Goal: Task Accomplishment & Management: Use online tool/utility

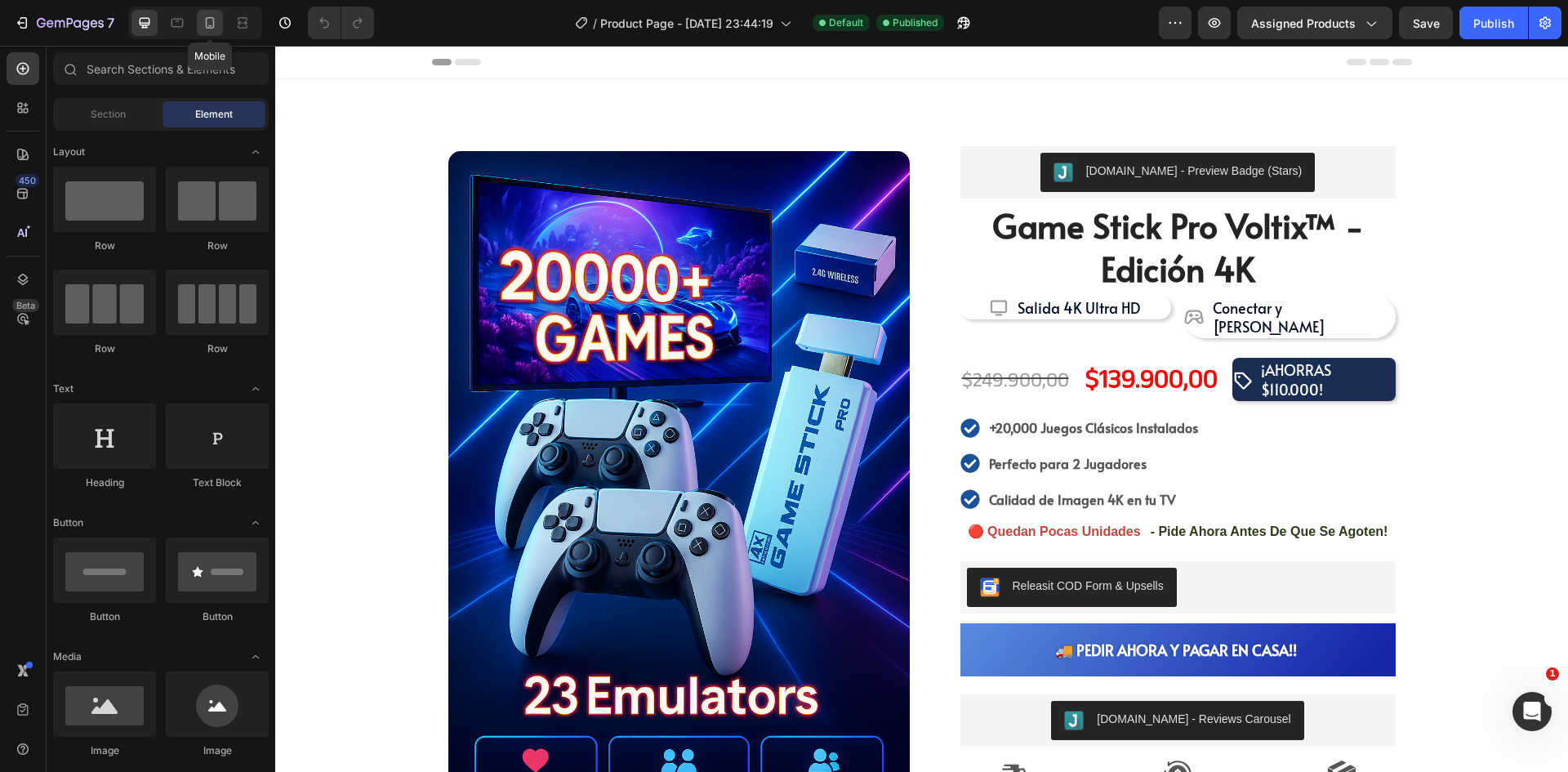
click at [206, 27] on icon at bounding box center [210, 23] width 17 height 17
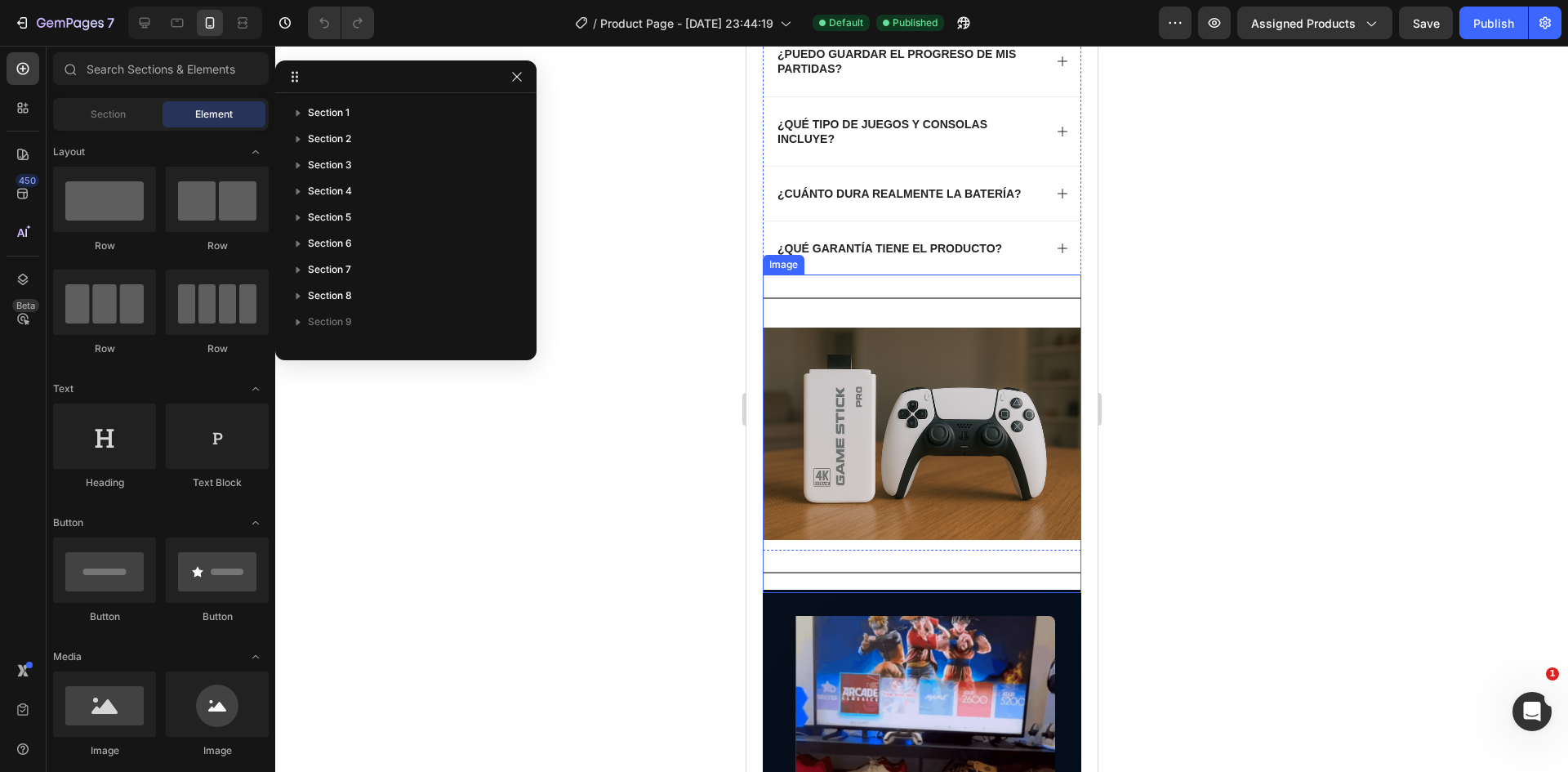
scroll to position [1633, 0]
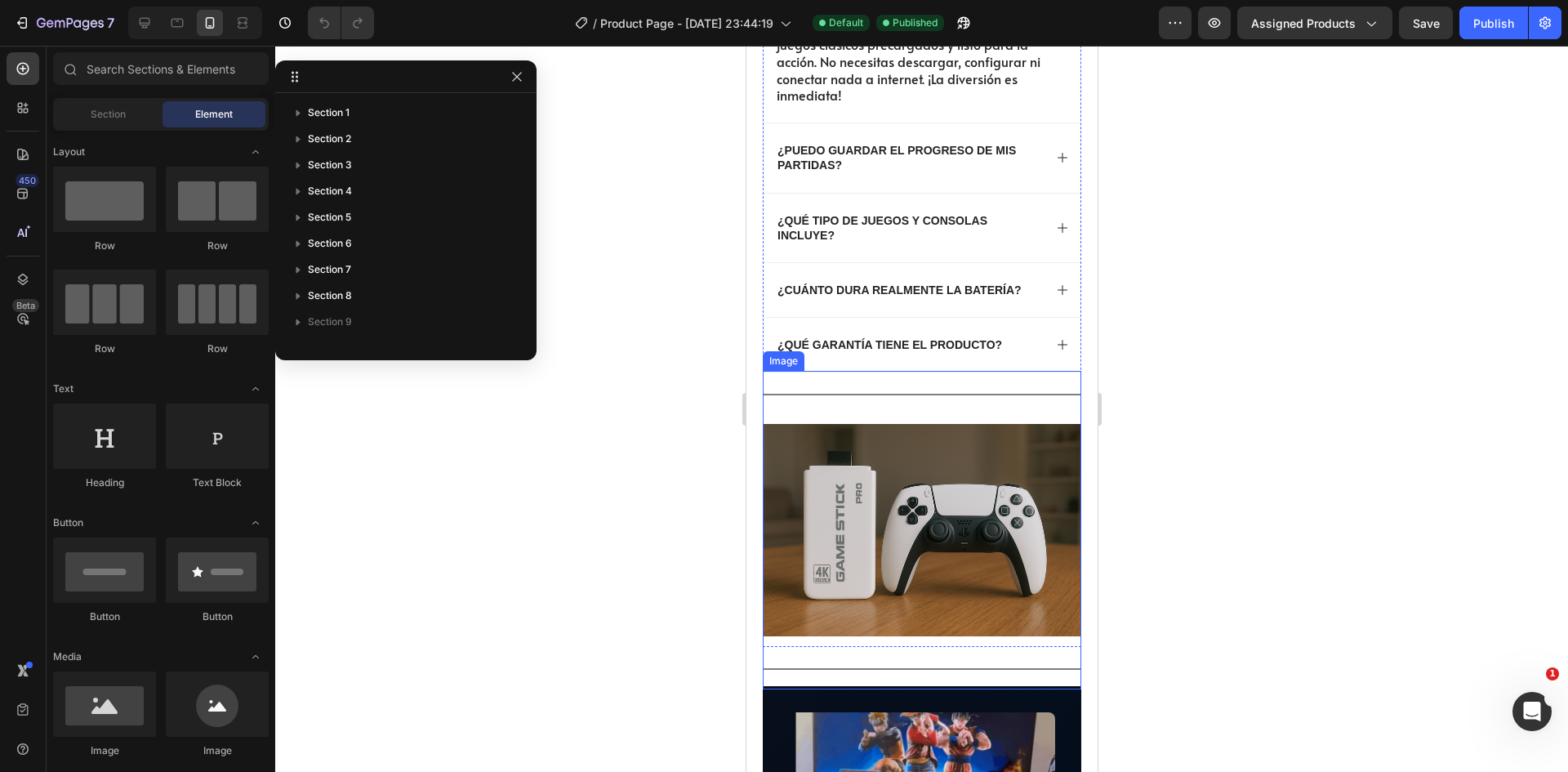
click at [855, 401] on img at bounding box center [921, 530] width 319 height 319
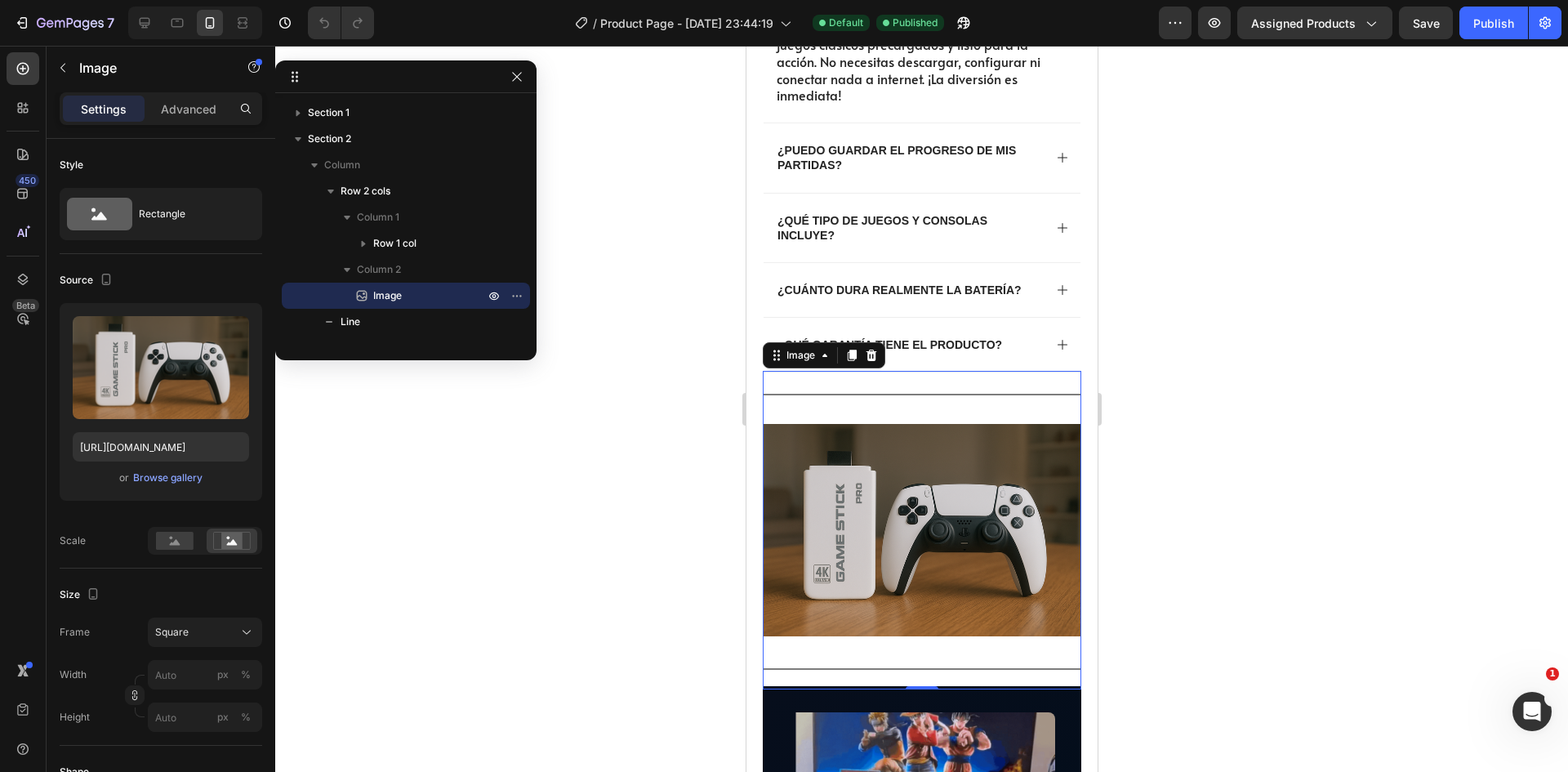
click at [830, 393] on img at bounding box center [921, 530] width 319 height 319
click at [80, 73] on p "Image" at bounding box center [149, 68] width 139 height 19
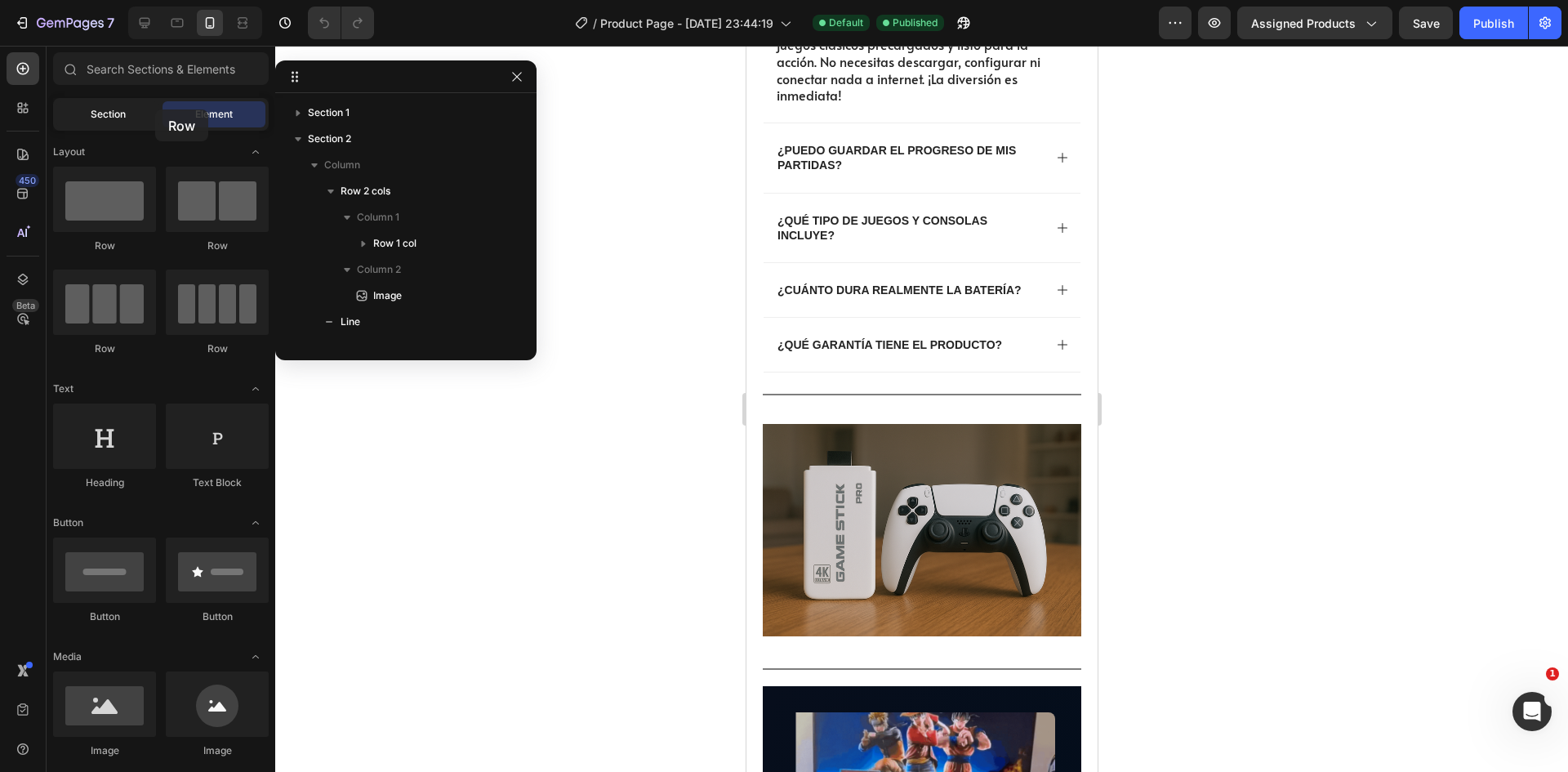
drag, startPoint x: 113, startPoint y: 210, endPoint x: 142, endPoint y: 109, distance: 105.1
click at [142, 109] on div "Sections(18) Elements(84) Section Element Hero Section Product Detail Brands Tr…" at bounding box center [161, 409] width 229 height 716
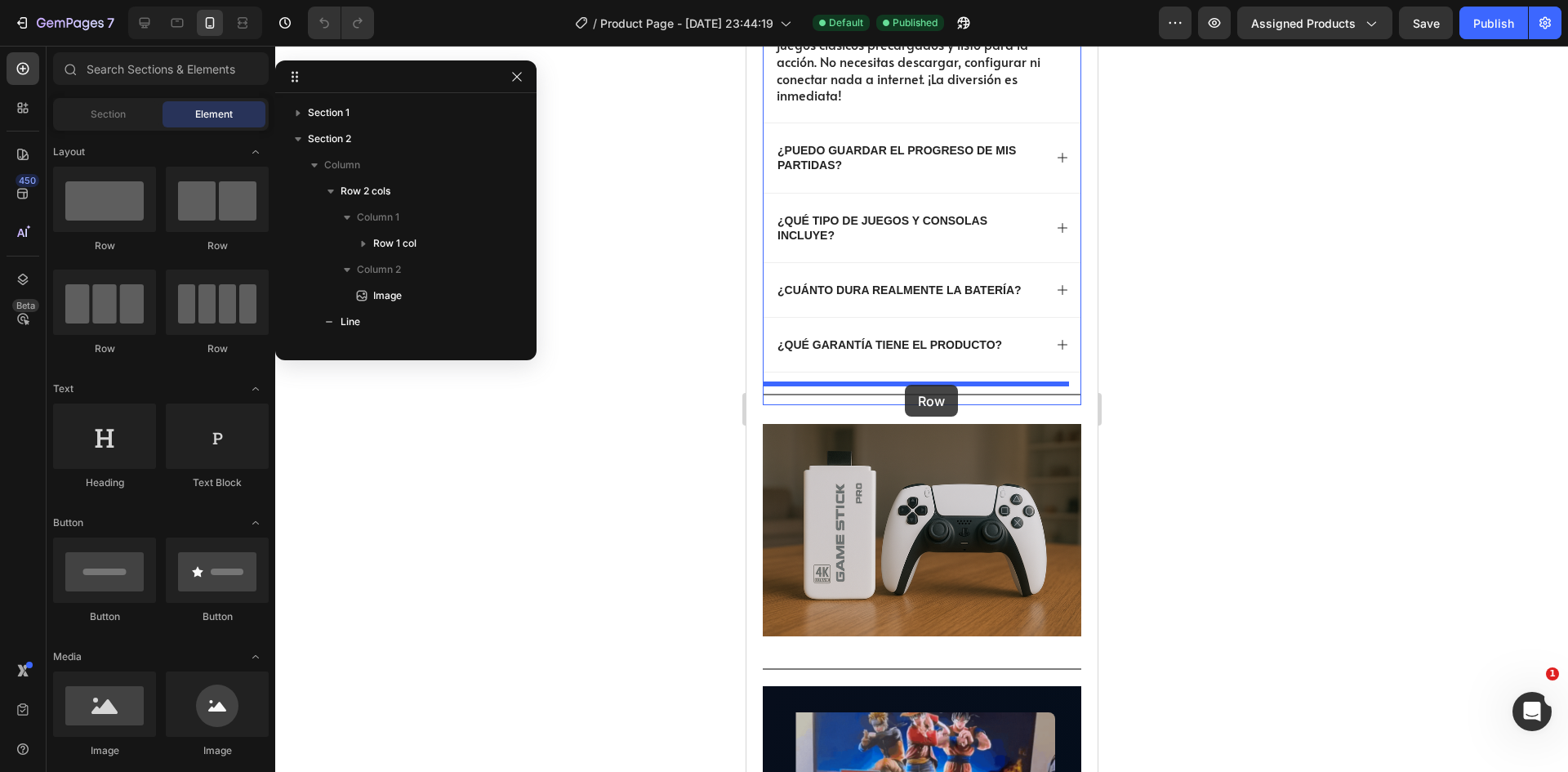
drag, startPoint x: 840, startPoint y: 253, endPoint x: 904, endPoint y: 385, distance: 146.7
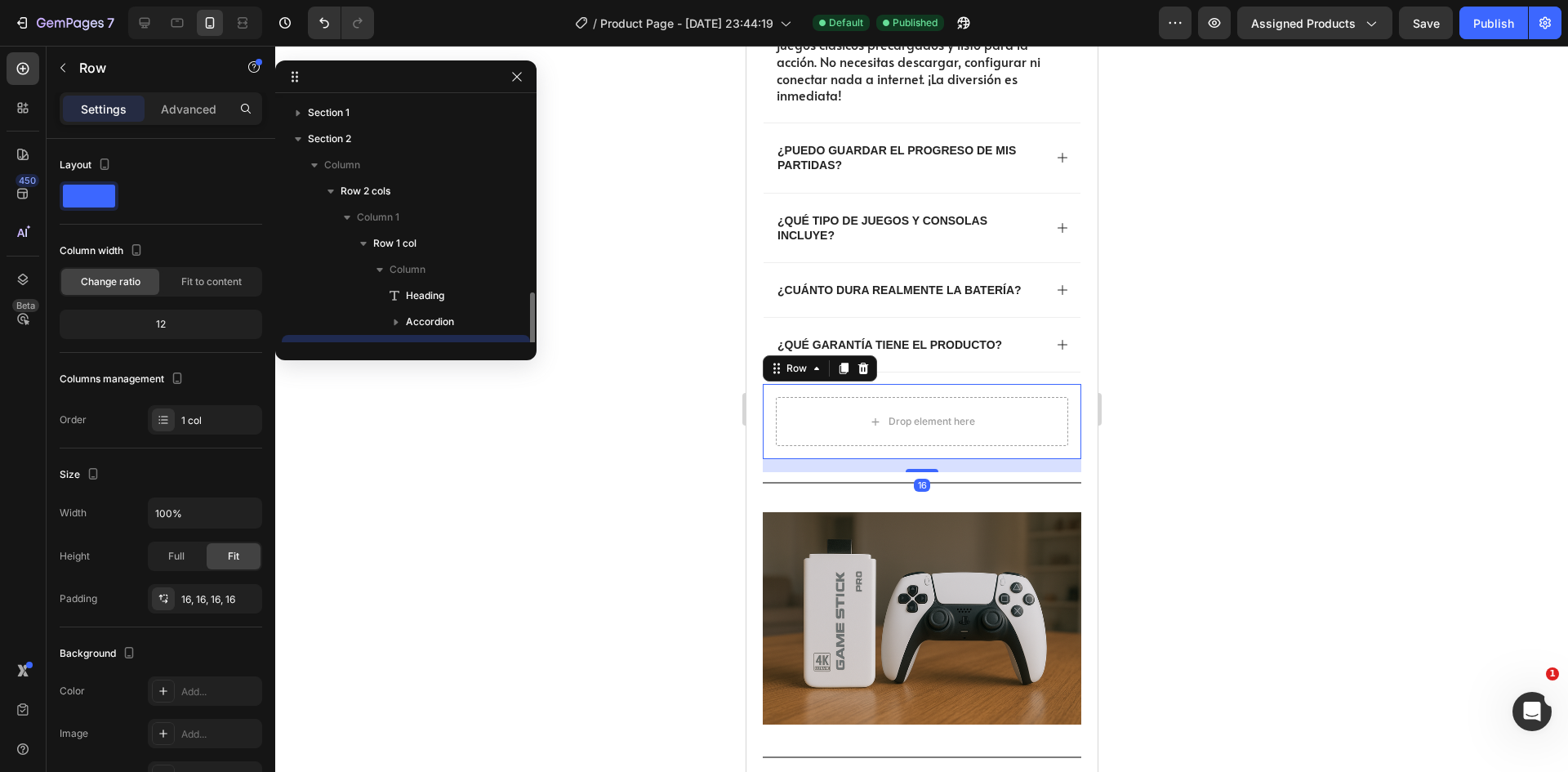
scroll to position [136, 0]
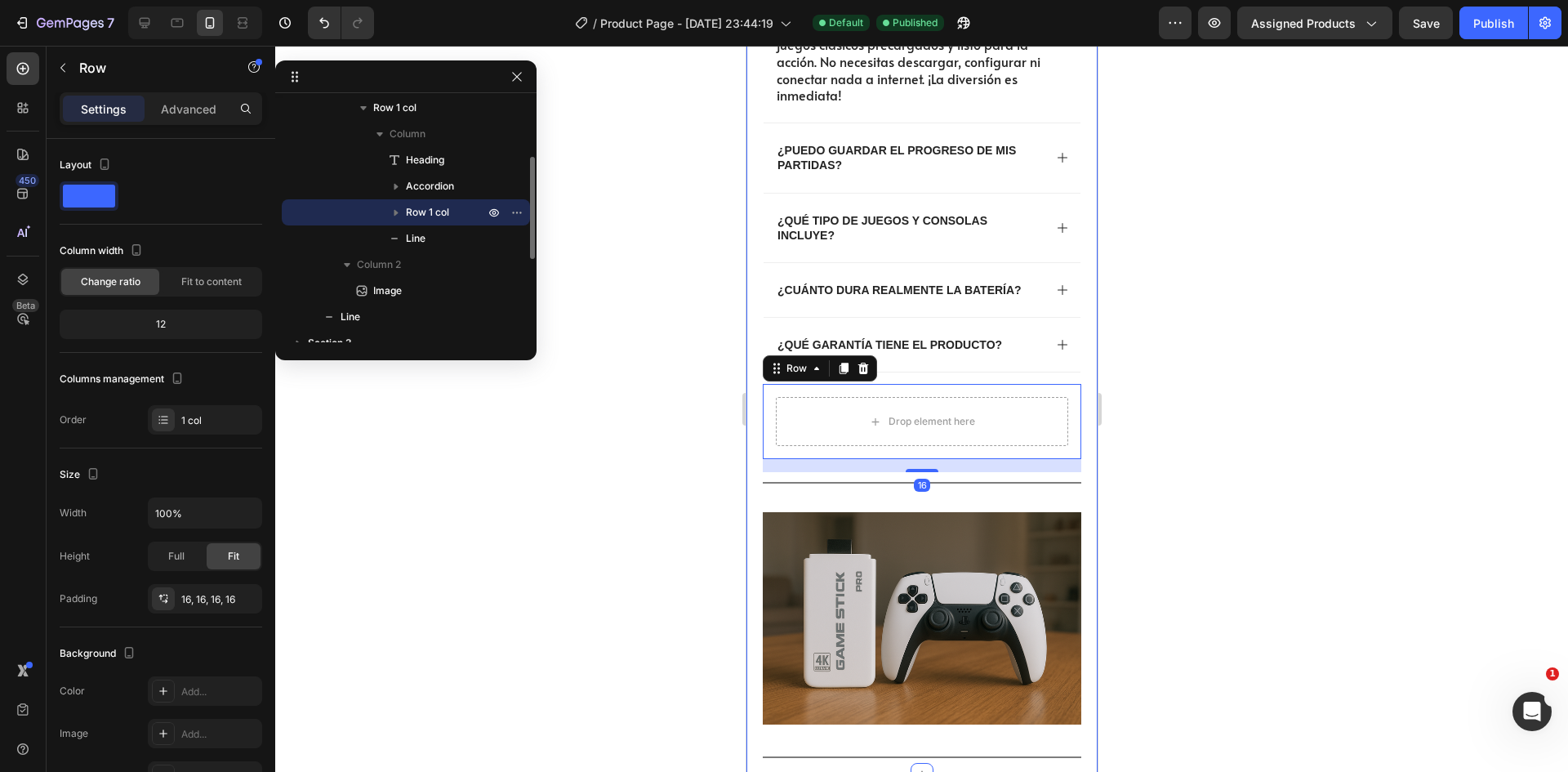
click at [1281, 452] on div at bounding box center [922, 408] width 1292 height 726
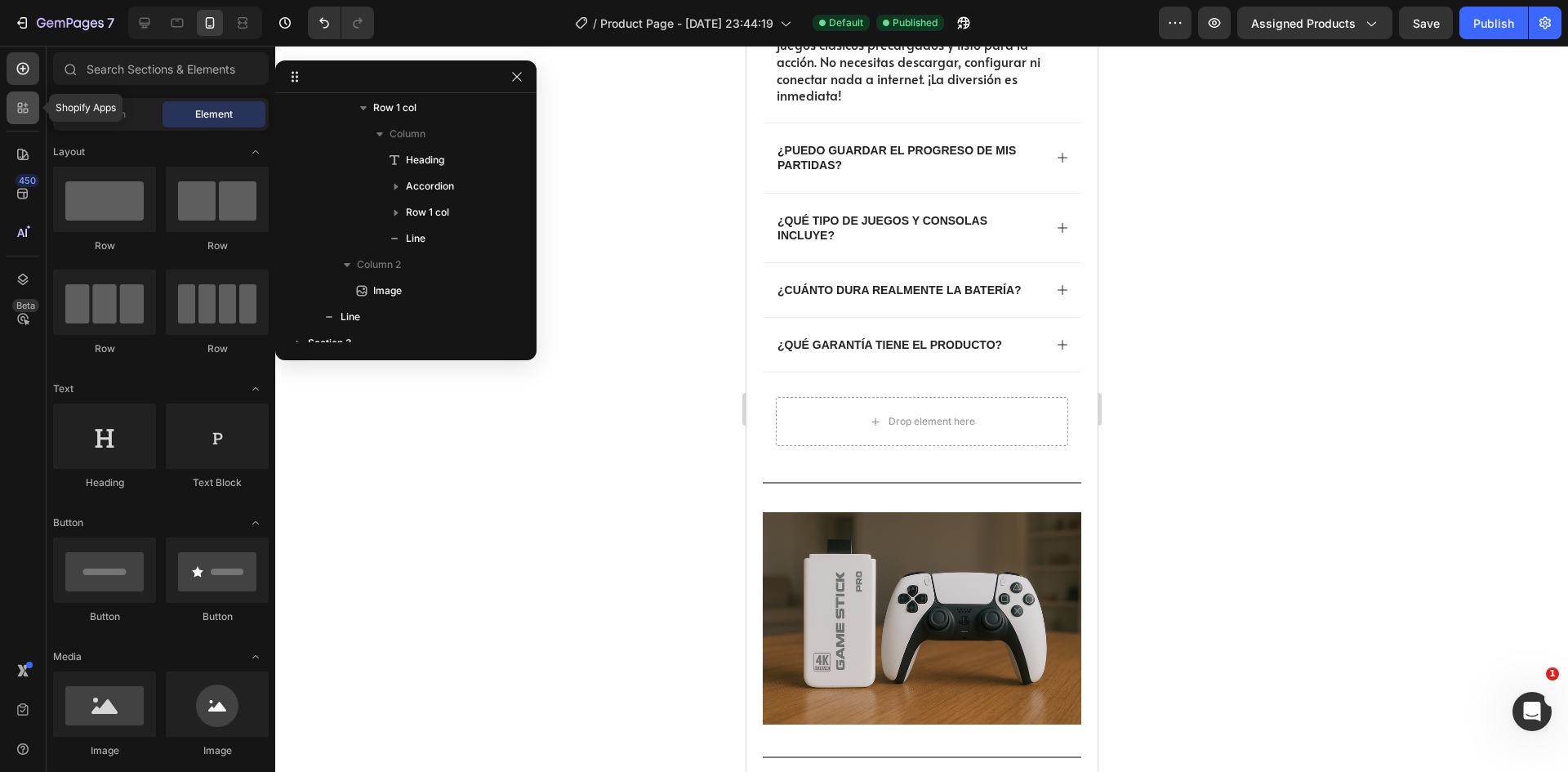
click at [18, 108] on icon at bounding box center [23, 107] width 17 height 17
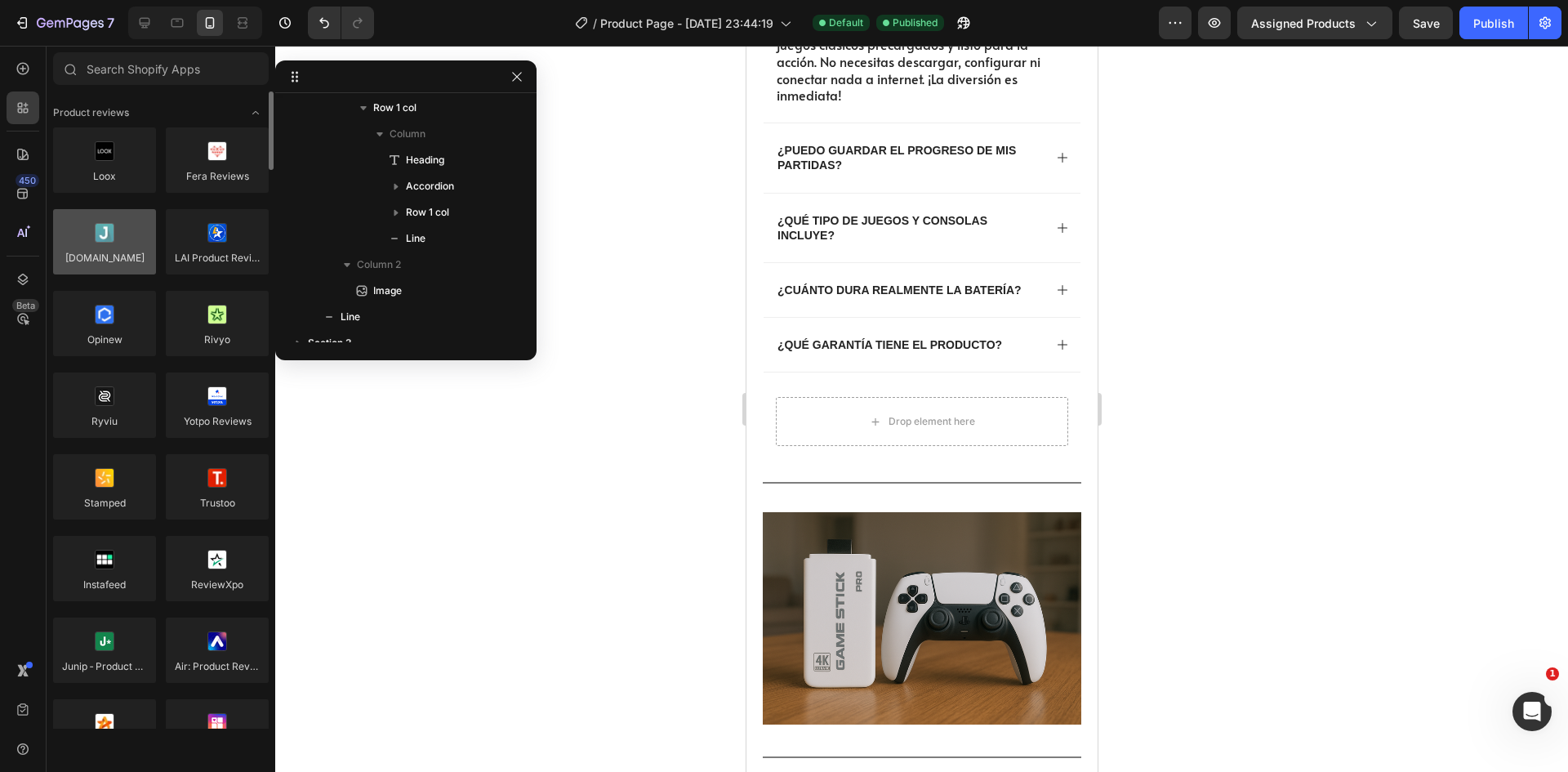
click at [98, 259] on div at bounding box center [104, 241] width 103 height 65
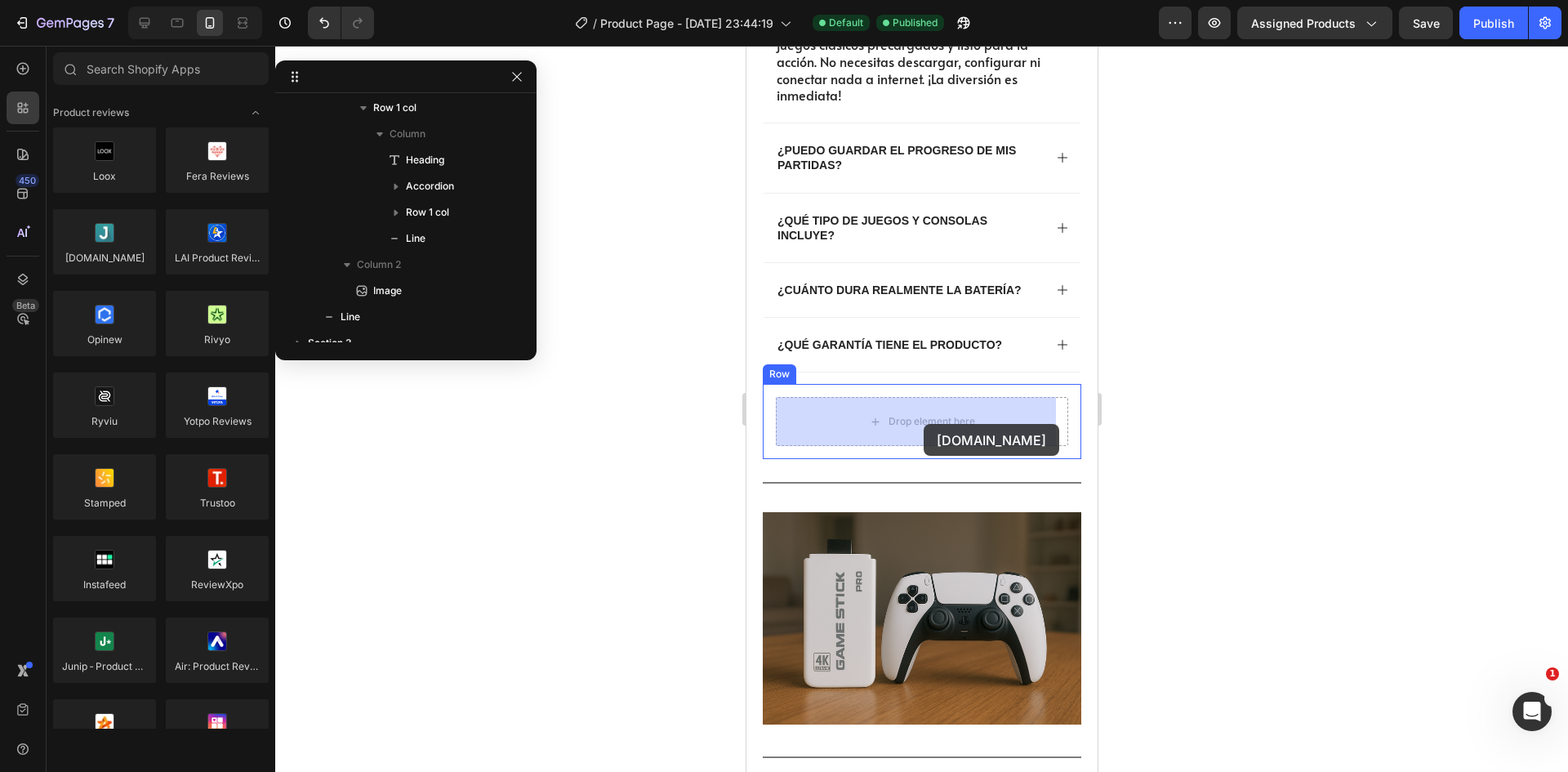
drag, startPoint x: 849, startPoint y: 291, endPoint x: 923, endPoint y: 423, distance: 151.3
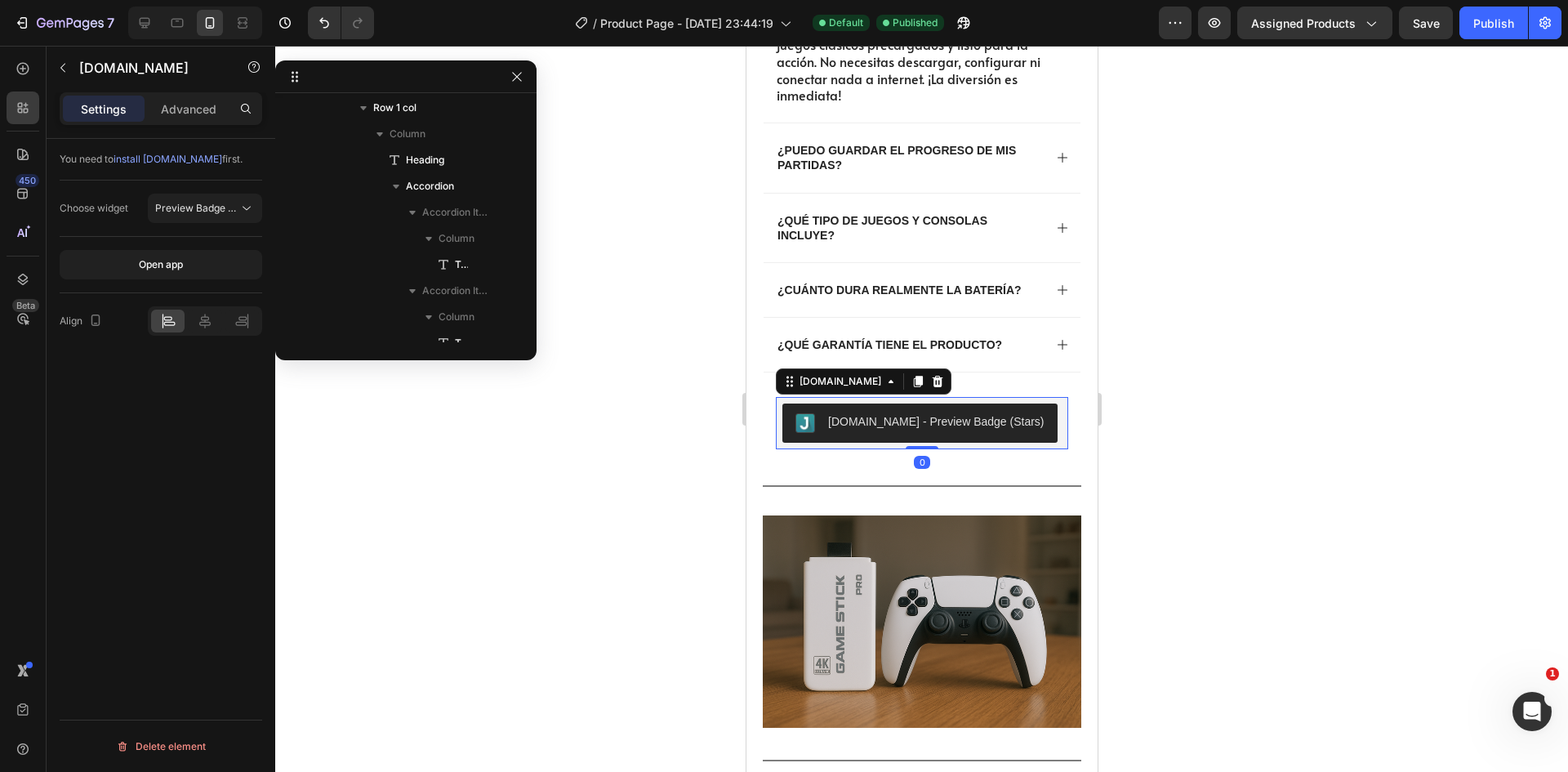
scroll to position [580, 0]
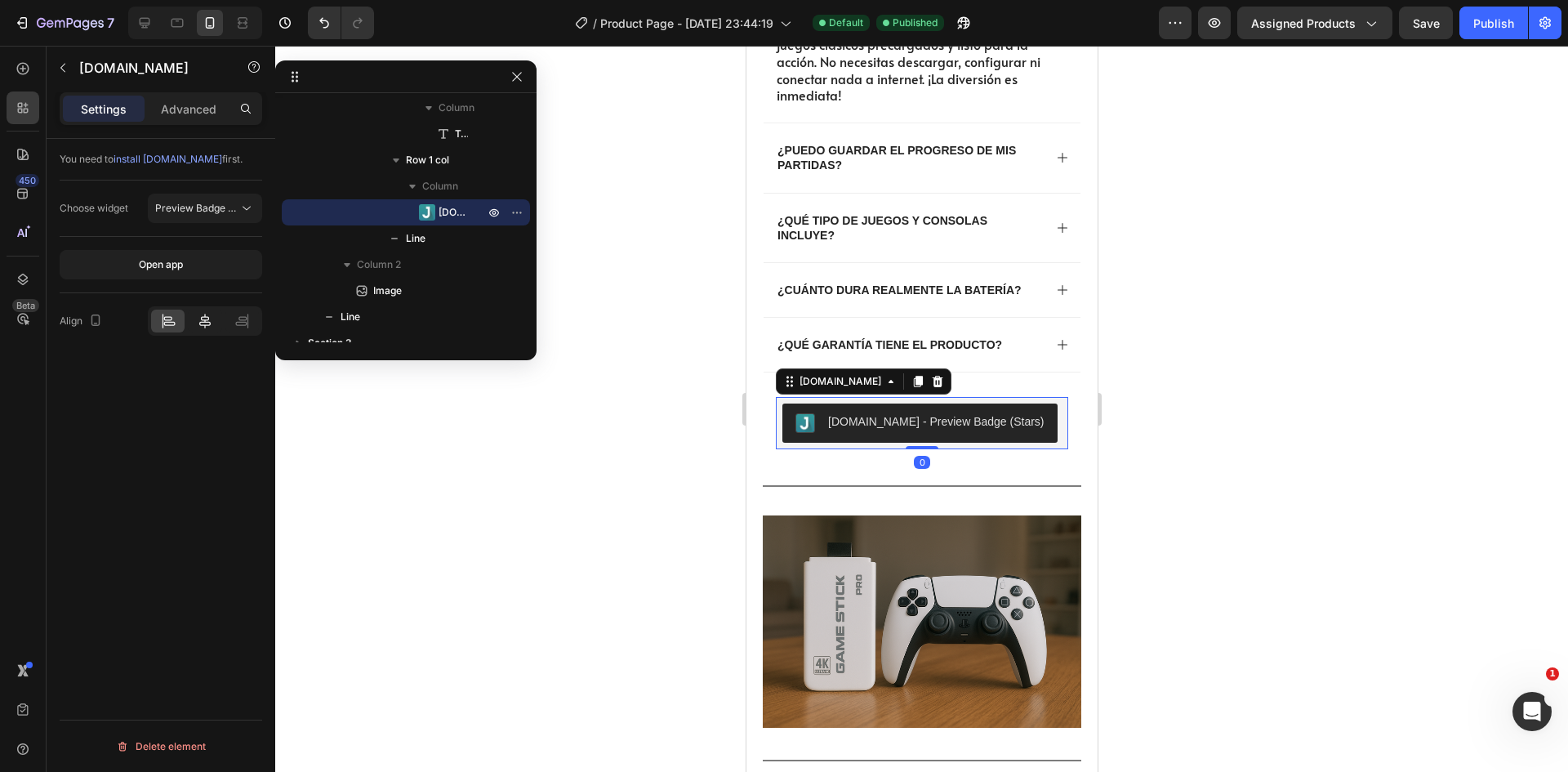
click at [203, 322] on icon at bounding box center [205, 320] width 17 height 17
click at [210, 209] on span "Preview Badge (Stars)" at bounding box center [207, 208] width 104 height 12
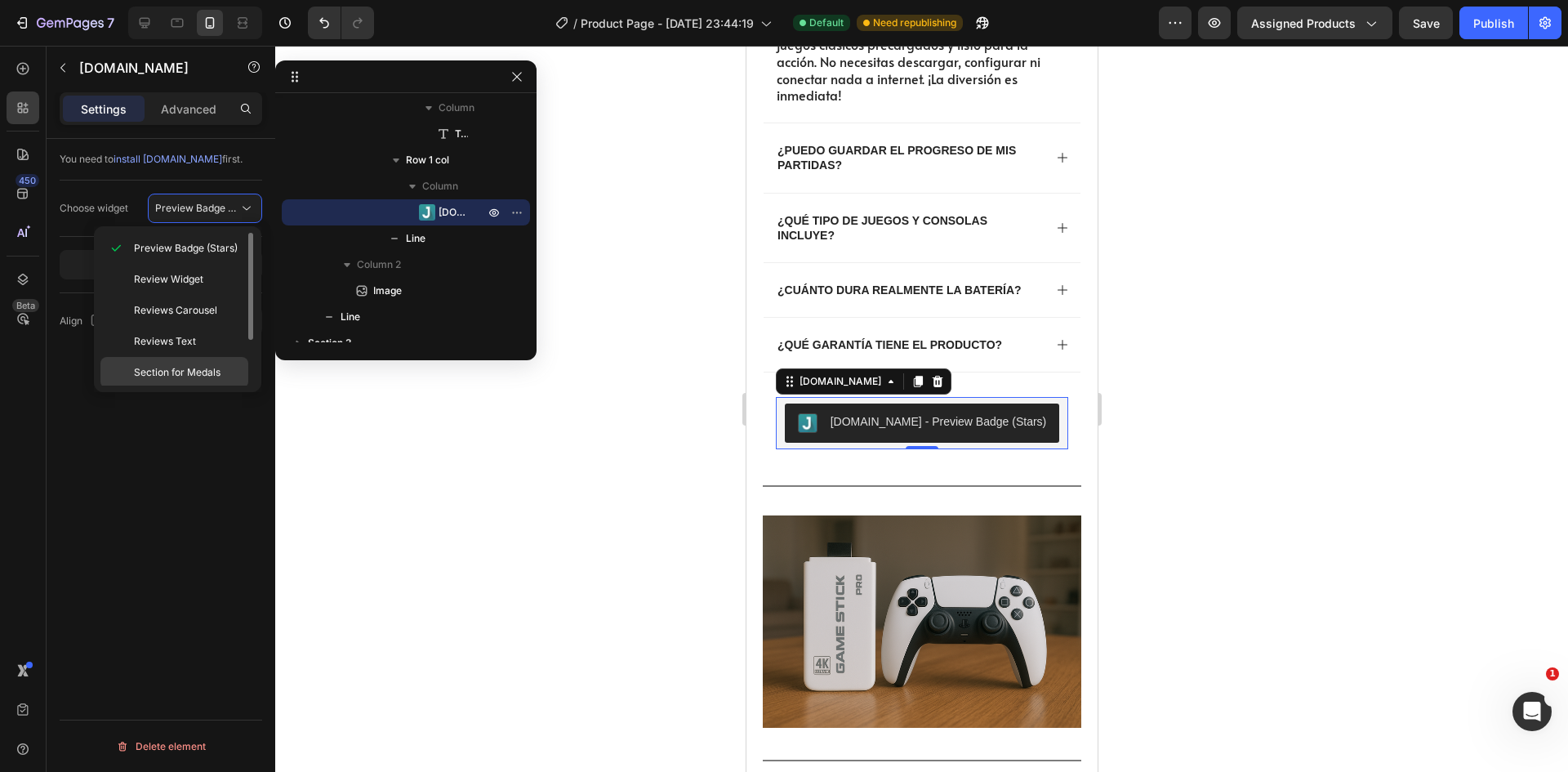
scroll to position [64, 0]
click at [216, 374] on span "Verified Review Widget" at bounding box center [188, 370] width 107 height 15
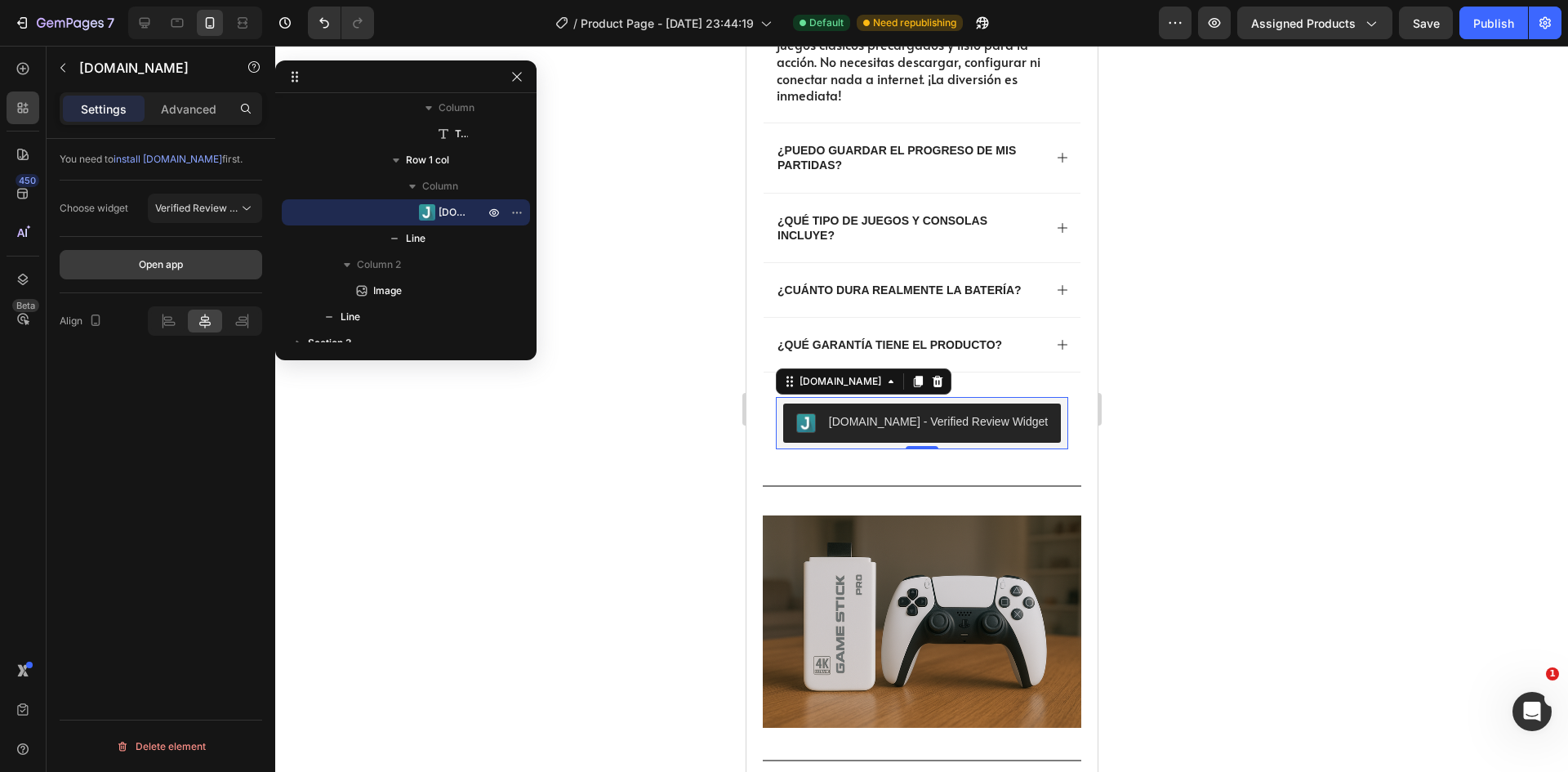
click at [169, 266] on div "Open app" at bounding box center [161, 264] width 44 height 15
click at [224, 212] on span "Verified Review Widget" at bounding box center [209, 208] width 107 height 12
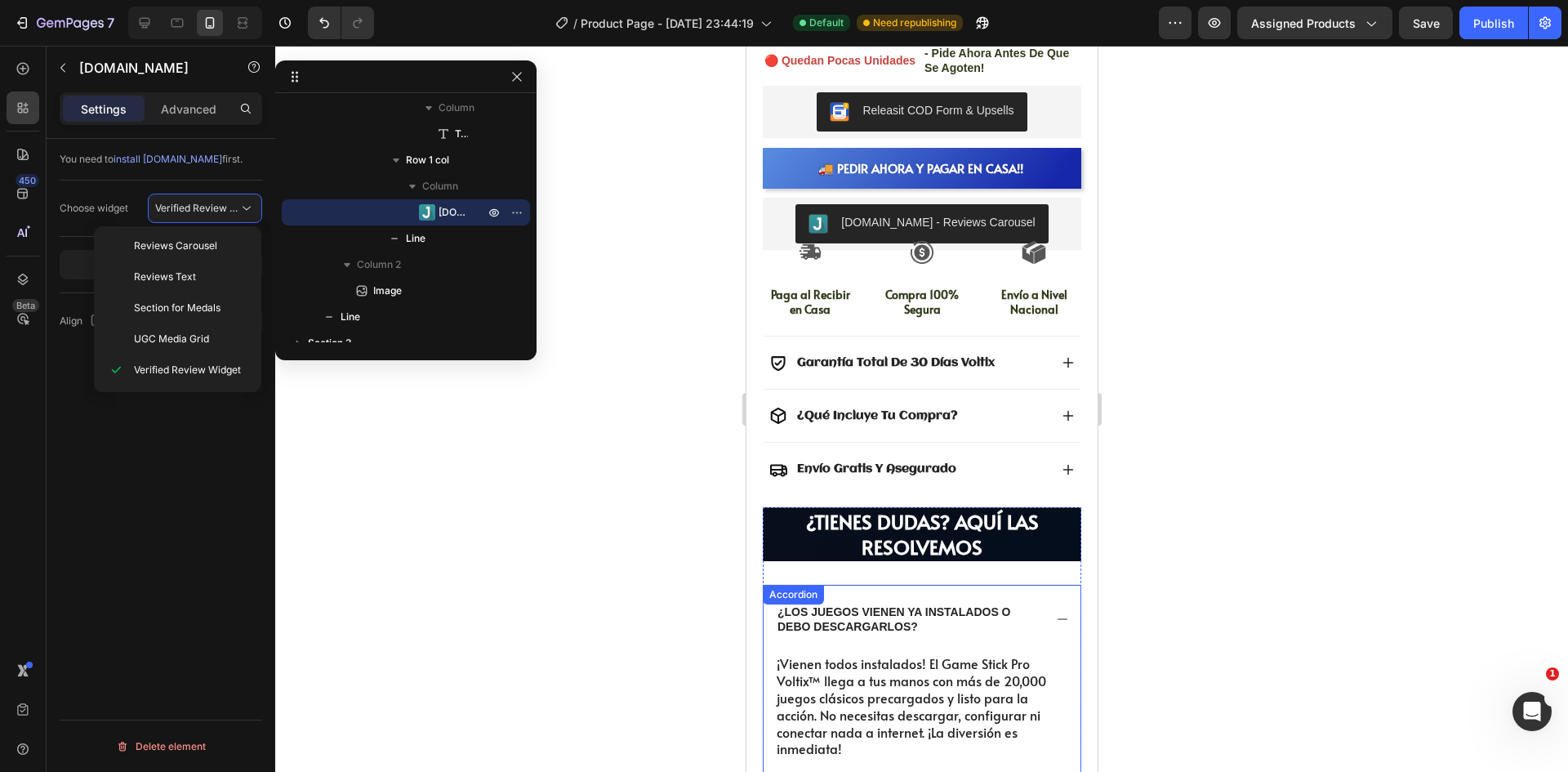
scroll to position [1470, 0]
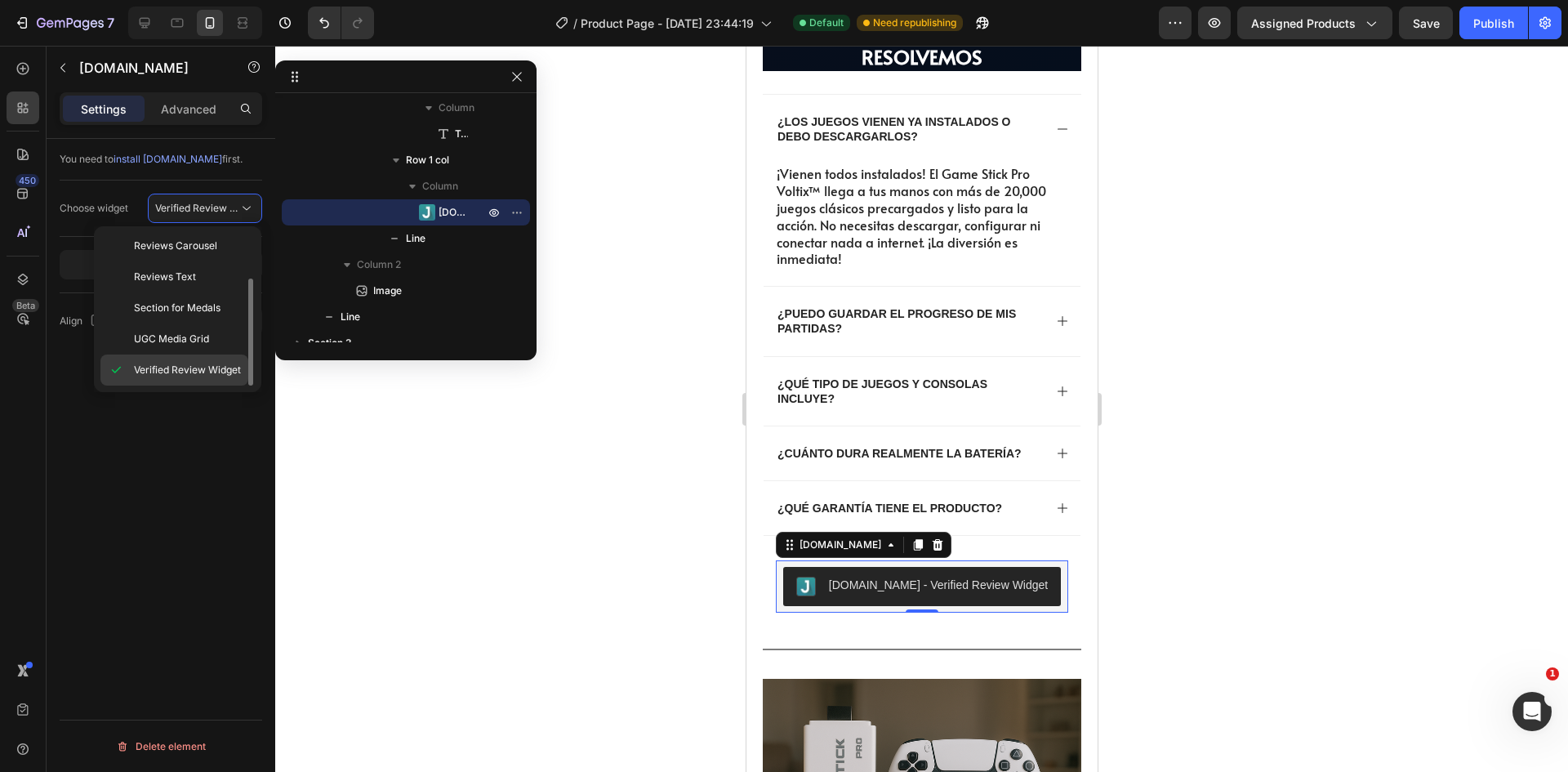
click at [163, 379] on div "Verified Review Widget" at bounding box center [174, 370] width 148 height 31
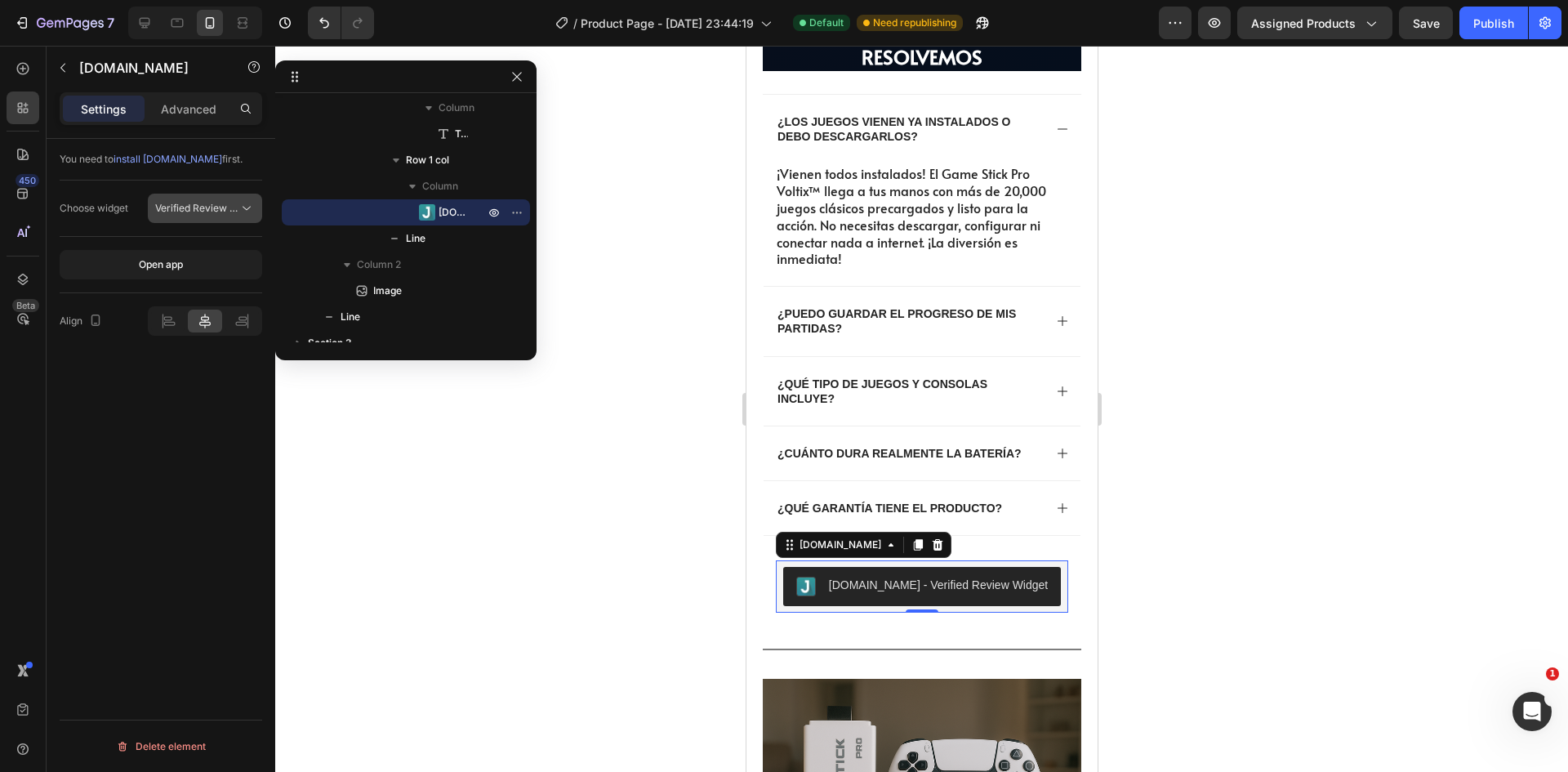
click at [225, 218] on button "Verified Review Widget" at bounding box center [205, 208] width 114 height 29
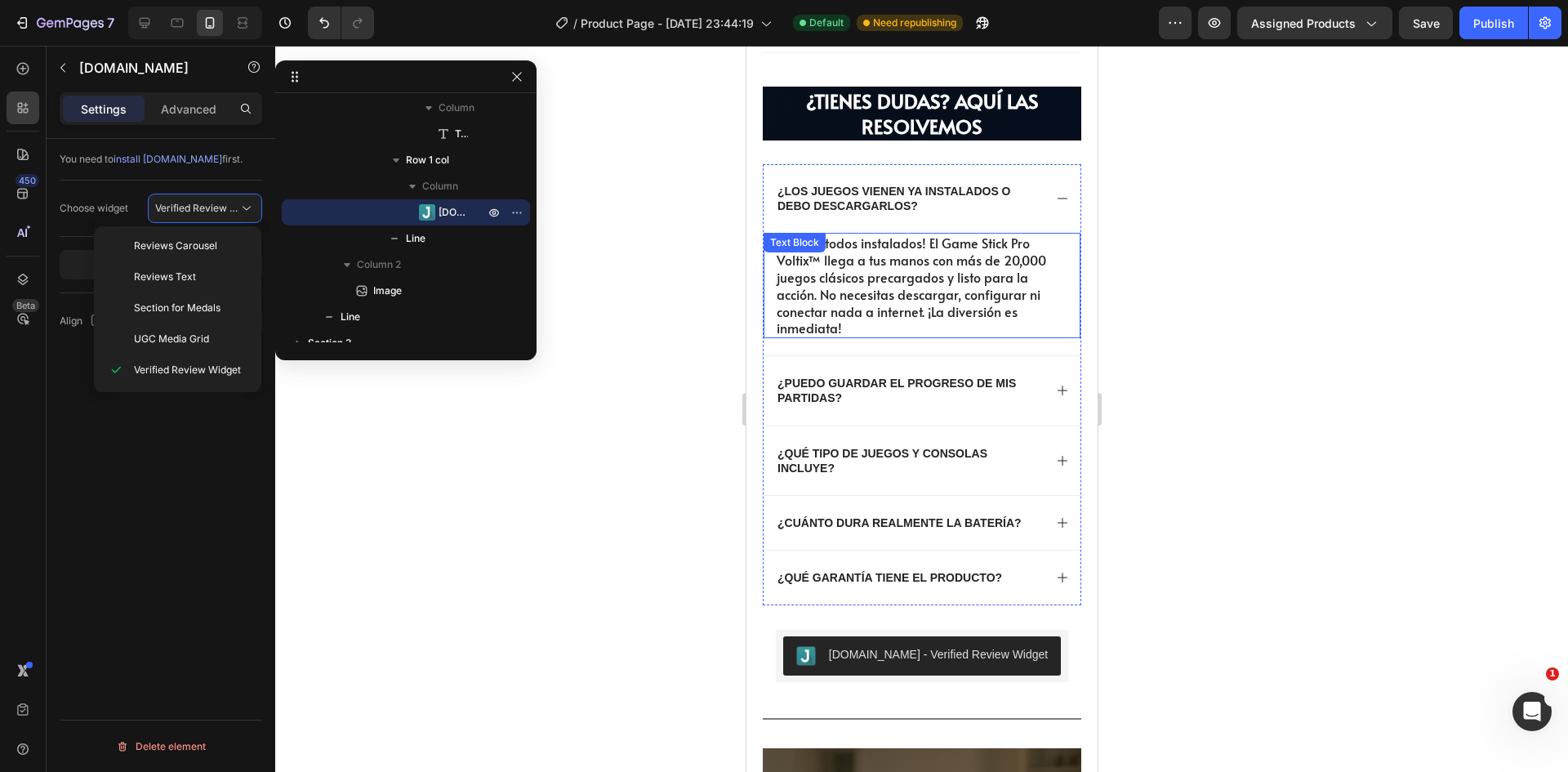
scroll to position [1551, 0]
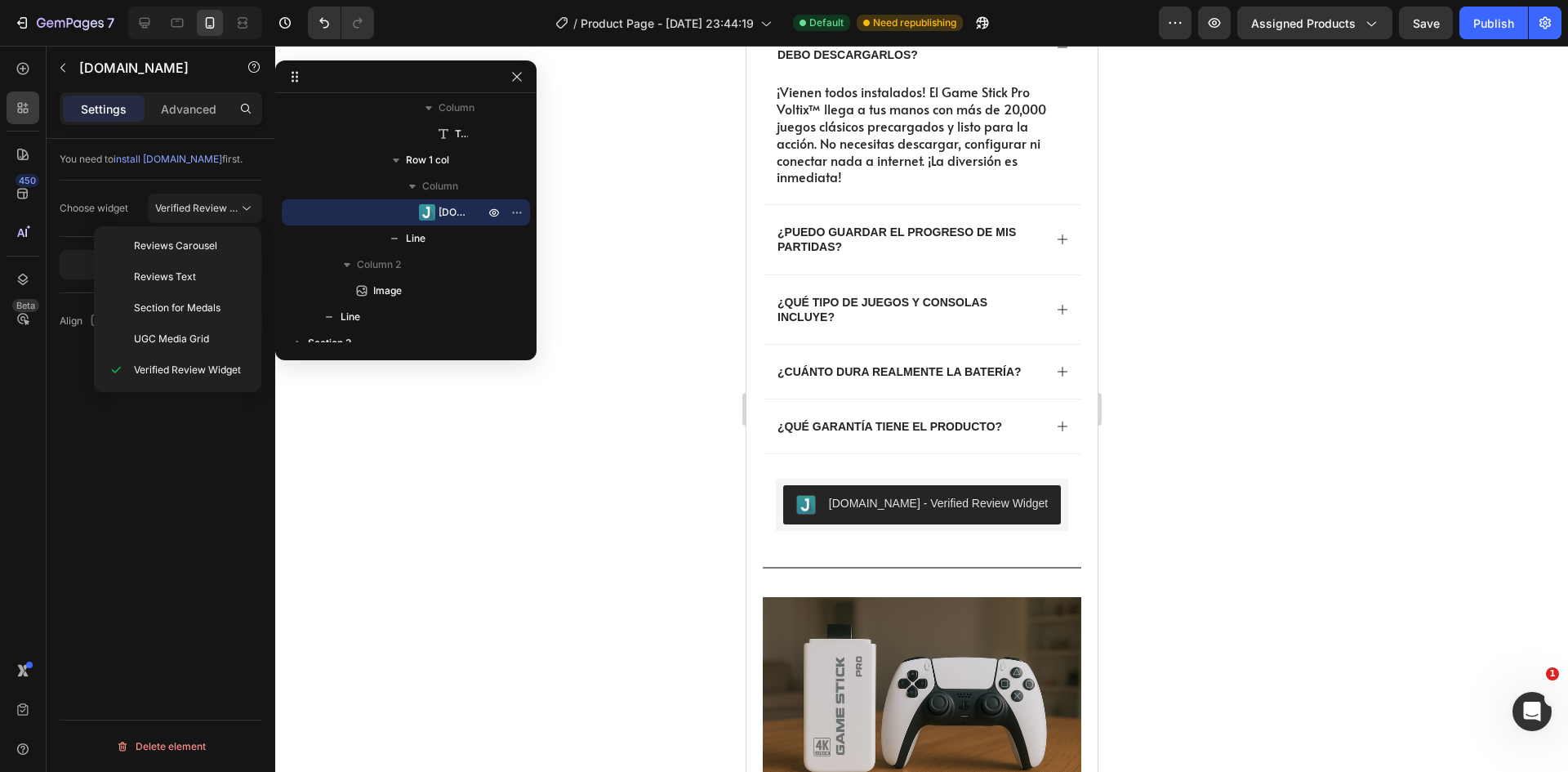
click at [99, 470] on div "You need to install [DOMAIN_NAME] first. Choose widget Verified Review Widget O…" at bounding box center [161, 479] width 229 height 680
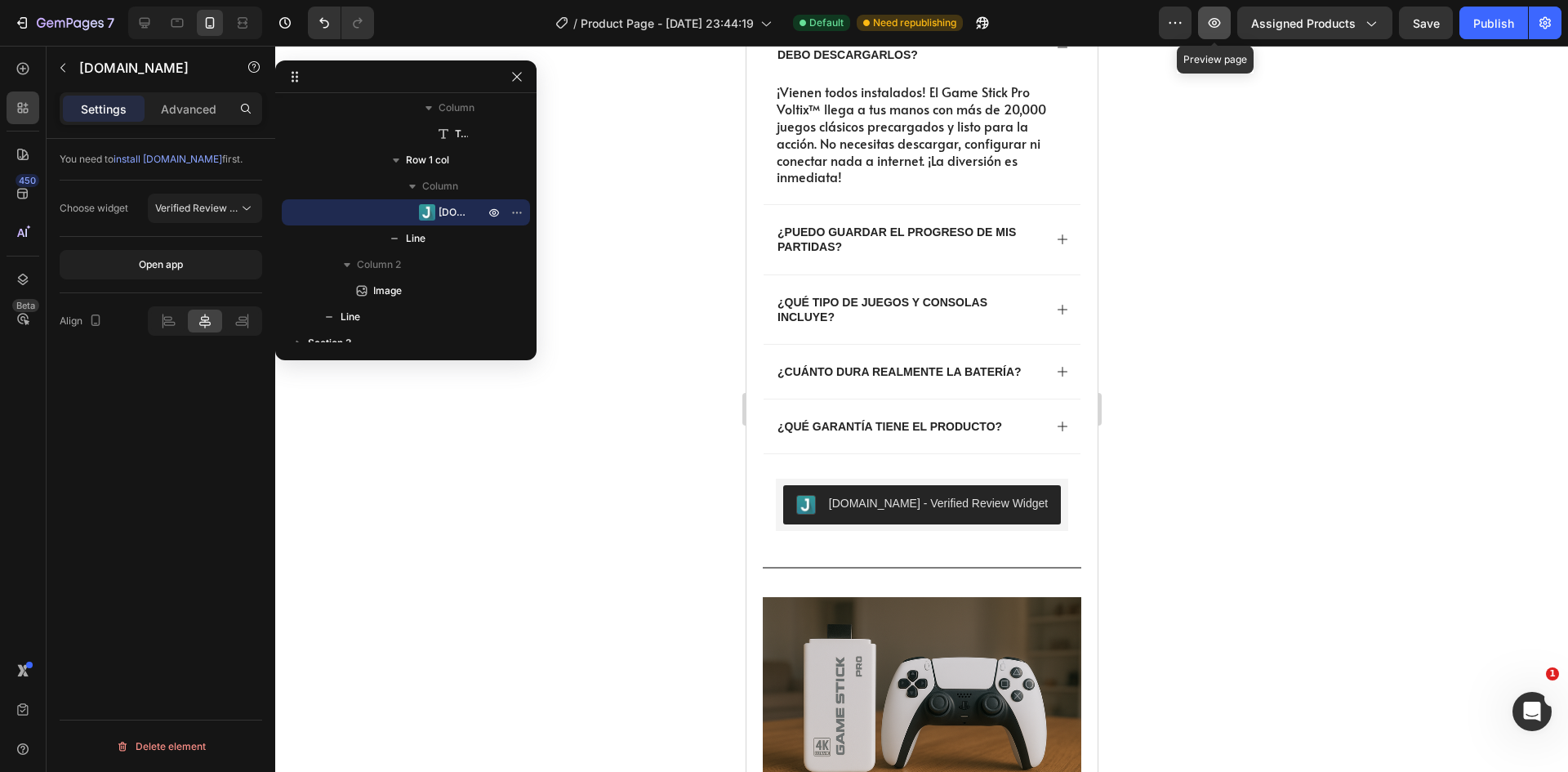
click at [1223, 33] on button "button" at bounding box center [1214, 22] width 33 height 33
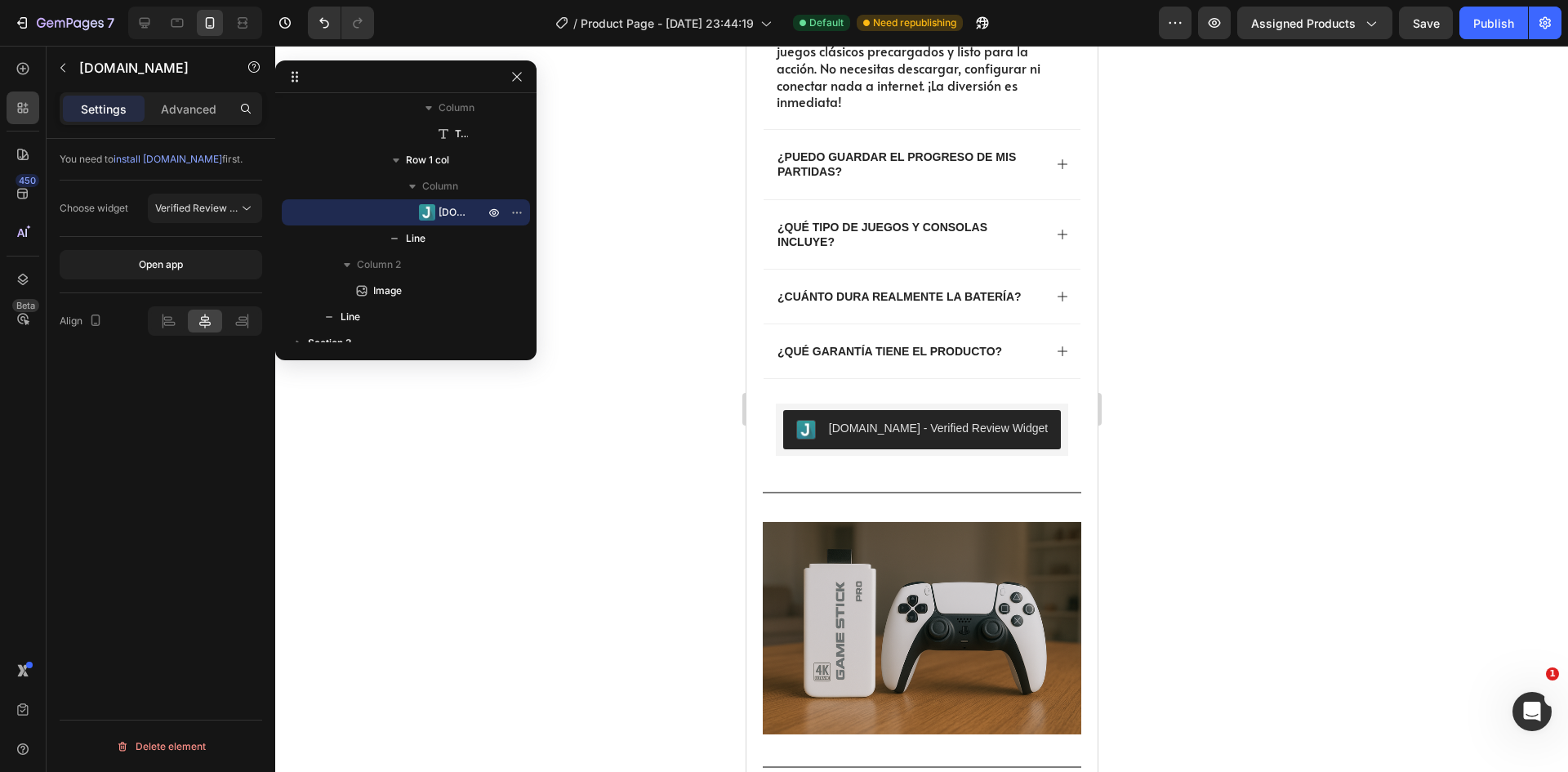
scroll to position [1633, 0]
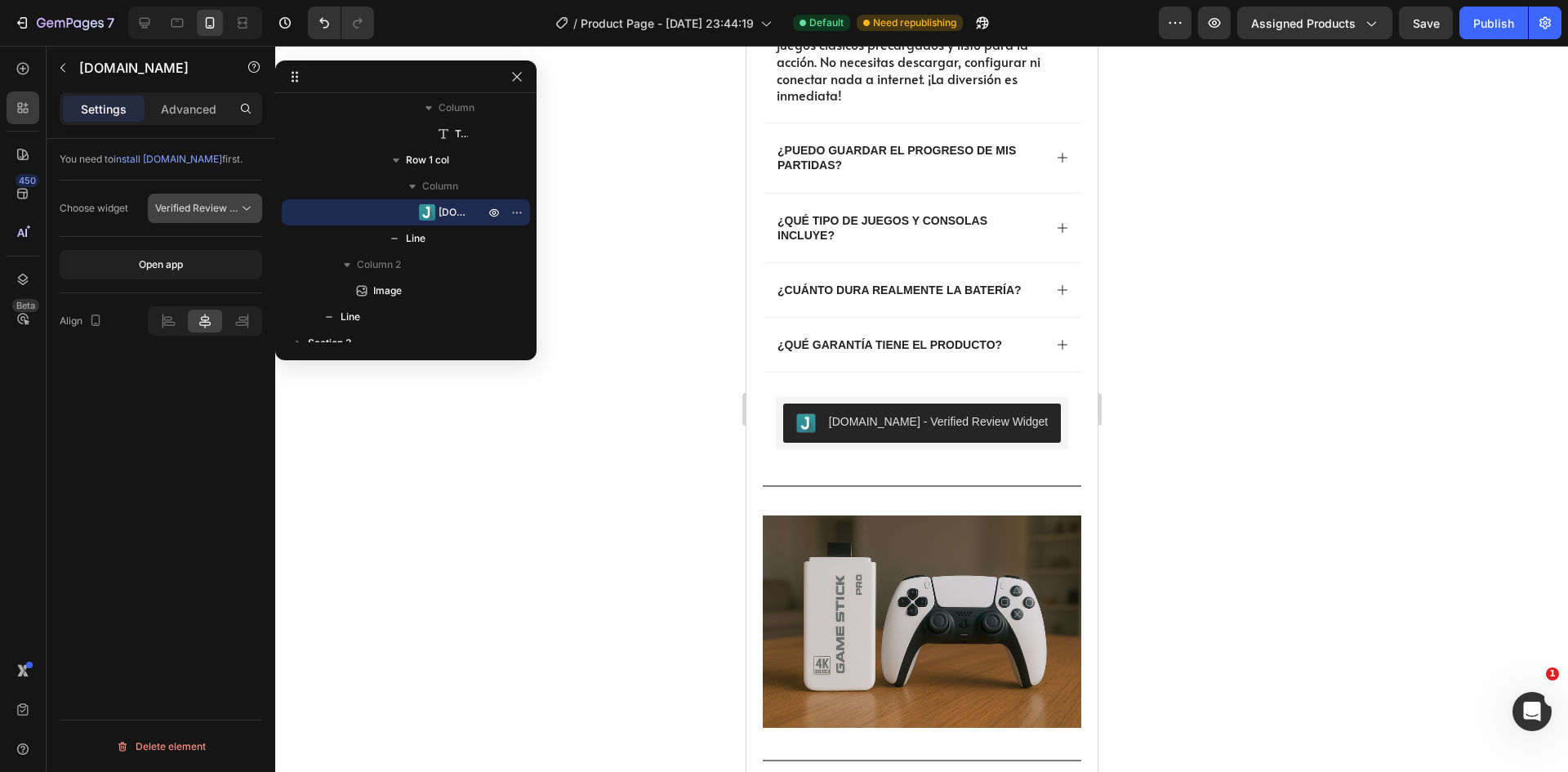
click at [212, 214] on span "Verified Review Widget" at bounding box center [196, 208] width 84 height 15
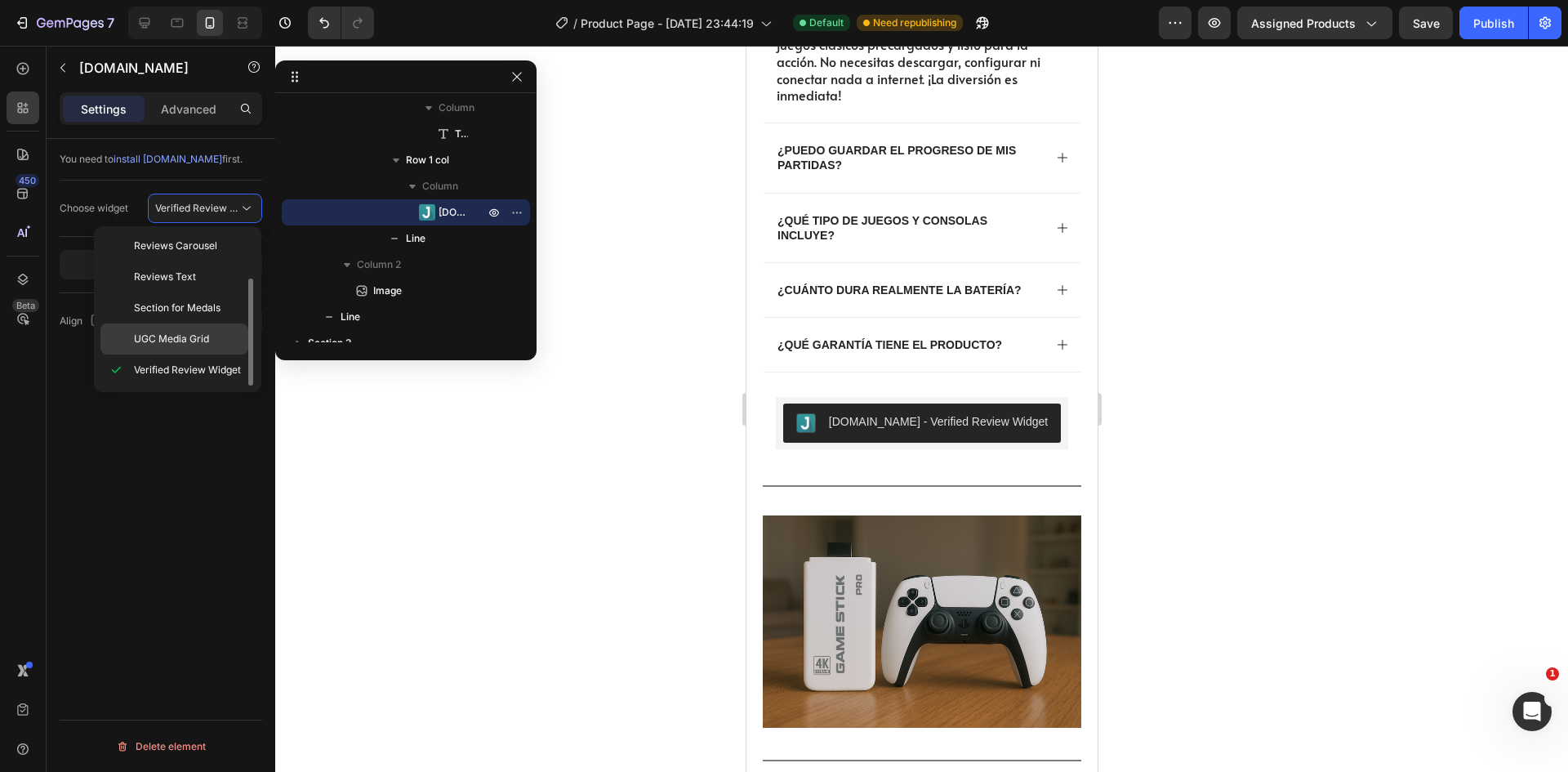
scroll to position [0, 0]
click at [190, 347] on span "Reviews Text" at bounding box center [165, 341] width 62 height 15
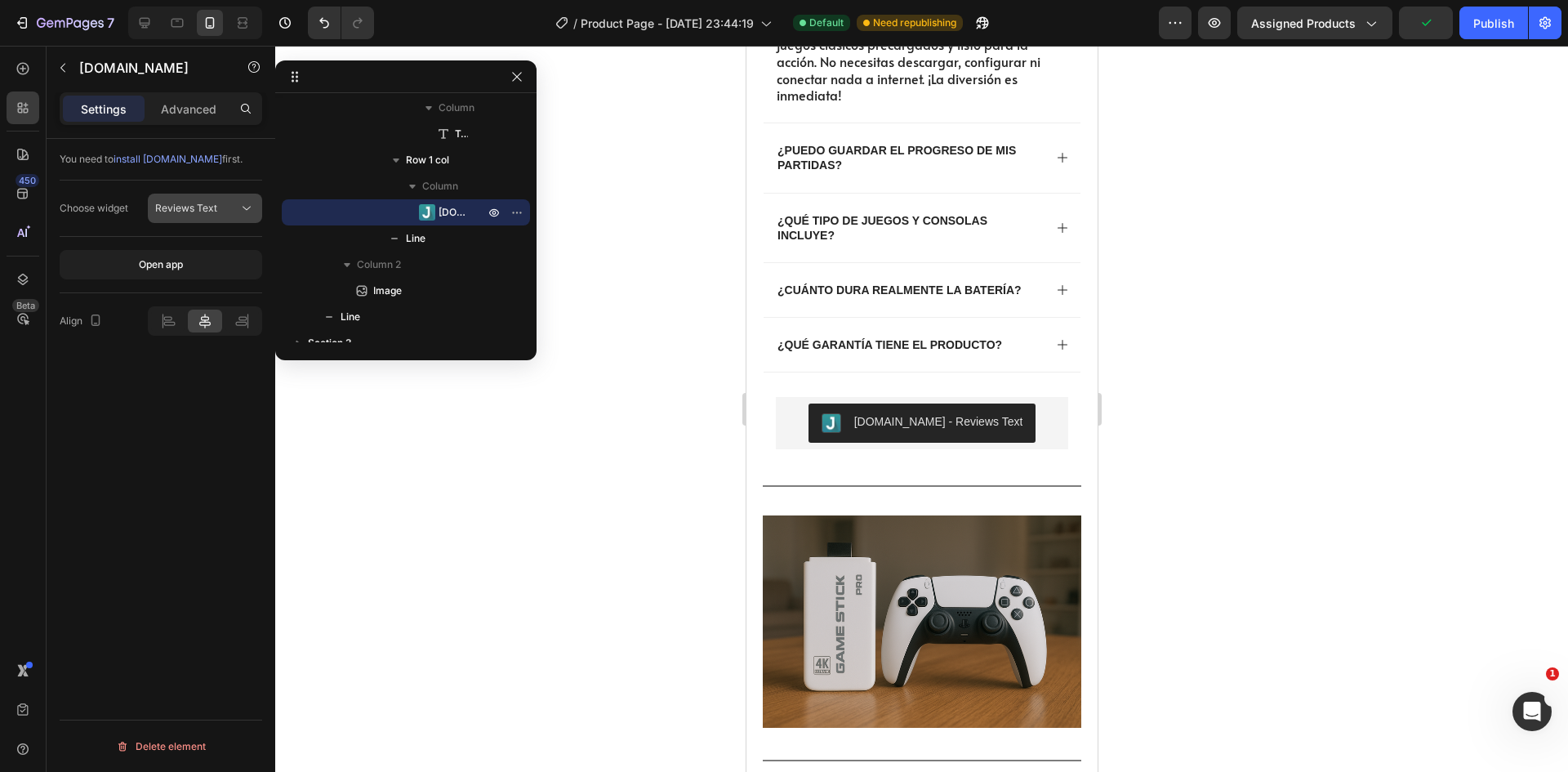
click at [226, 212] on div "Reviews Text" at bounding box center [196, 208] width 84 height 15
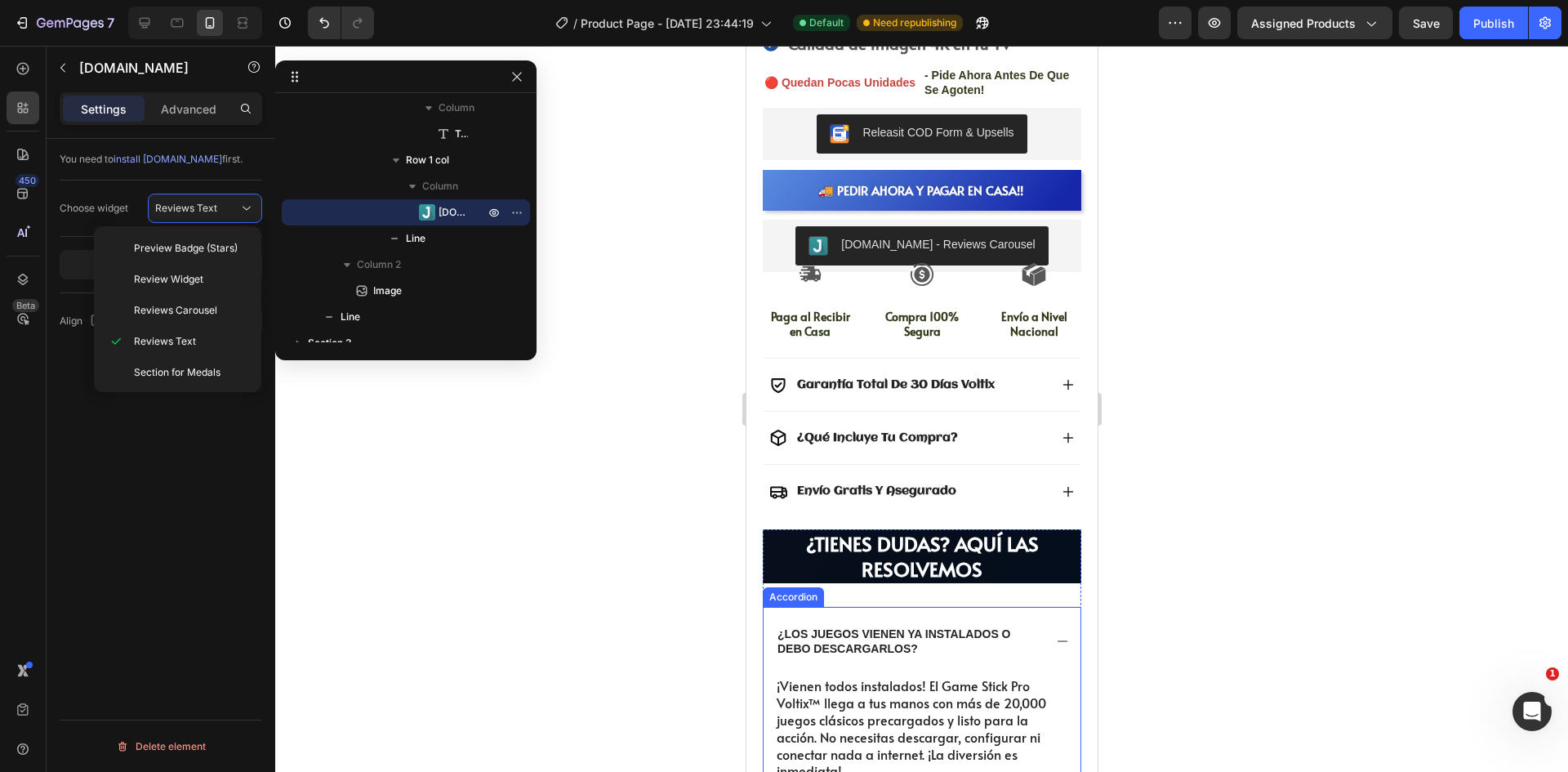
scroll to position [898, 0]
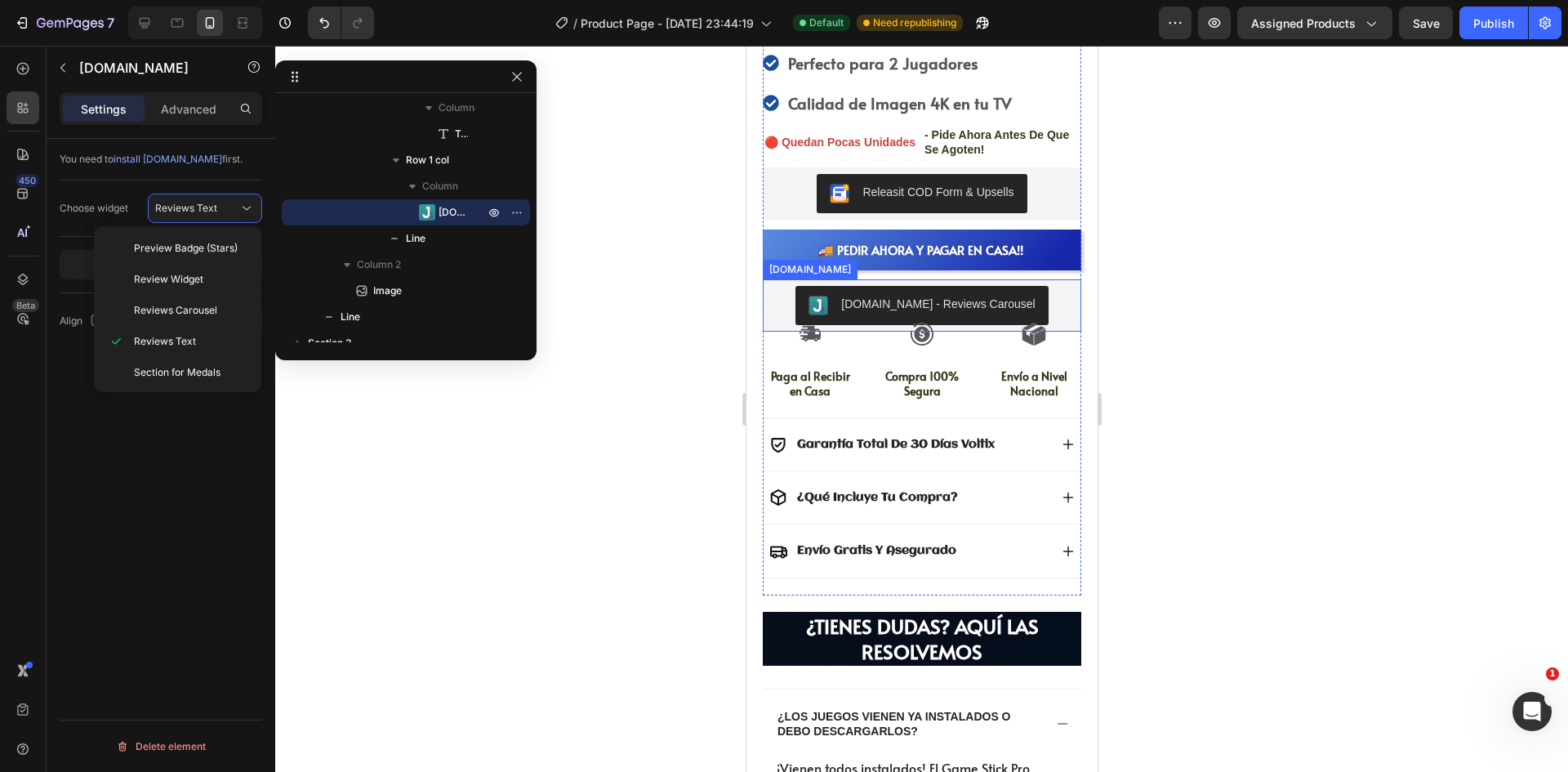
click at [928, 286] on button "[DOMAIN_NAME] - Reviews Carousel" at bounding box center [921, 305] width 253 height 40
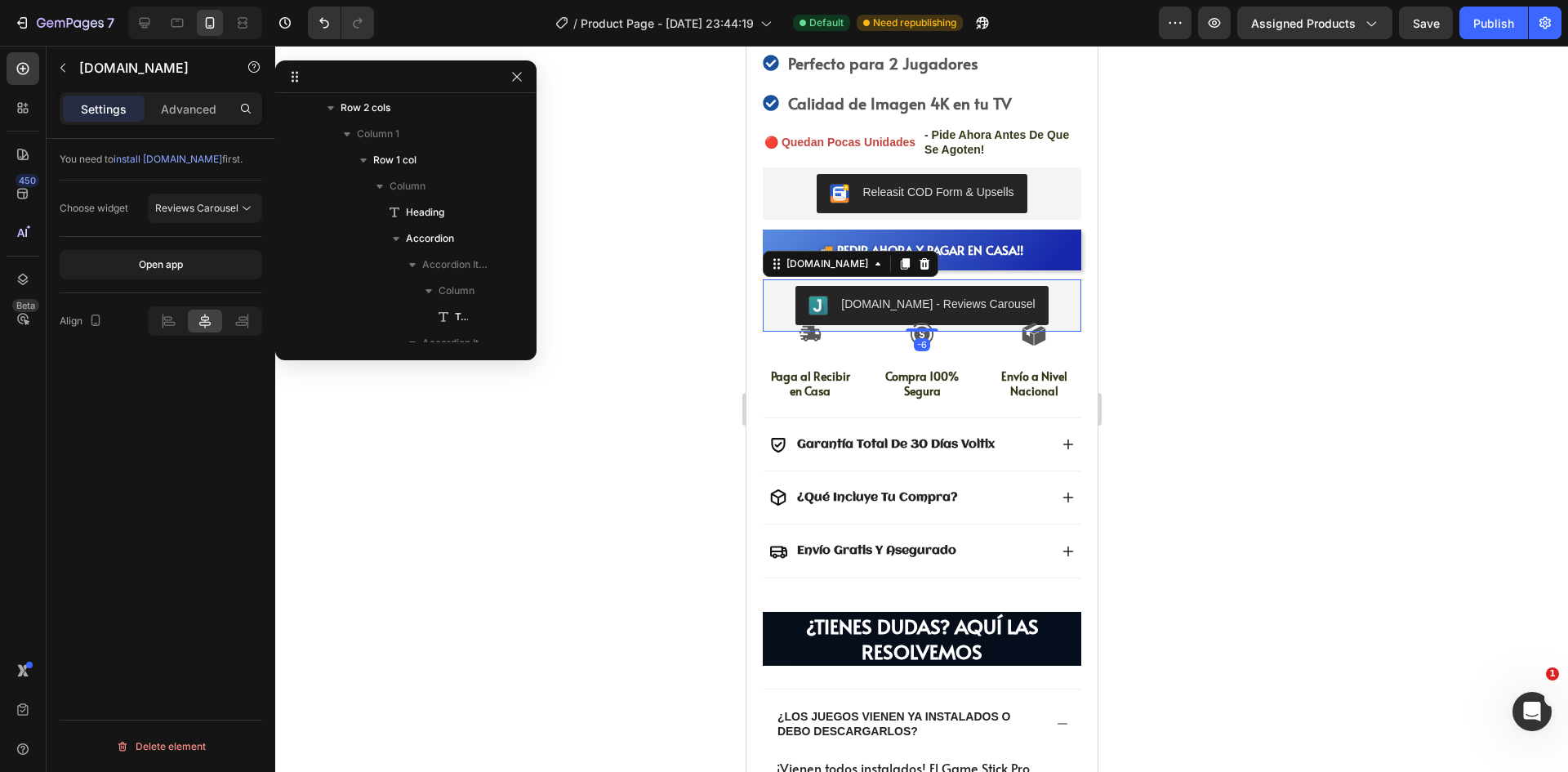
scroll to position [344, 0]
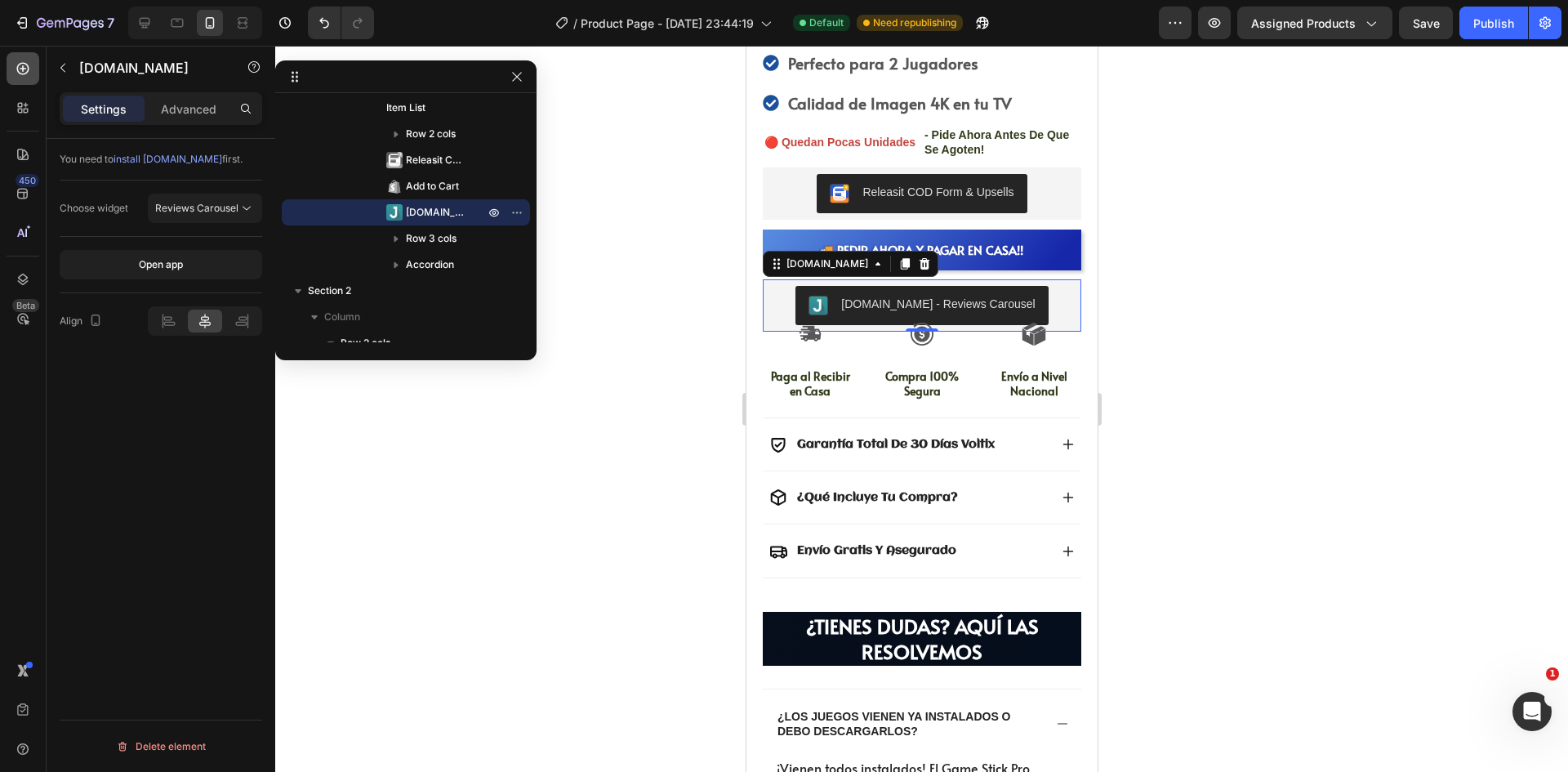
click at [36, 75] on div at bounding box center [22, 68] width 33 height 33
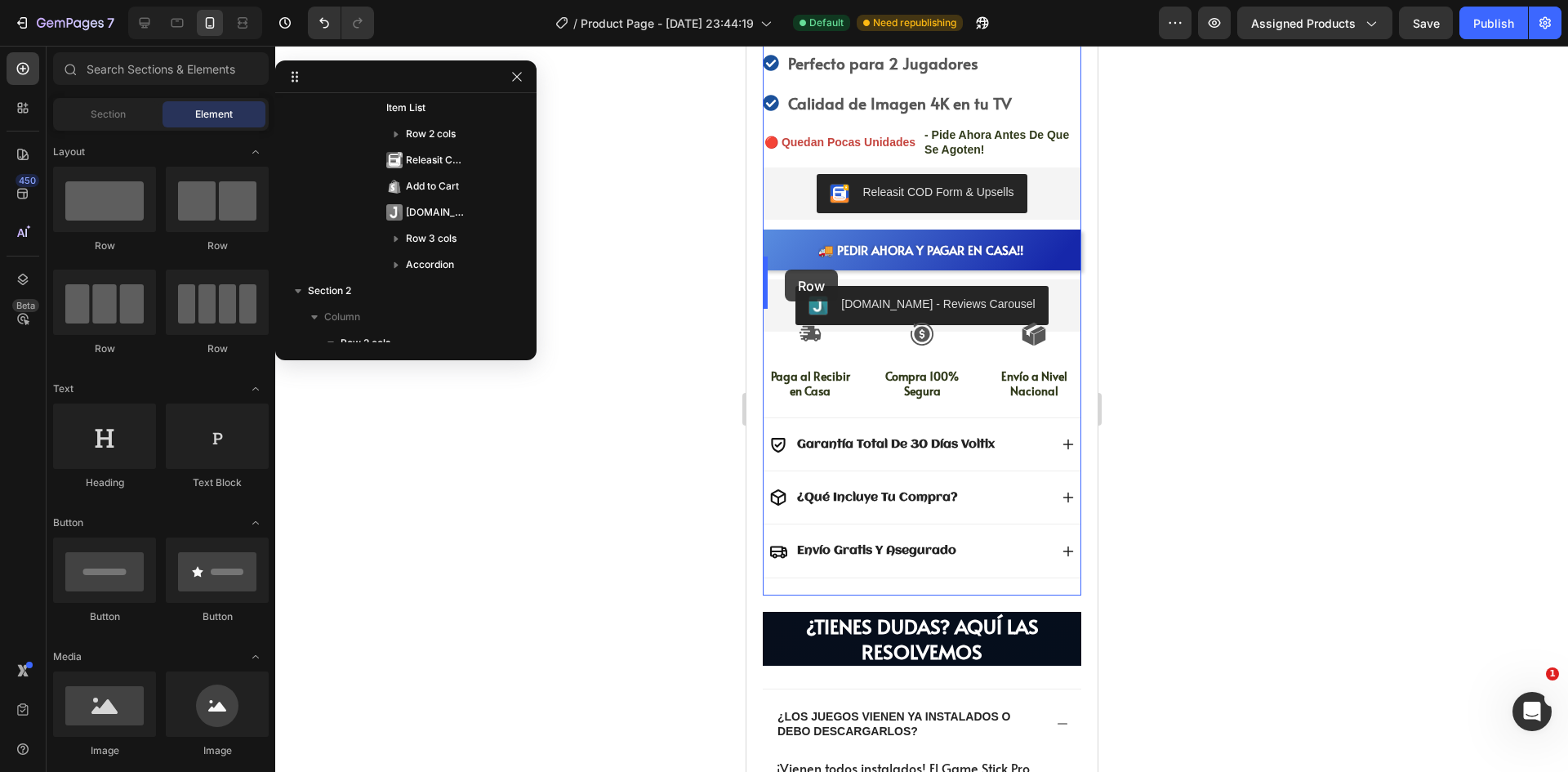
drag, startPoint x: 846, startPoint y: 248, endPoint x: 784, endPoint y: 269, distance: 65.5
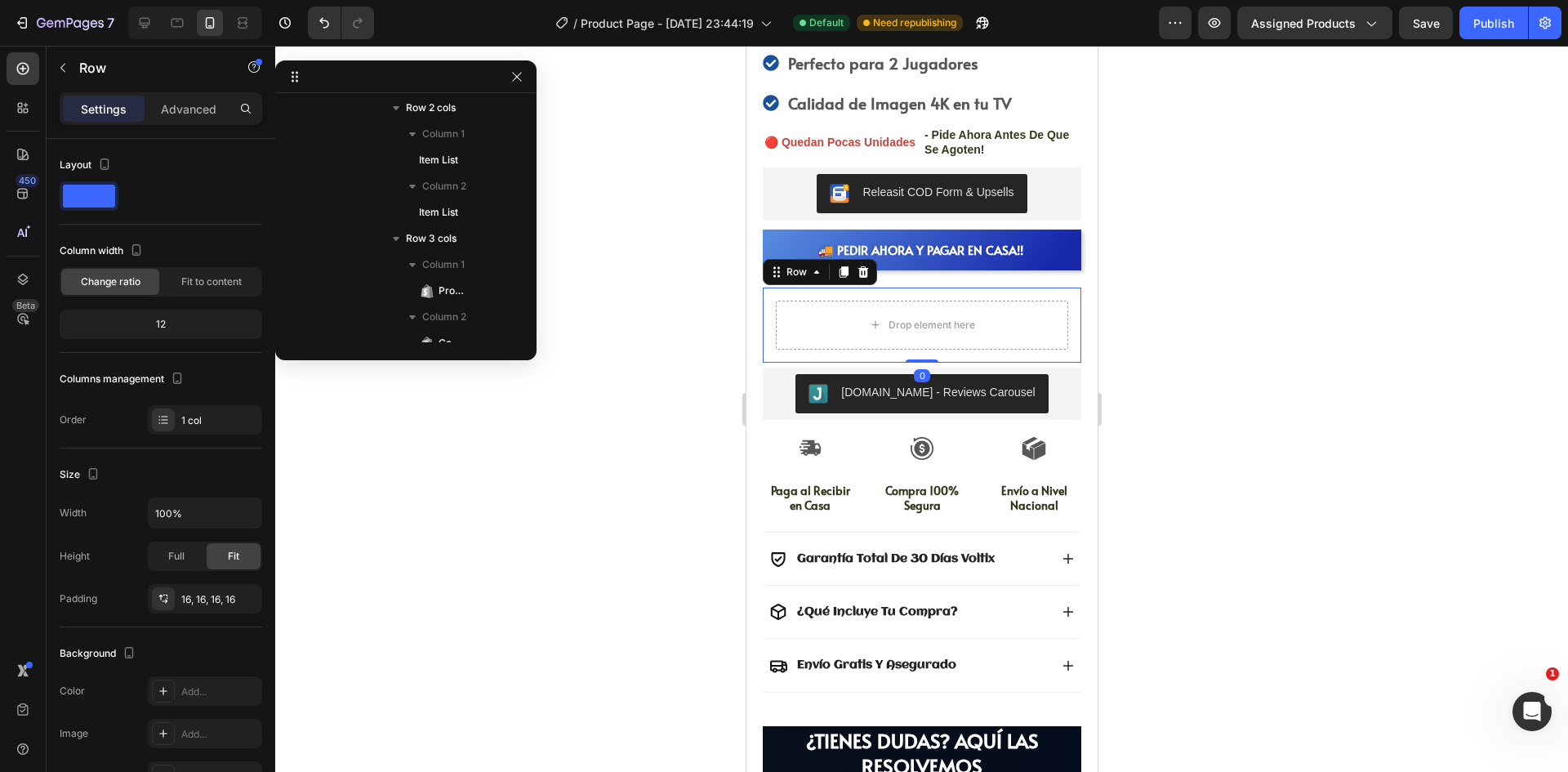
scroll to position [815, 0]
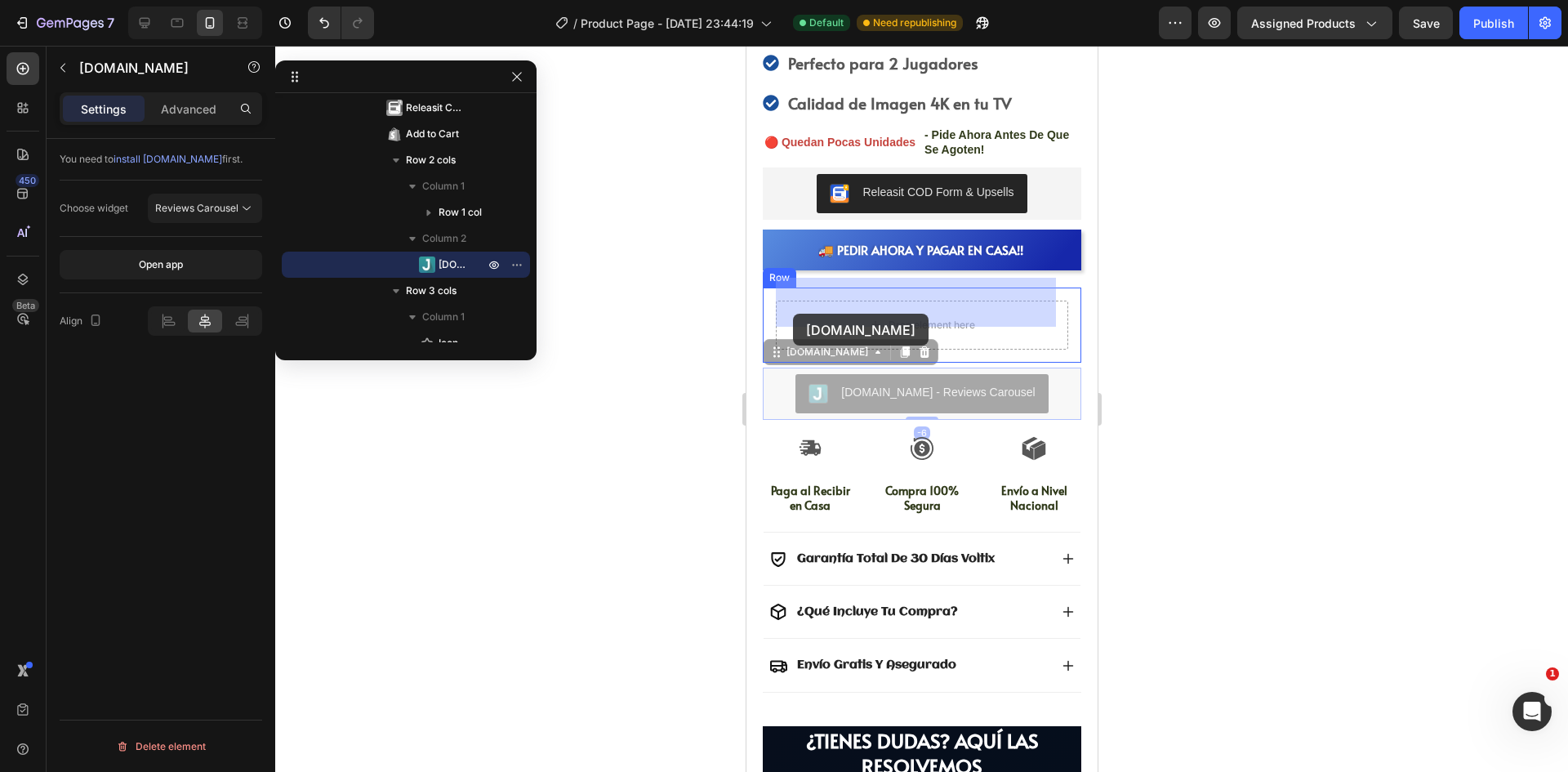
drag, startPoint x: 778, startPoint y: 364, endPoint x: 792, endPoint y: 310, distance: 55.8
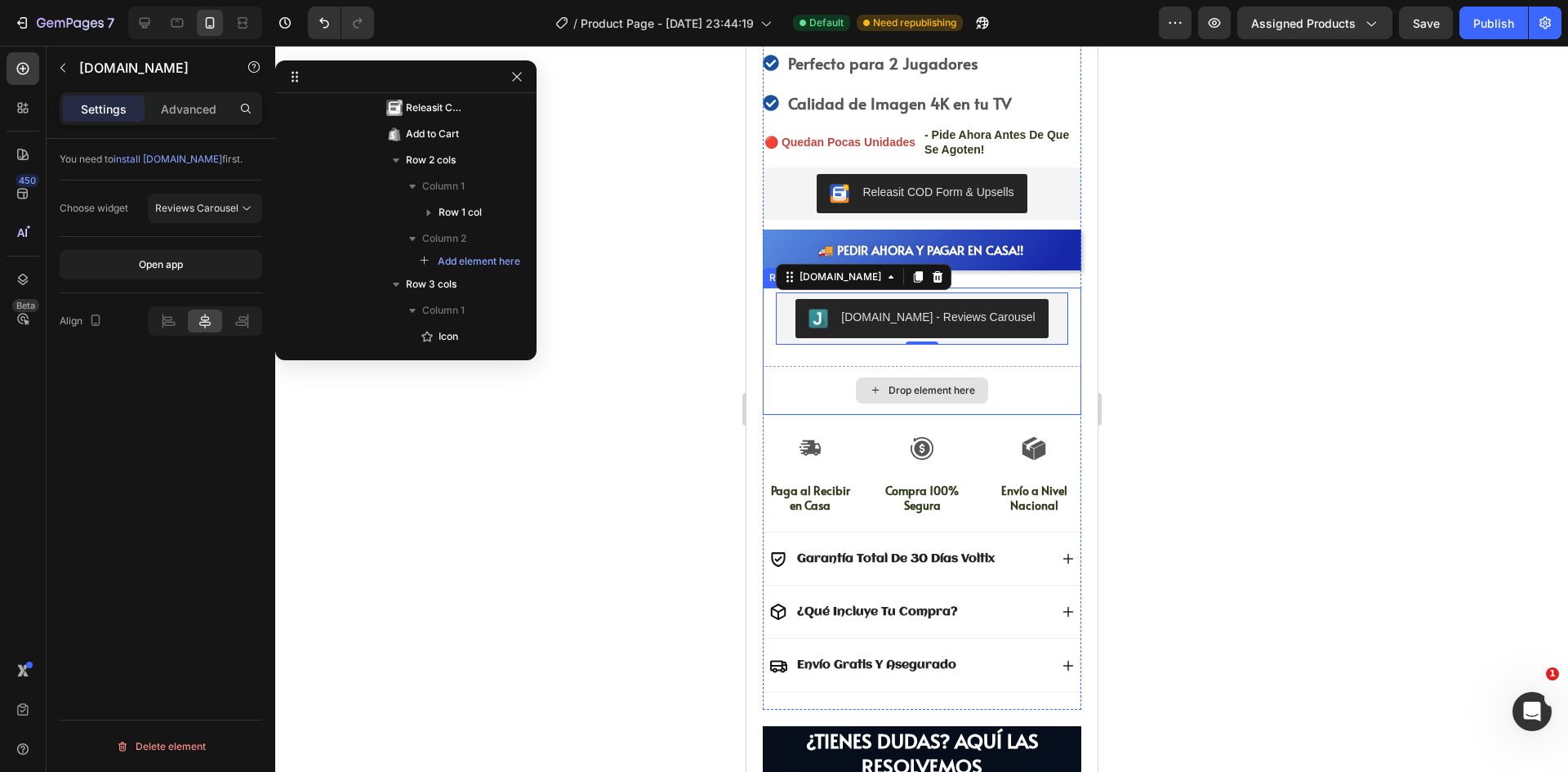
click at [784, 366] on div "Drop element here" at bounding box center [921, 391] width 319 height 49
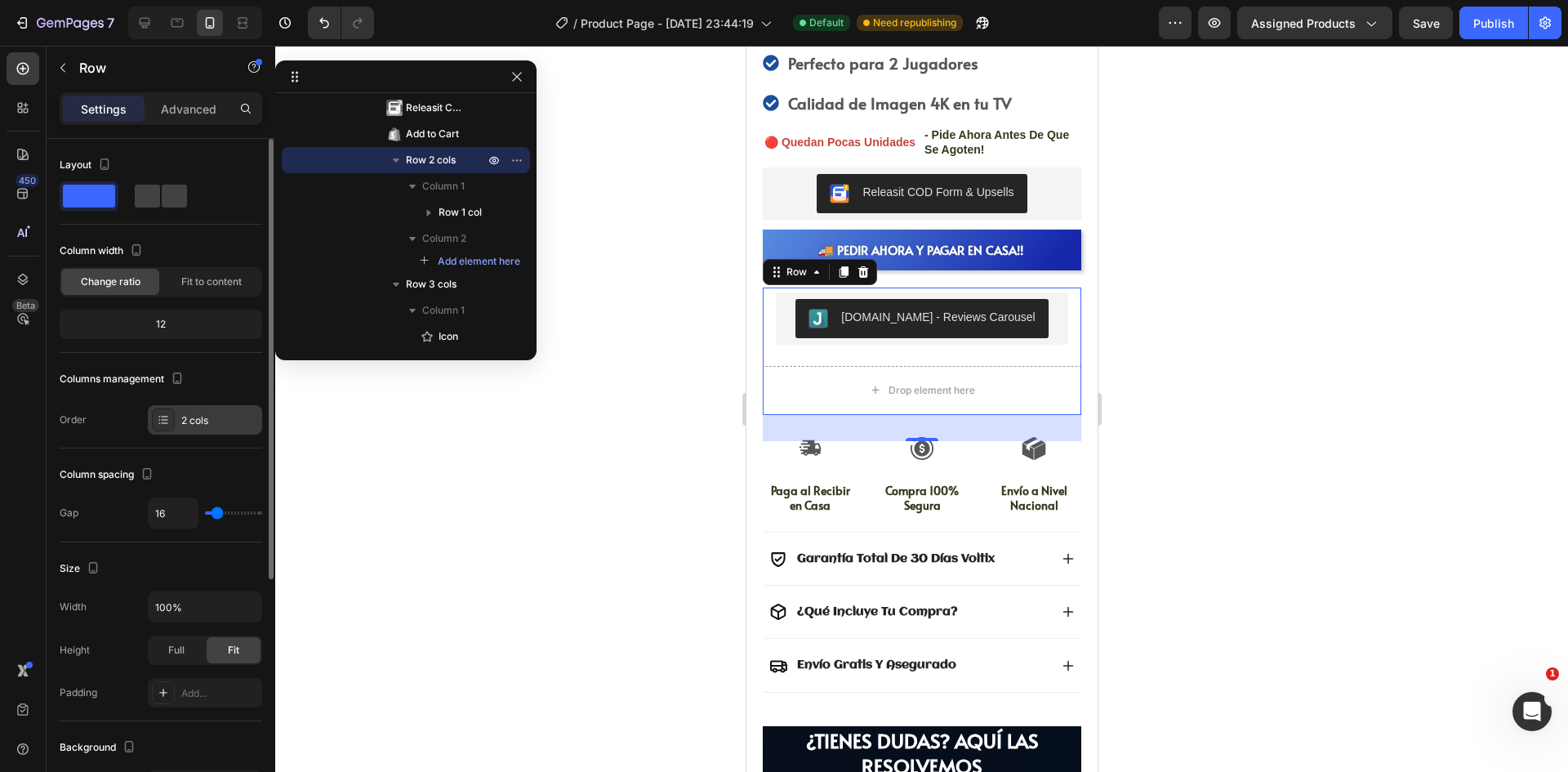
click at [195, 430] on div "2 cols" at bounding box center [205, 419] width 114 height 29
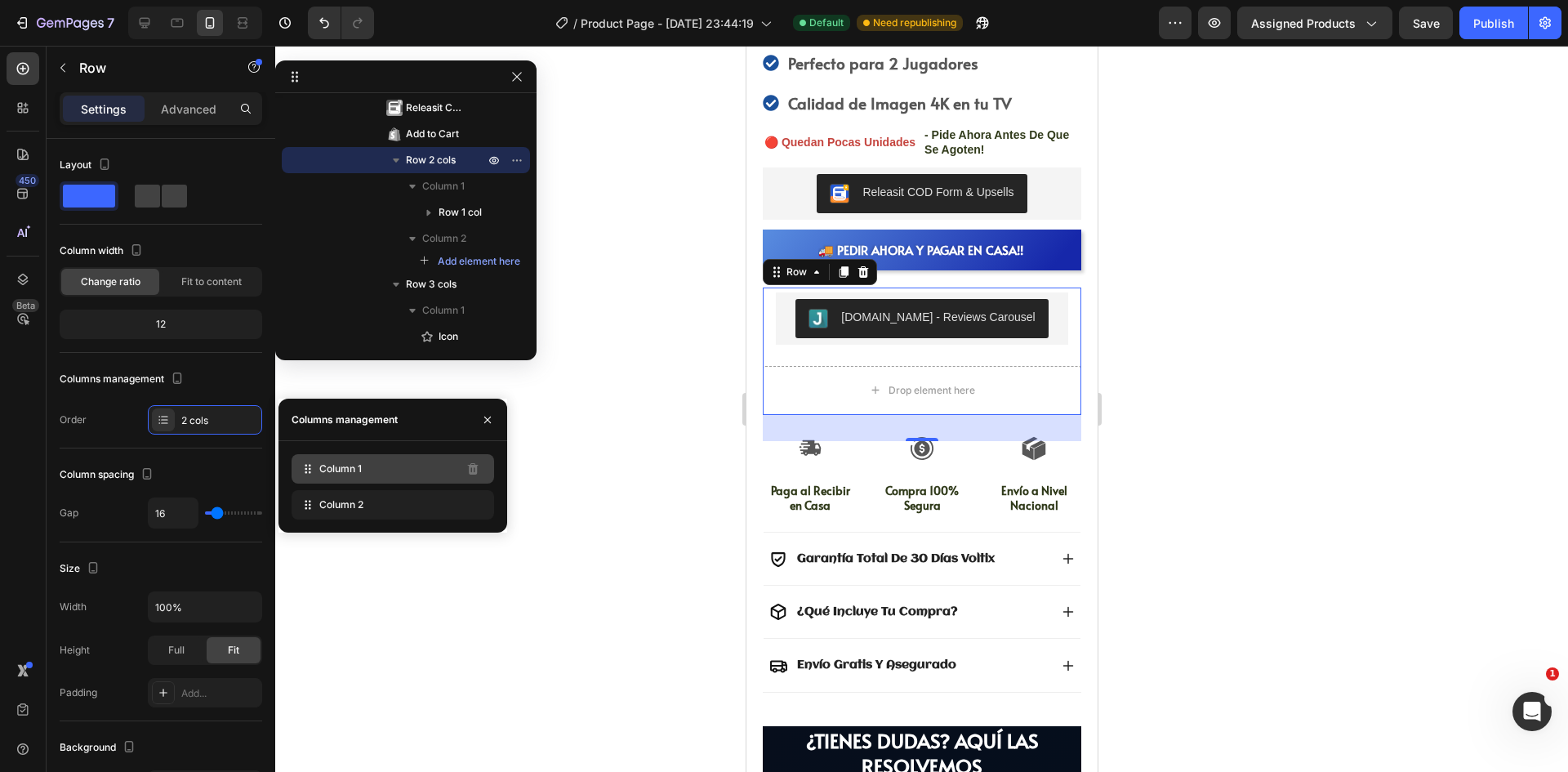
click at [370, 476] on div "Column 1" at bounding box center [393, 468] width 202 height 29
drag, startPoint x: 473, startPoint y: 504, endPoint x: 429, endPoint y: 504, distance: 44.0
click at [418, 511] on div "Column 2 Delete column" at bounding box center [393, 504] width 202 height 29
click at [409, 477] on div "Column 1" at bounding box center [393, 468] width 202 height 29
click at [1217, 320] on div at bounding box center [922, 408] width 1292 height 726
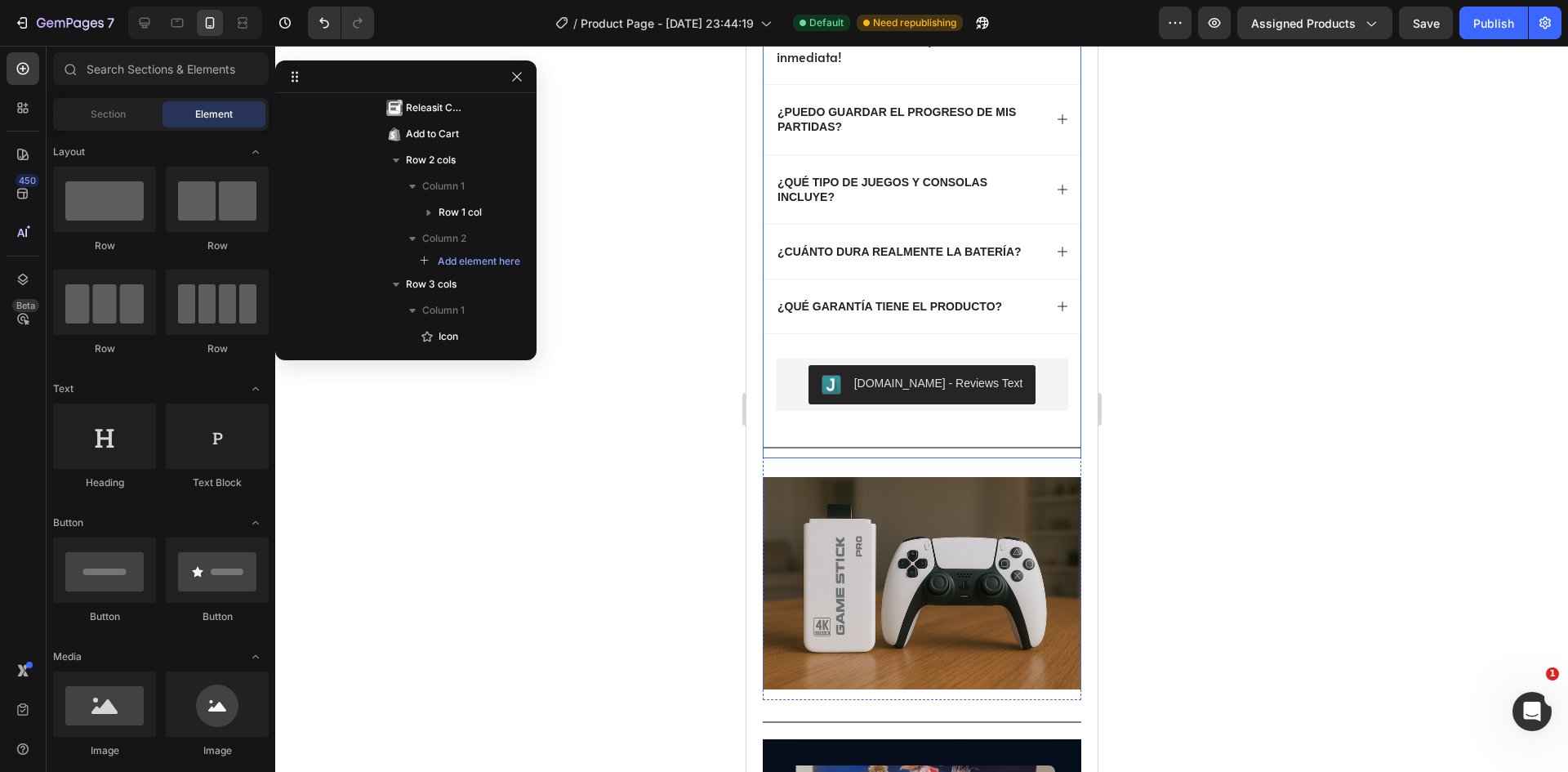
scroll to position [1797, 0]
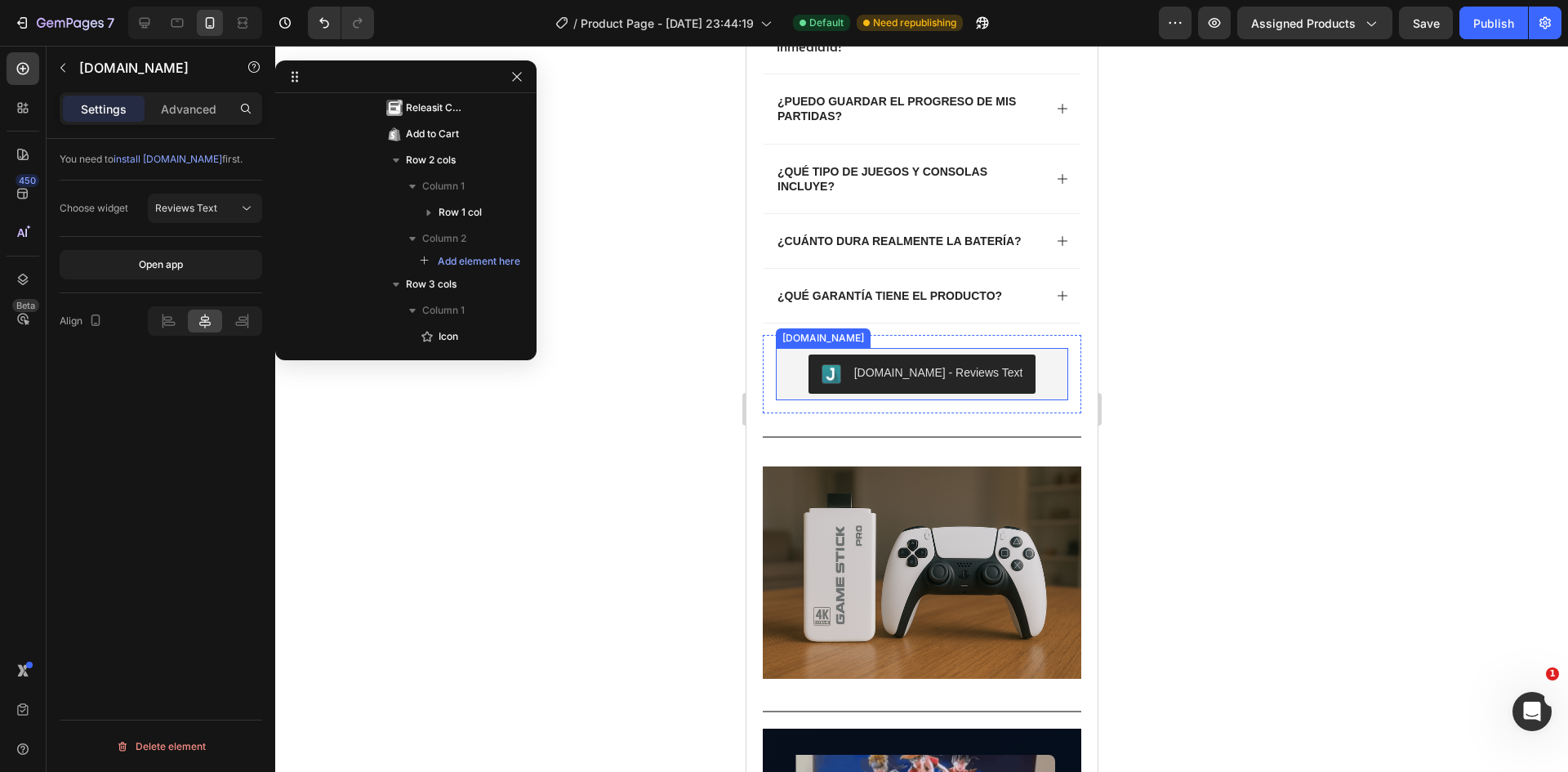
click at [939, 378] on div "[DOMAIN_NAME] - Reviews Text" at bounding box center [938, 372] width 169 height 17
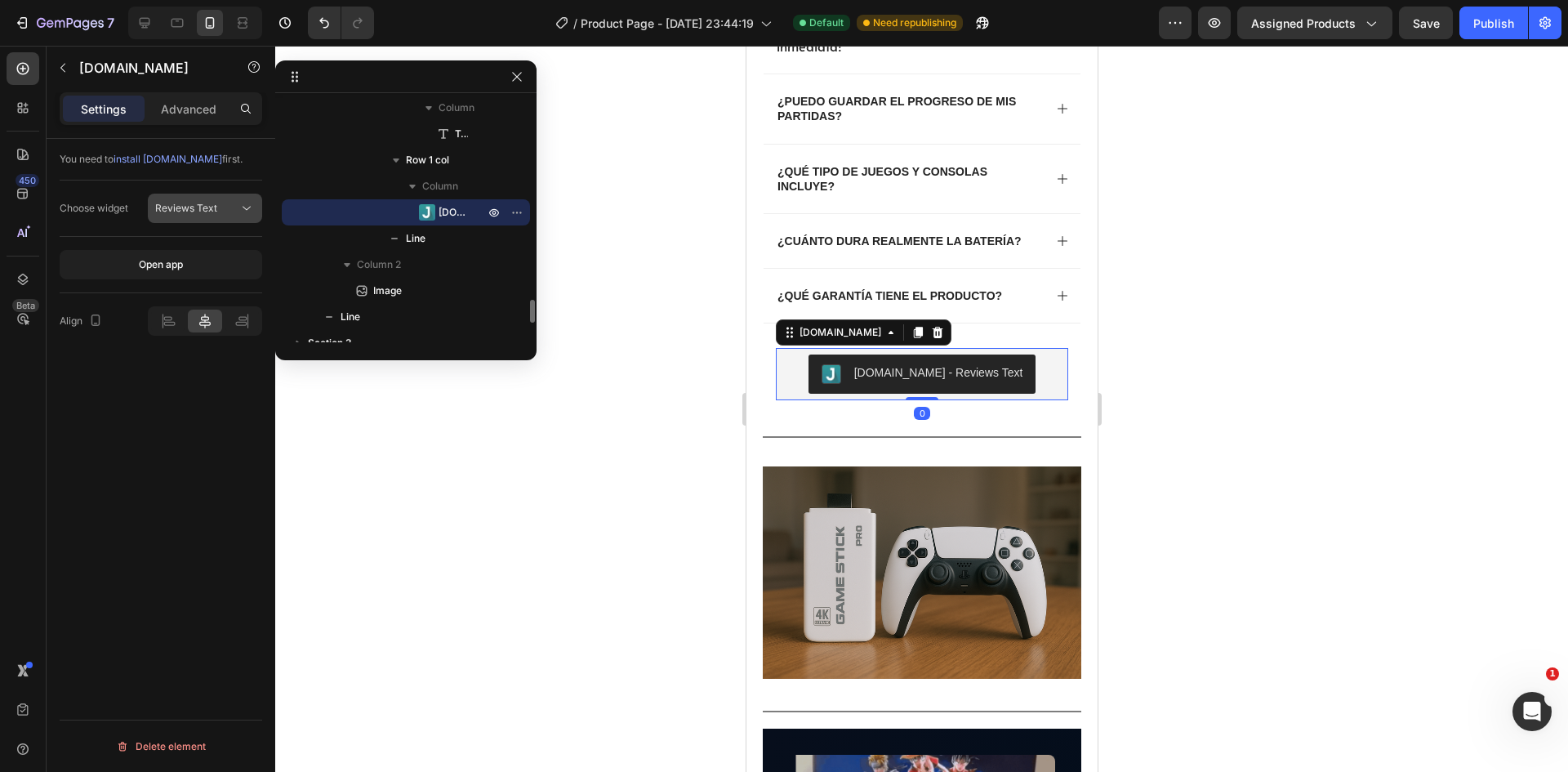
click at [175, 205] on span "Reviews Text" at bounding box center [186, 208] width 62 height 12
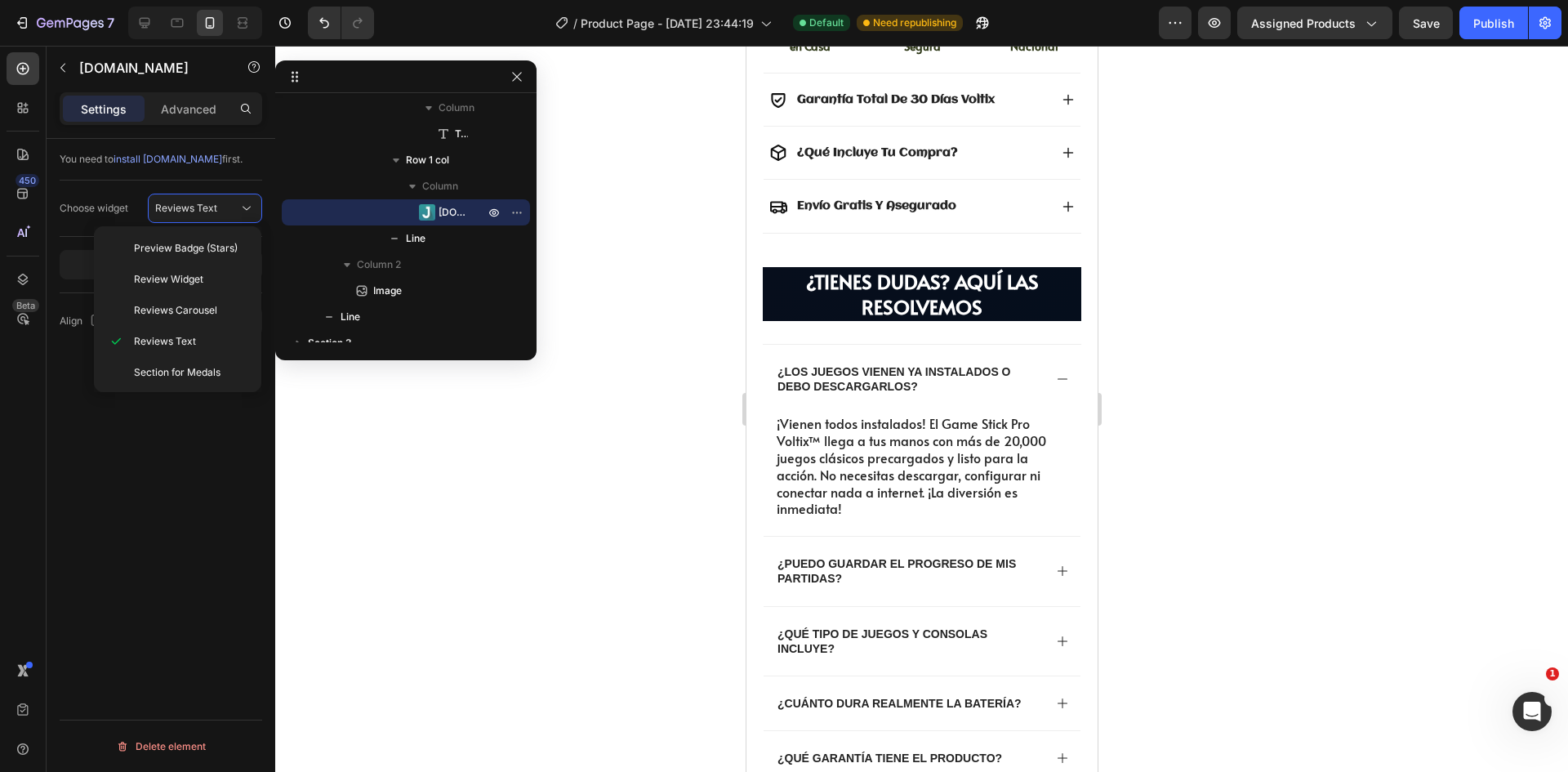
scroll to position [1388, 0]
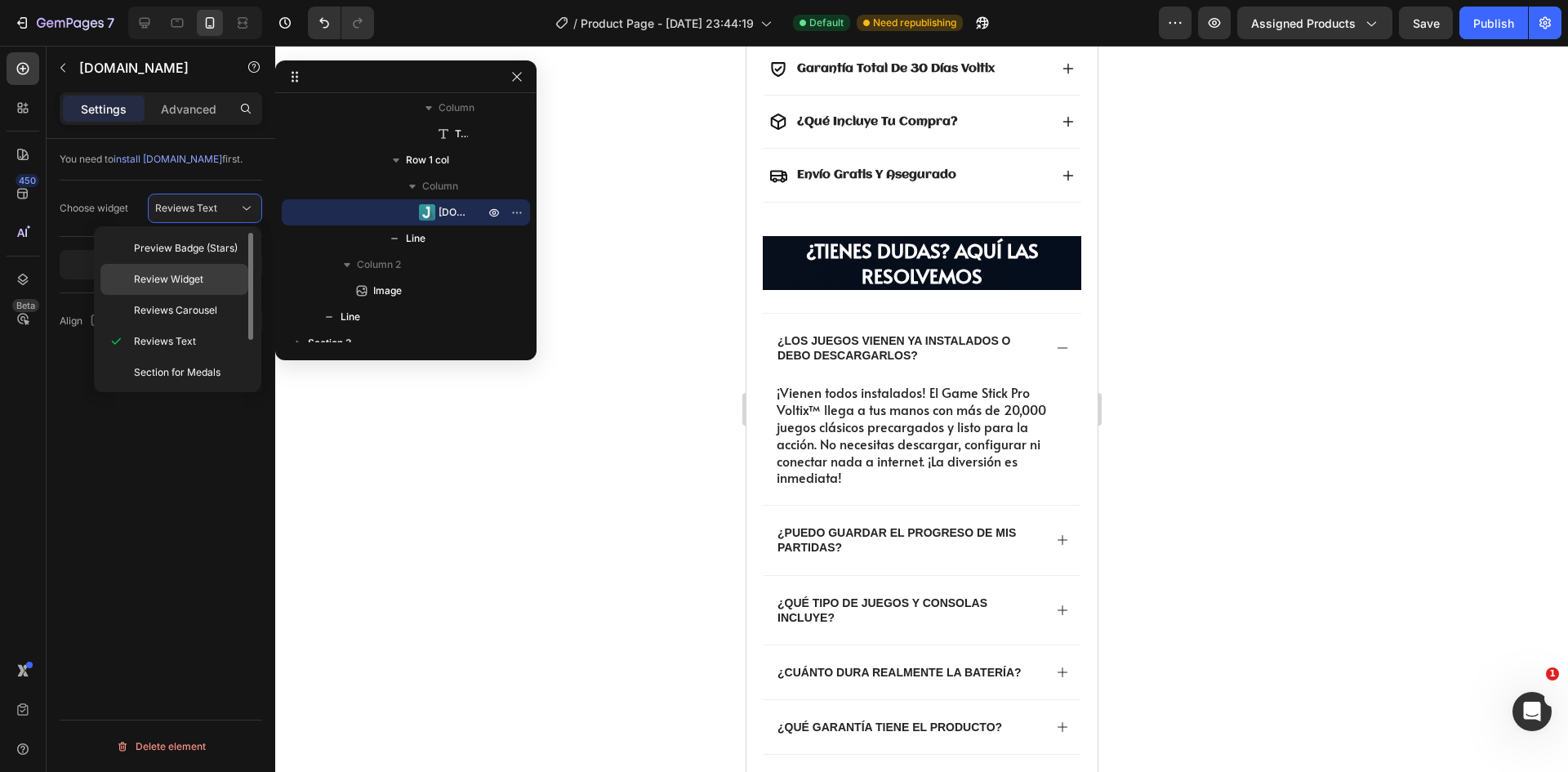
click at [197, 274] on span "Review Widget" at bounding box center [168, 279] width 70 height 15
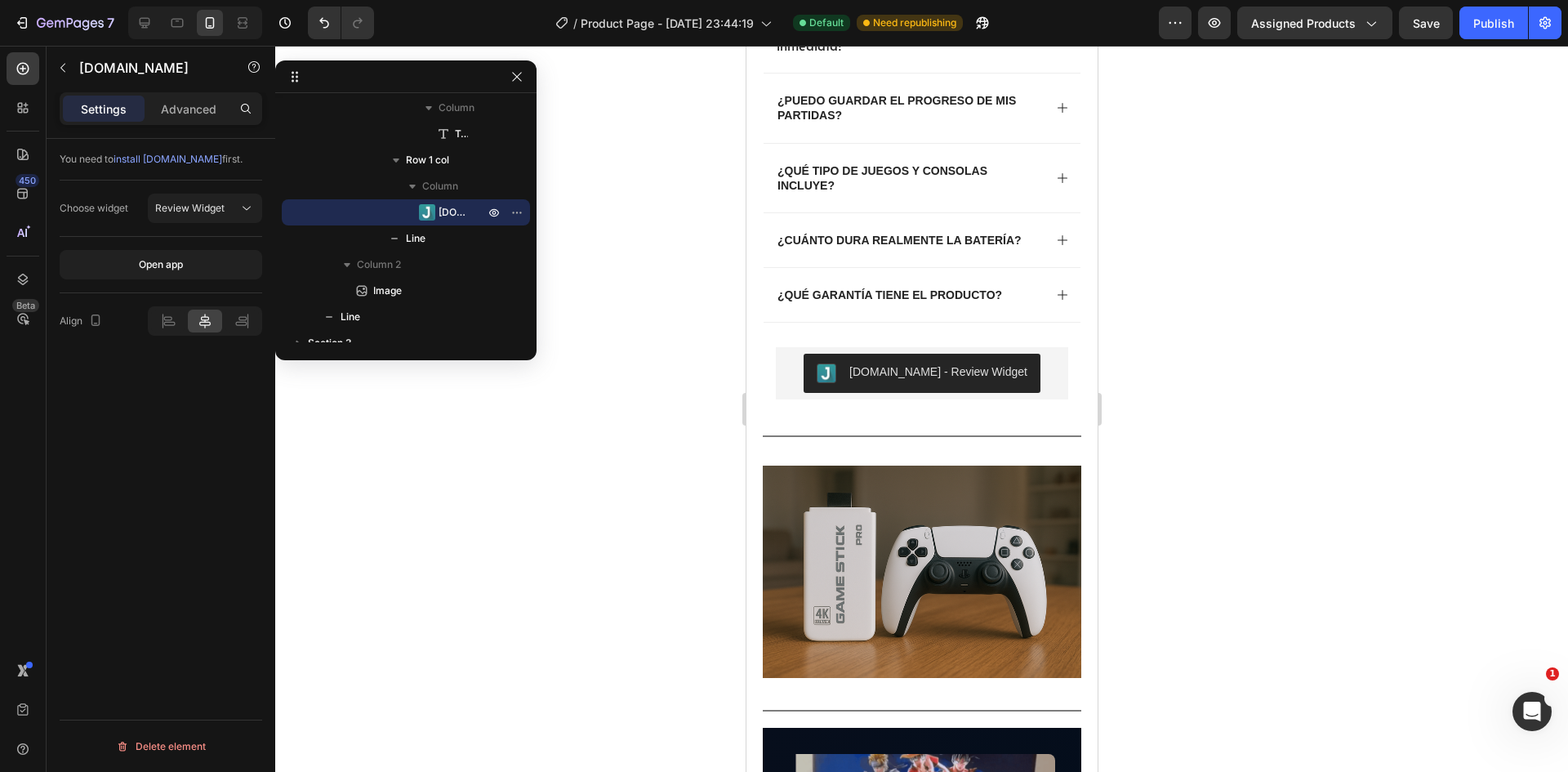
scroll to position [1797, 0]
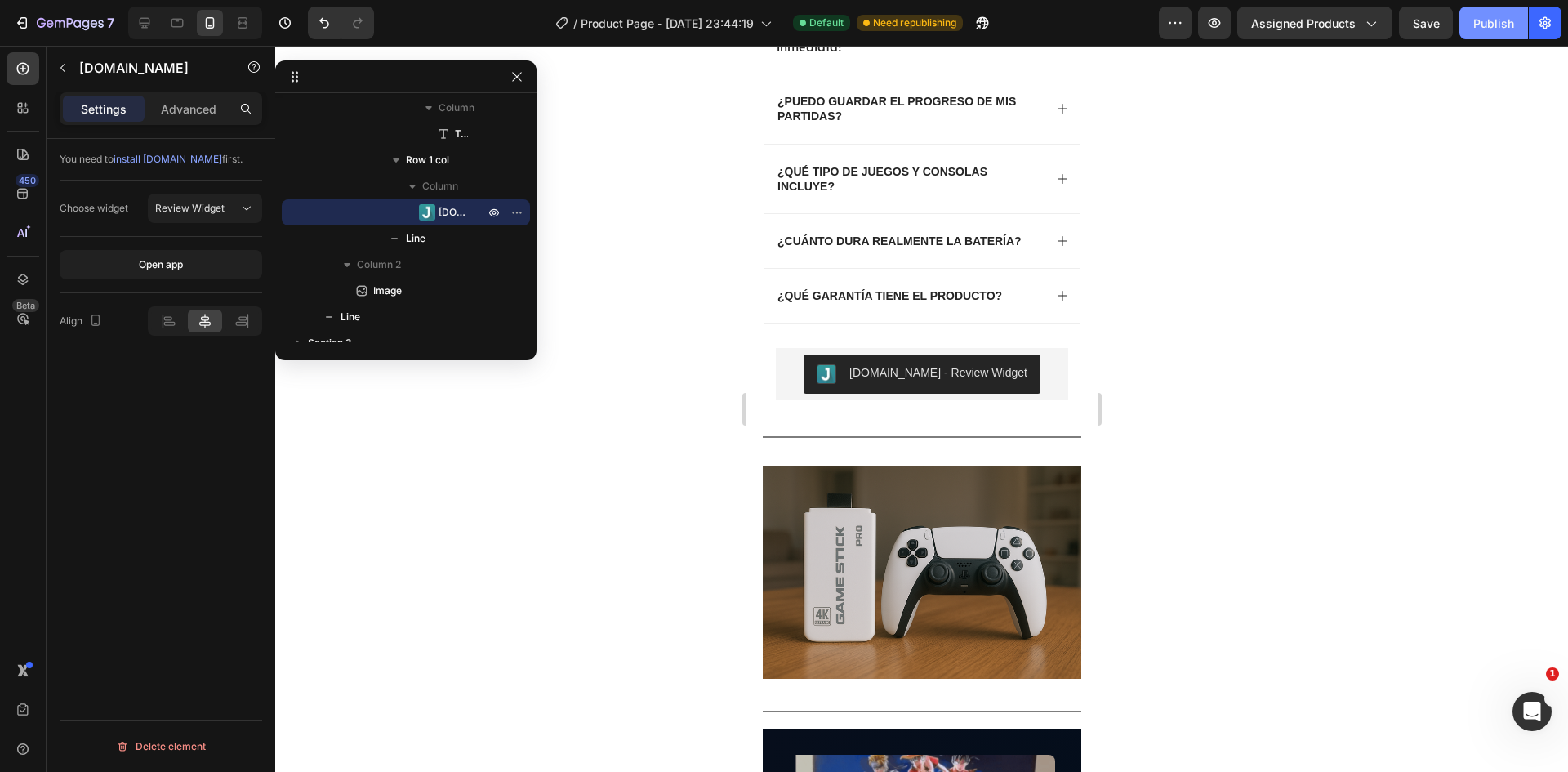
click at [1482, 19] on div "Publish" at bounding box center [1493, 23] width 40 height 17
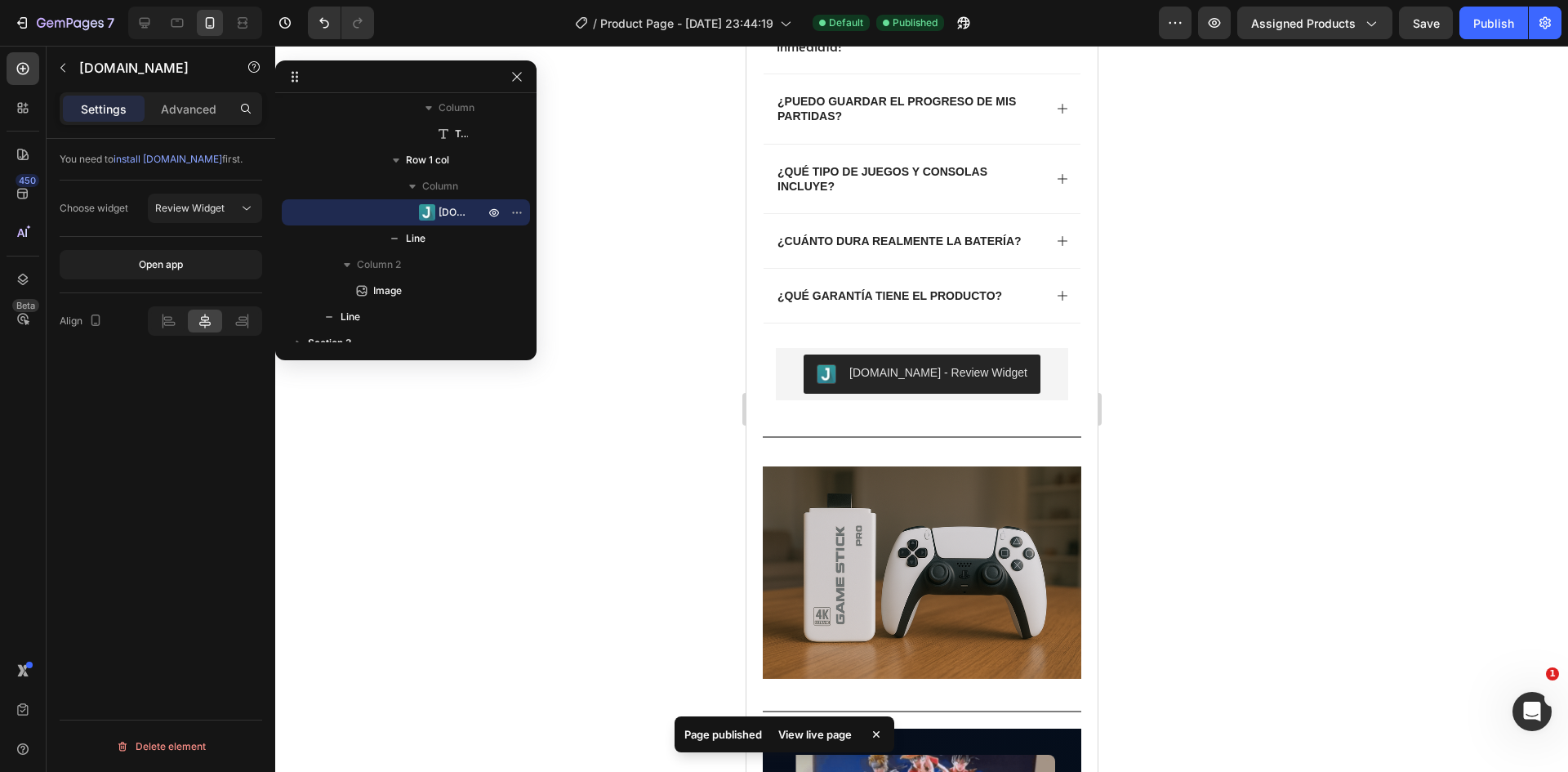
click at [826, 732] on div "View live page" at bounding box center [815, 734] width 93 height 23
click at [154, 21] on div at bounding box center [144, 23] width 26 height 26
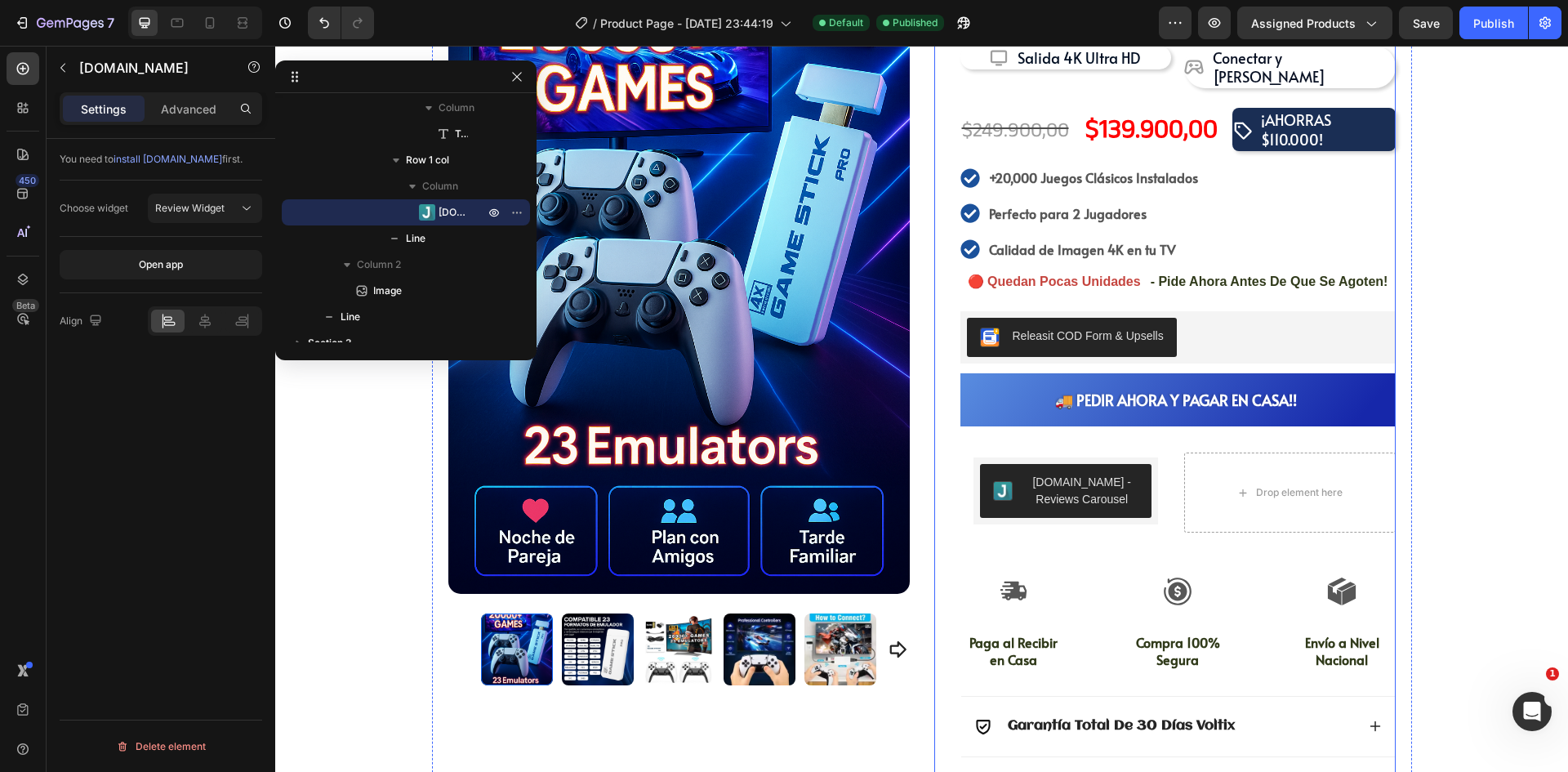
scroll to position [310, 0]
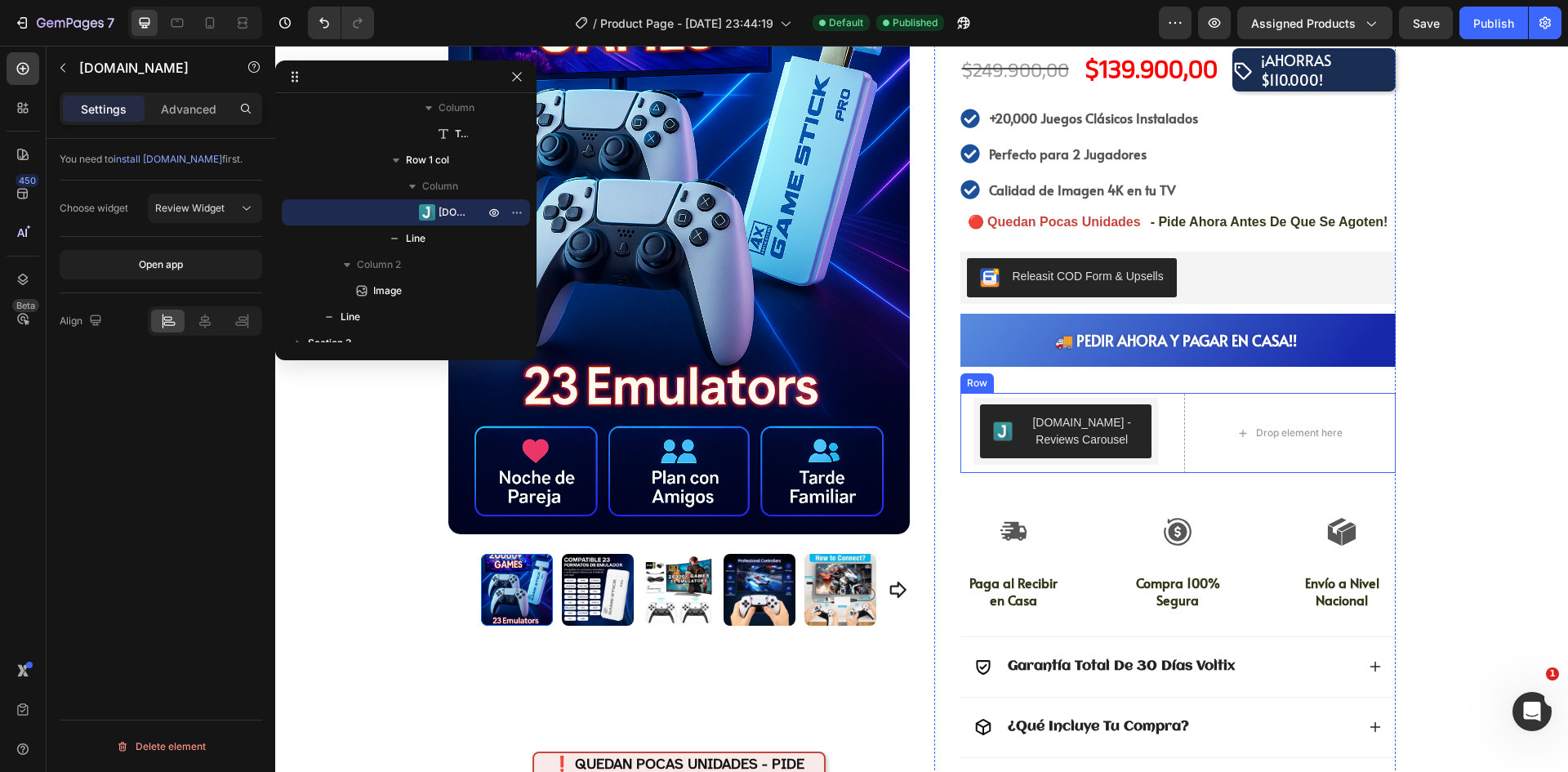
click at [1169, 393] on div "[DOMAIN_NAME] - Reviews Carousel [DOMAIN_NAME] Row Drop element here Row" at bounding box center [1178, 432] width 435 height 80
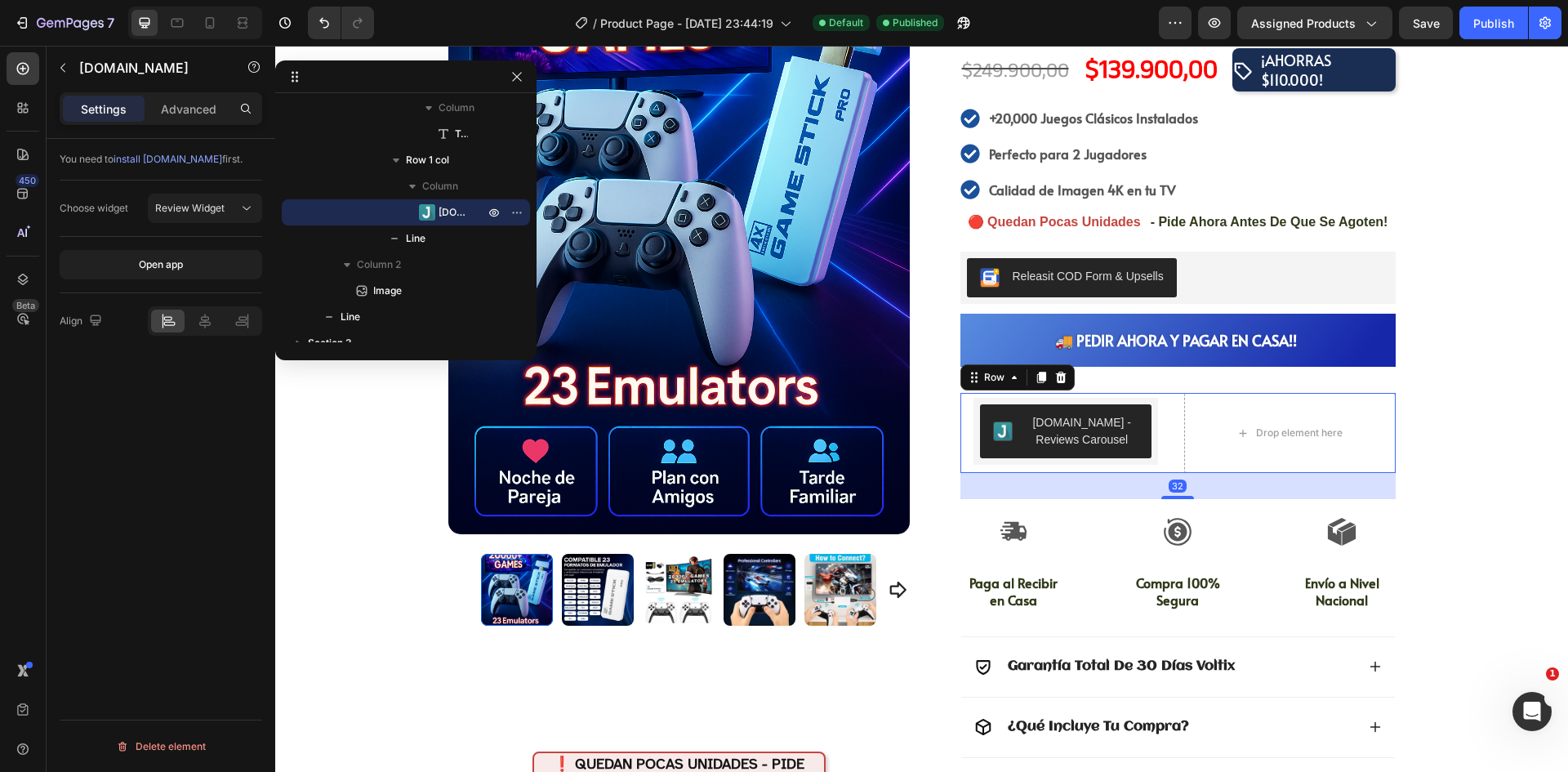
scroll to position [762, 0]
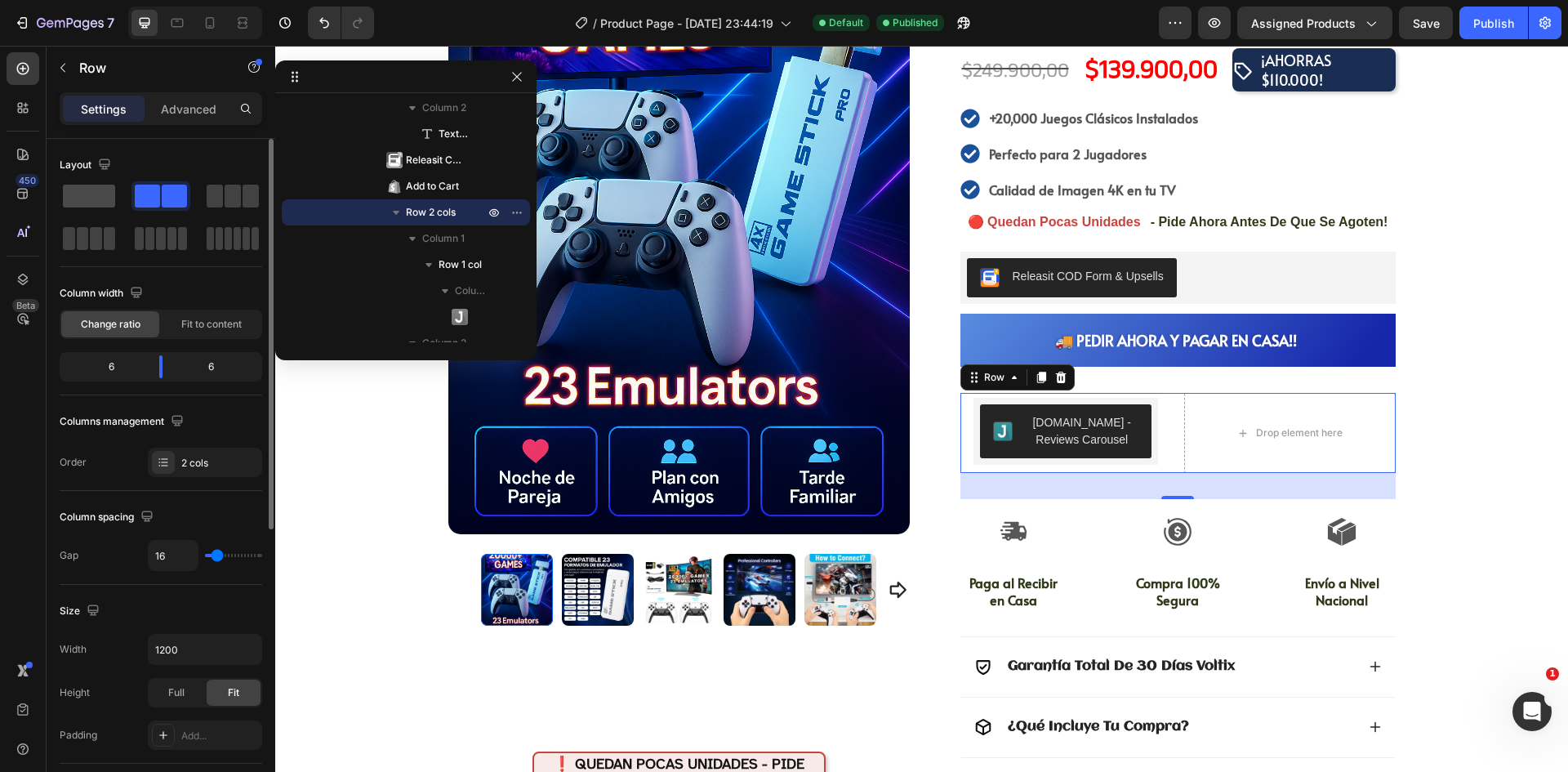
click at [90, 199] on span at bounding box center [88, 196] width 52 height 23
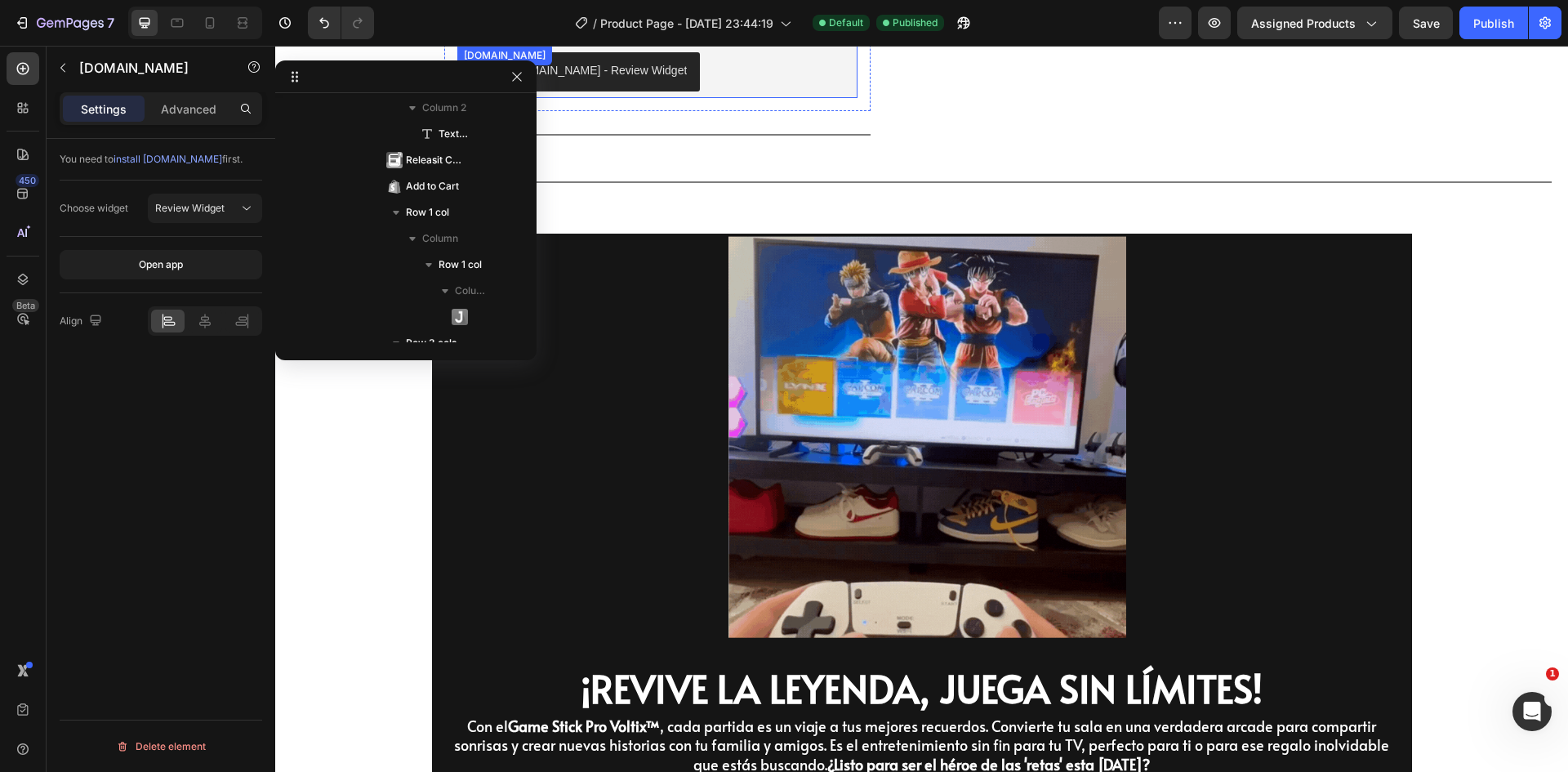
scroll to position [2070, 0]
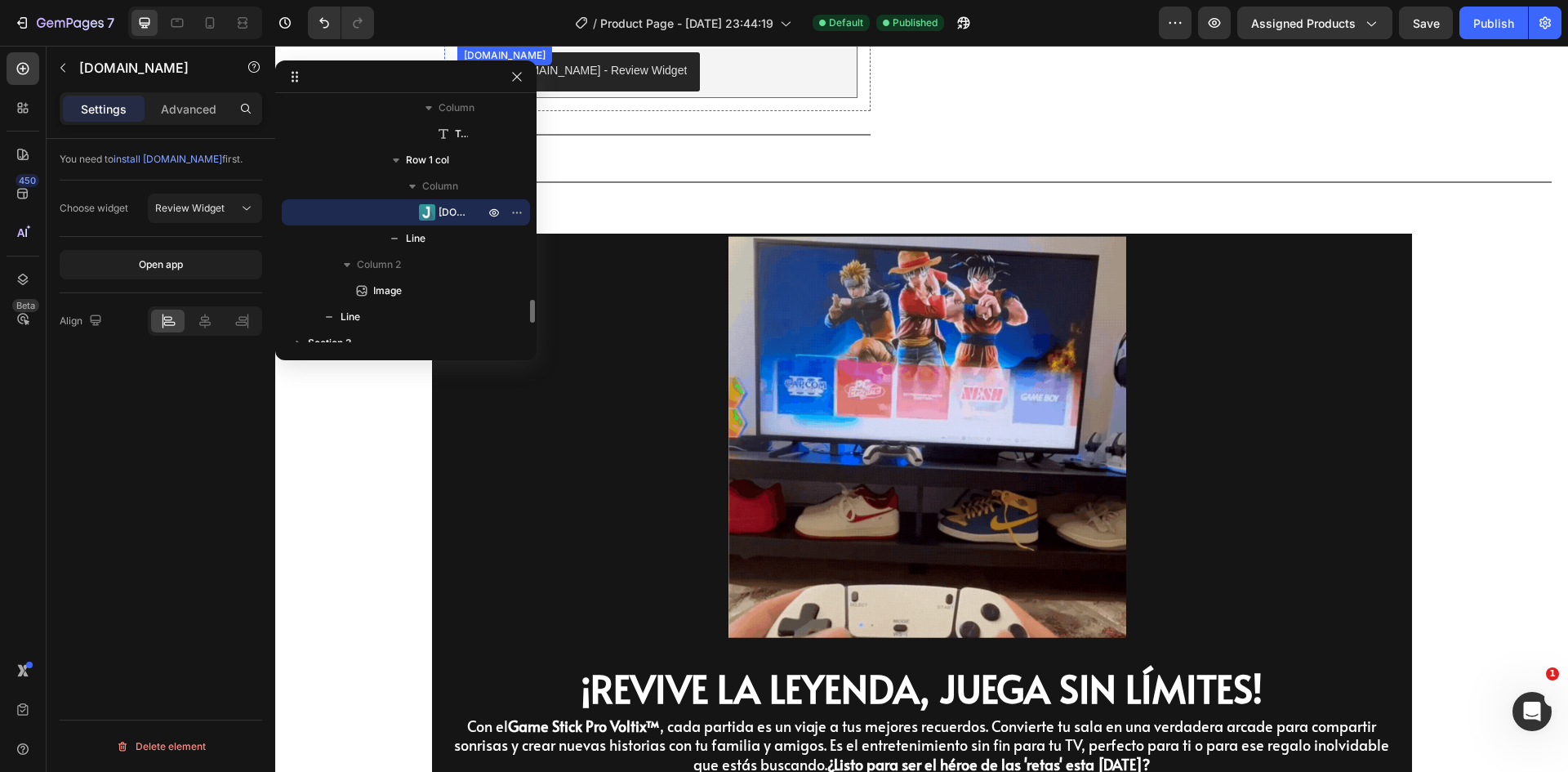
click at [784, 82] on div "[DOMAIN_NAME] - Review Widget" at bounding box center [658, 71] width 387 height 40
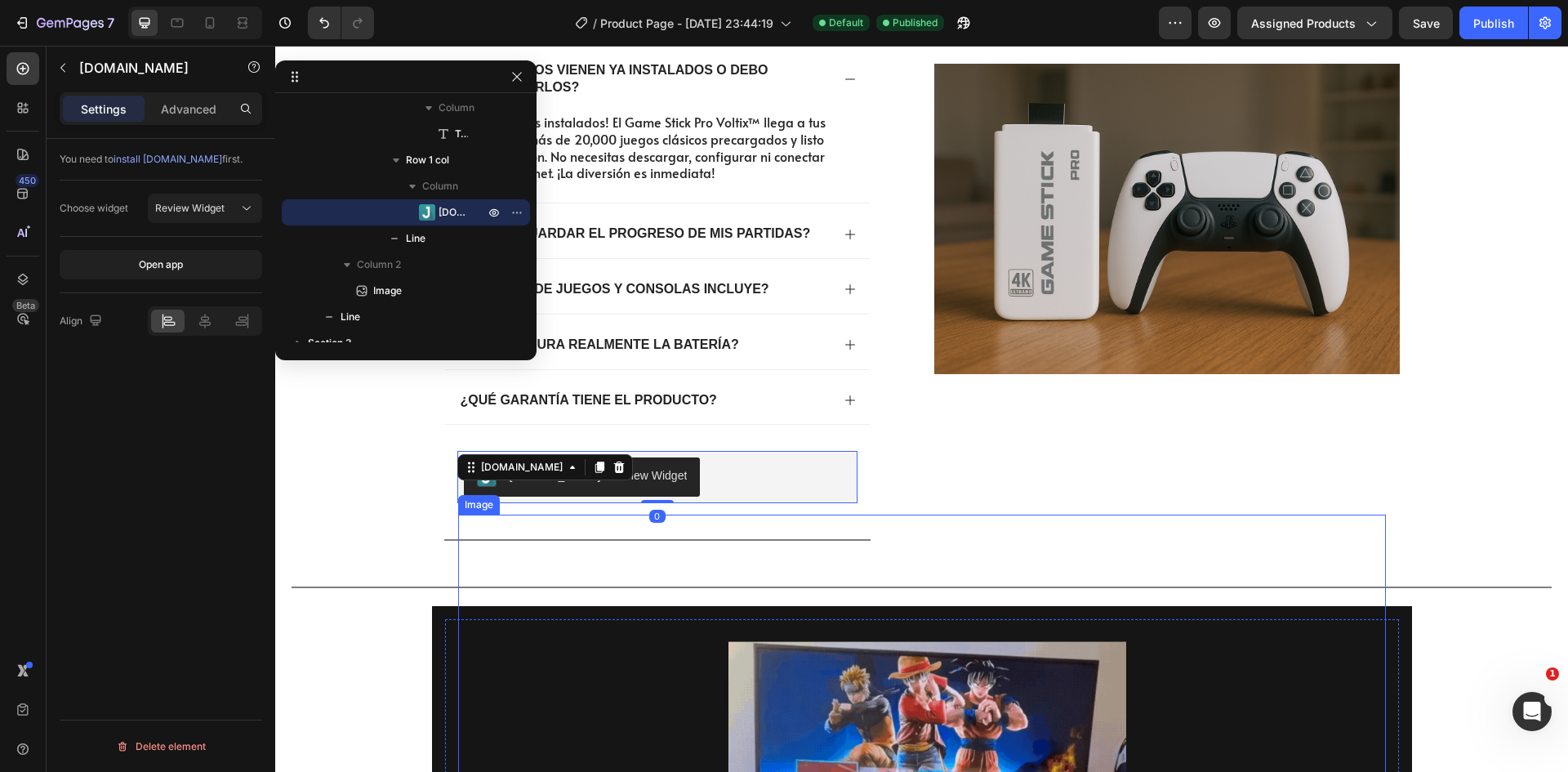
scroll to position [1126, 0]
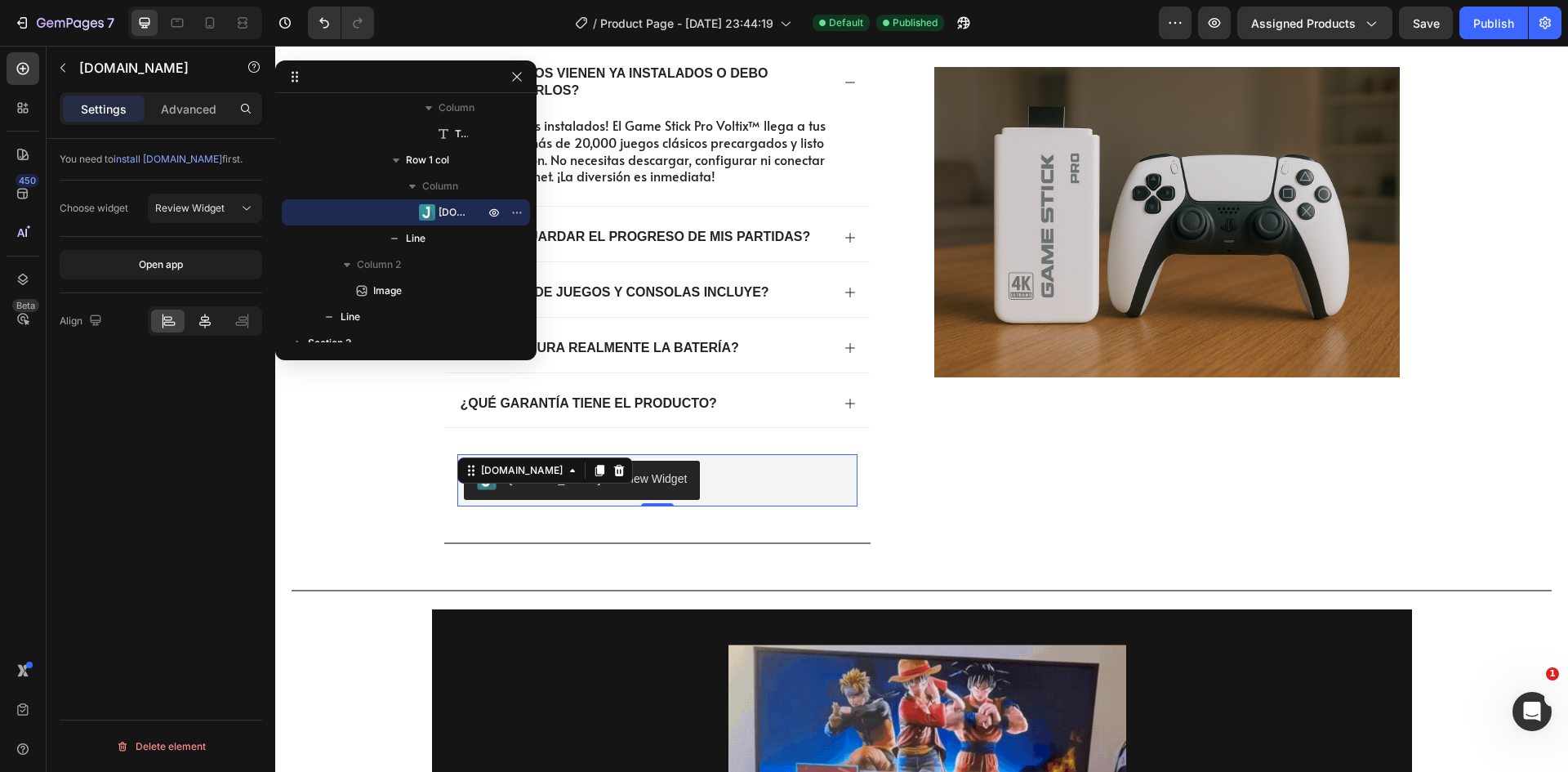
click at [209, 314] on icon at bounding box center [205, 320] width 17 height 17
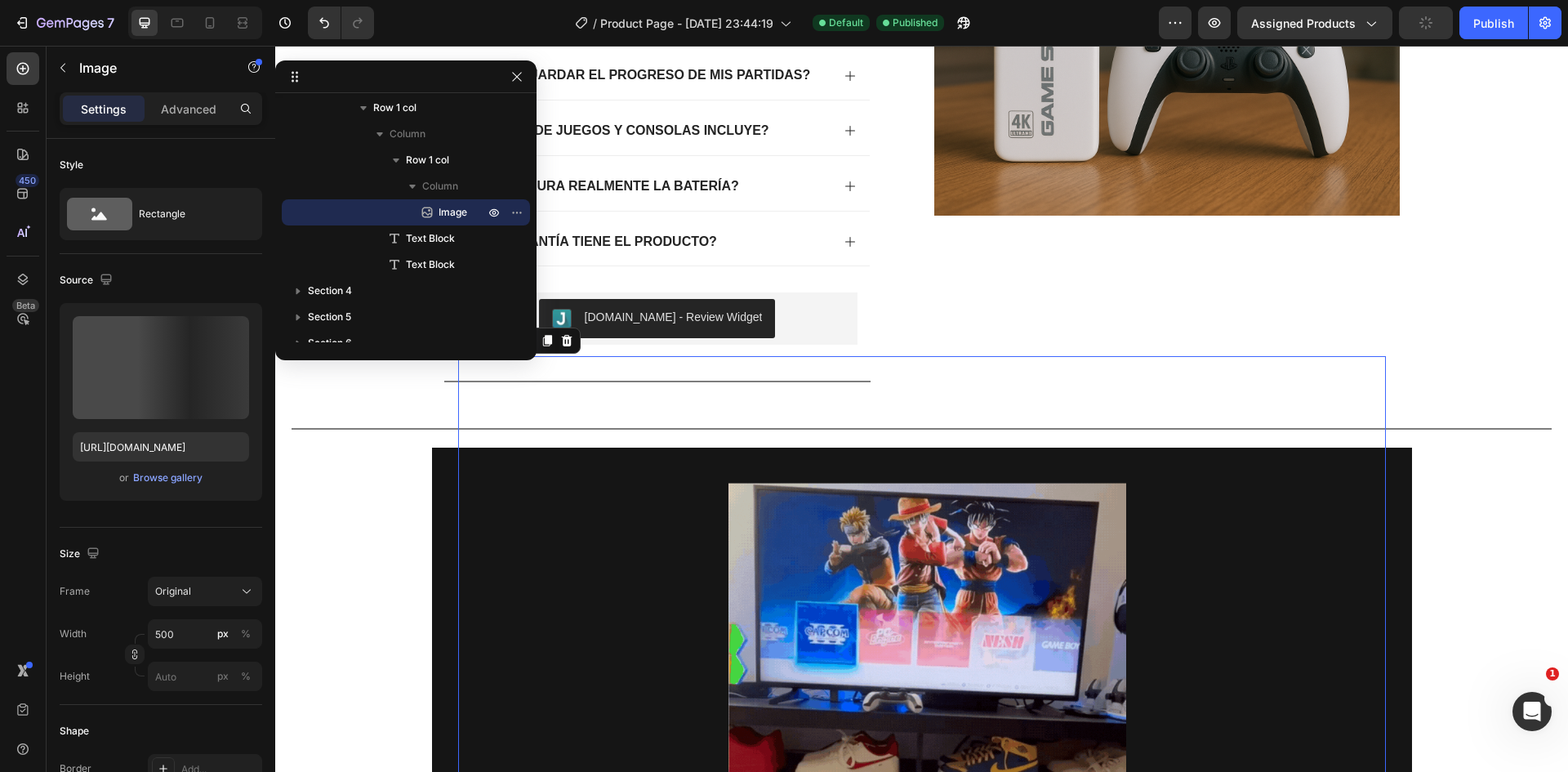
scroll to position [1290, 0]
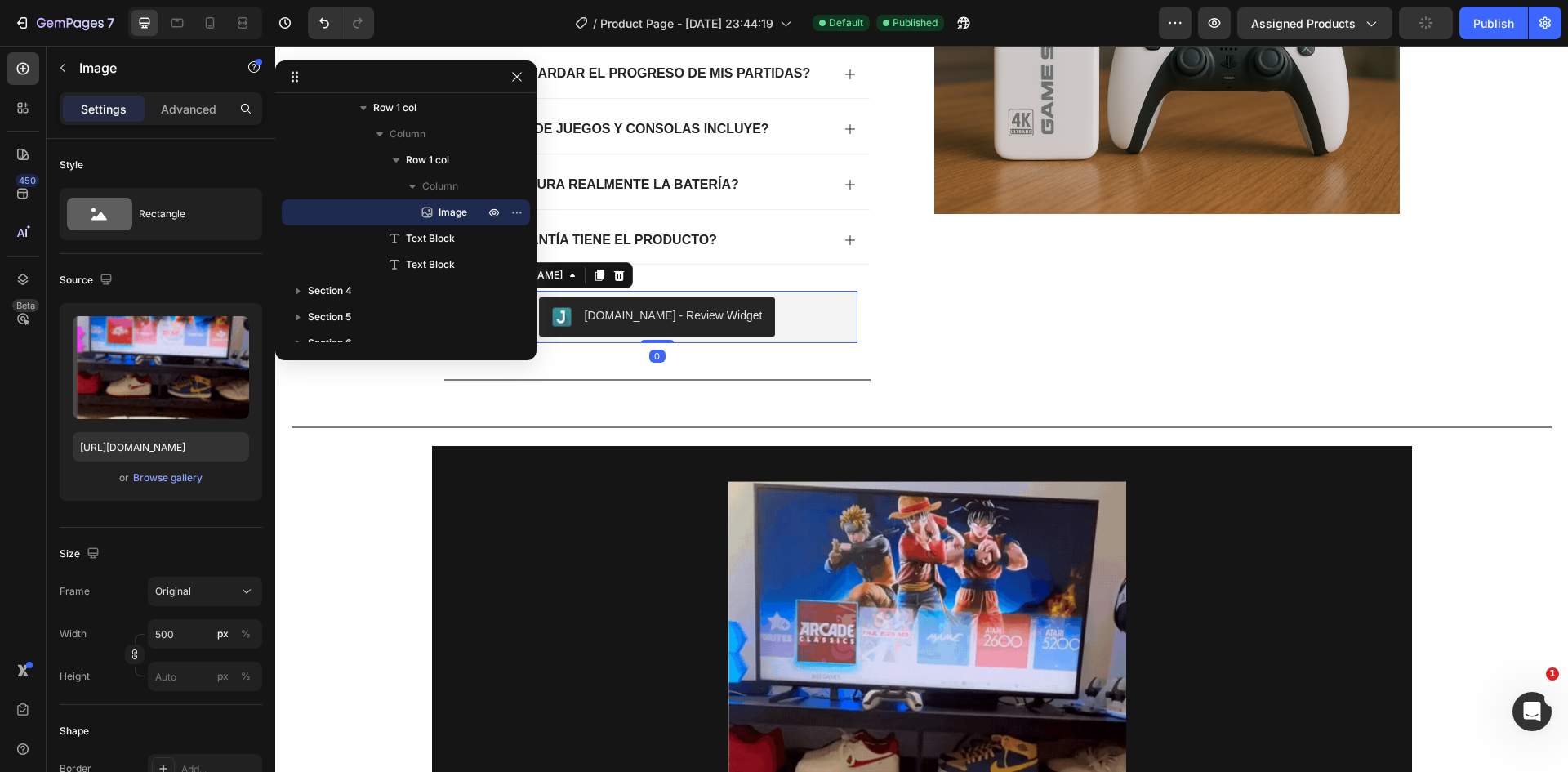
click at [805, 298] on div "[DOMAIN_NAME] - Review Widget" at bounding box center [658, 317] width 387 height 40
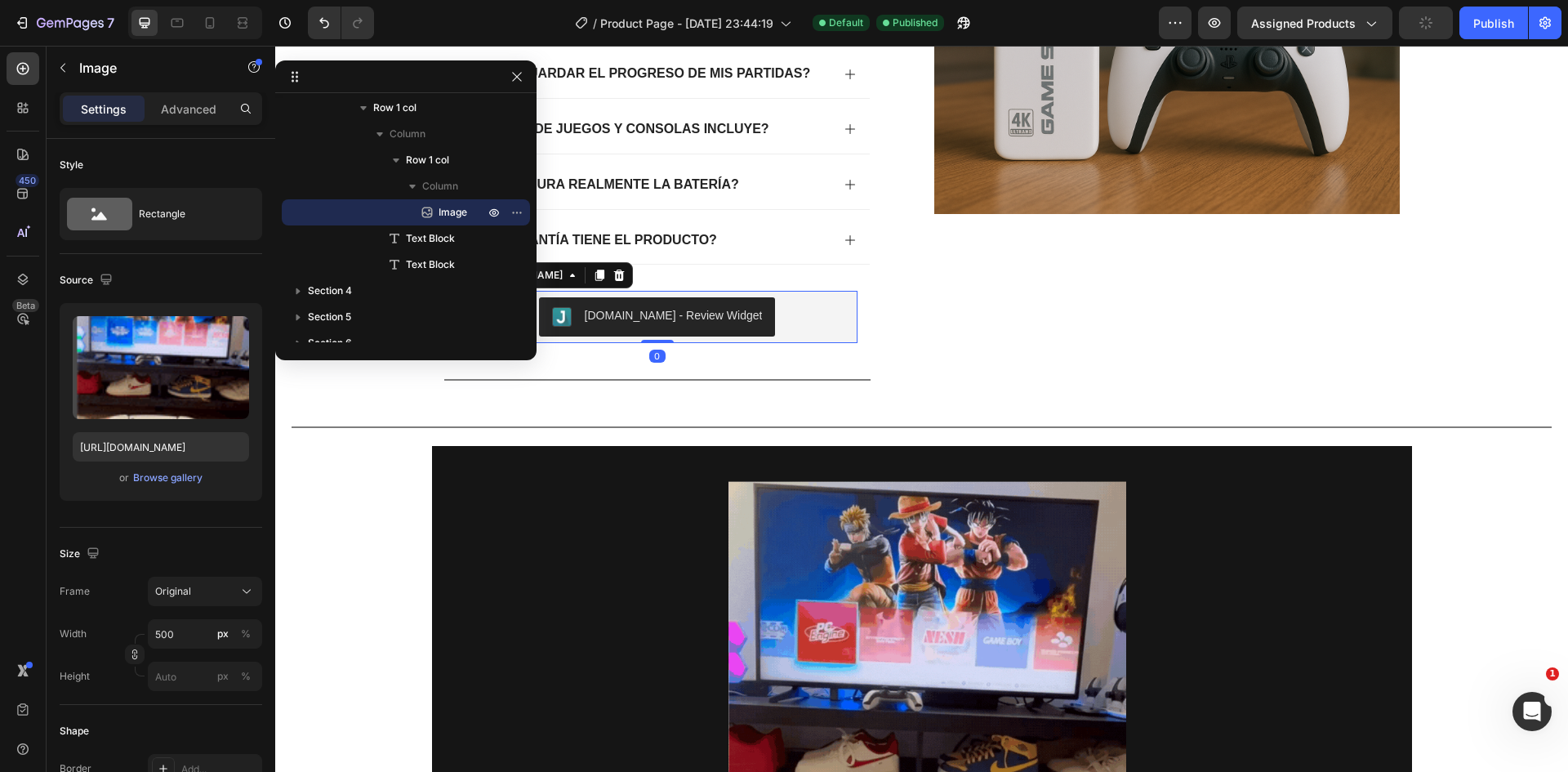
scroll to position [2070, 0]
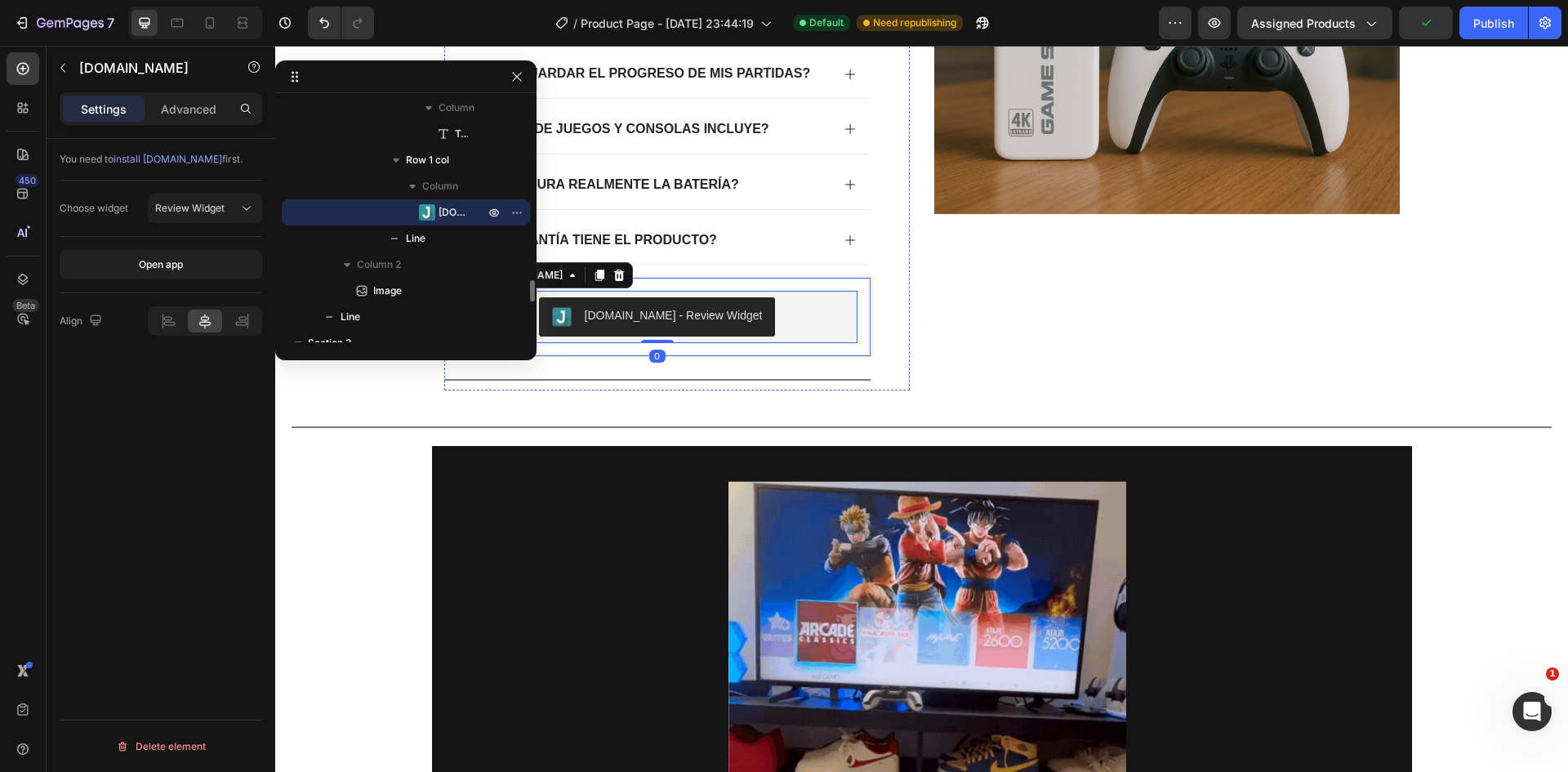
click at [818, 281] on div "[DOMAIN_NAME] - Review Widget [DOMAIN_NAME] 0 Row" at bounding box center [658, 316] width 426 height 78
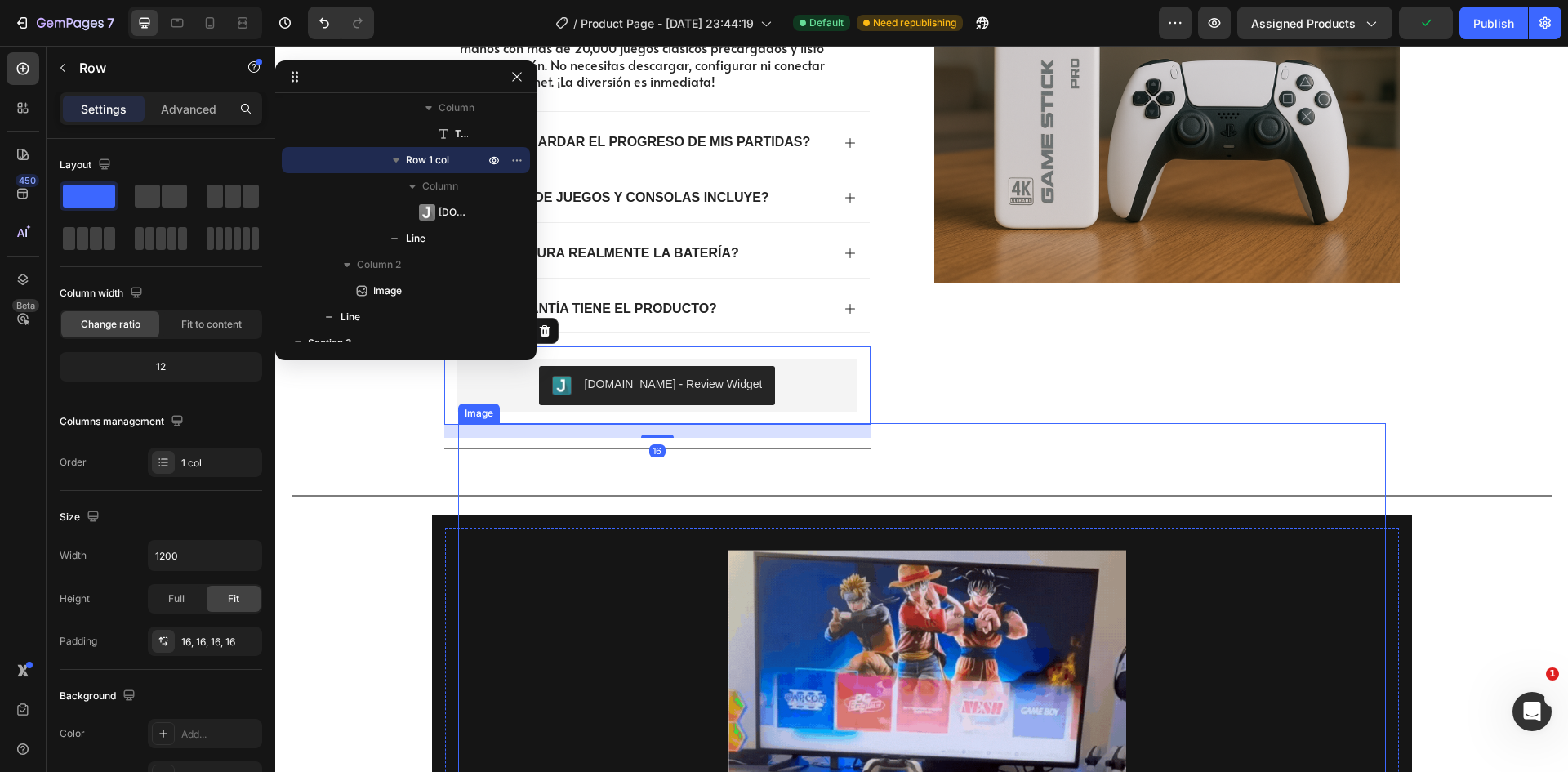
scroll to position [1126, 0]
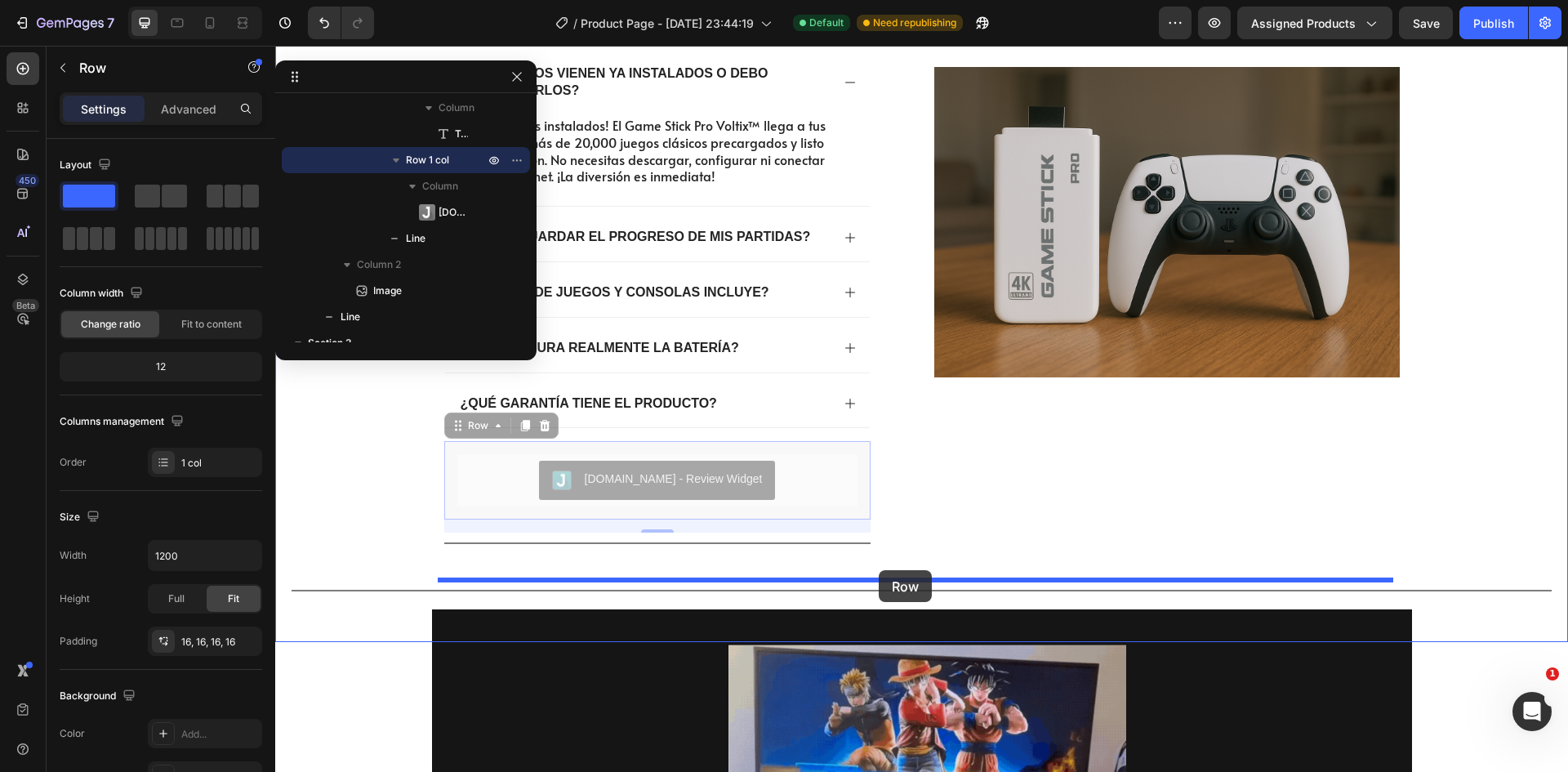
drag, startPoint x: 451, startPoint y: 423, endPoint x: 879, endPoint y: 570, distance: 452.5
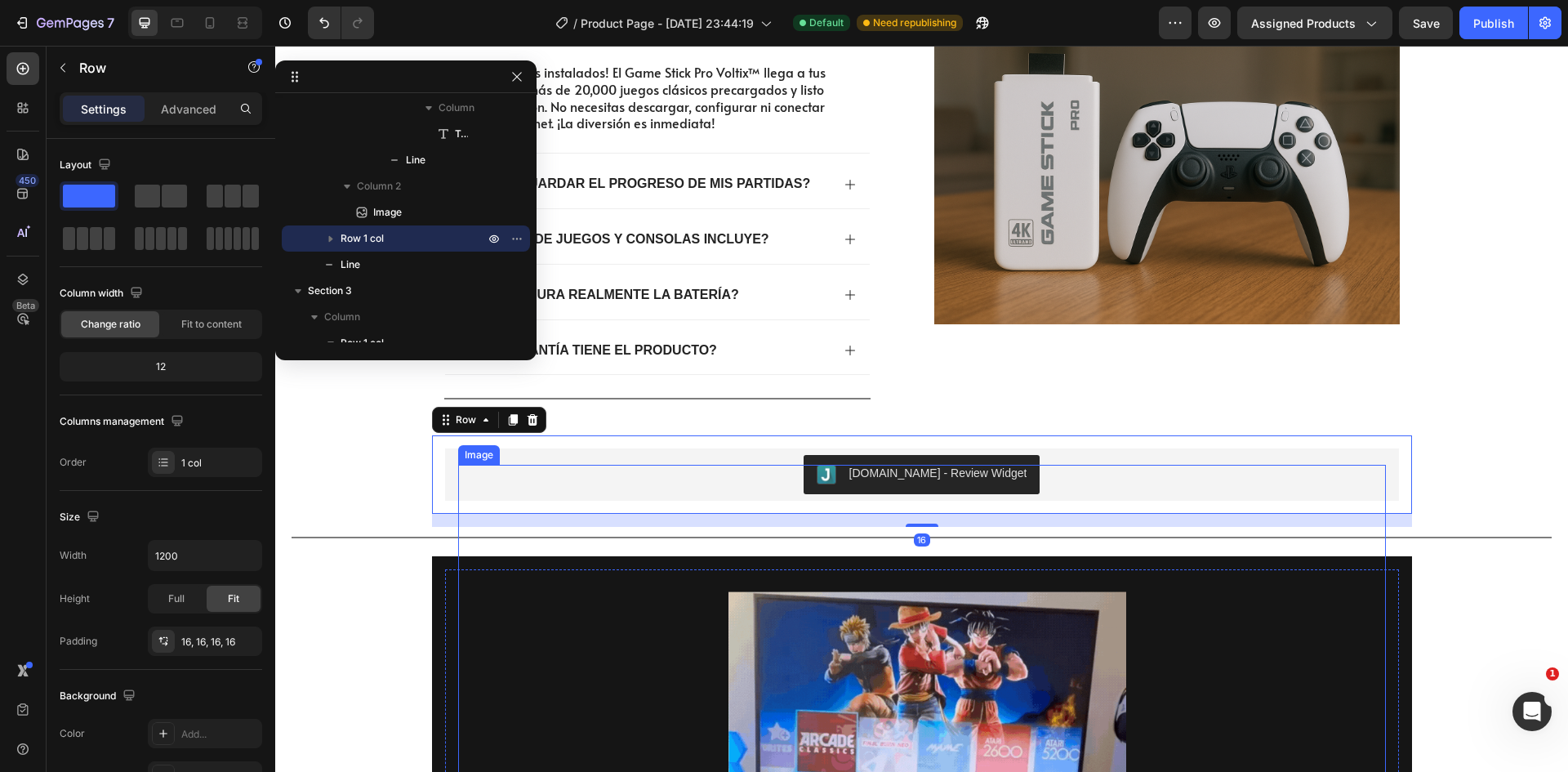
scroll to position [1208, 0]
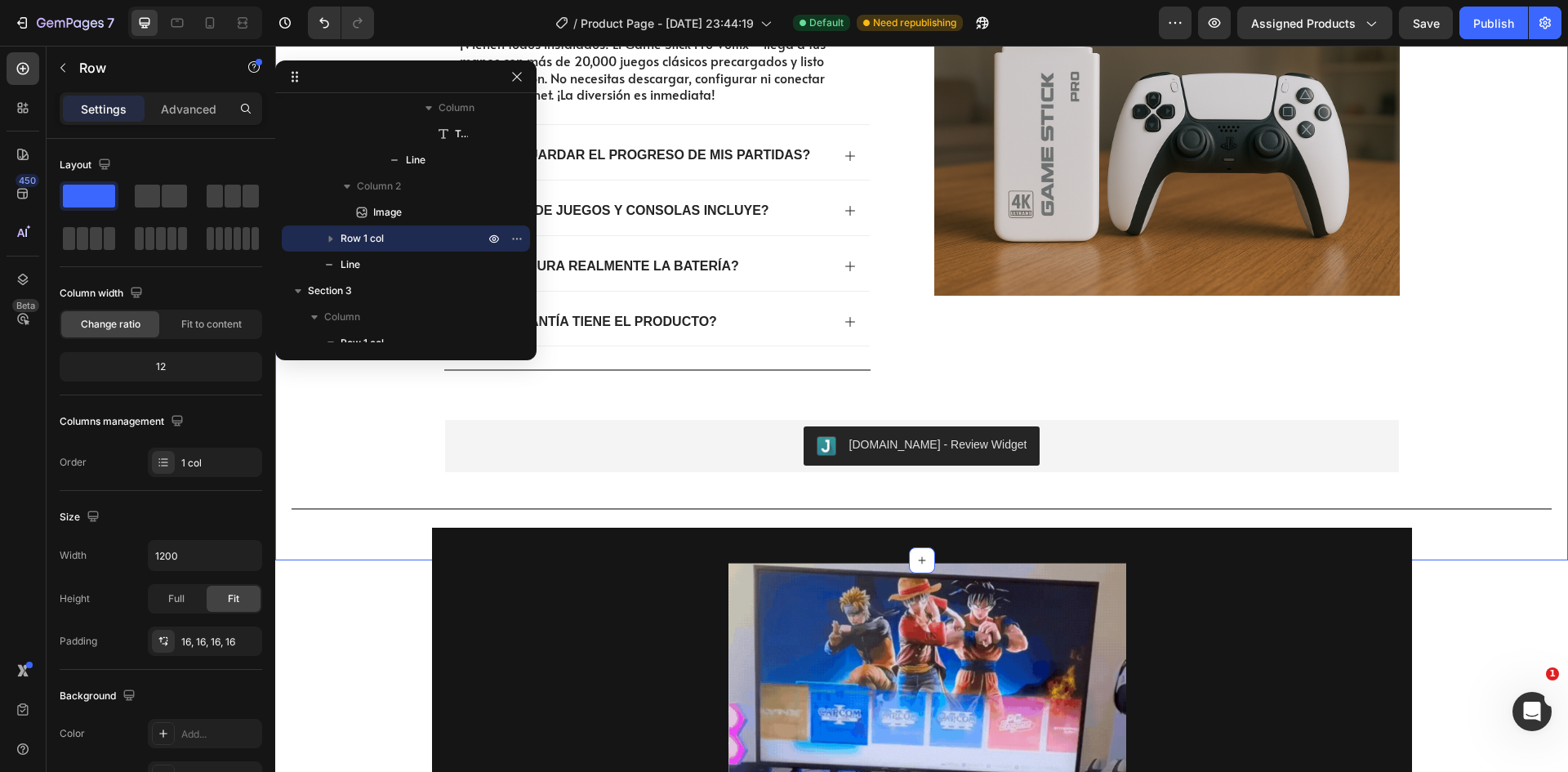
click at [1505, 432] on div "¿TIENES DUDAS? AQUÍ LAS RESOLVEMOS Heading ¿Los juegos vienen ya instalados o d…" at bounding box center [921, 224] width 1260 height 592
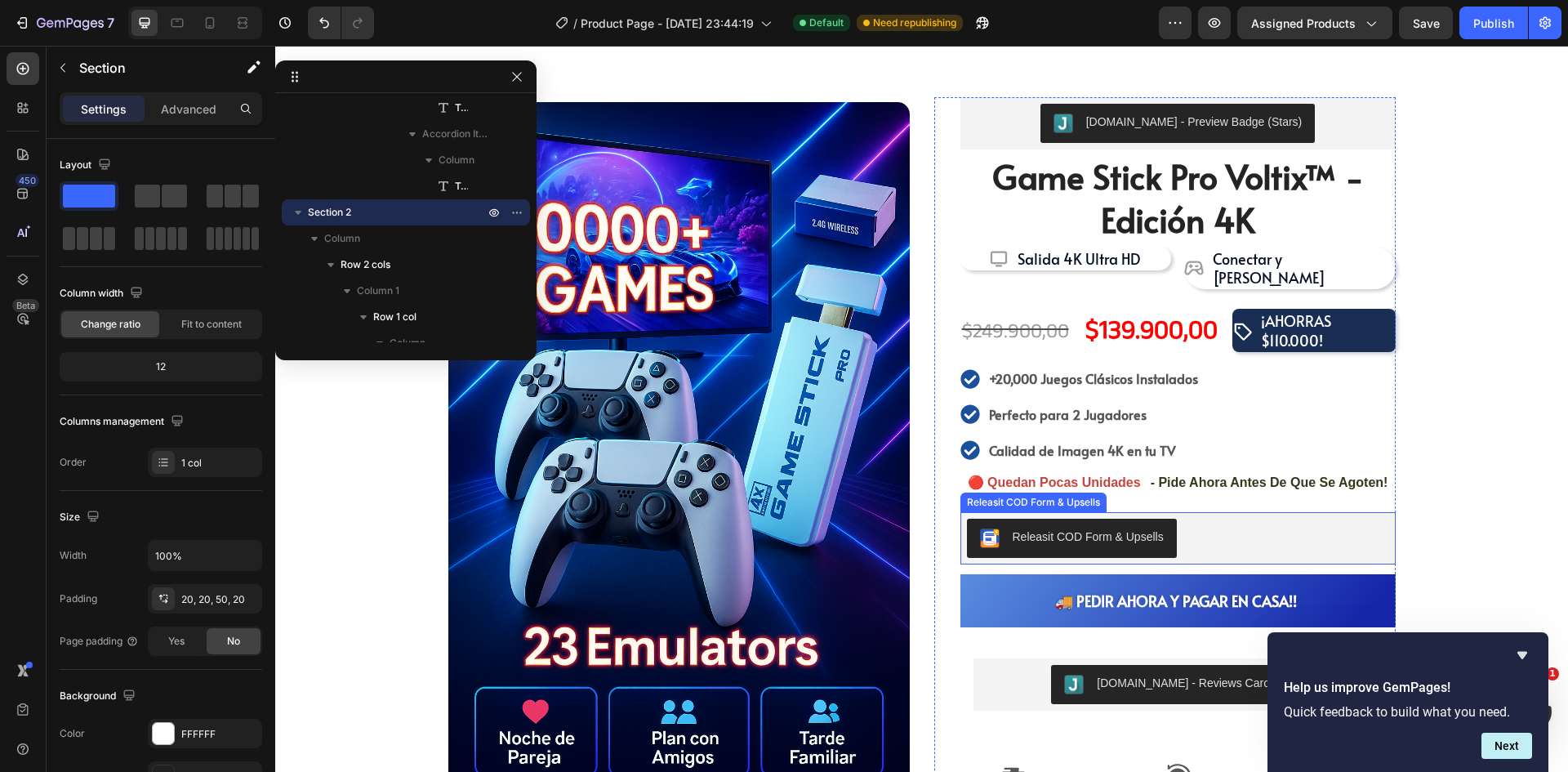
scroll to position [327, 0]
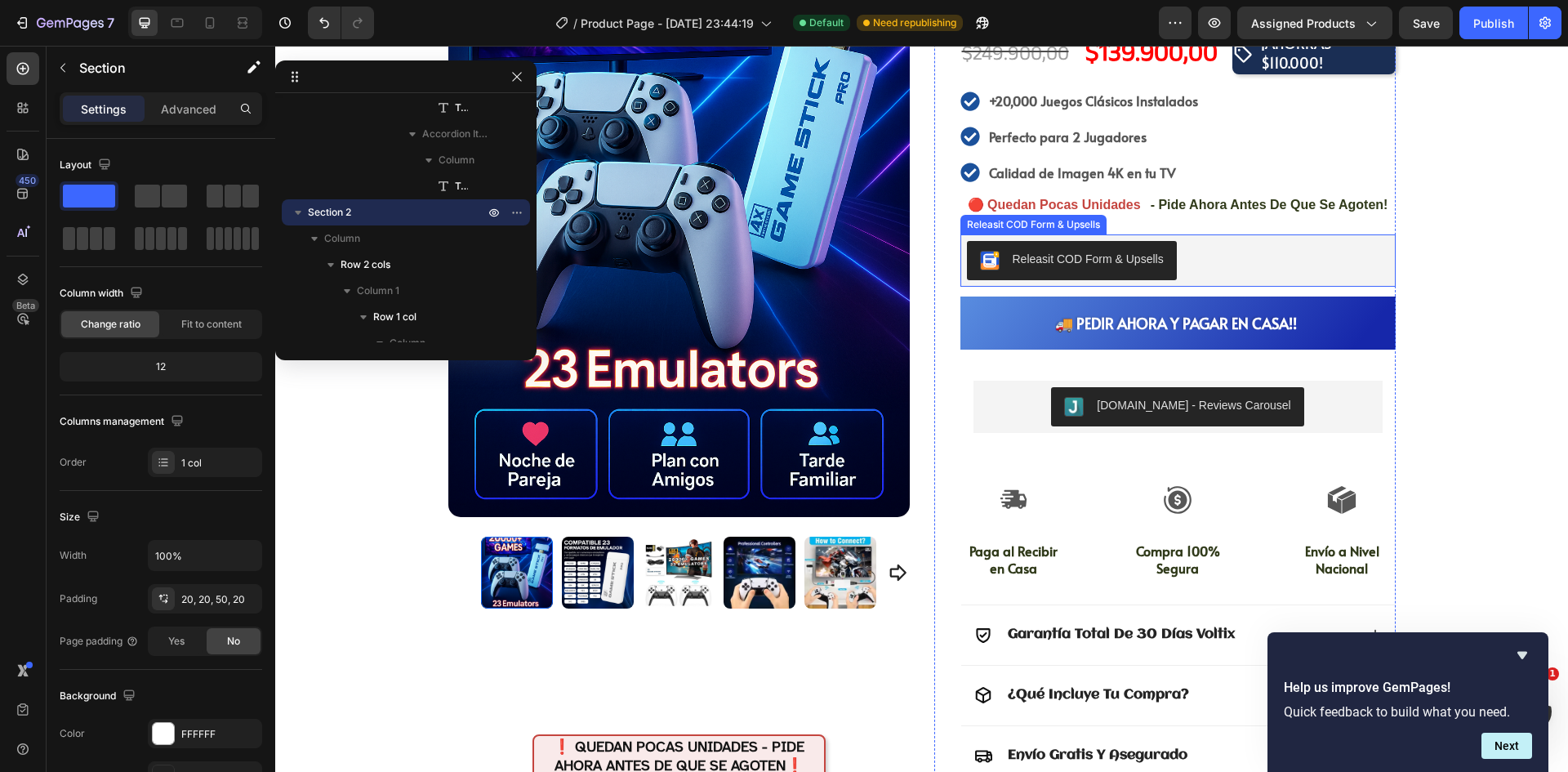
click at [1199, 241] on div "Releasit COD Form & Upsells" at bounding box center [1178, 261] width 423 height 40
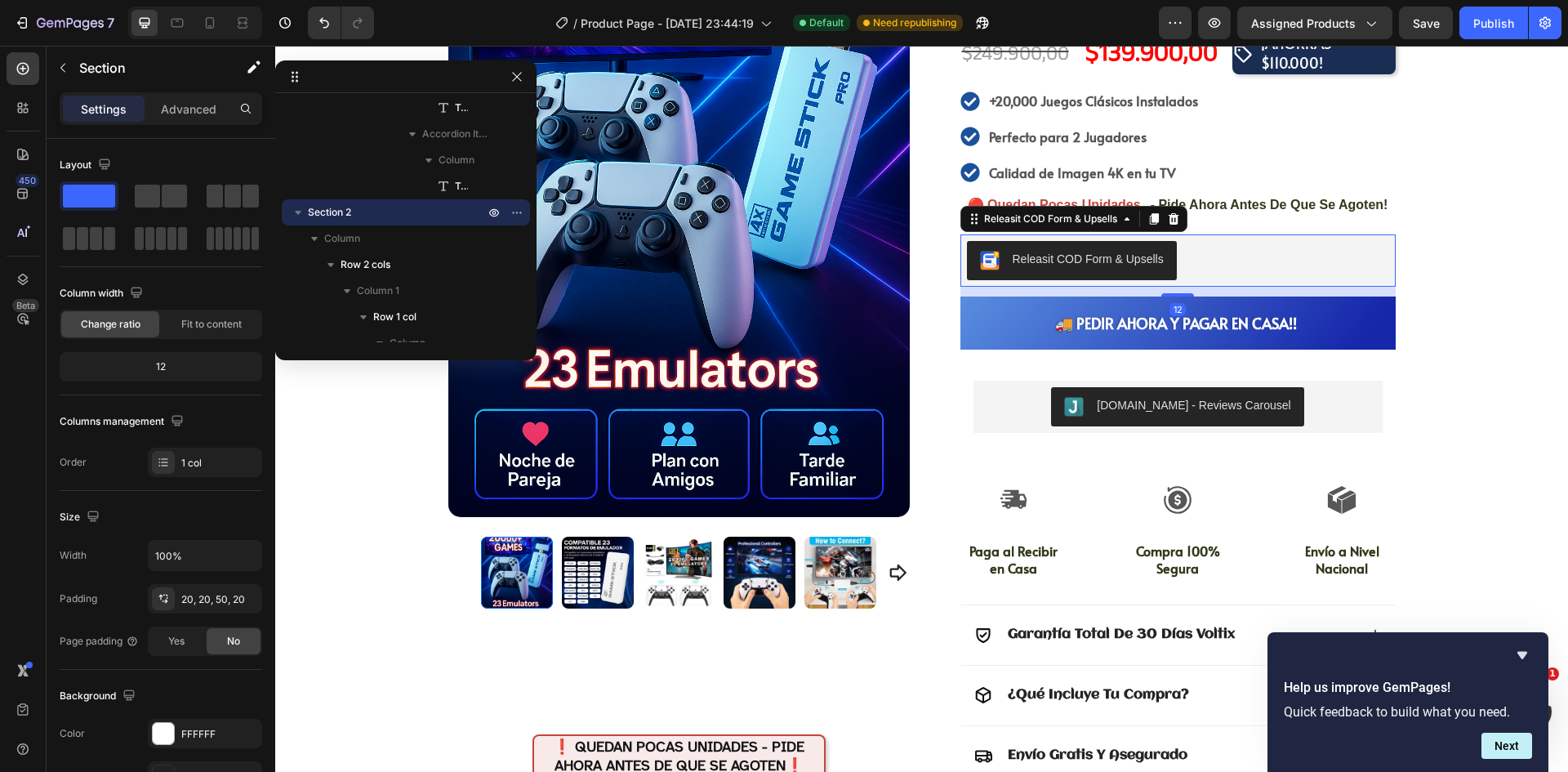
scroll to position [710, 0]
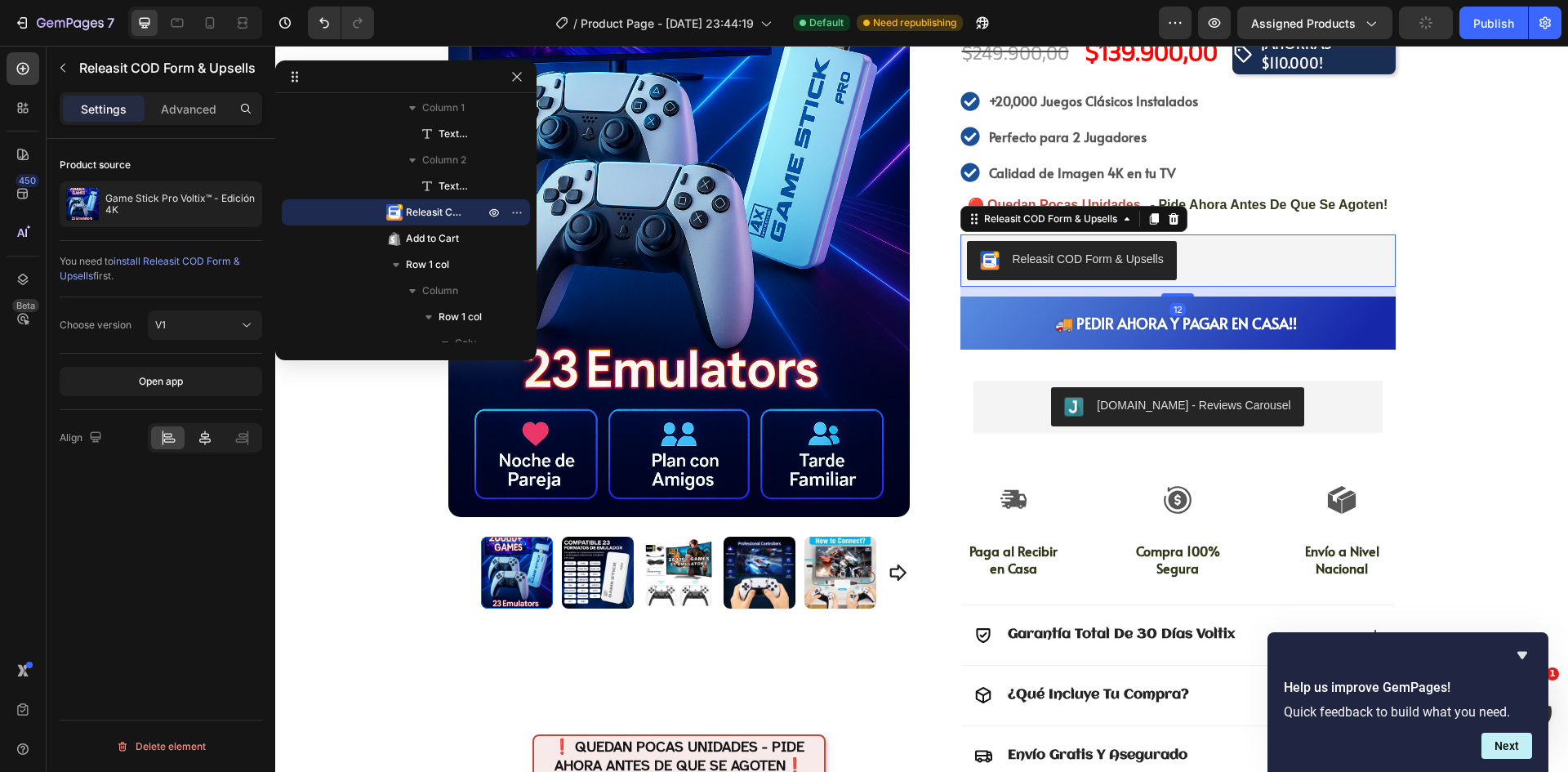
click at [206, 437] on icon at bounding box center [204, 437] width 11 height 15
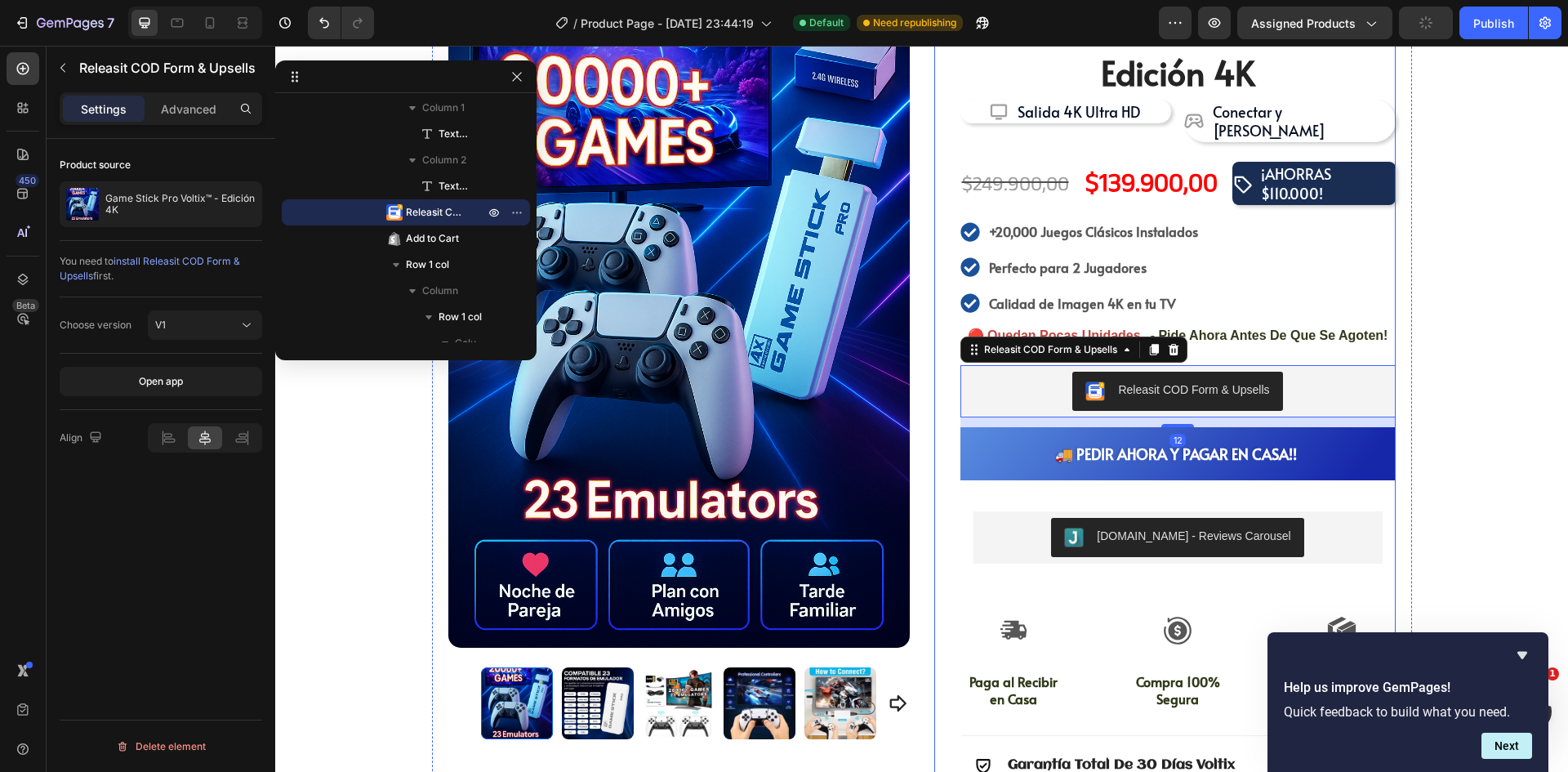
scroll to position [0, 0]
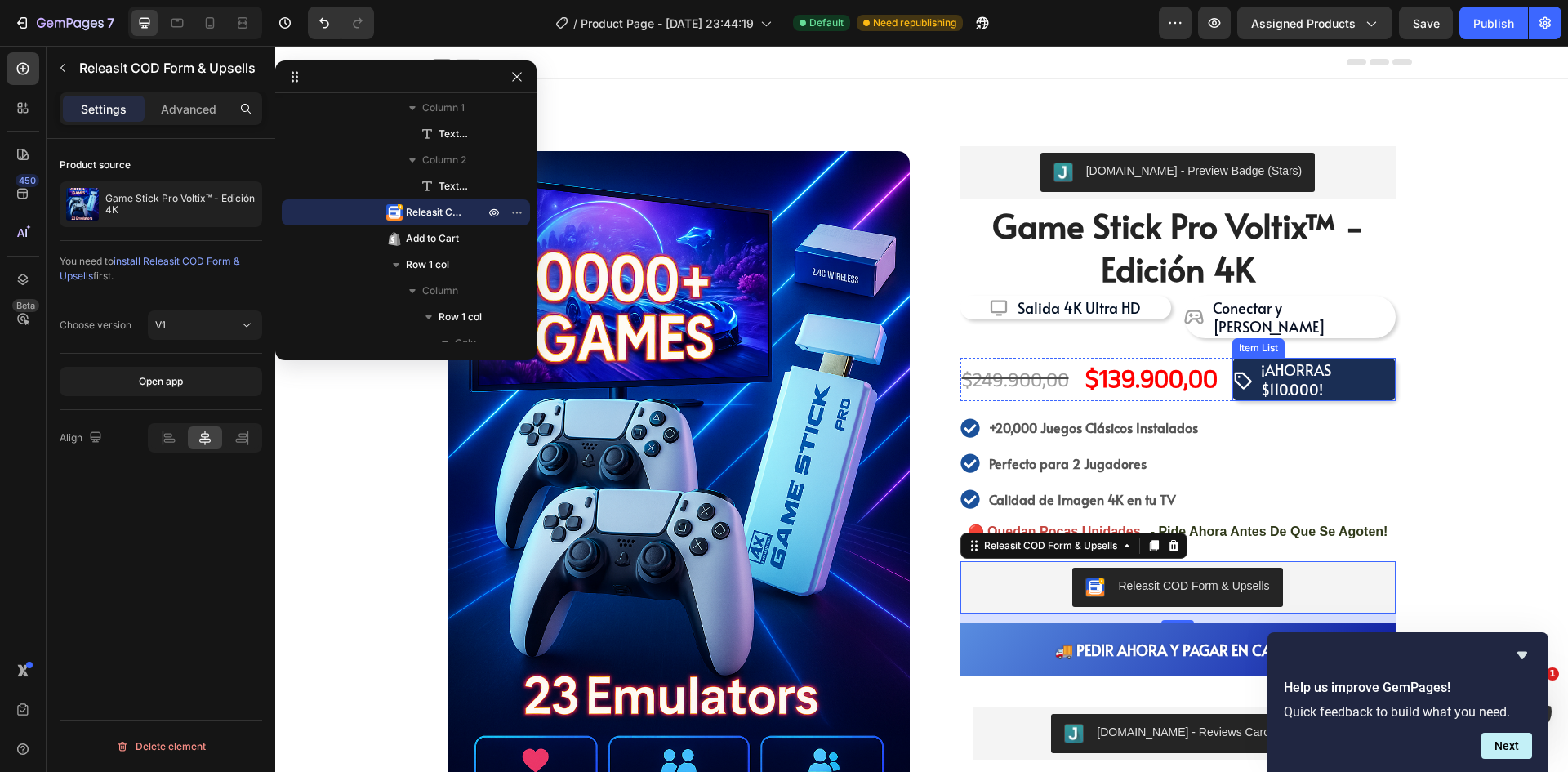
click at [1296, 364] on p "¡AHORRAS $110.000!" at bounding box center [1327, 379] width 132 height 39
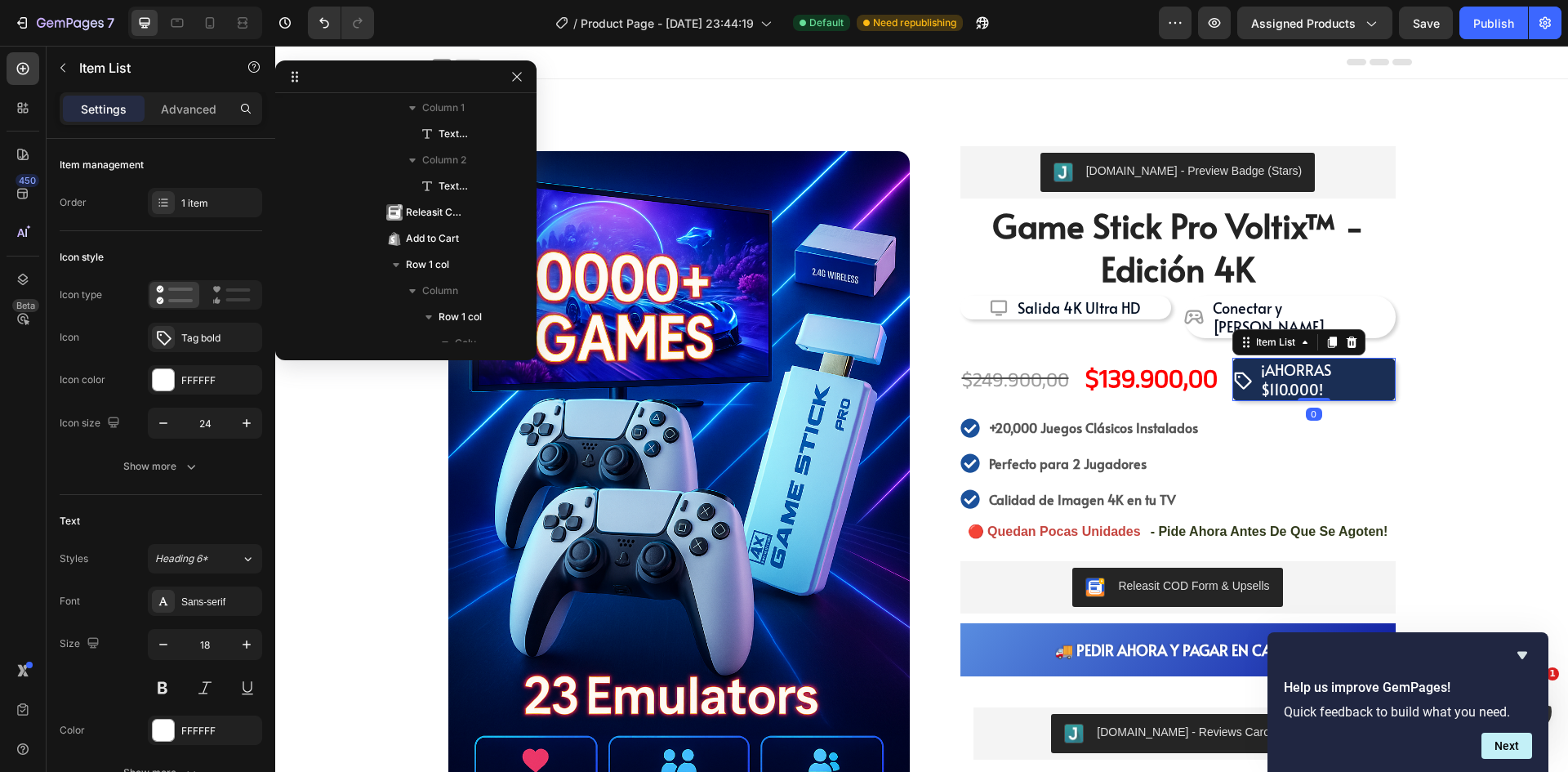
scroll to position [527, 0]
click at [1296, 364] on p "¡AHORRAS $110.000!" at bounding box center [1327, 379] width 132 height 39
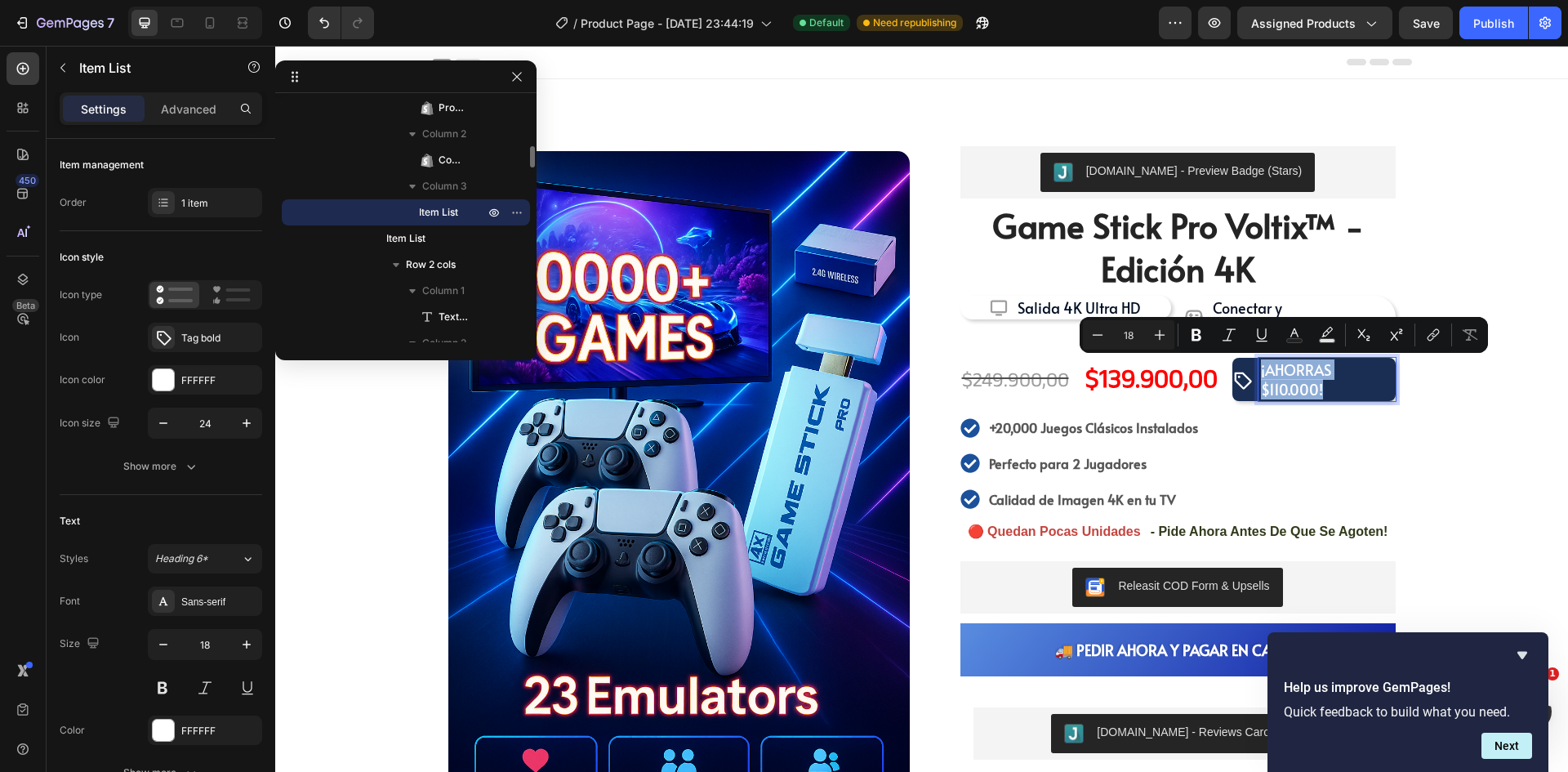
click at [1296, 364] on p "¡AHORRAS $110.000!" at bounding box center [1327, 379] width 132 height 39
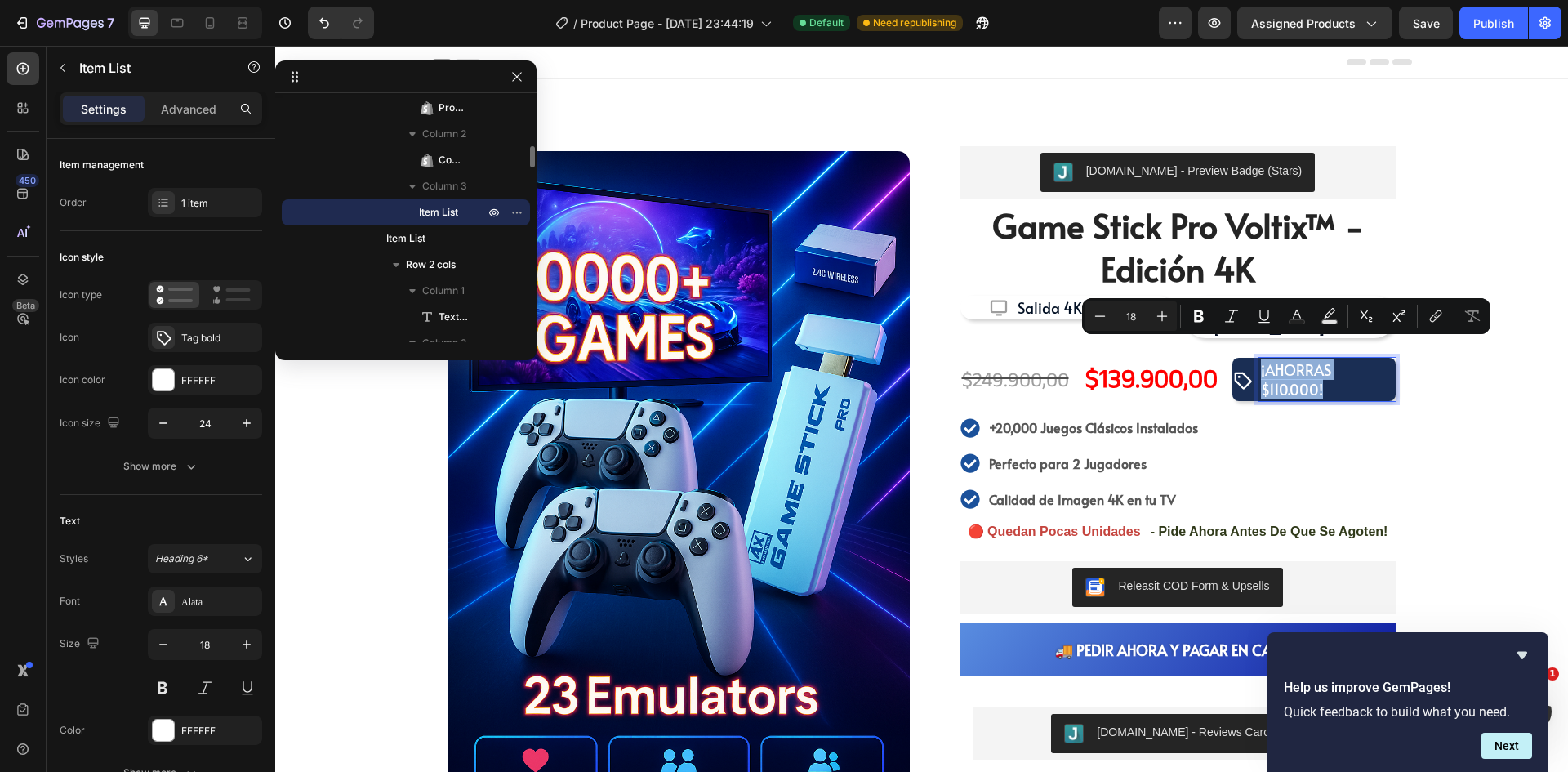
click at [1304, 371] on p "¡AHORRAS $110.000!" at bounding box center [1327, 379] width 132 height 39
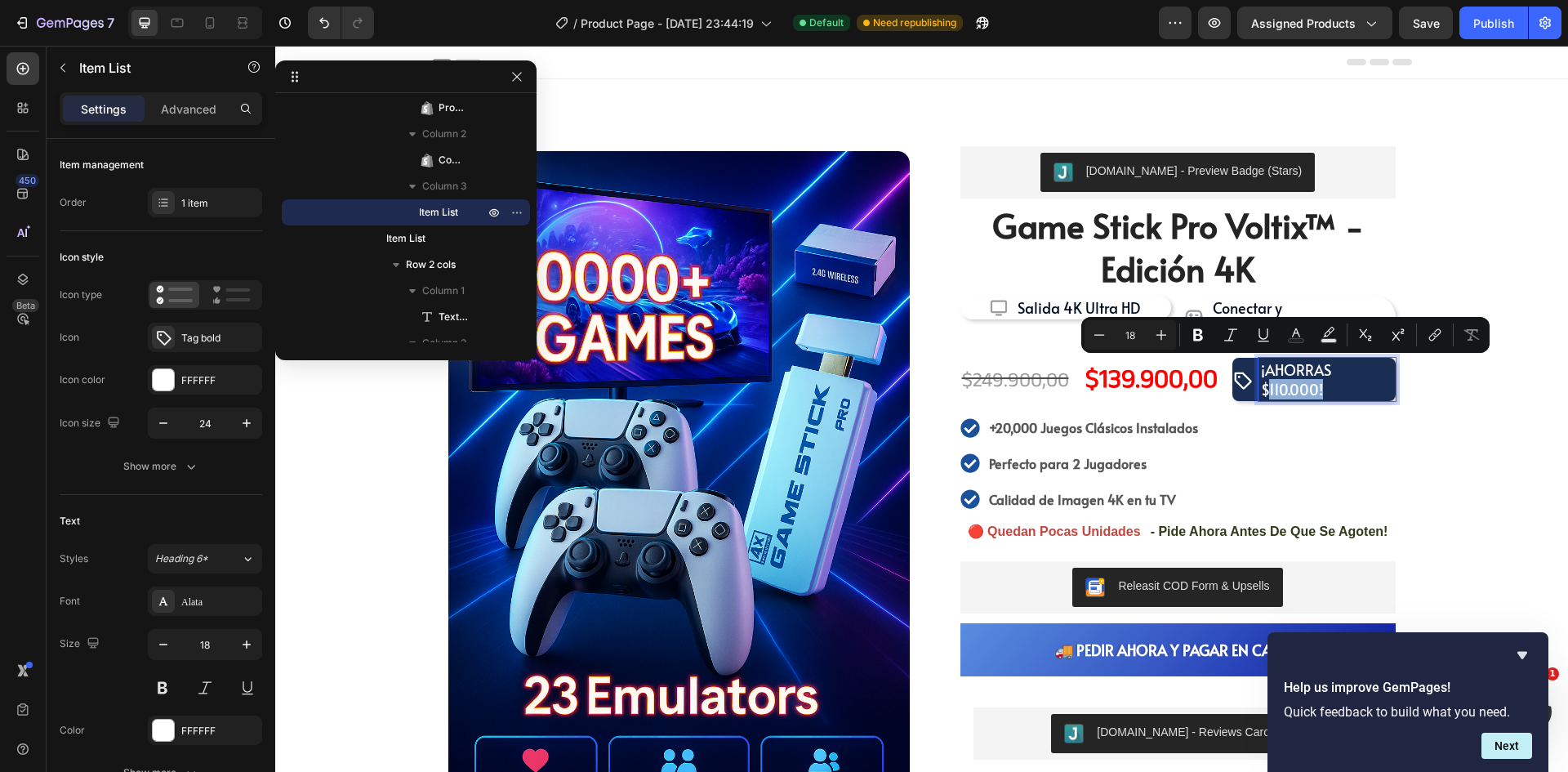
drag, startPoint x: 1311, startPoint y: 371, endPoint x: 1258, endPoint y: 372, distance: 53.0
click at [1261, 372] on p "¡AHORRAS $110.000!" at bounding box center [1327, 379] width 132 height 39
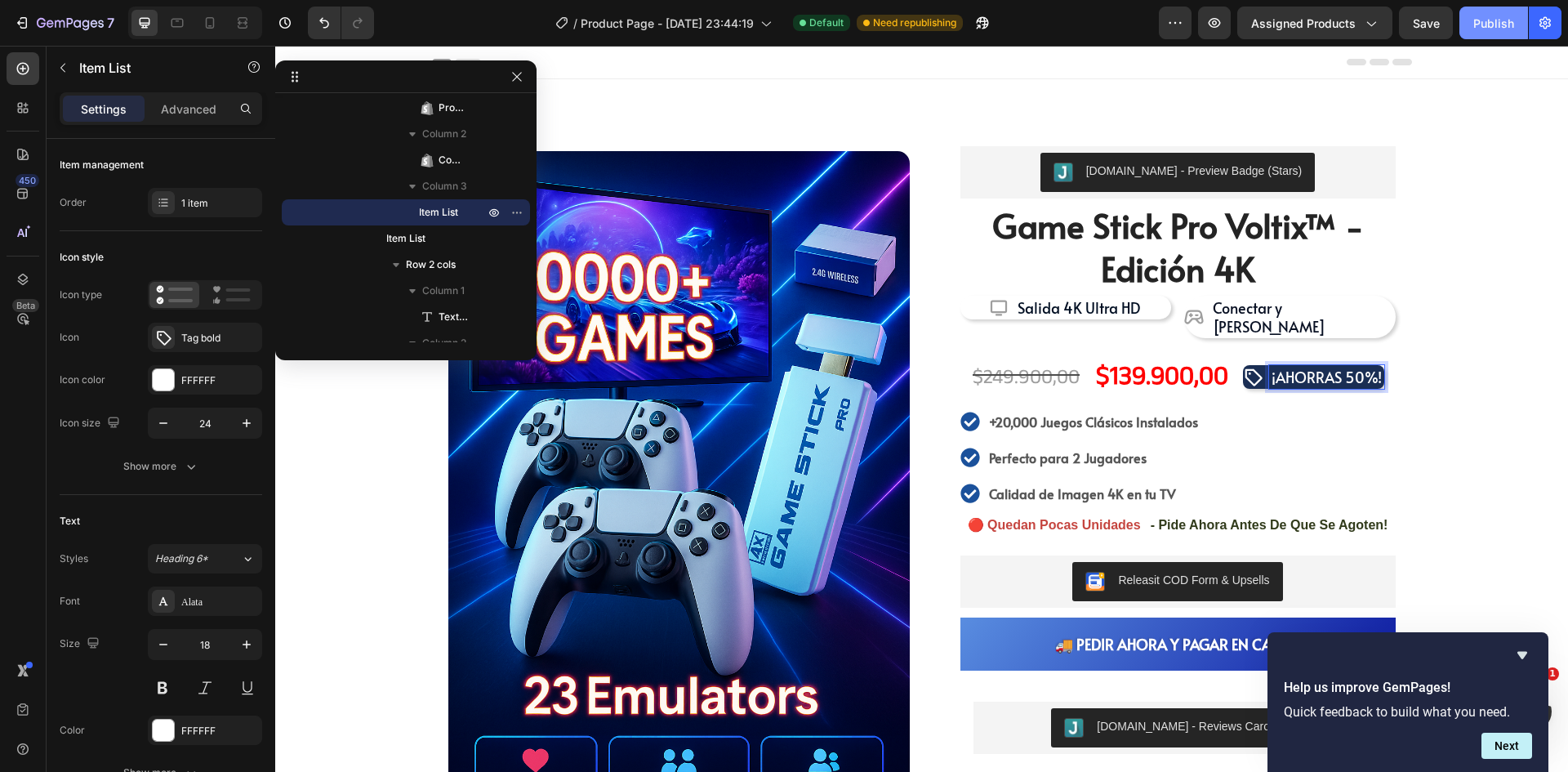
click at [1491, 20] on div "Publish" at bounding box center [1493, 23] width 40 height 17
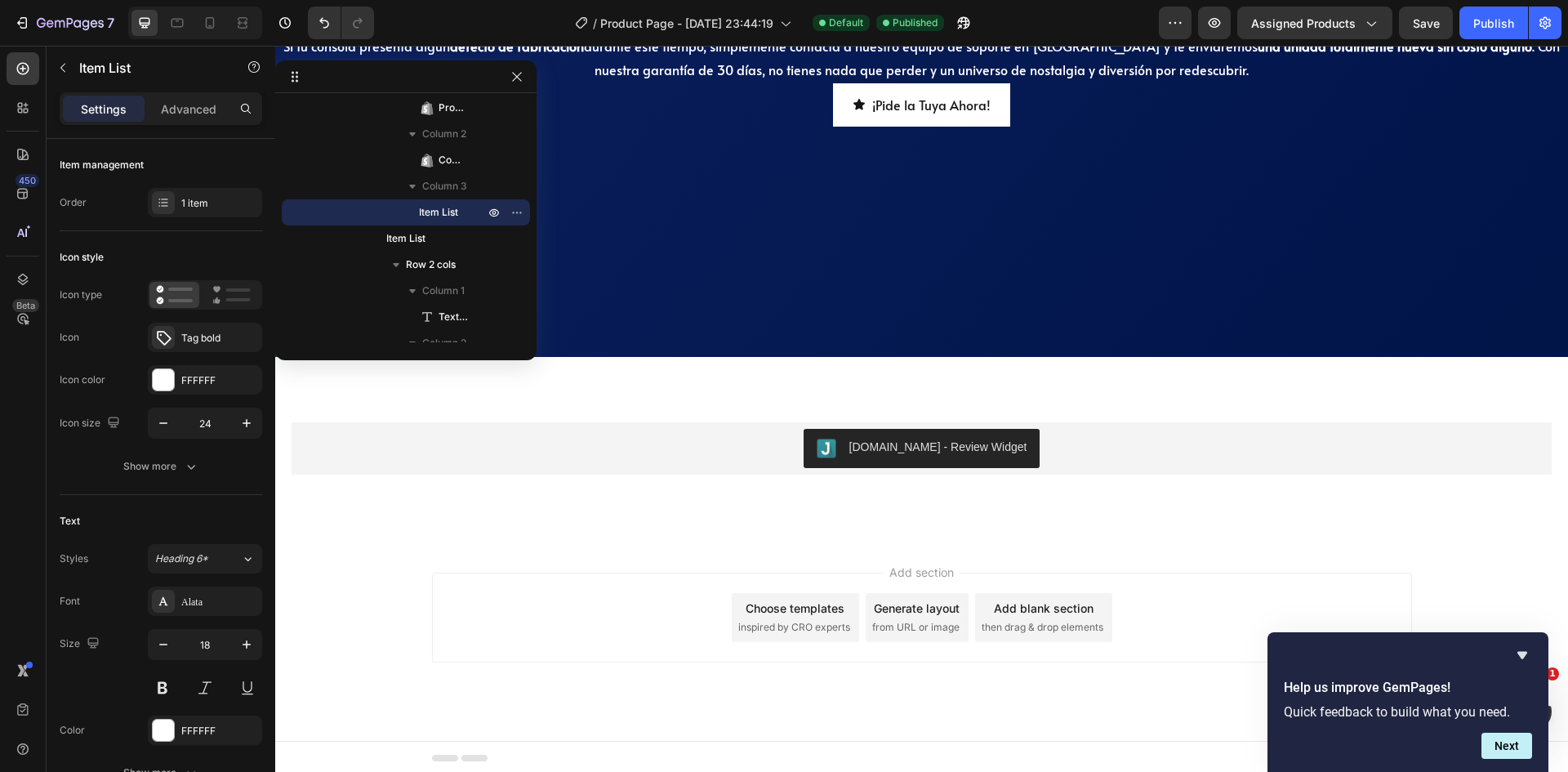
scroll to position [3279, 0]
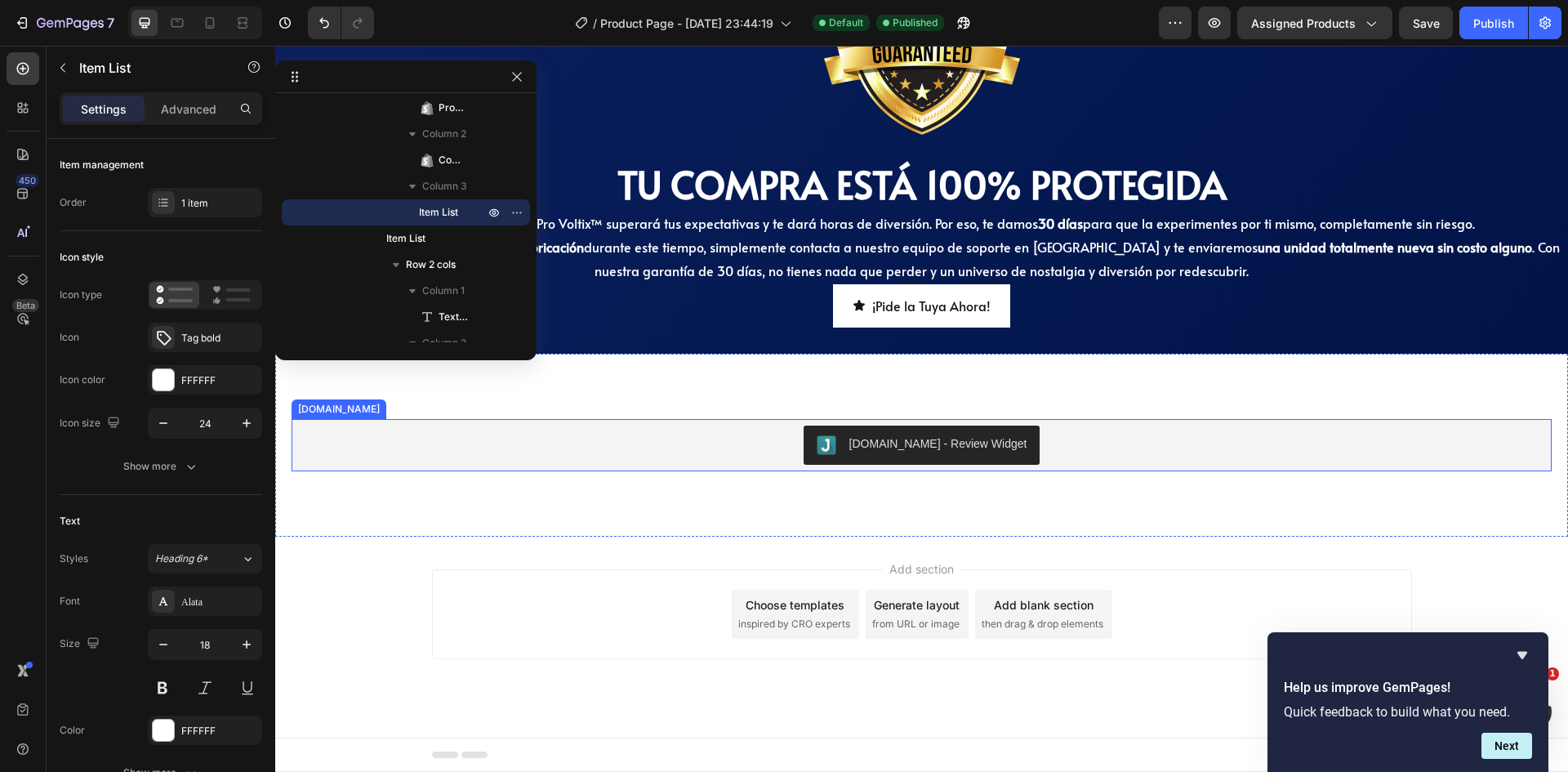
click at [1027, 443] on div "[DOMAIN_NAME] - Review Widget" at bounding box center [922, 445] width 1247 height 40
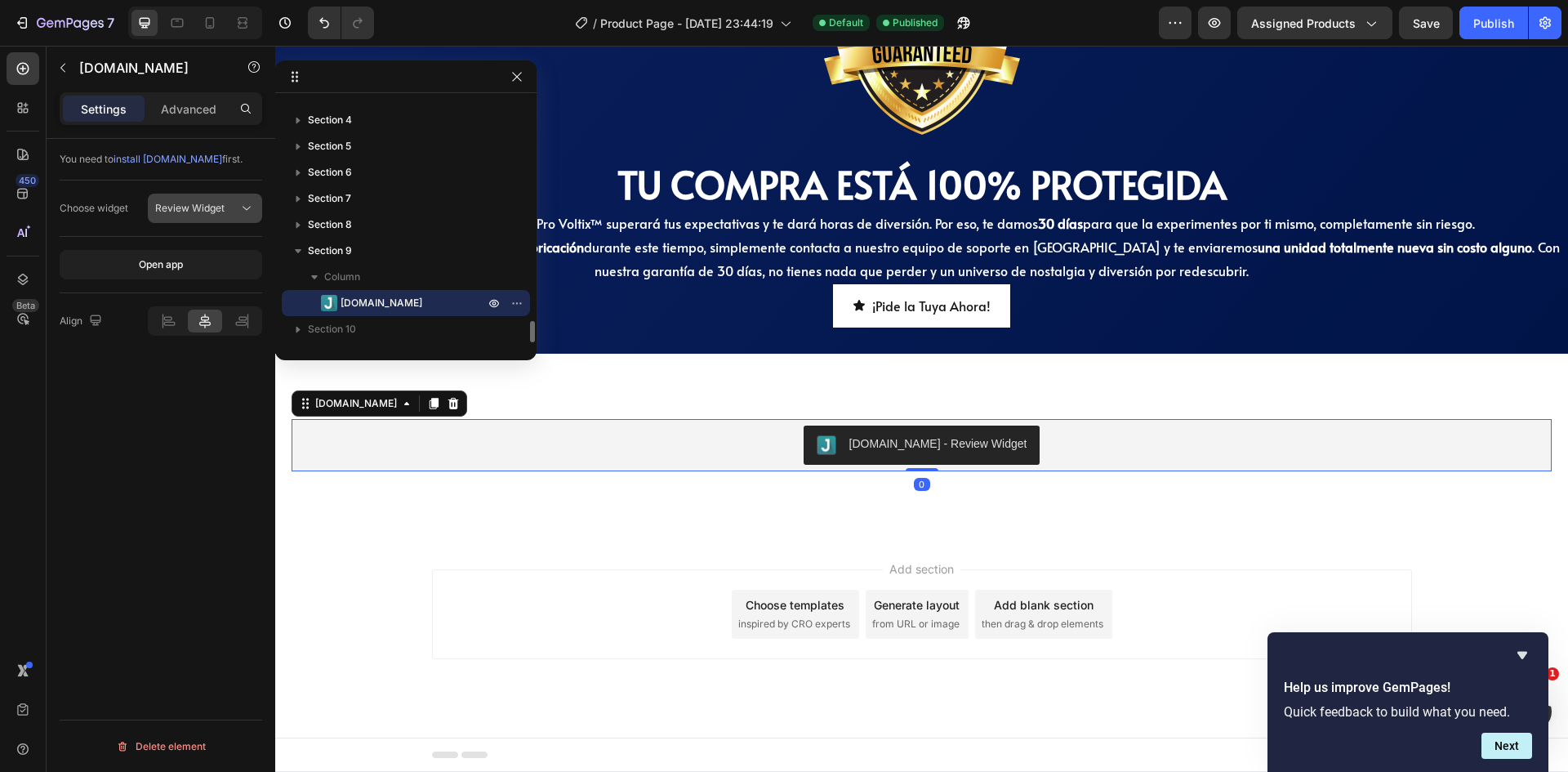
click at [206, 198] on button "Review Widget" at bounding box center [205, 208] width 114 height 29
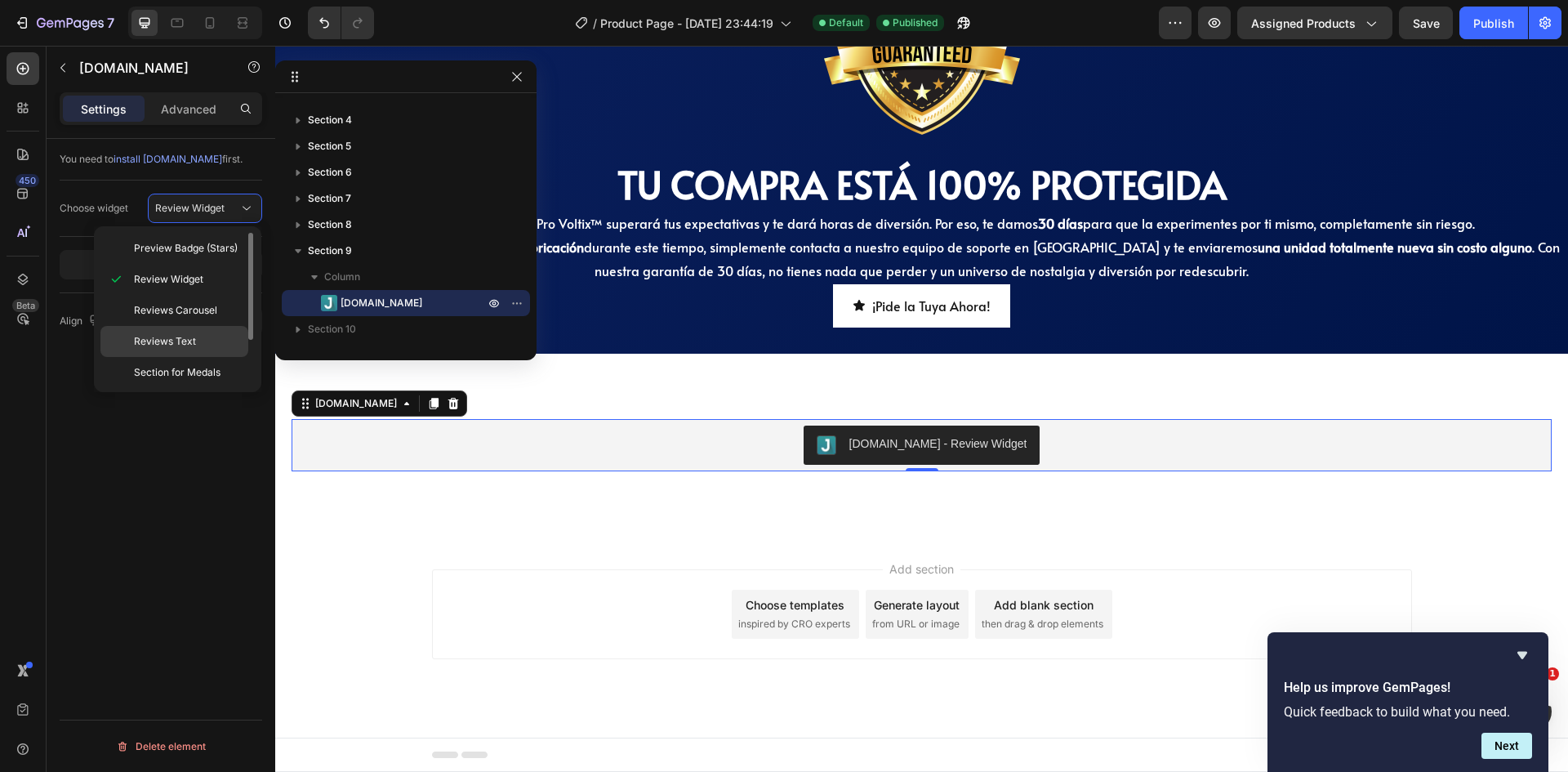
click at [193, 336] on span "Reviews Text" at bounding box center [165, 341] width 62 height 15
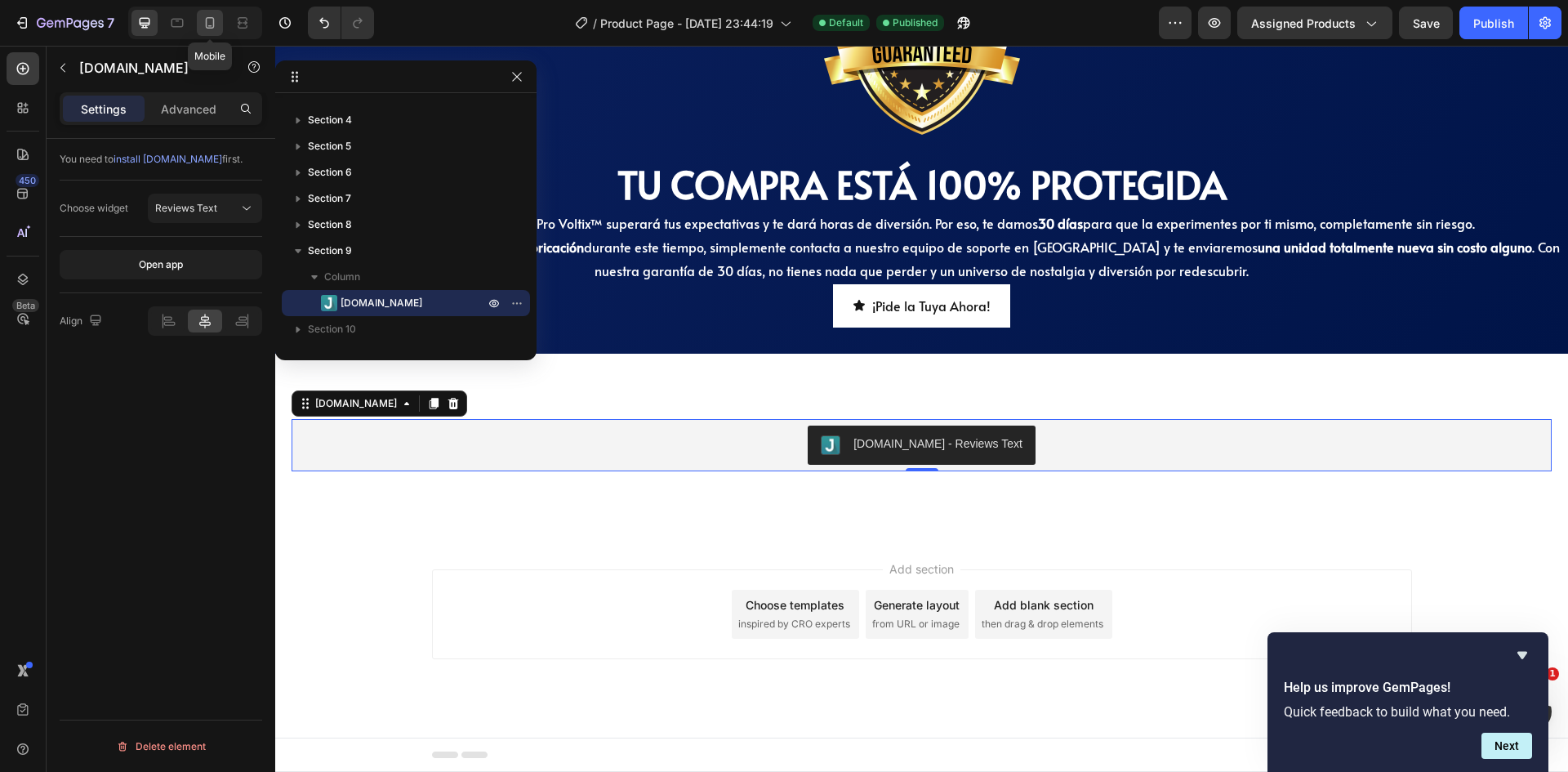
click at [202, 26] on icon at bounding box center [210, 23] width 17 height 17
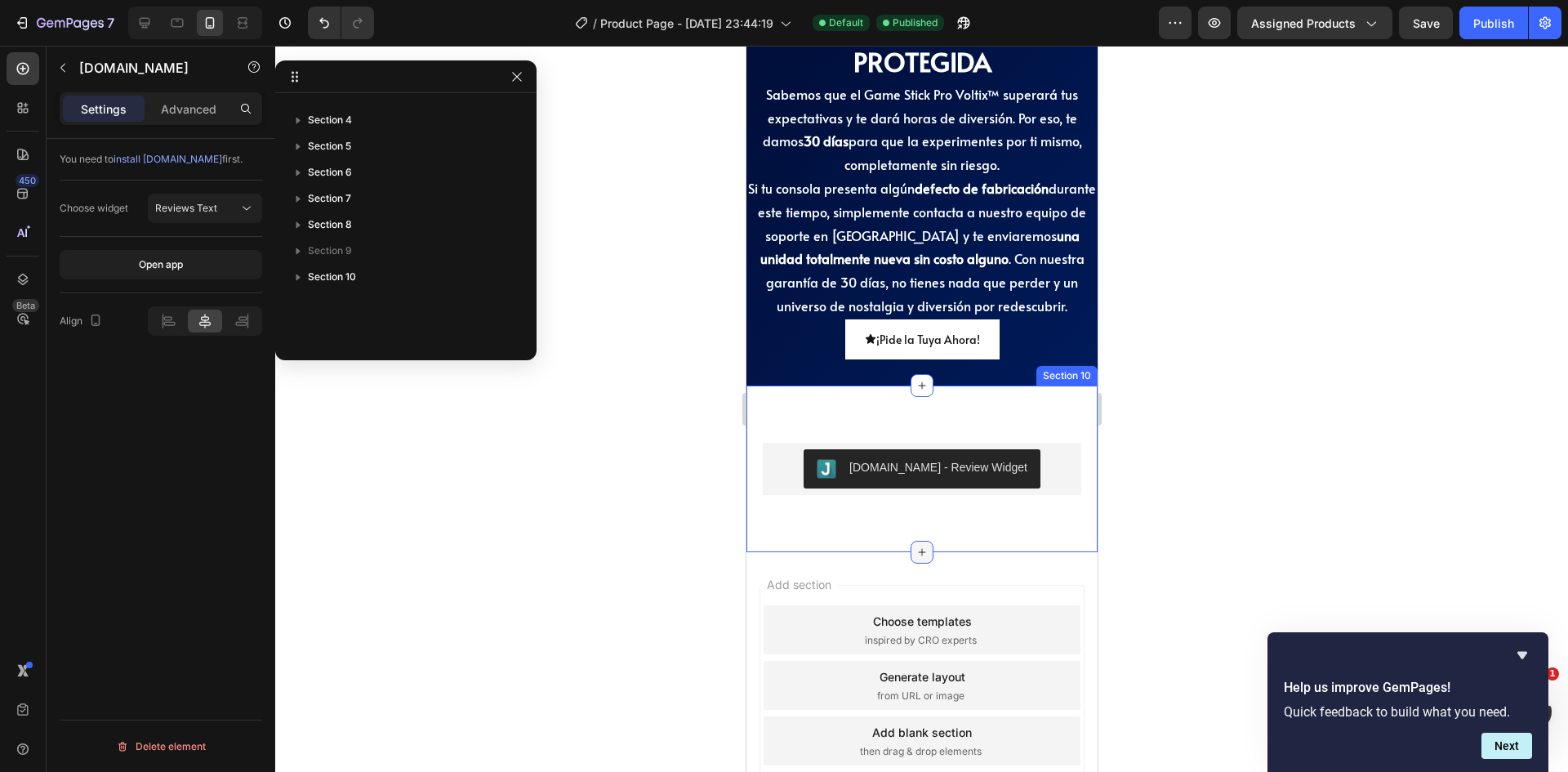
scroll to position [3386, 0]
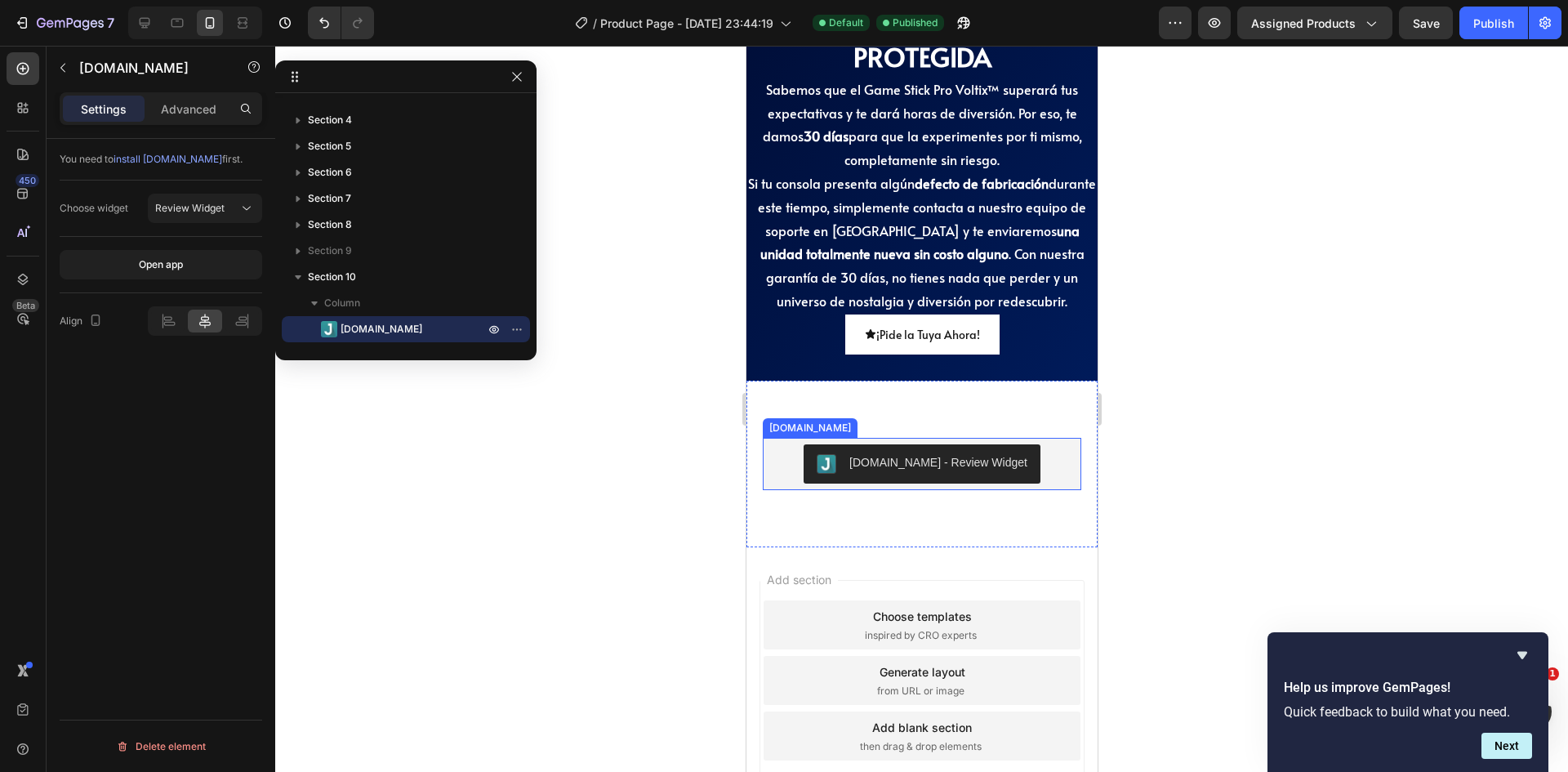
click at [990, 463] on div "[DOMAIN_NAME] - Review Widget" at bounding box center [938, 462] width 178 height 17
click at [198, 198] on button "Review Widget" at bounding box center [205, 208] width 114 height 29
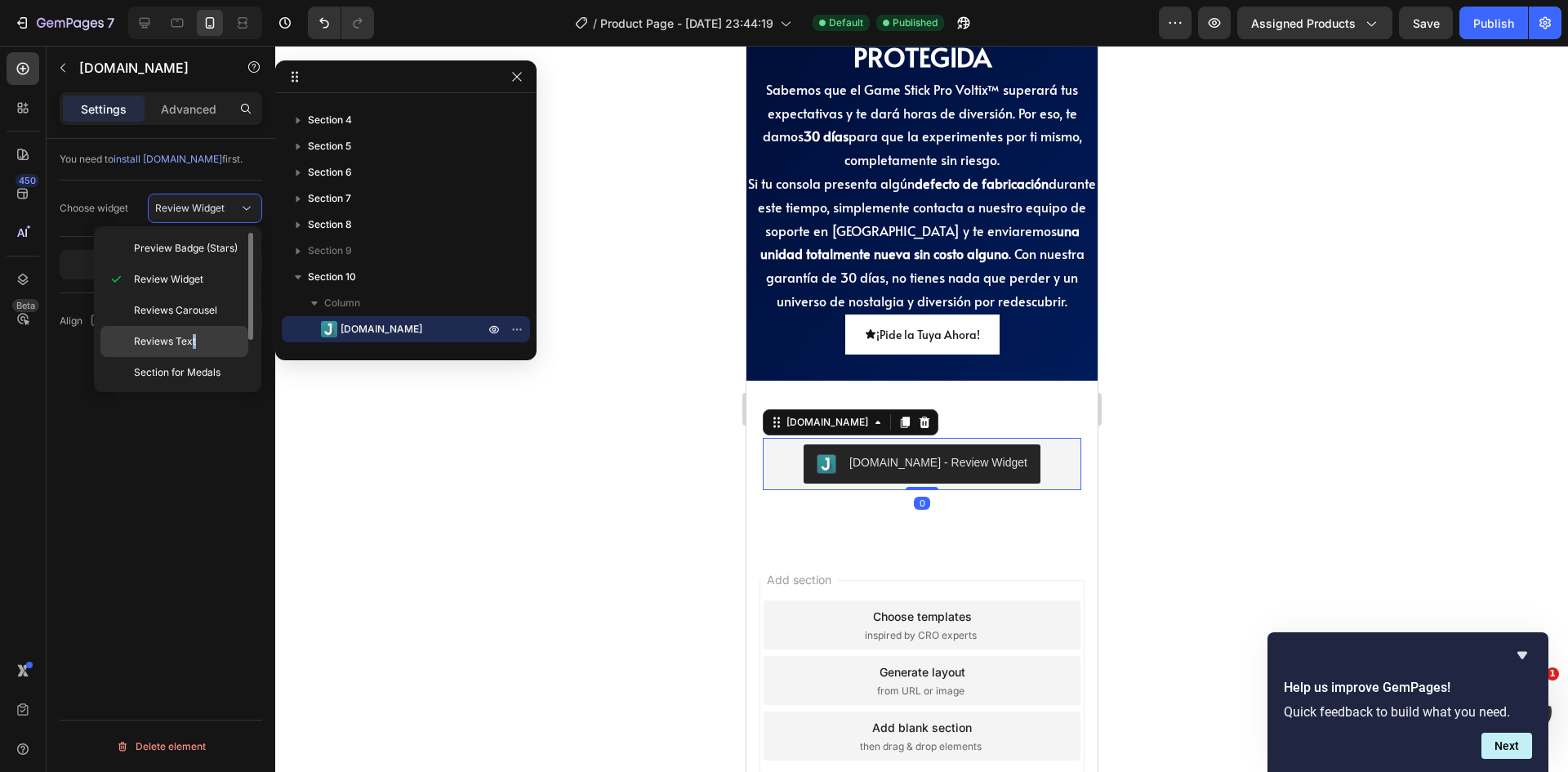
click at [194, 342] on span "Reviews Text" at bounding box center [165, 341] width 62 height 15
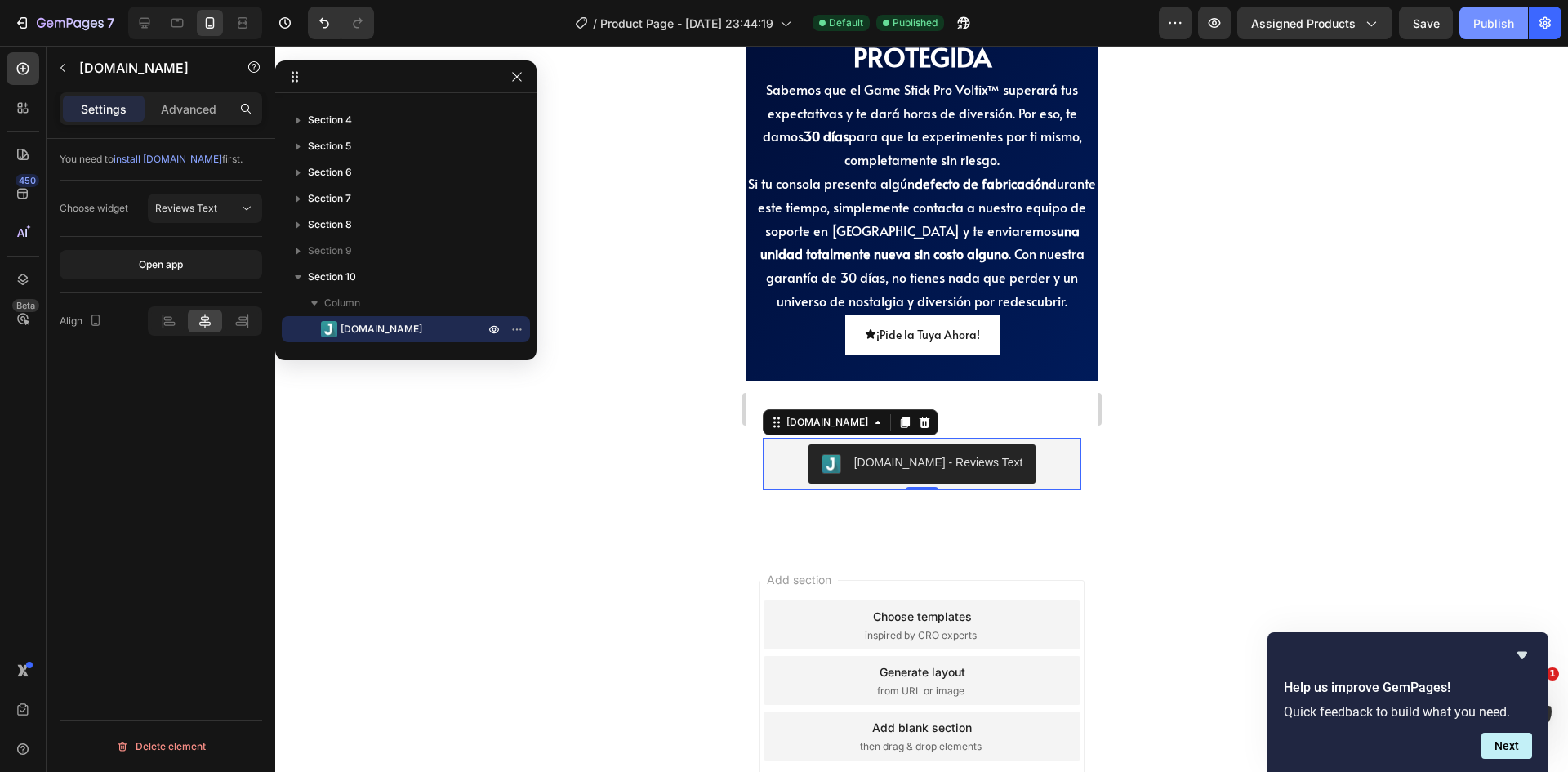
click at [1482, 32] on button "Publish" at bounding box center [1494, 22] width 69 height 33
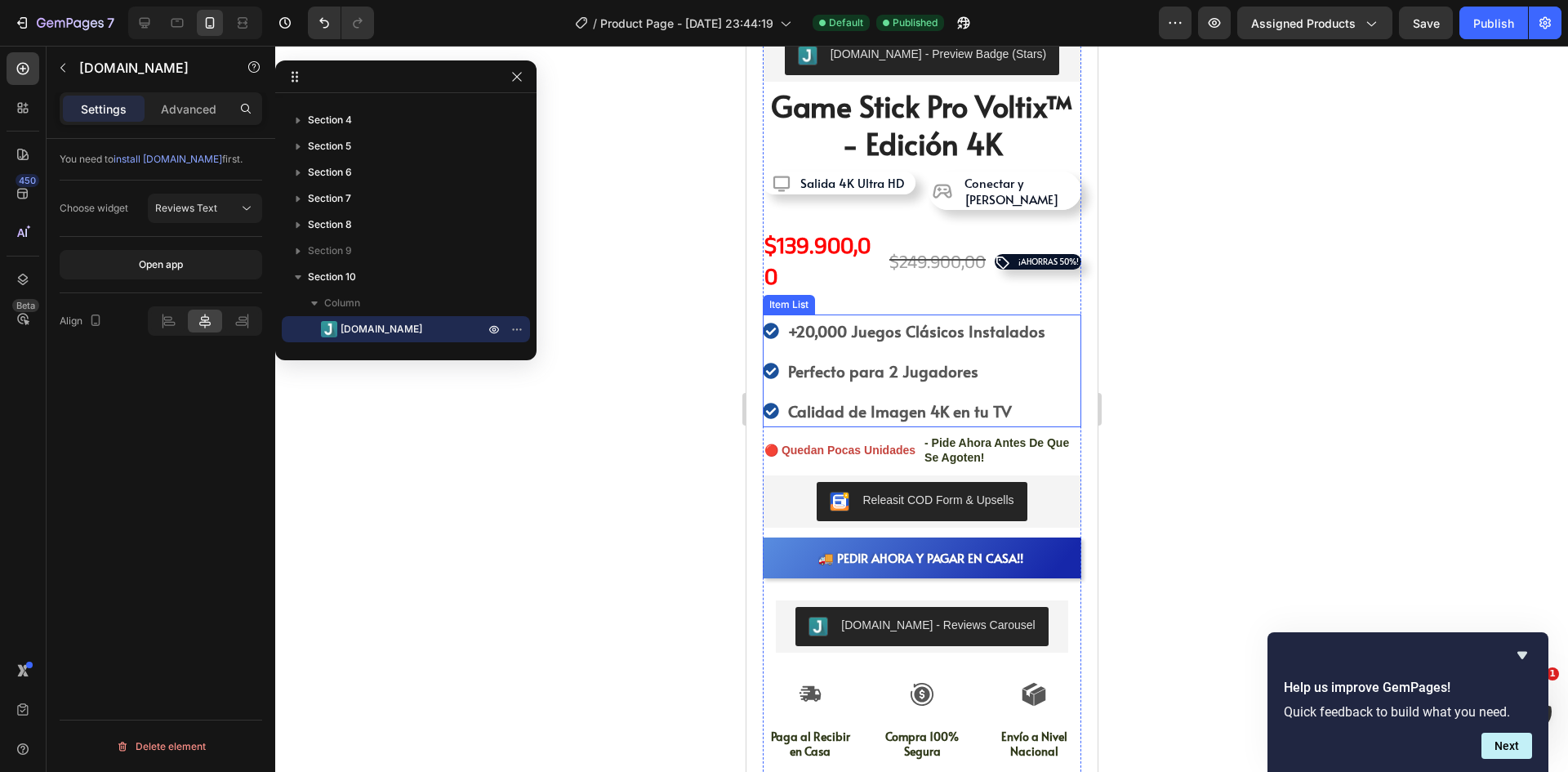
scroll to position [596, 0]
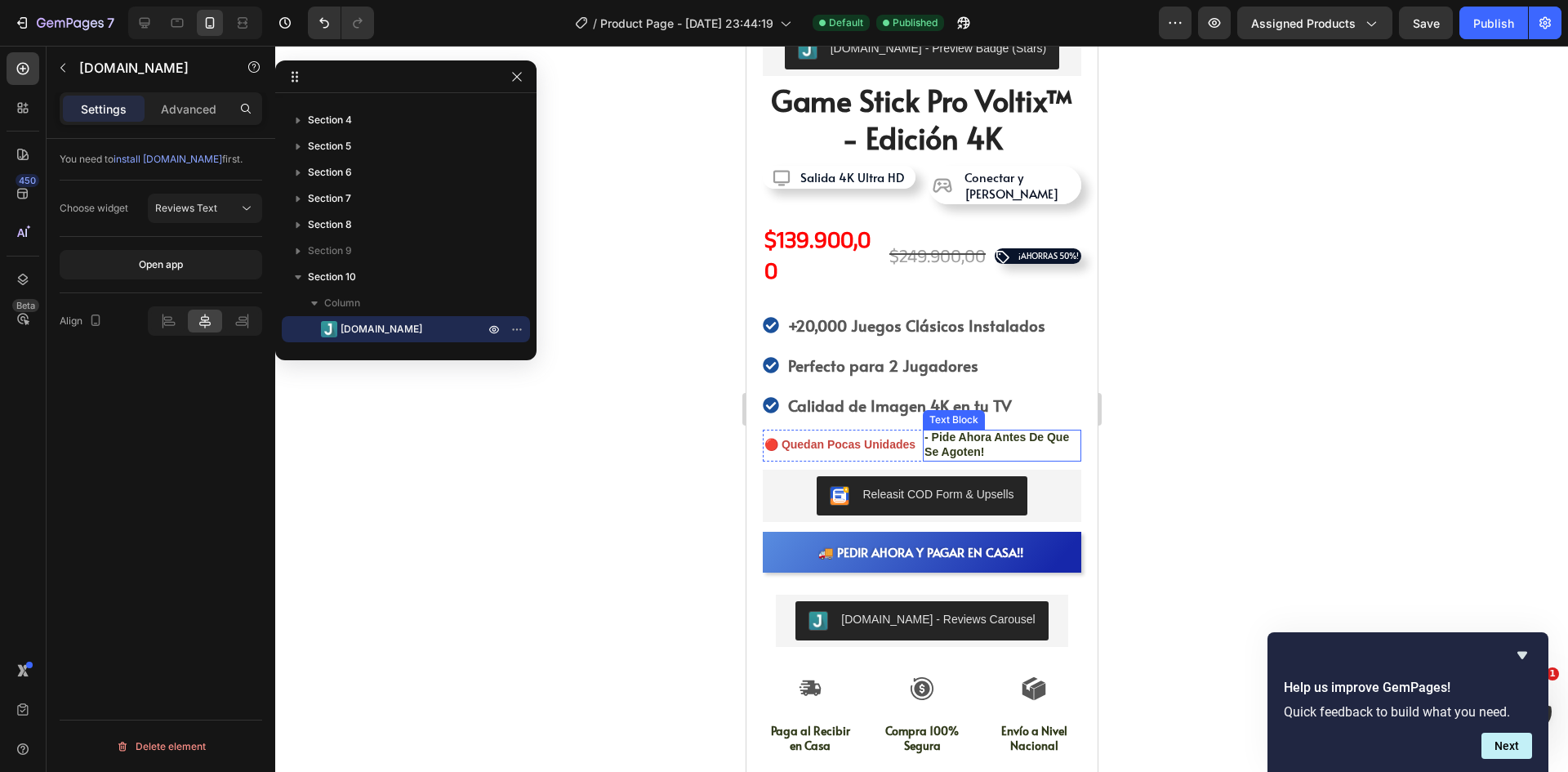
click at [987, 430] on p "- pide ahora antes de que se agoten!" at bounding box center [1001, 444] width 155 height 29
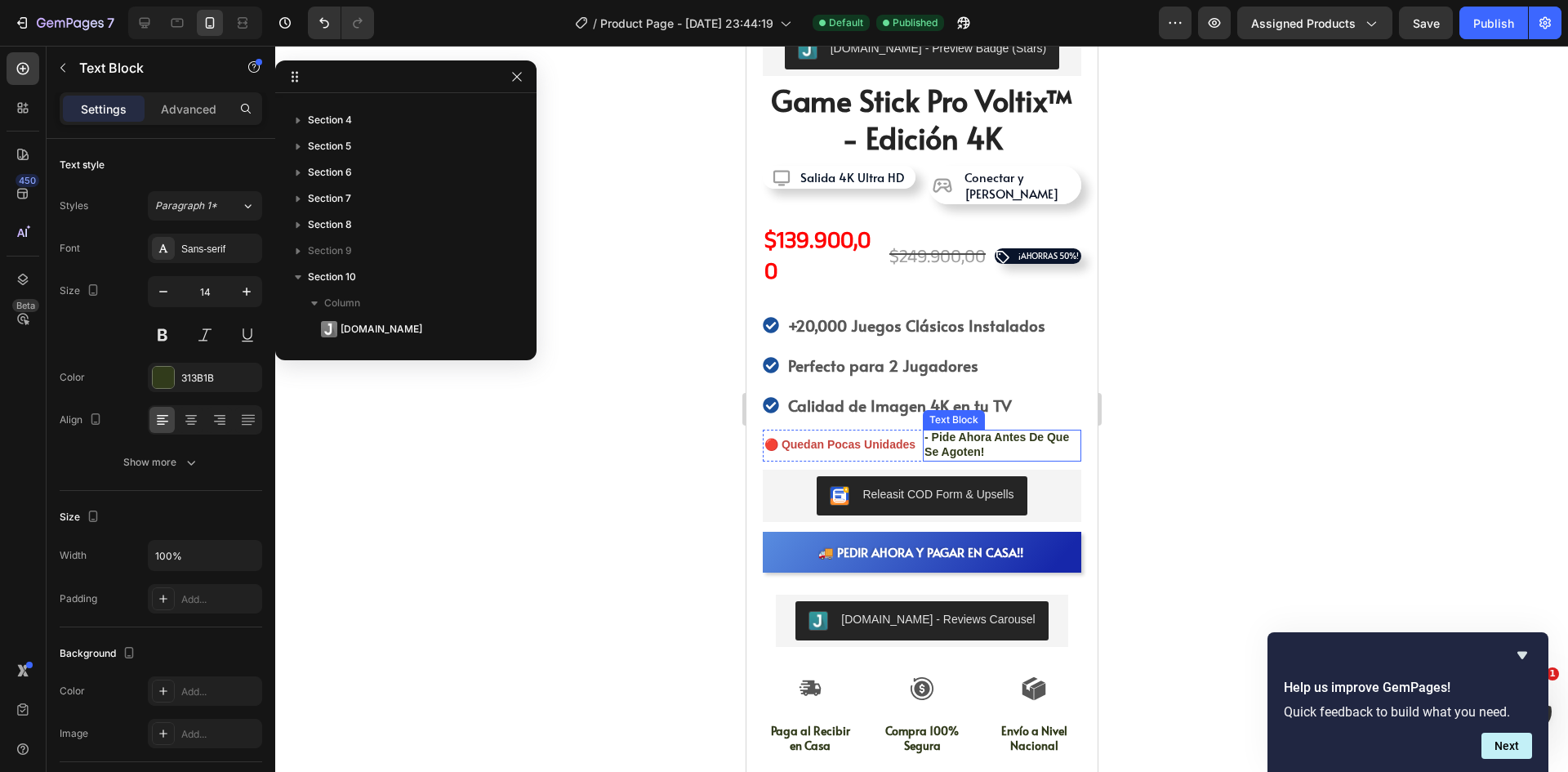
scroll to position [684, 0]
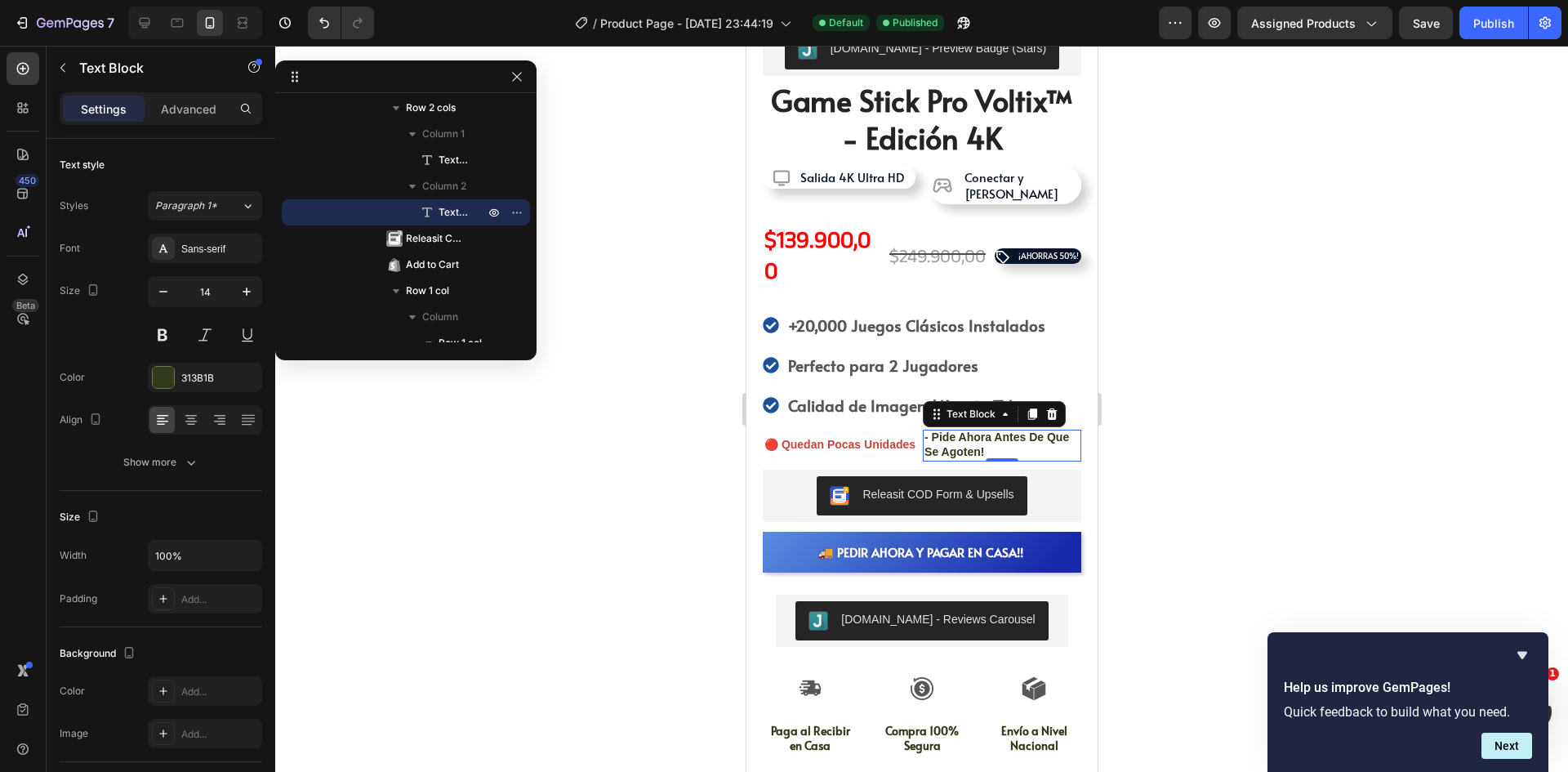
click at [973, 430] on p "- pide ahora antes de que se agoten!" at bounding box center [1001, 444] width 155 height 29
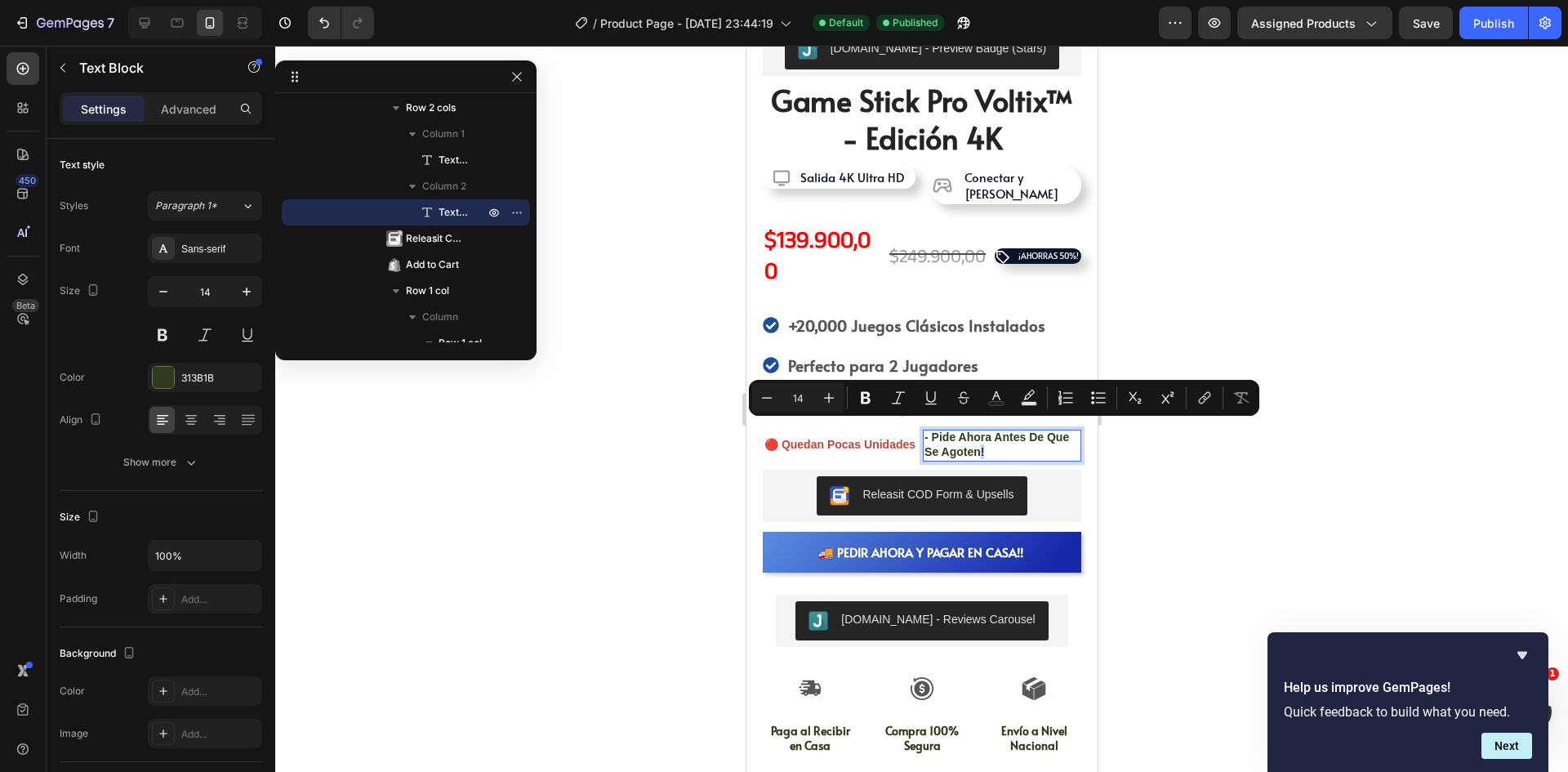
click at [988, 430] on p "- pide ahora antes de que se agoten!" at bounding box center [1001, 444] width 155 height 29
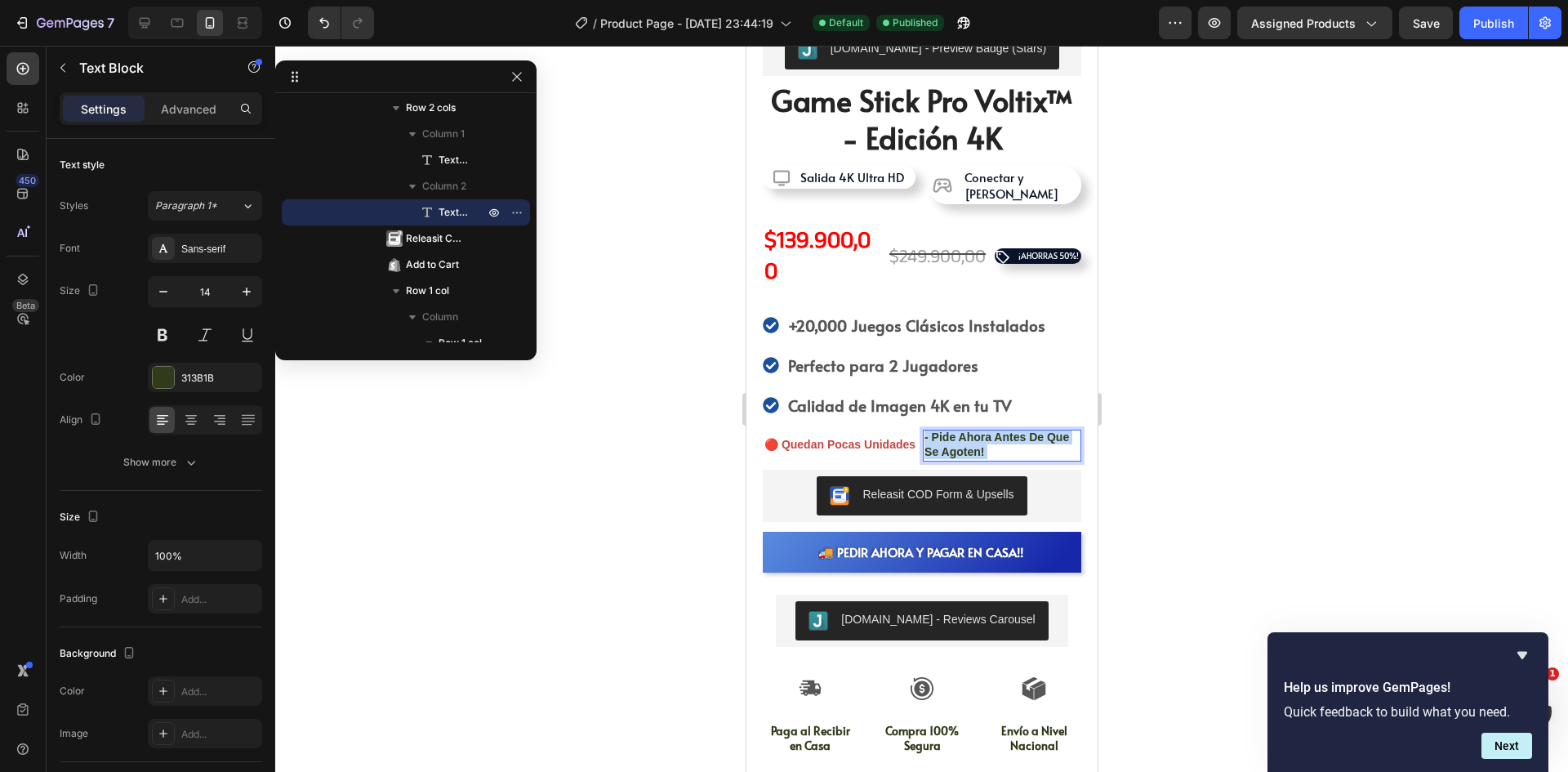
drag, startPoint x: 997, startPoint y: 434, endPoint x: 926, endPoint y: 413, distance: 74.0
click at [925, 430] on p "- pide ahora antes de que se agoten!" at bounding box center [1001, 444] width 155 height 29
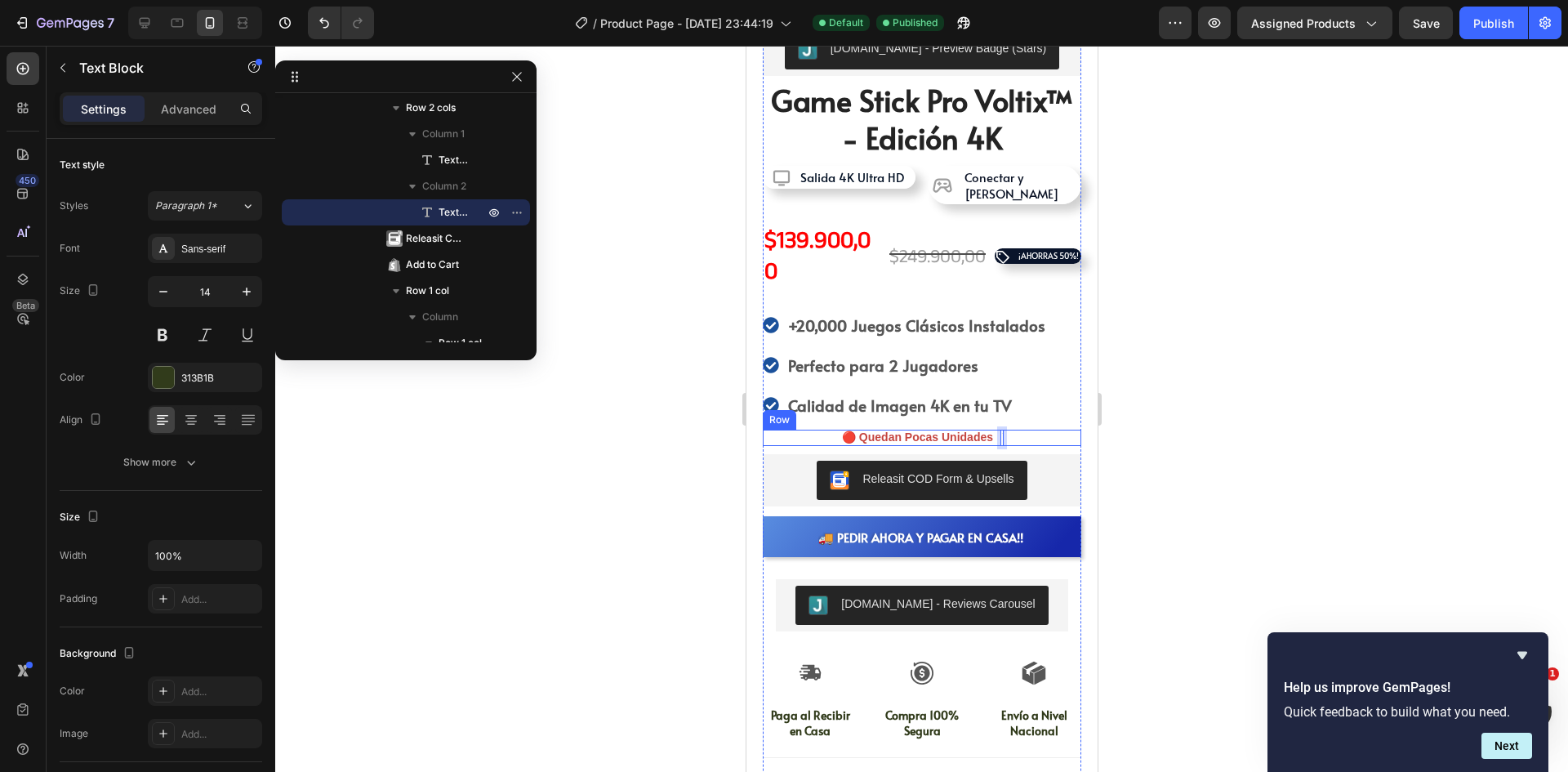
click at [1044, 430] on div "🔴 quedan pocas unidades Text Block Text Block 0 Row" at bounding box center [921, 437] width 319 height 17
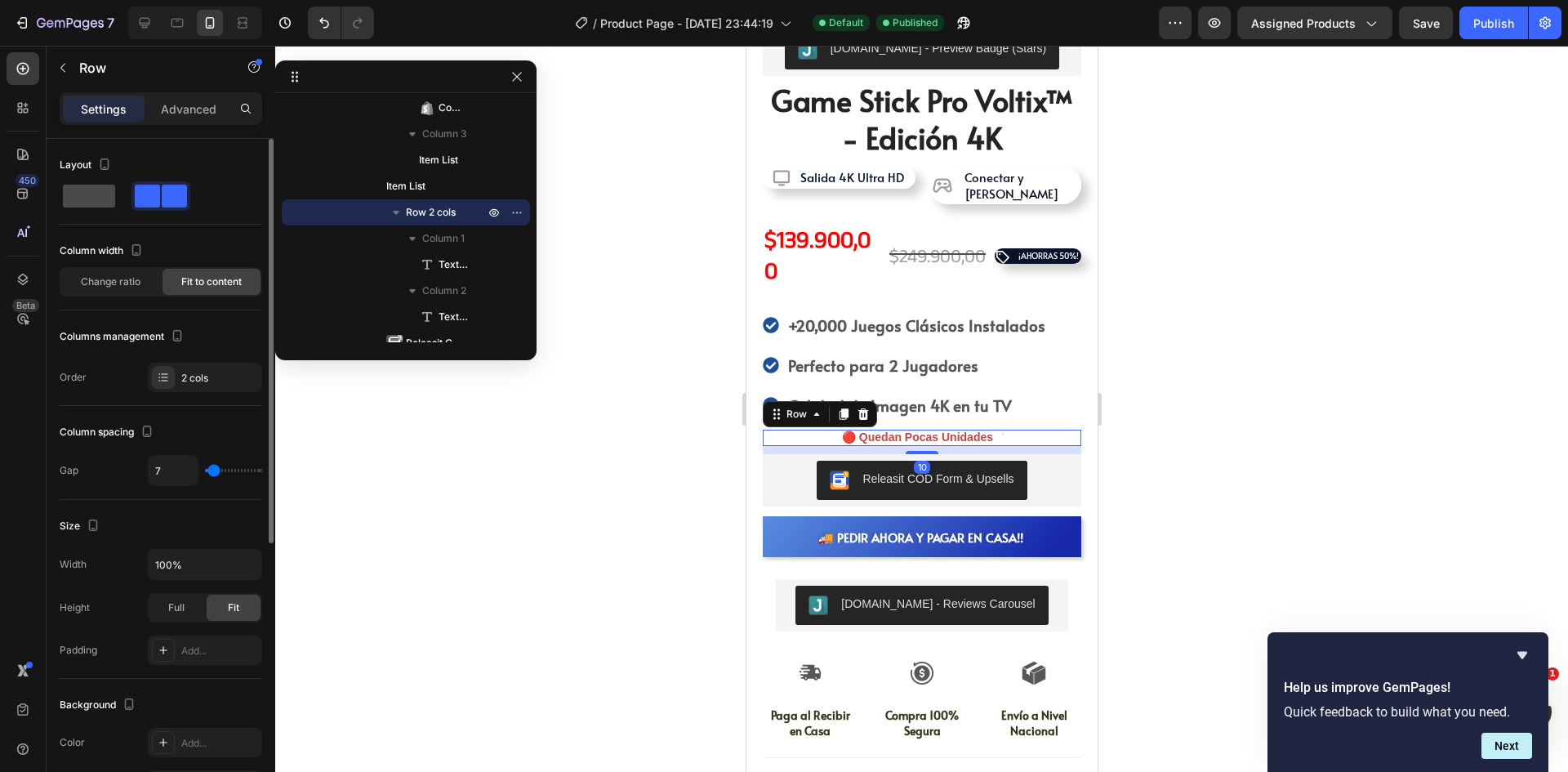
click at [93, 201] on span at bounding box center [88, 196] width 52 height 23
type input "0"
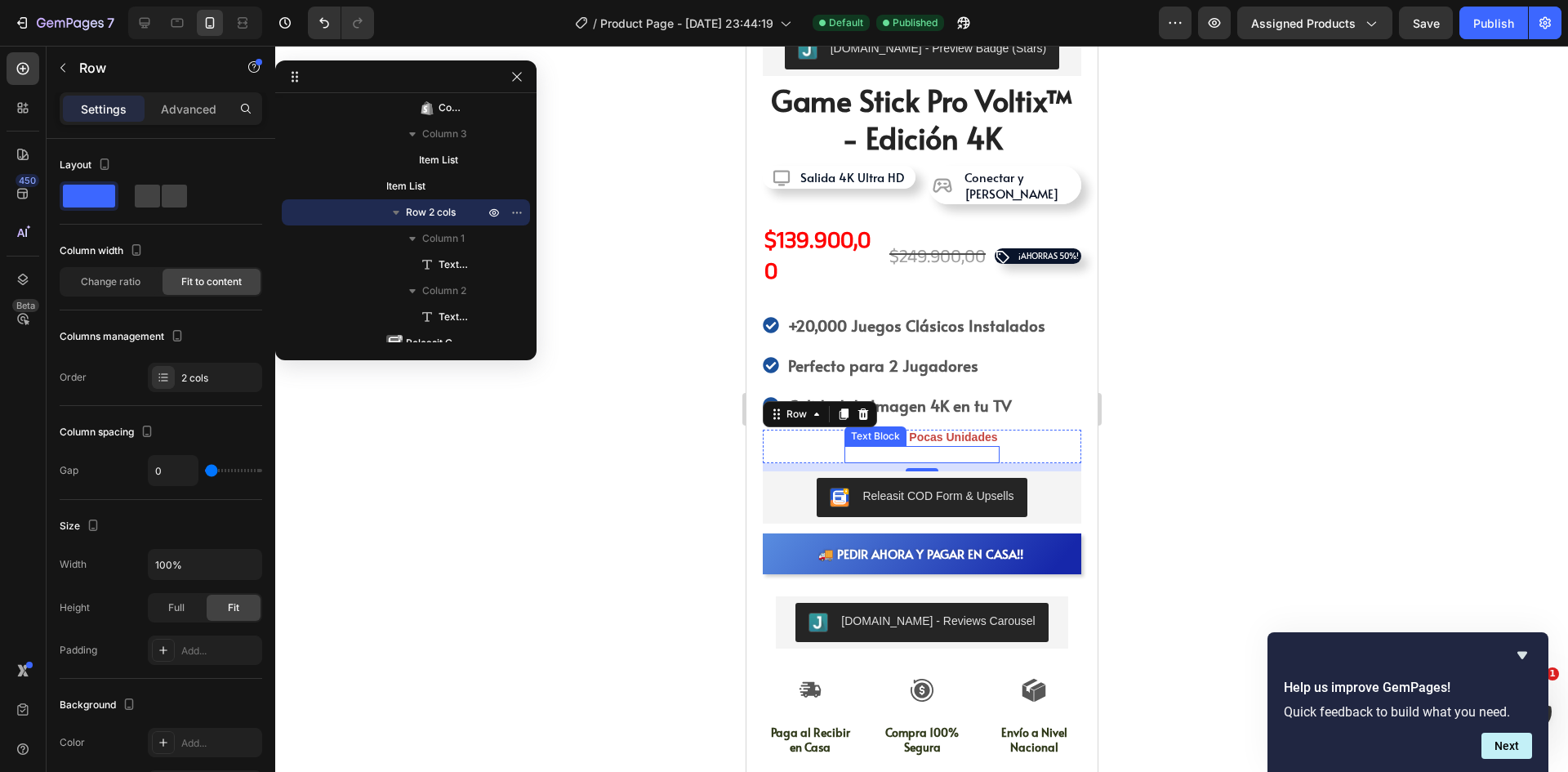
click at [945, 445] on p "Rich Text Editor. Editing area: main" at bounding box center [921, 452] width 151 height 15
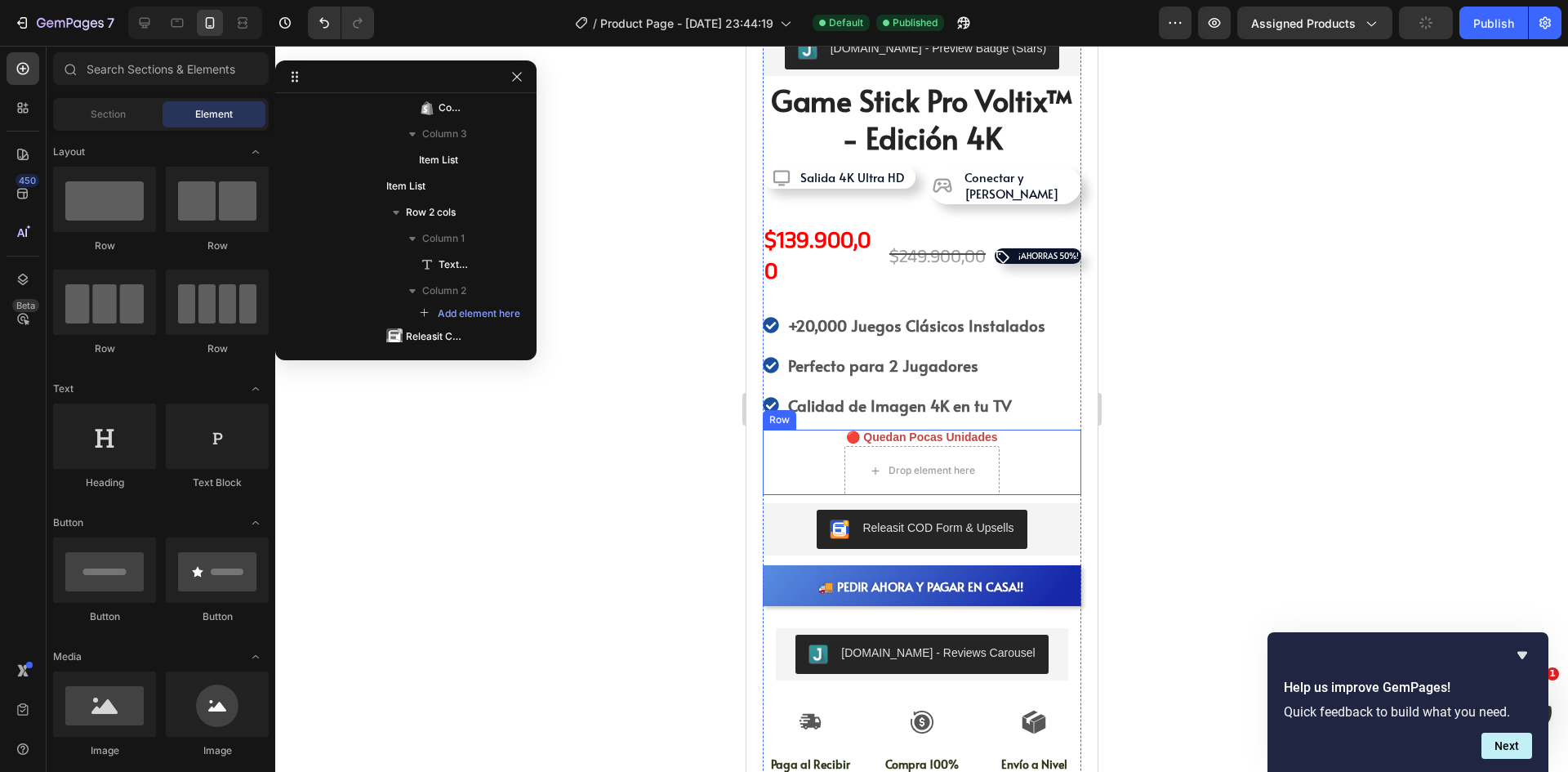
click at [993, 430] on div "🔴 quedan pocas unidades Text Block Drop element here Row" at bounding box center [921, 462] width 319 height 65
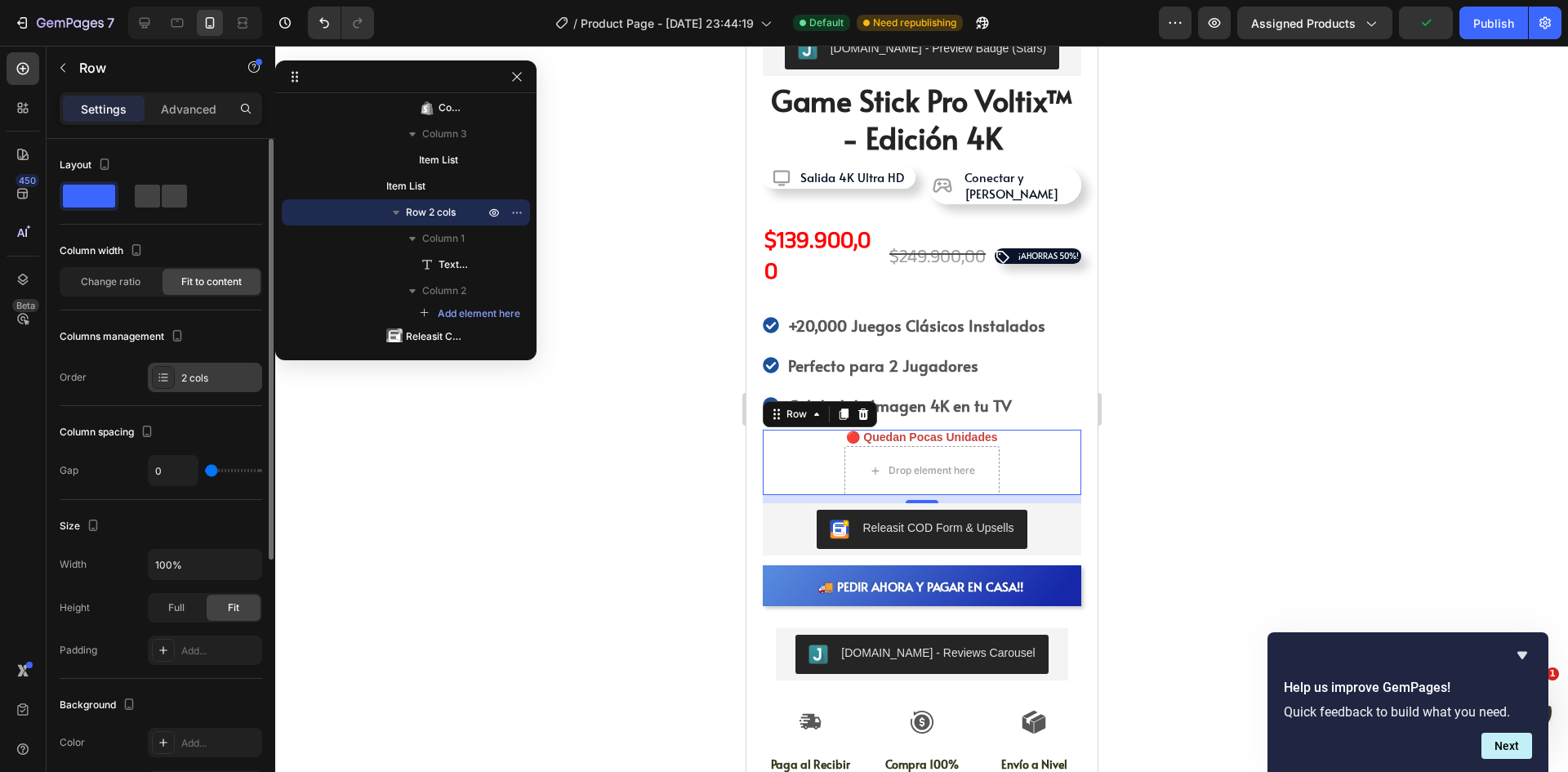
drag, startPoint x: 190, startPoint y: 371, endPoint x: 220, endPoint y: 384, distance: 32.7
click at [190, 371] on div "2 cols" at bounding box center [219, 378] width 77 height 15
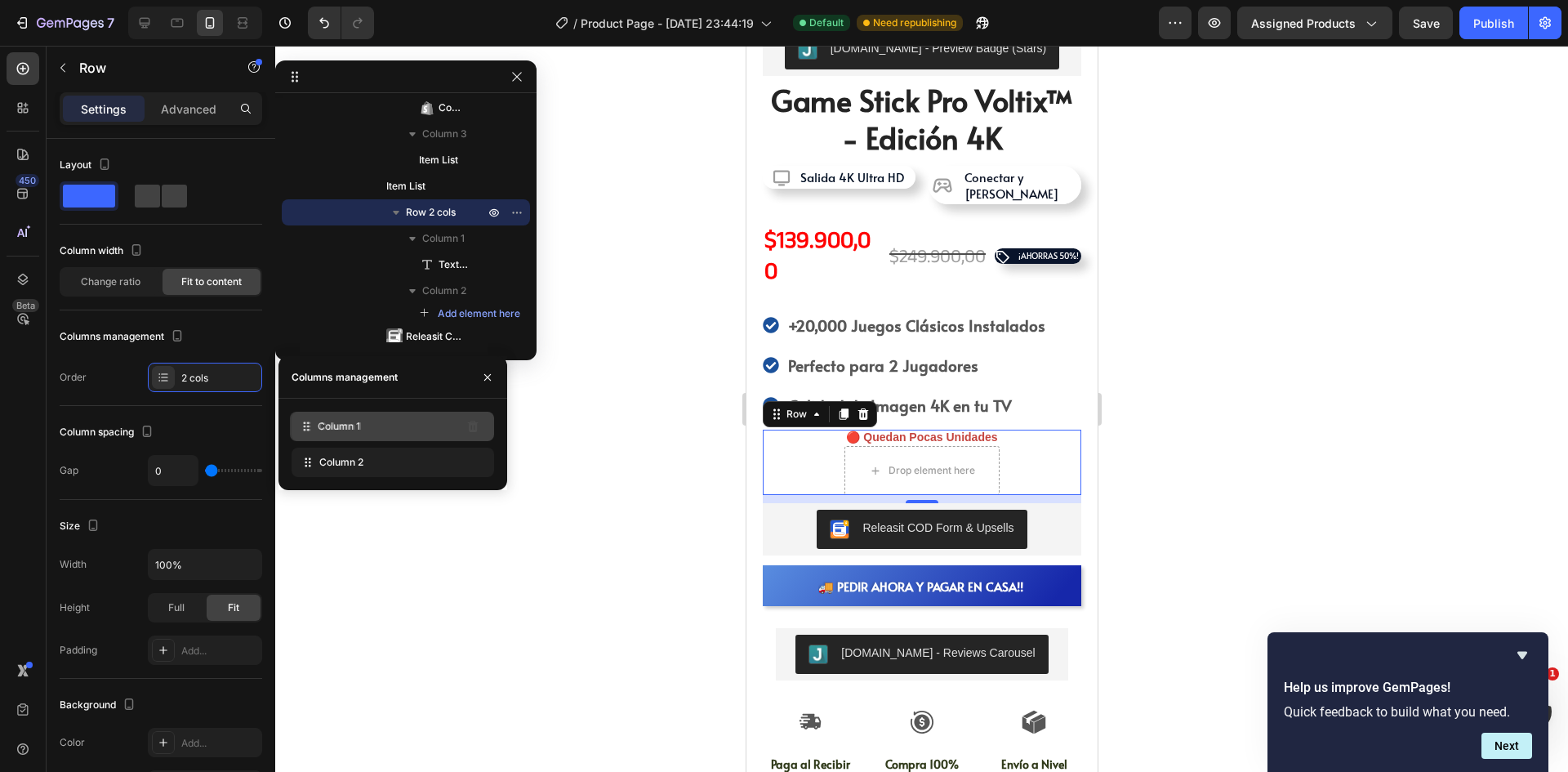
click at [389, 427] on div "Column 1" at bounding box center [393, 426] width 202 height 29
click at [482, 374] on icon "button" at bounding box center [487, 377] width 13 height 13
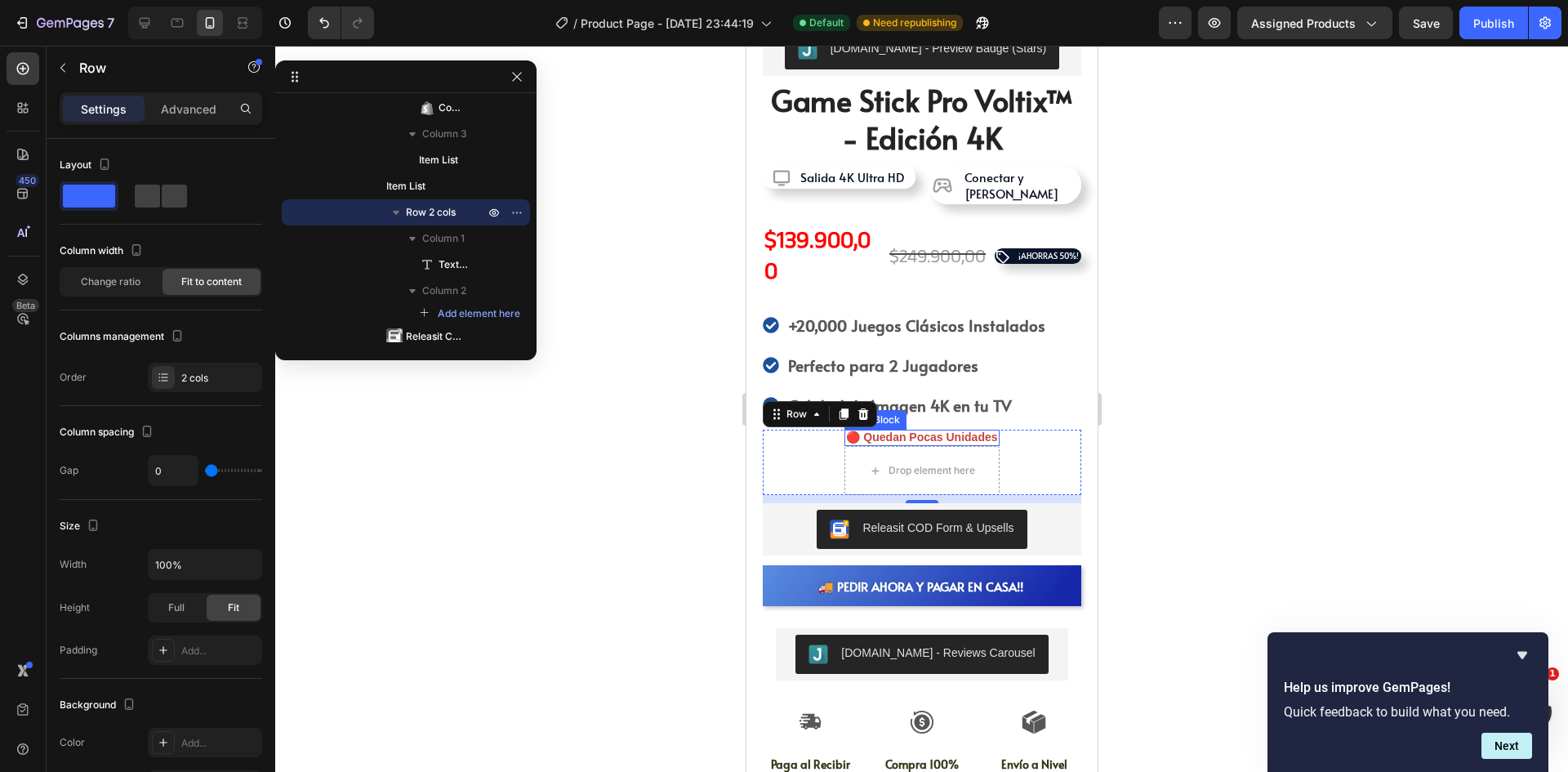
click at [925, 430] on p "🔴 quedan pocas unidades" at bounding box center [921, 437] width 151 height 15
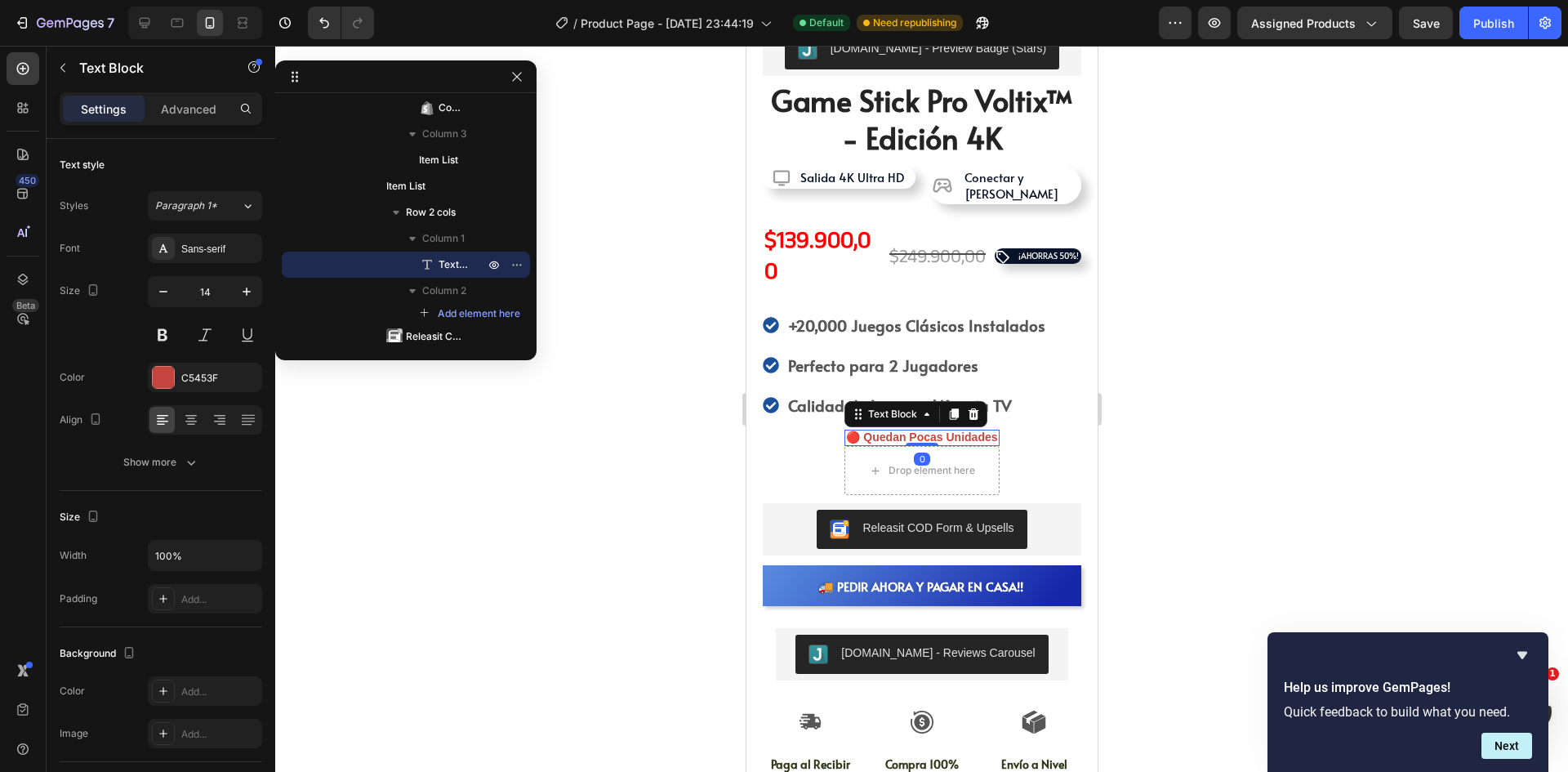
click at [925, 430] on p "🔴 quedan pocas unidades" at bounding box center [921, 437] width 151 height 15
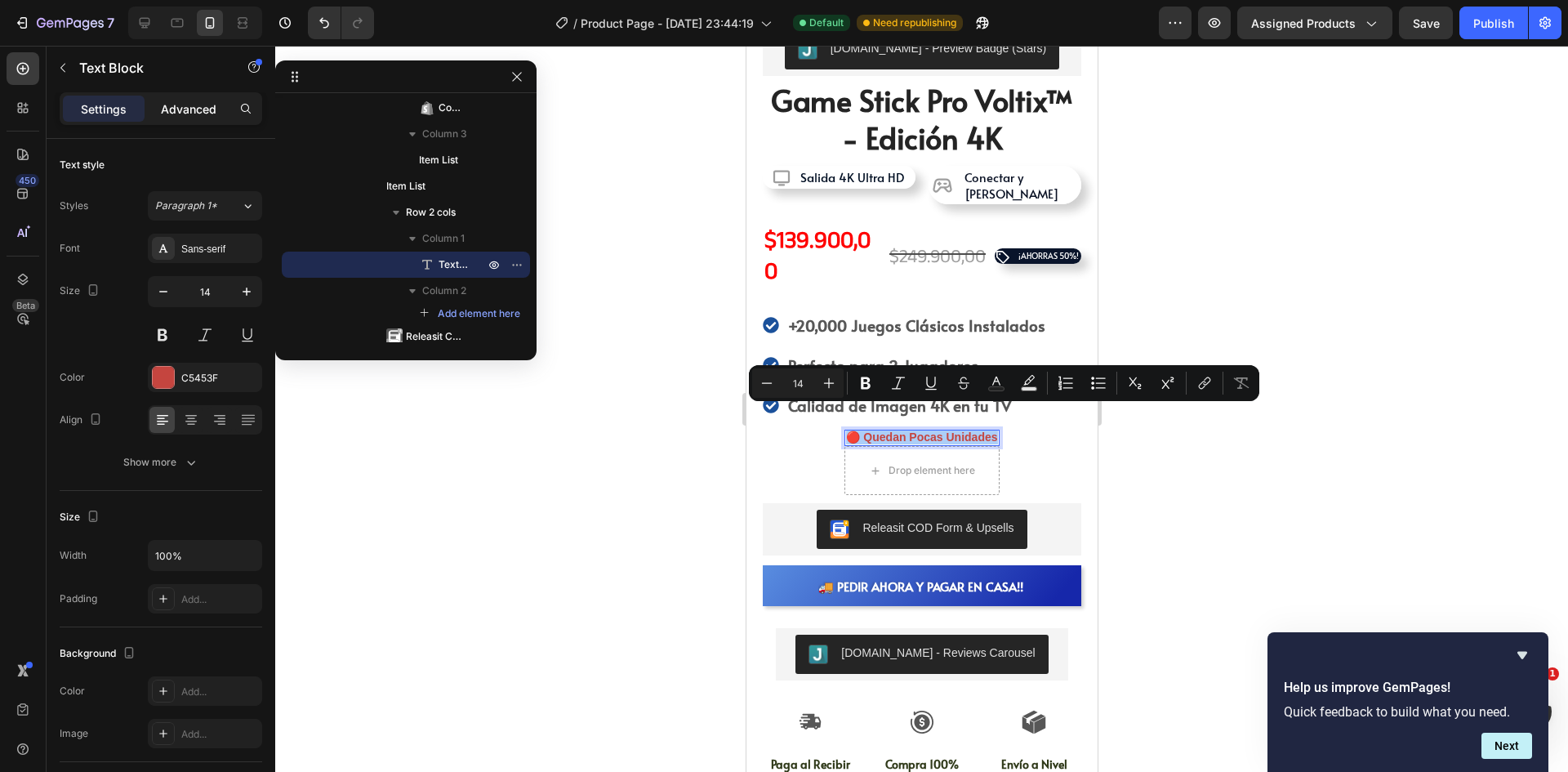
click at [184, 107] on p "Advanced" at bounding box center [188, 108] width 55 height 17
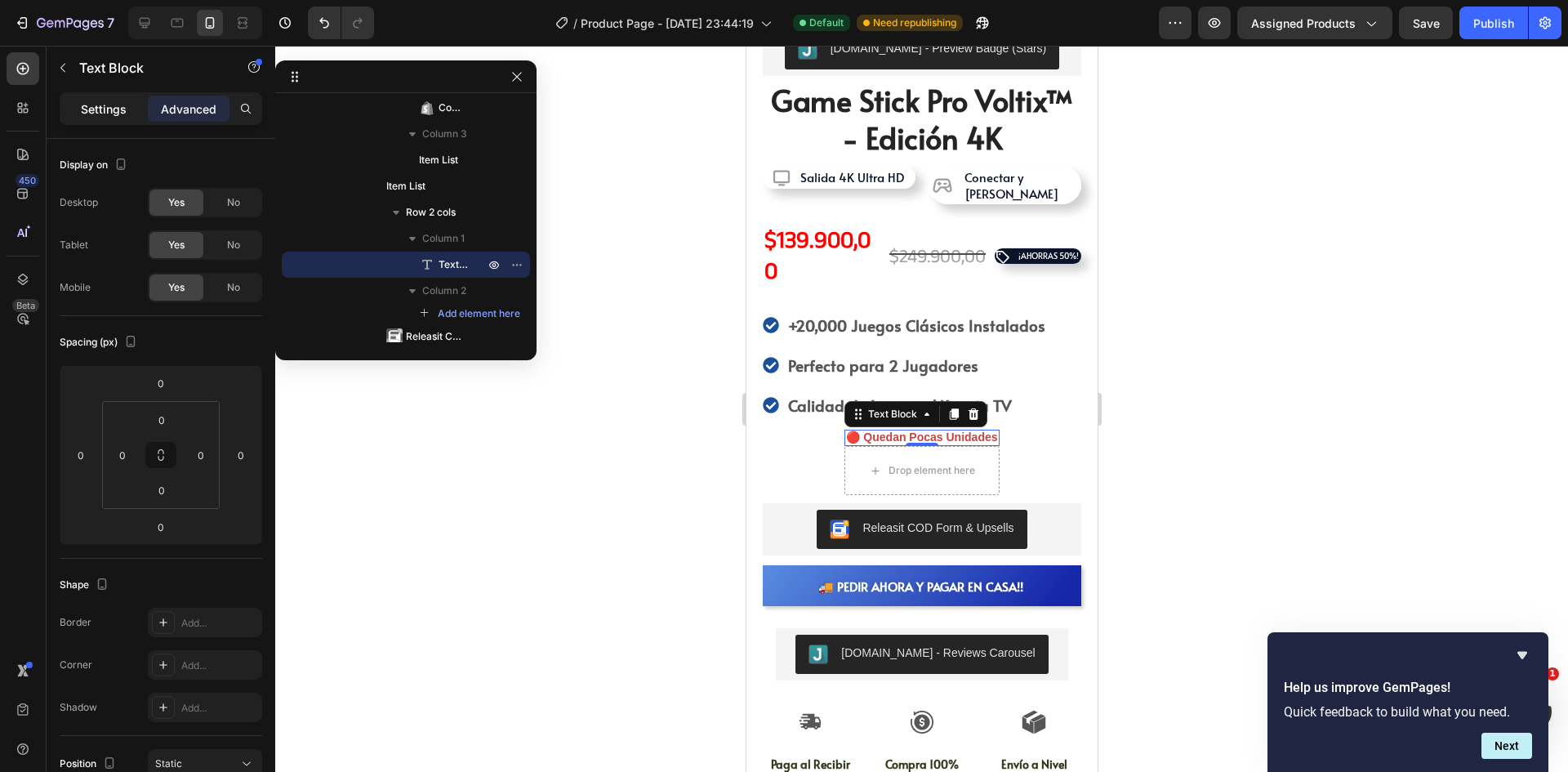
click at [119, 106] on p "Settings" at bounding box center [104, 108] width 46 height 17
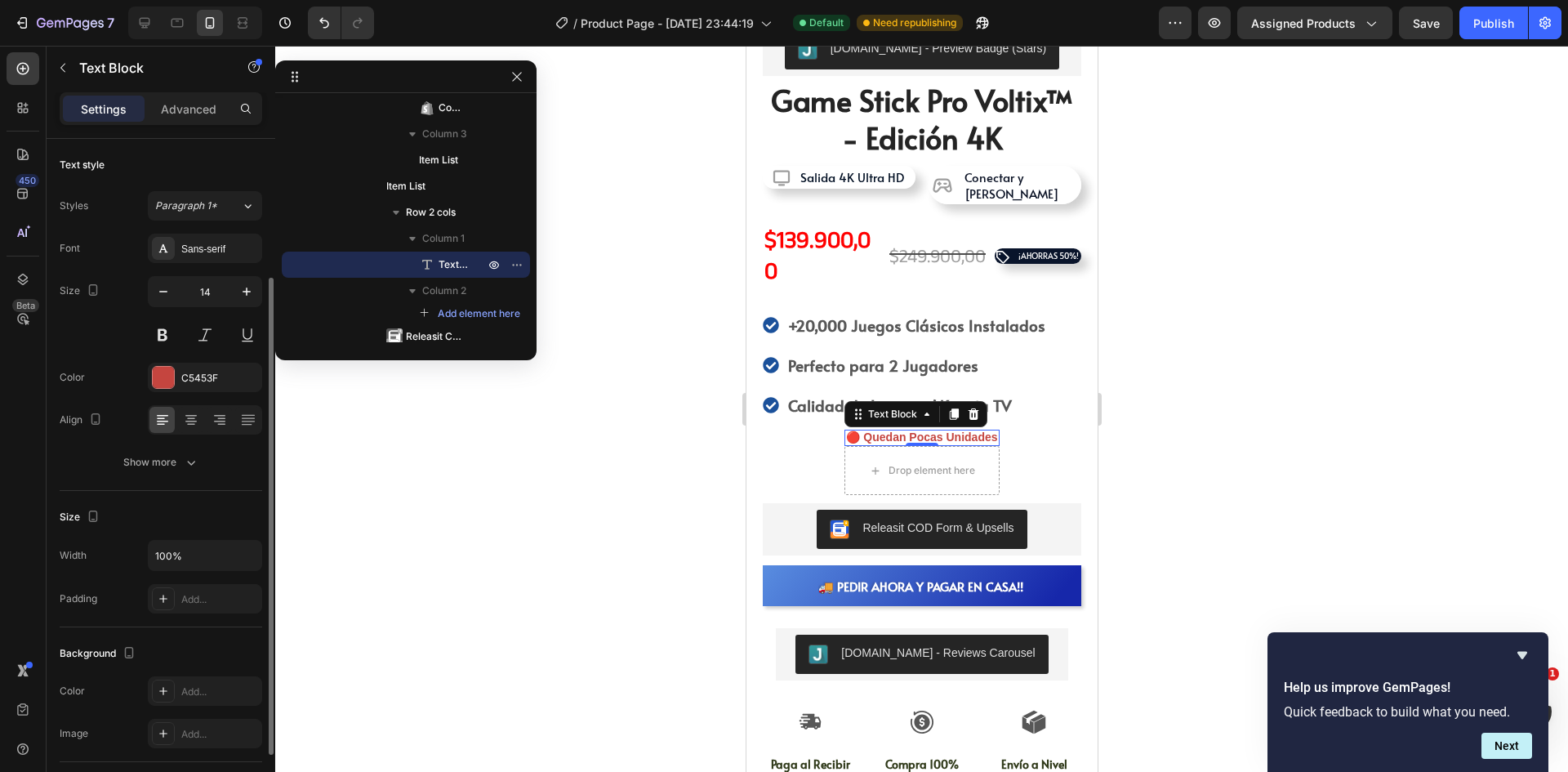
scroll to position [82, 0]
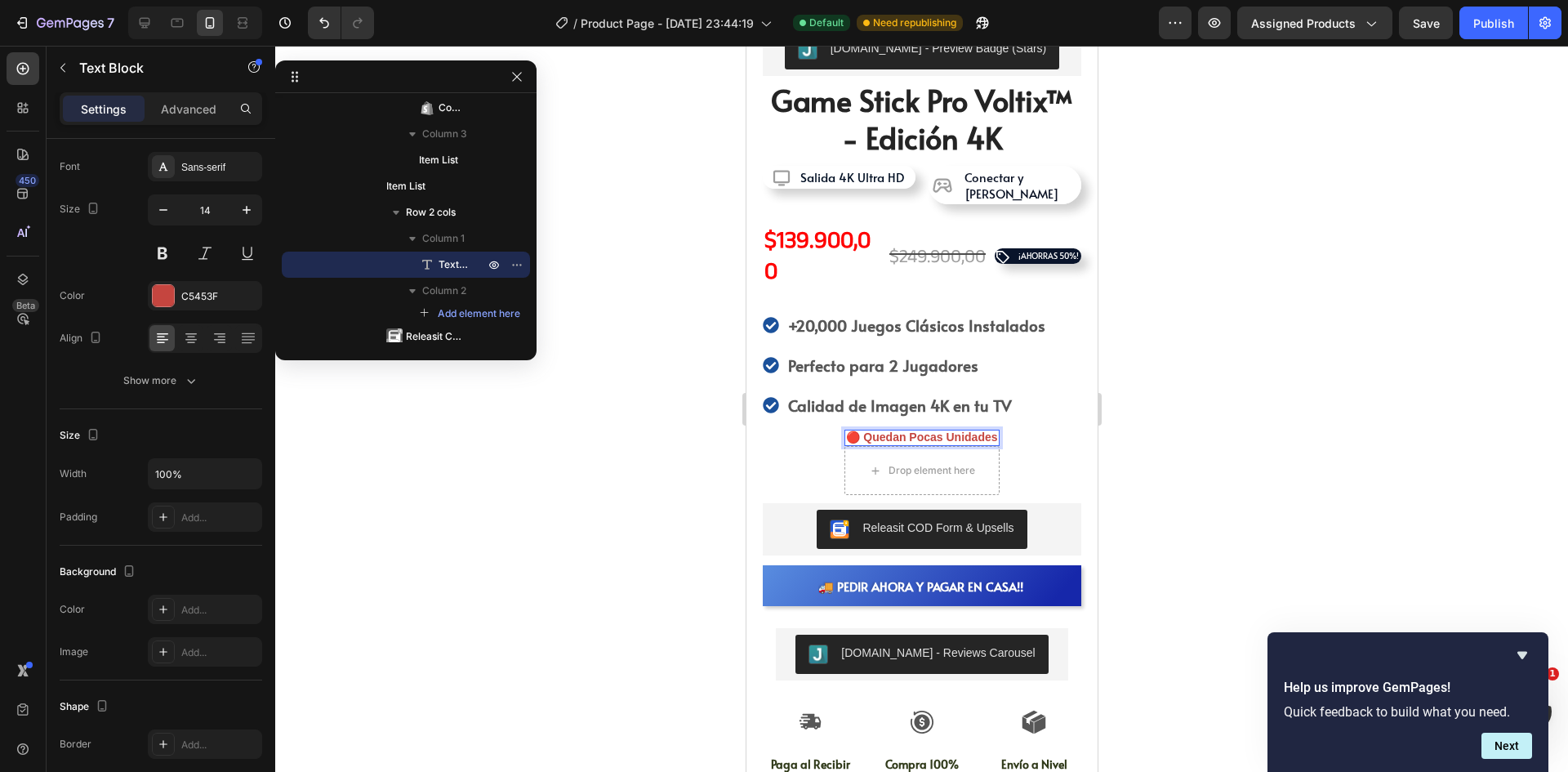
click at [964, 430] on p "🔴 quedan pocas unidades" at bounding box center [921, 437] width 151 height 15
click at [812, 430] on p "LO QUIERO ¡PAGO CONTRA ENTREGA!" at bounding box center [921, 437] width 219 height 15
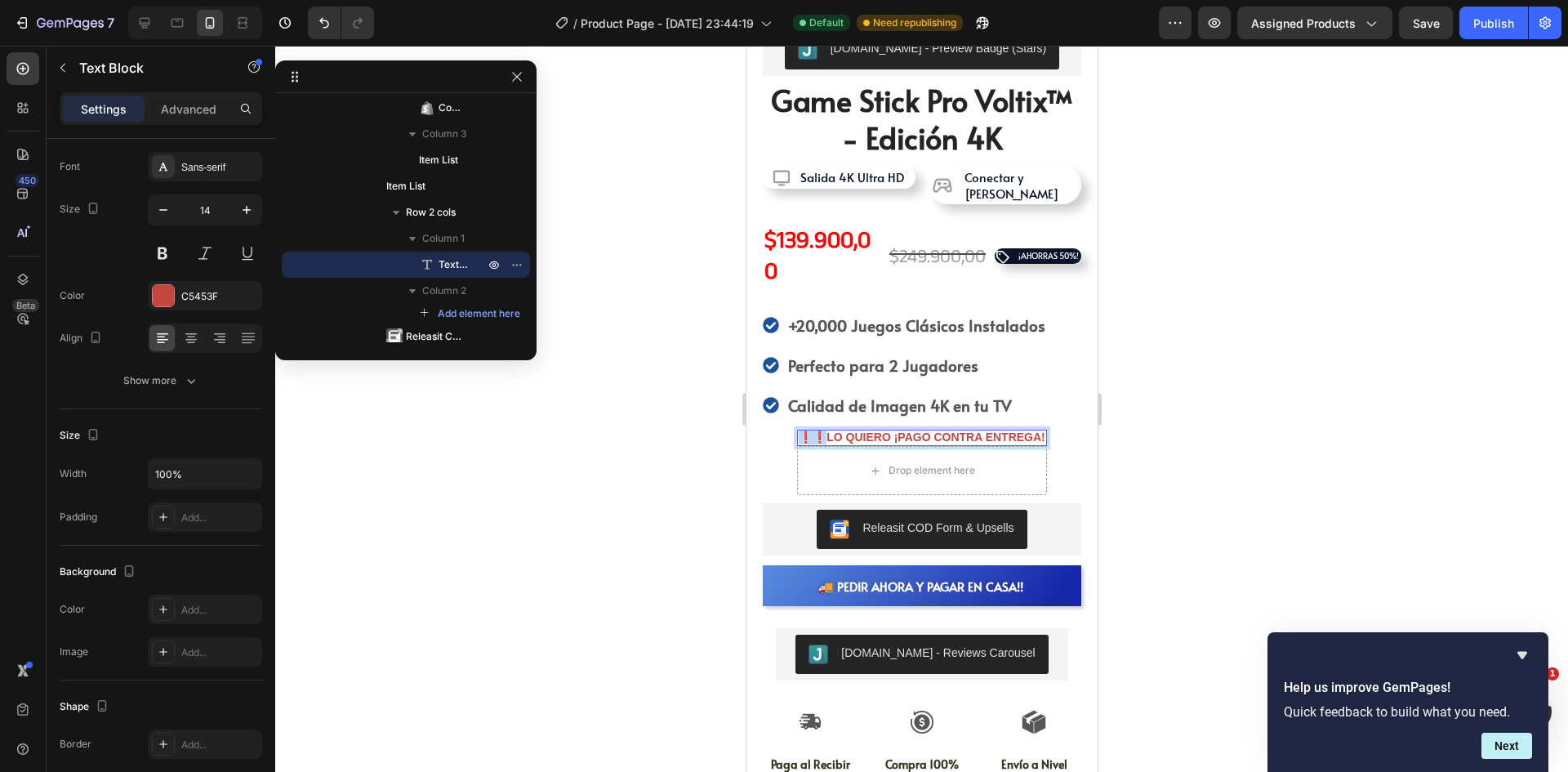
drag, startPoint x: 809, startPoint y: 415, endPoint x: 791, endPoint y: 412, distance: 18.2
click at [798, 430] on p "❗❗LO QUIERO ¡PAGO CONTRA ENTREGA!" at bounding box center [921, 437] width 247 height 15
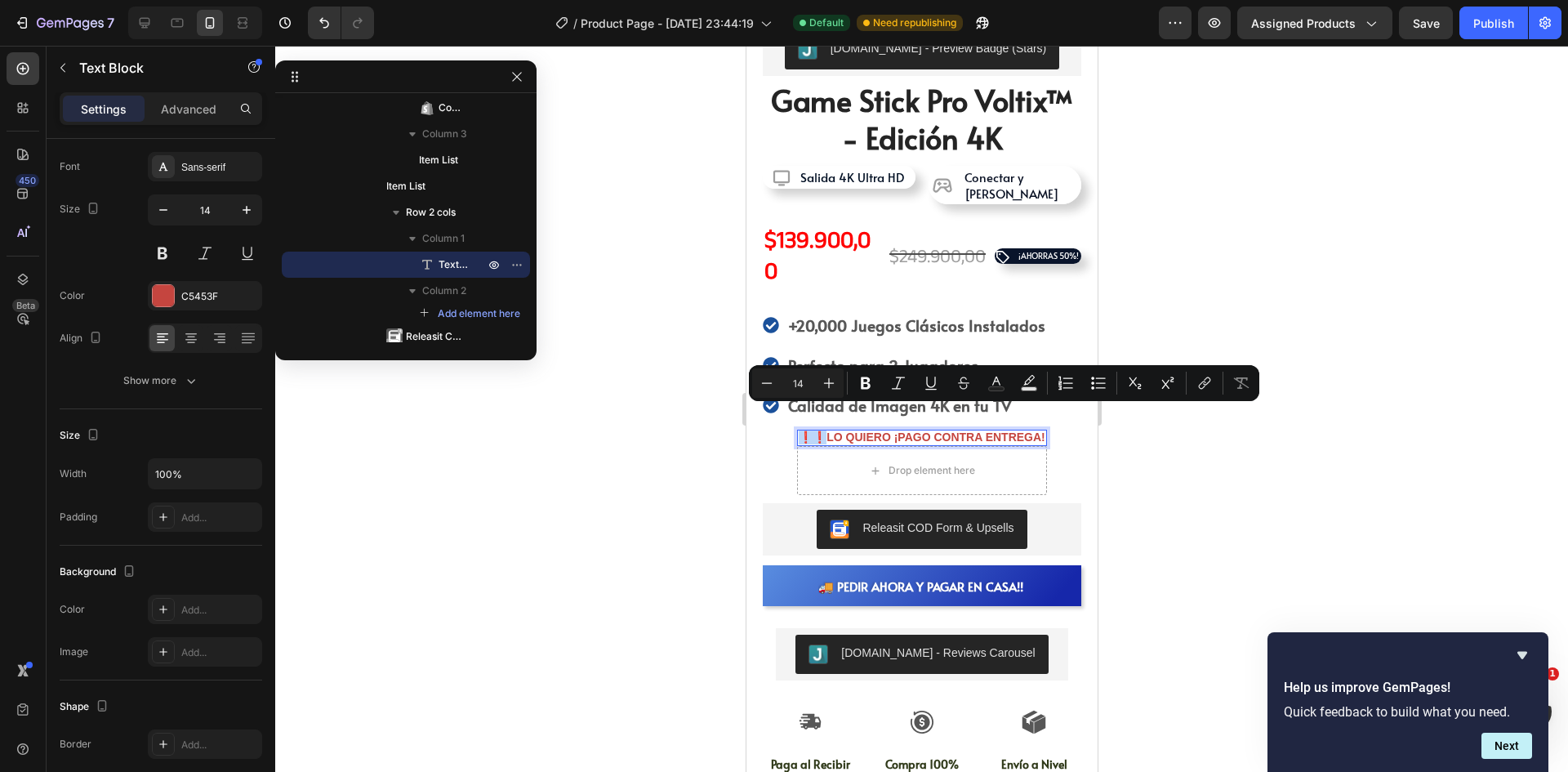
copy p "❗❗"
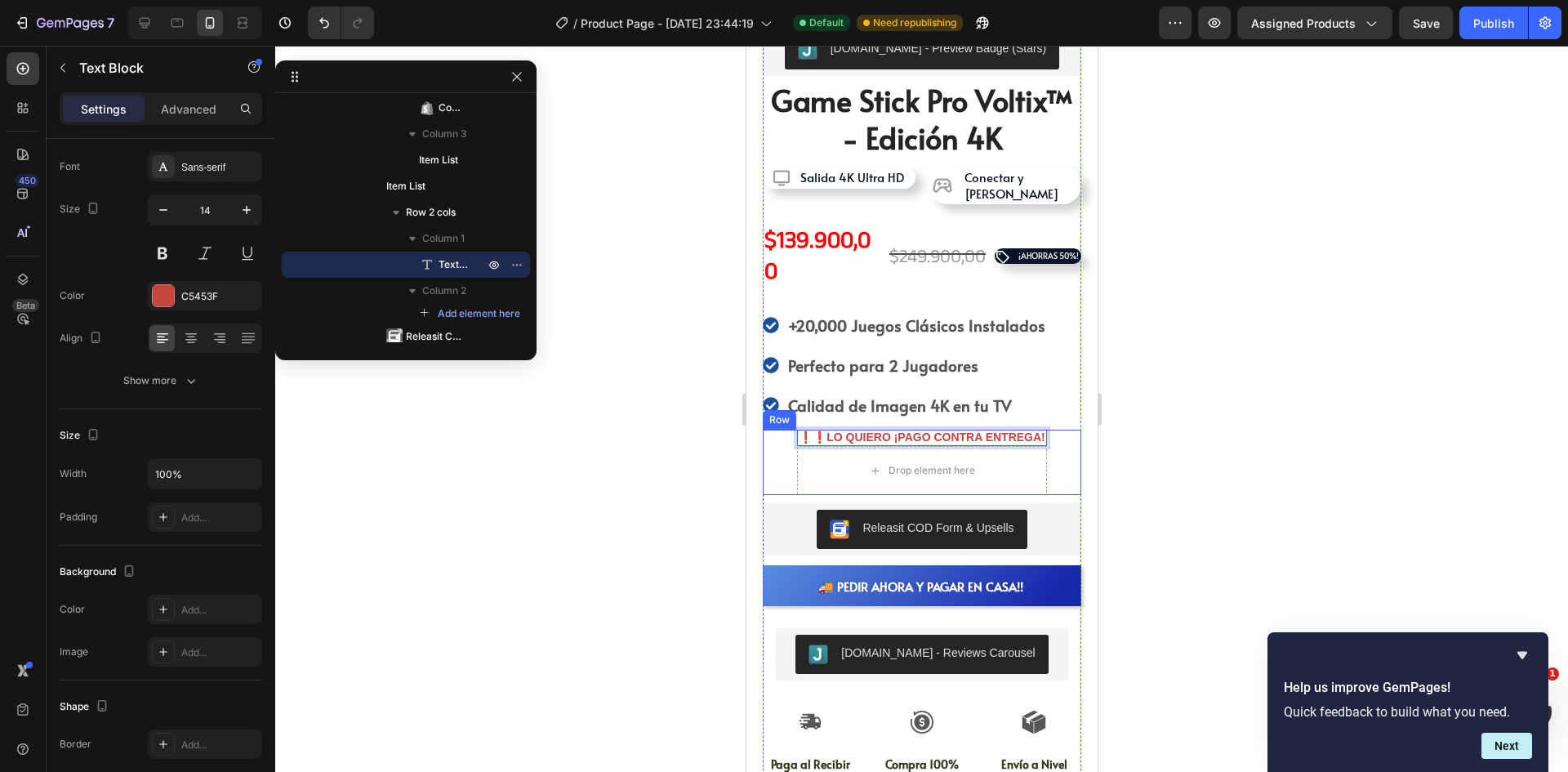
click at [1041, 430] on div "❗❗LO QUIERO ¡PAGO CONTRA ENTREGA!" at bounding box center [921, 437] width 250 height 17
click at [216, 302] on div "C5453F" at bounding box center [205, 296] width 48 height 15
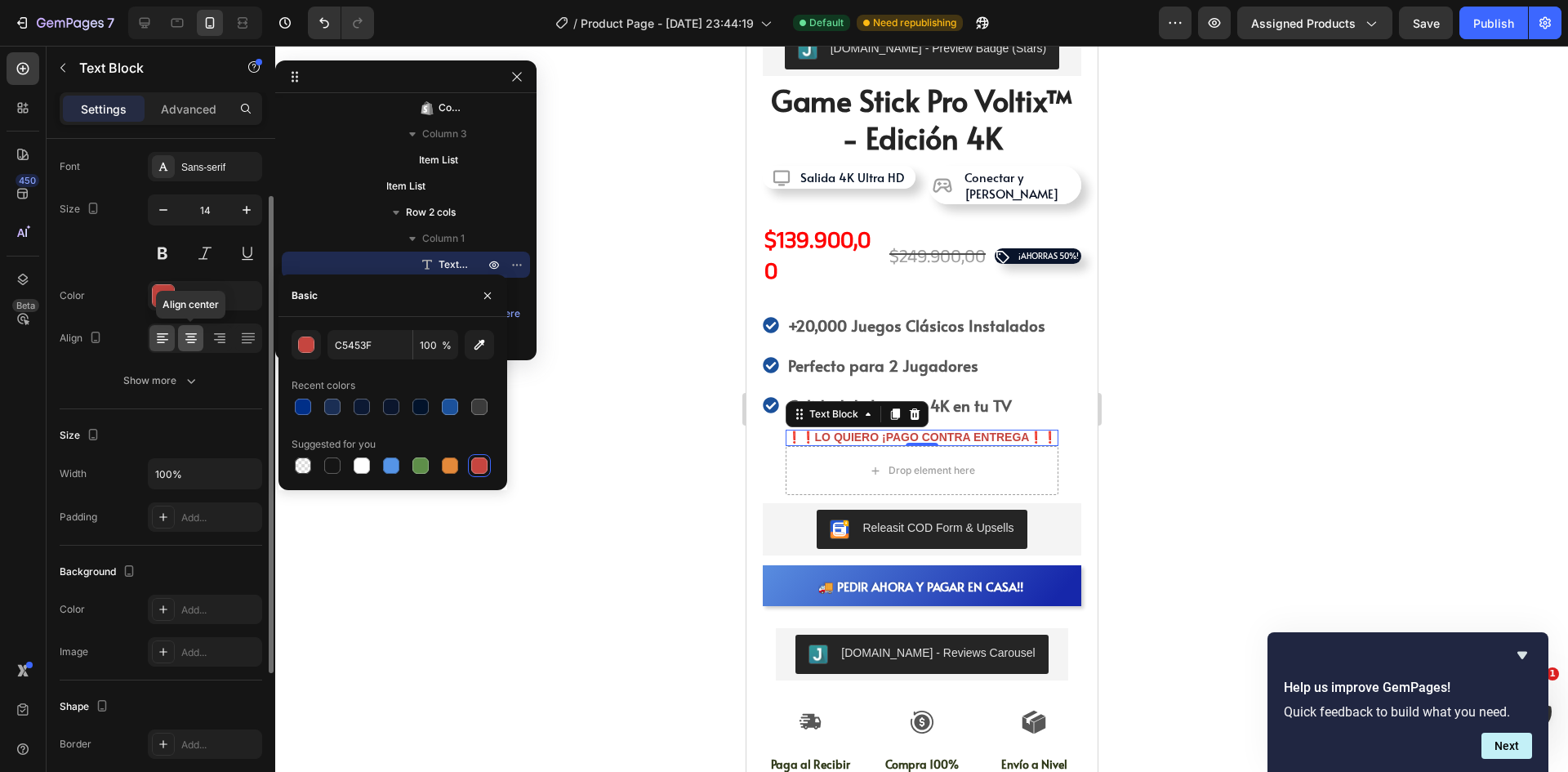
drag, startPoint x: 192, startPoint y: 349, endPoint x: 195, endPoint y: 341, distance: 8.5
click at [192, 349] on div at bounding box center [190, 338] width 26 height 26
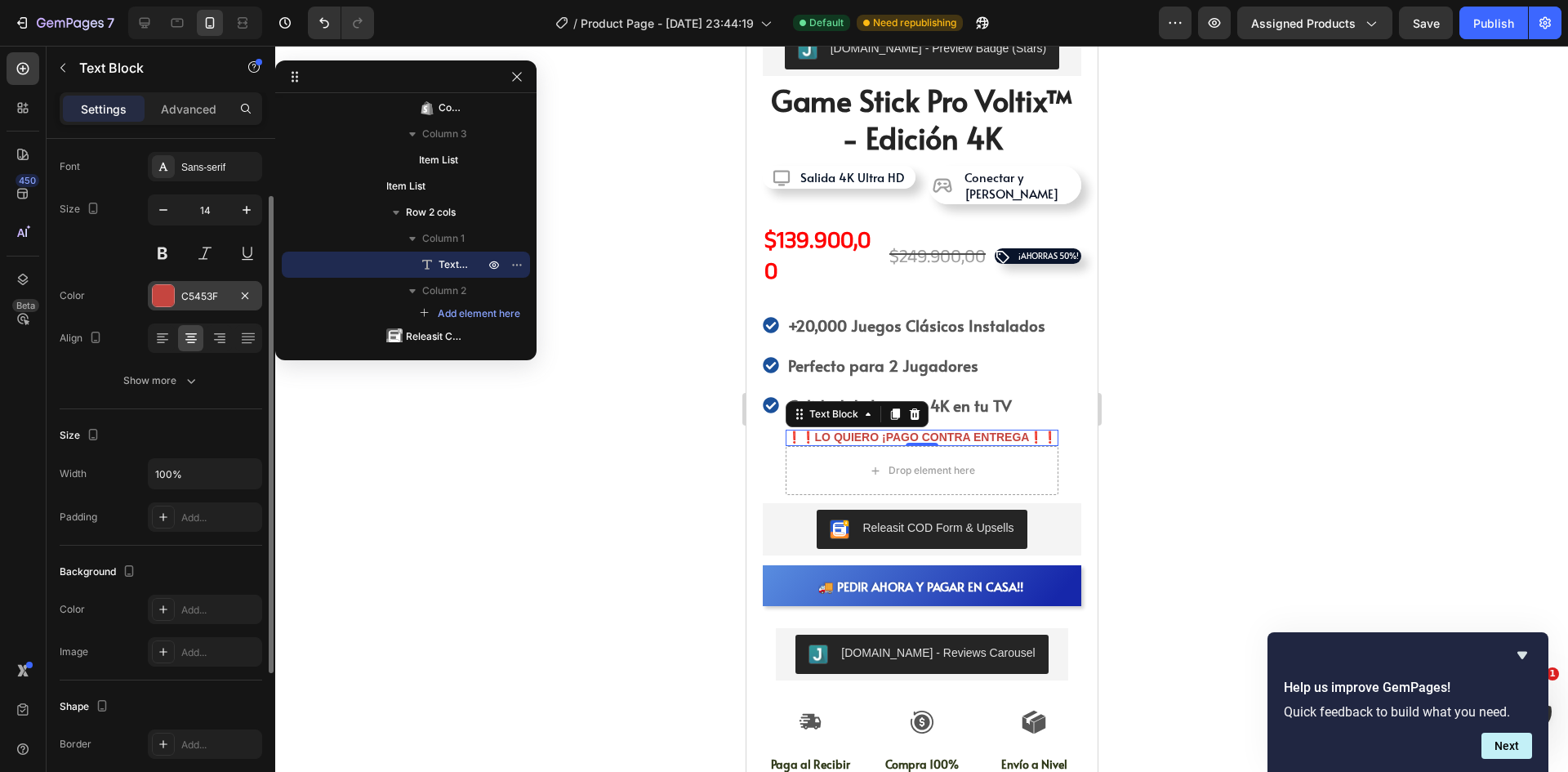
click at [213, 290] on div "C5453F" at bounding box center [205, 296] width 48 height 15
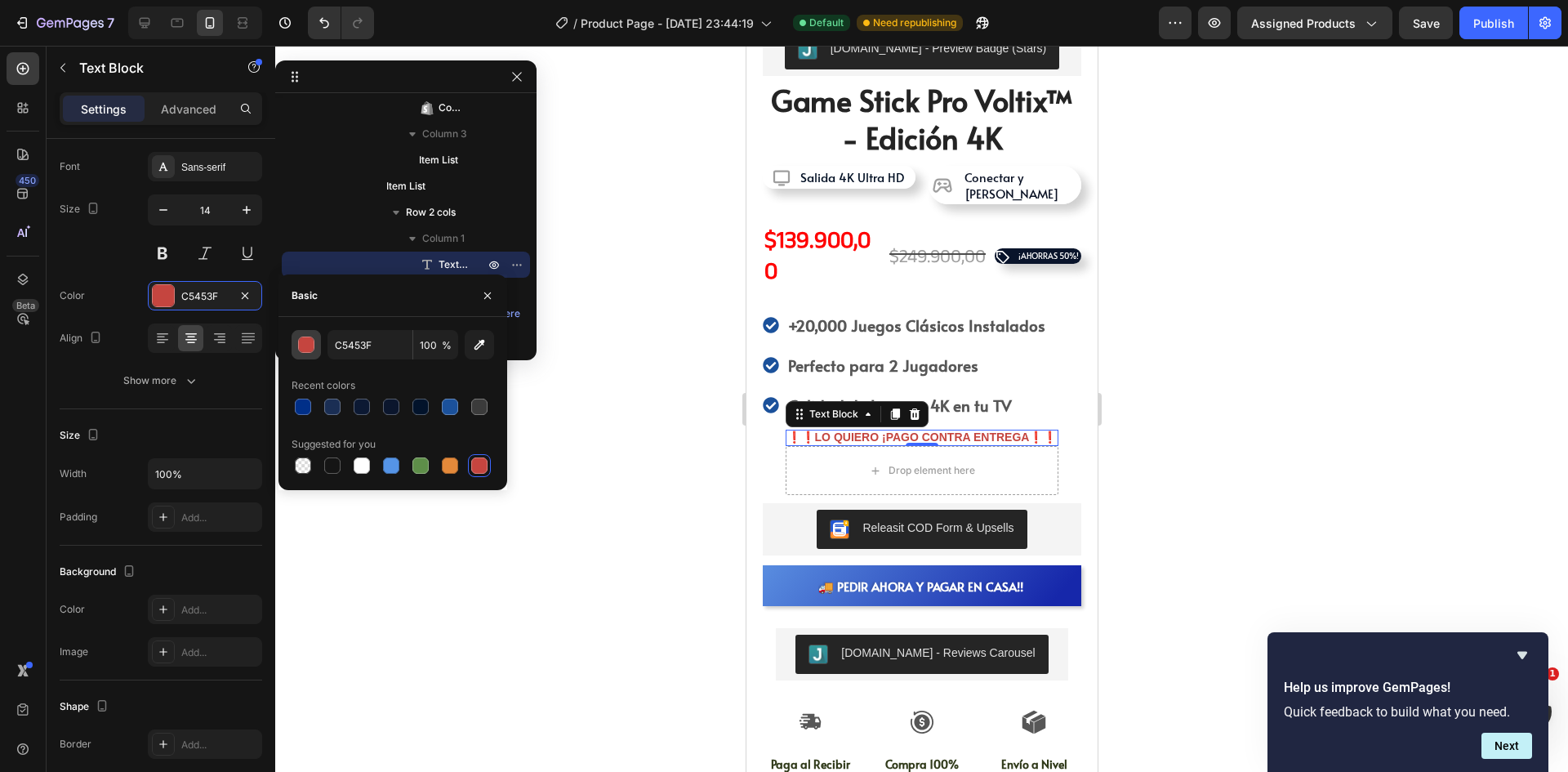
click at [302, 342] on div "button" at bounding box center [307, 345] width 17 height 17
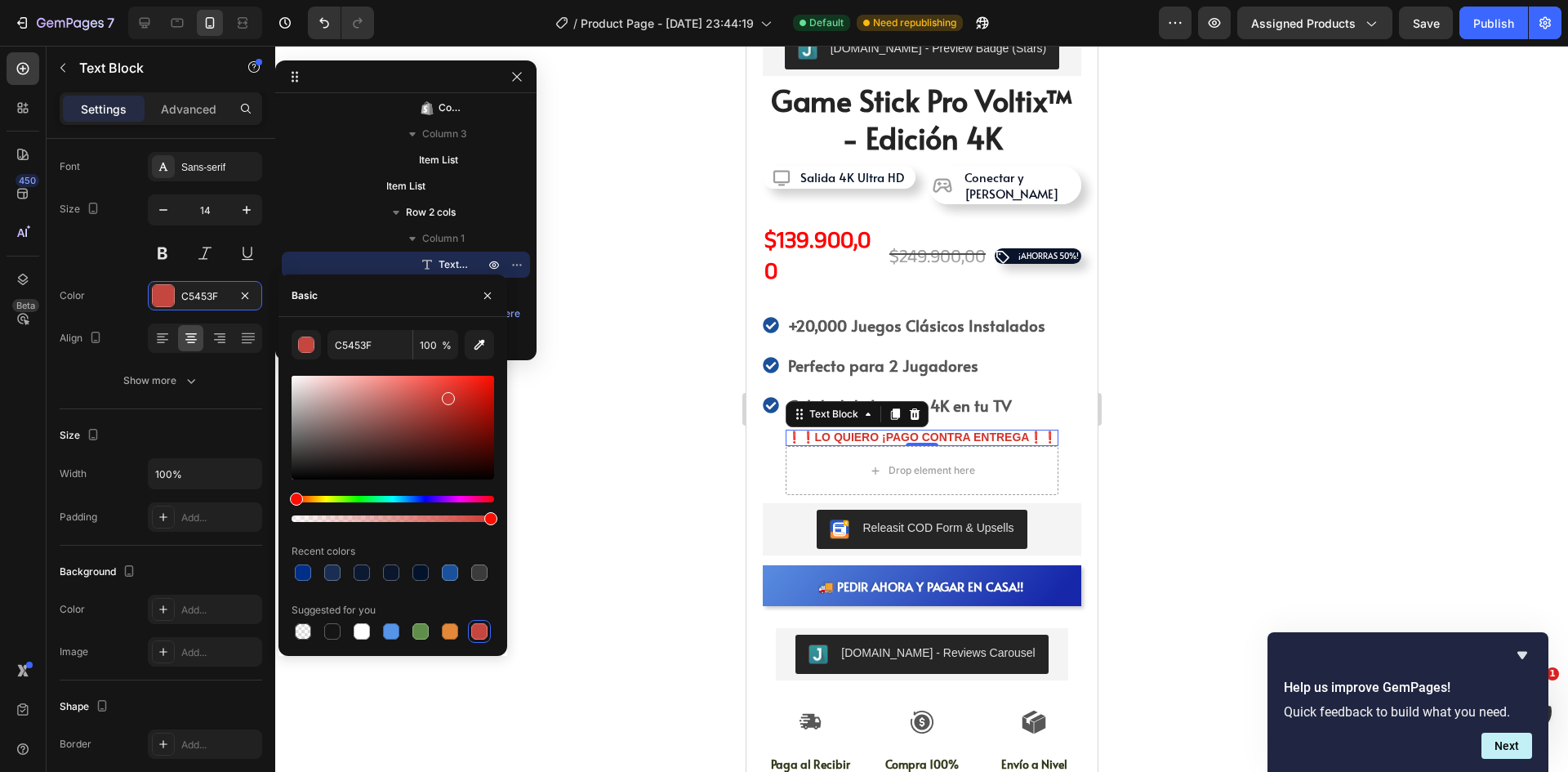
drag, startPoint x: 447, startPoint y: 412, endPoint x: 453, endPoint y: 393, distance: 19.9
click at [453, 393] on div at bounding box center [393, 428] width 202 height 104
click at [464, 393] on div at bounding box center [458, 396] width 13 height 13
type input "D3281F"
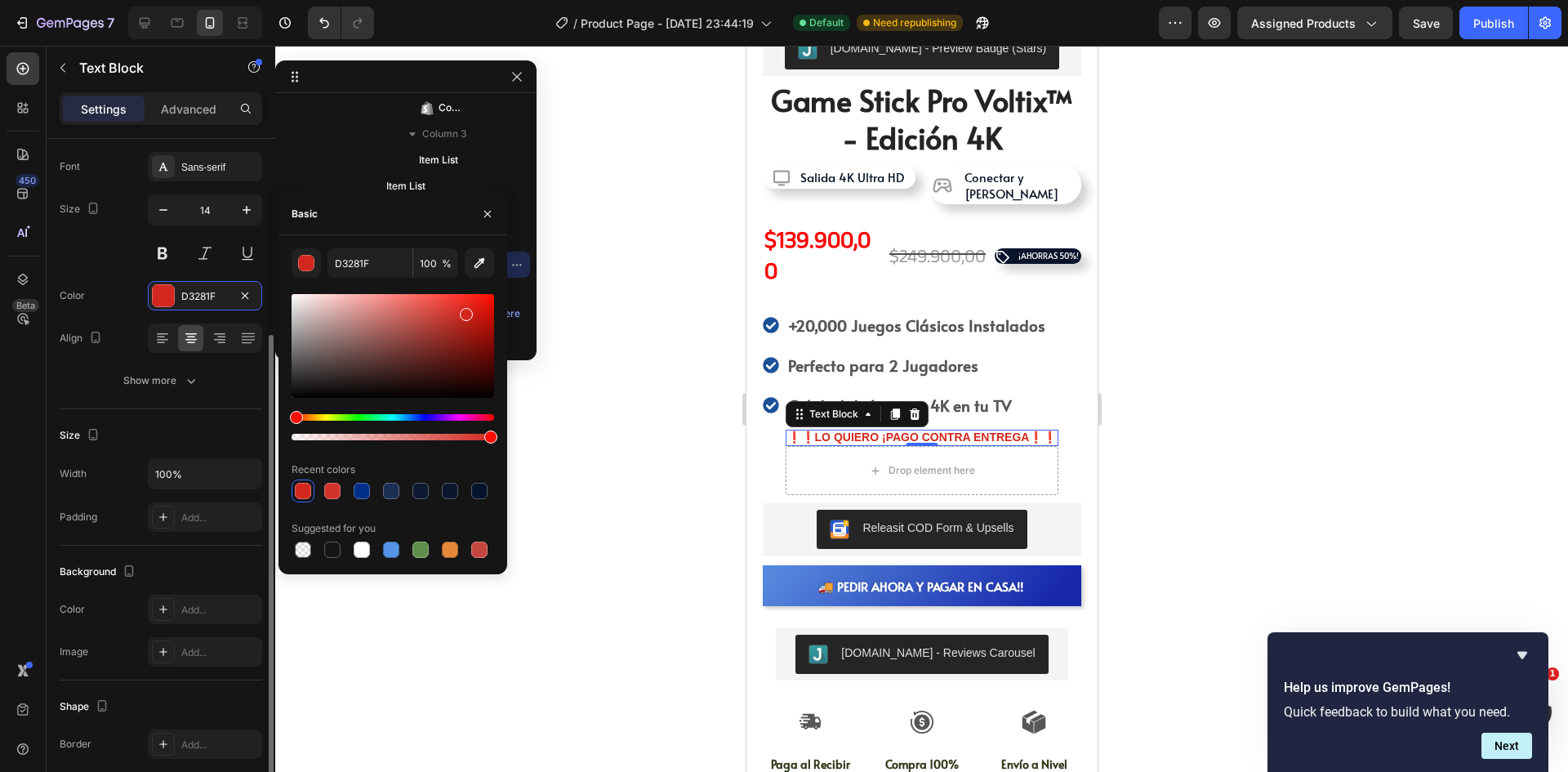
scroll to position [164, 0]
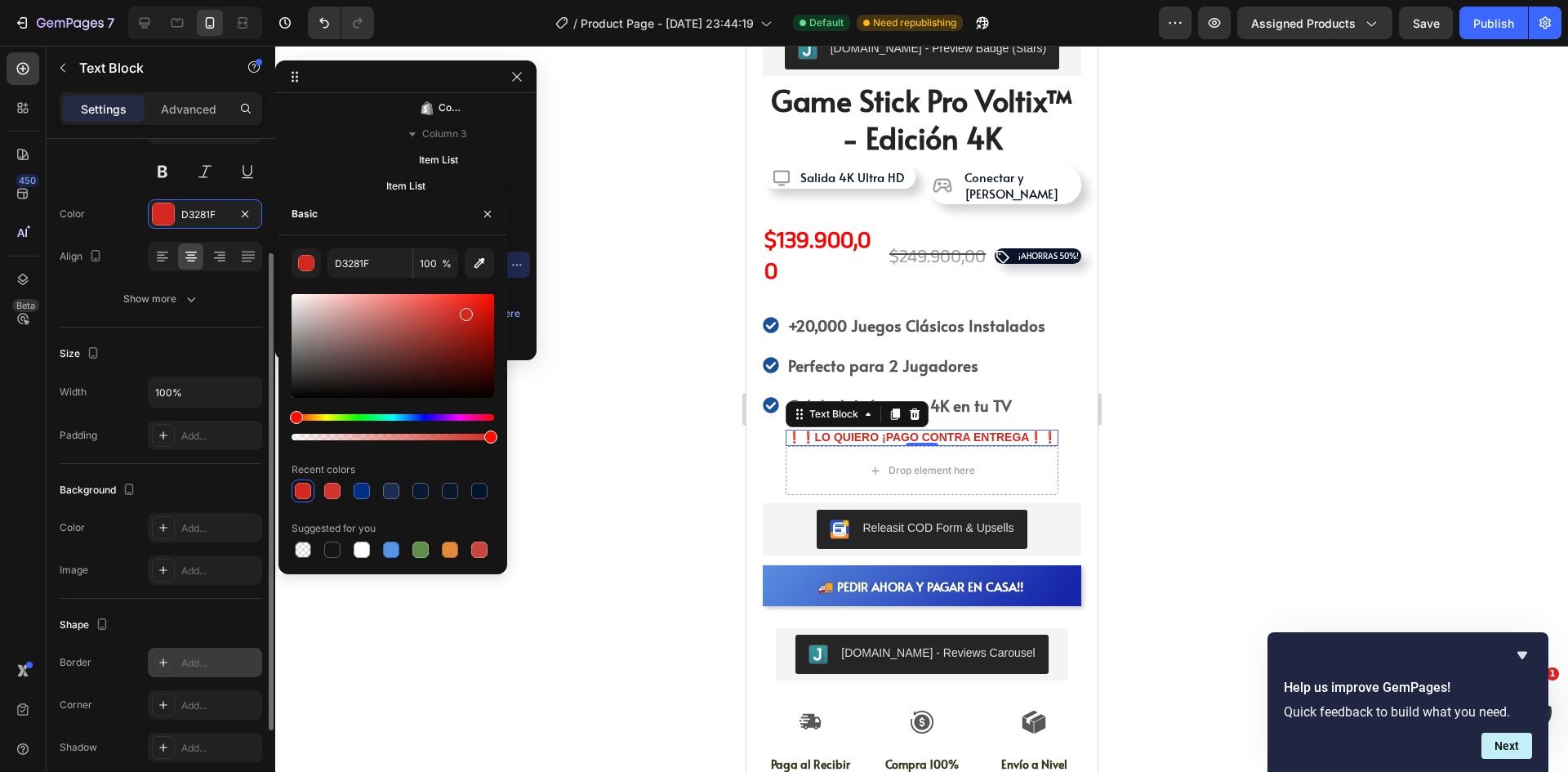
click at [188, 658] on div "Add..." at bounding box center [219, 663] width 77 height 15
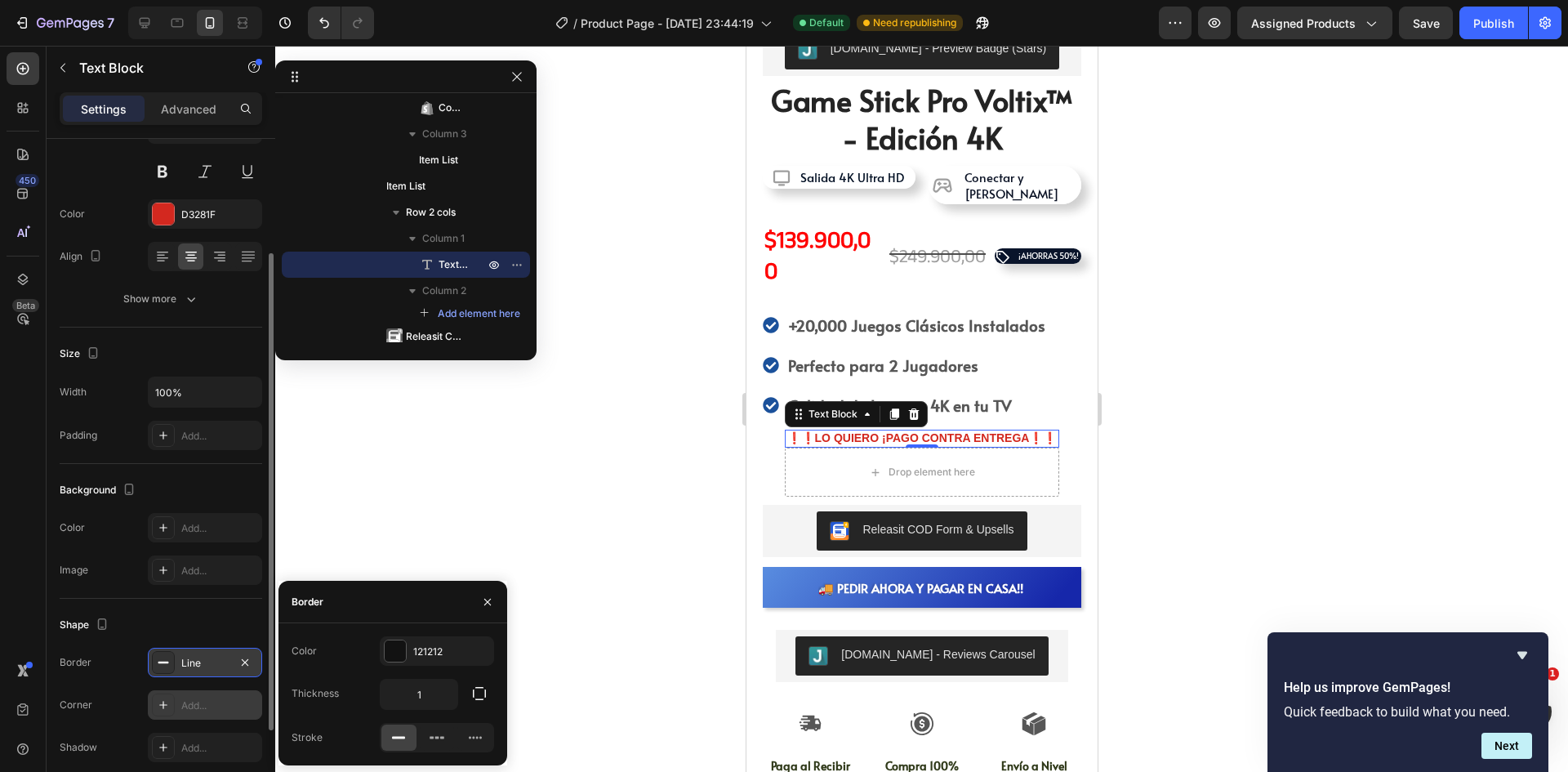
click at [205, 710] on div "Add..." at bounding box center [219, 705] width 77 height 15
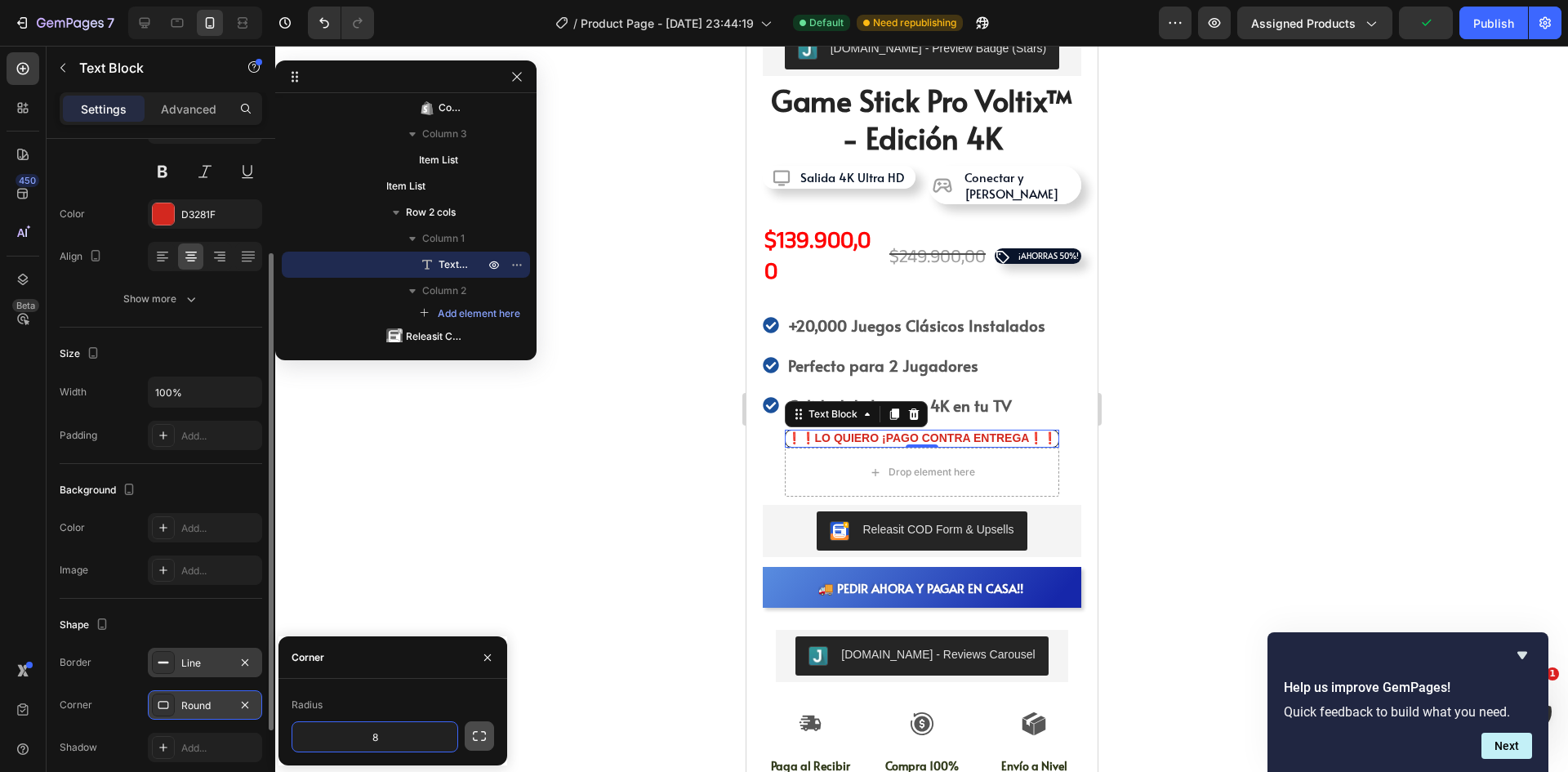
click at [468, 732] on button "button" at bounding box center [479, 735] width 29 height 29
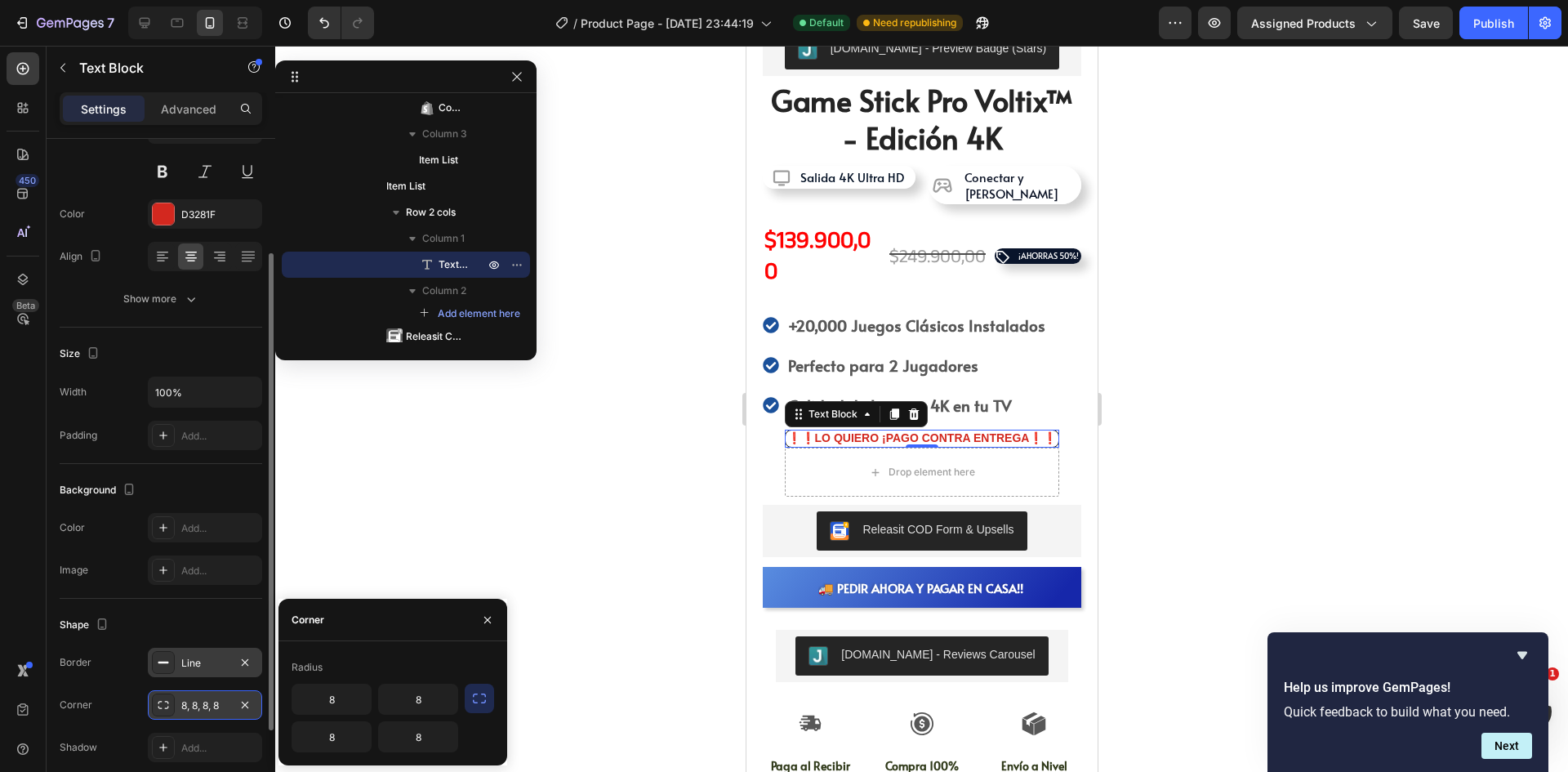
click at [480, 698] on icon "button" at bounding box center [479, 698] width 17 height 17
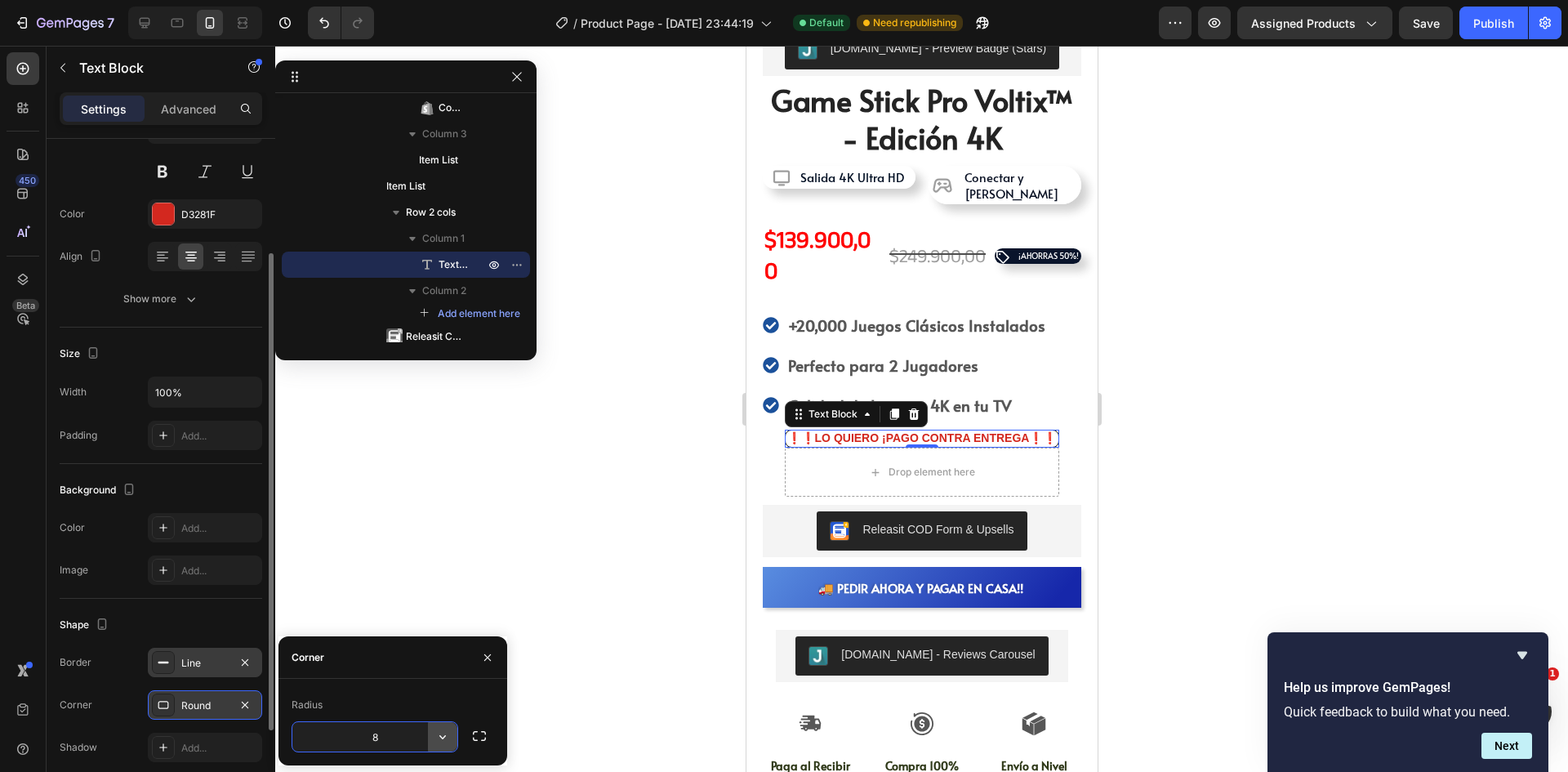
click at [449, 747] on button "button" at bounding box center [442, 736] width 29 height 29
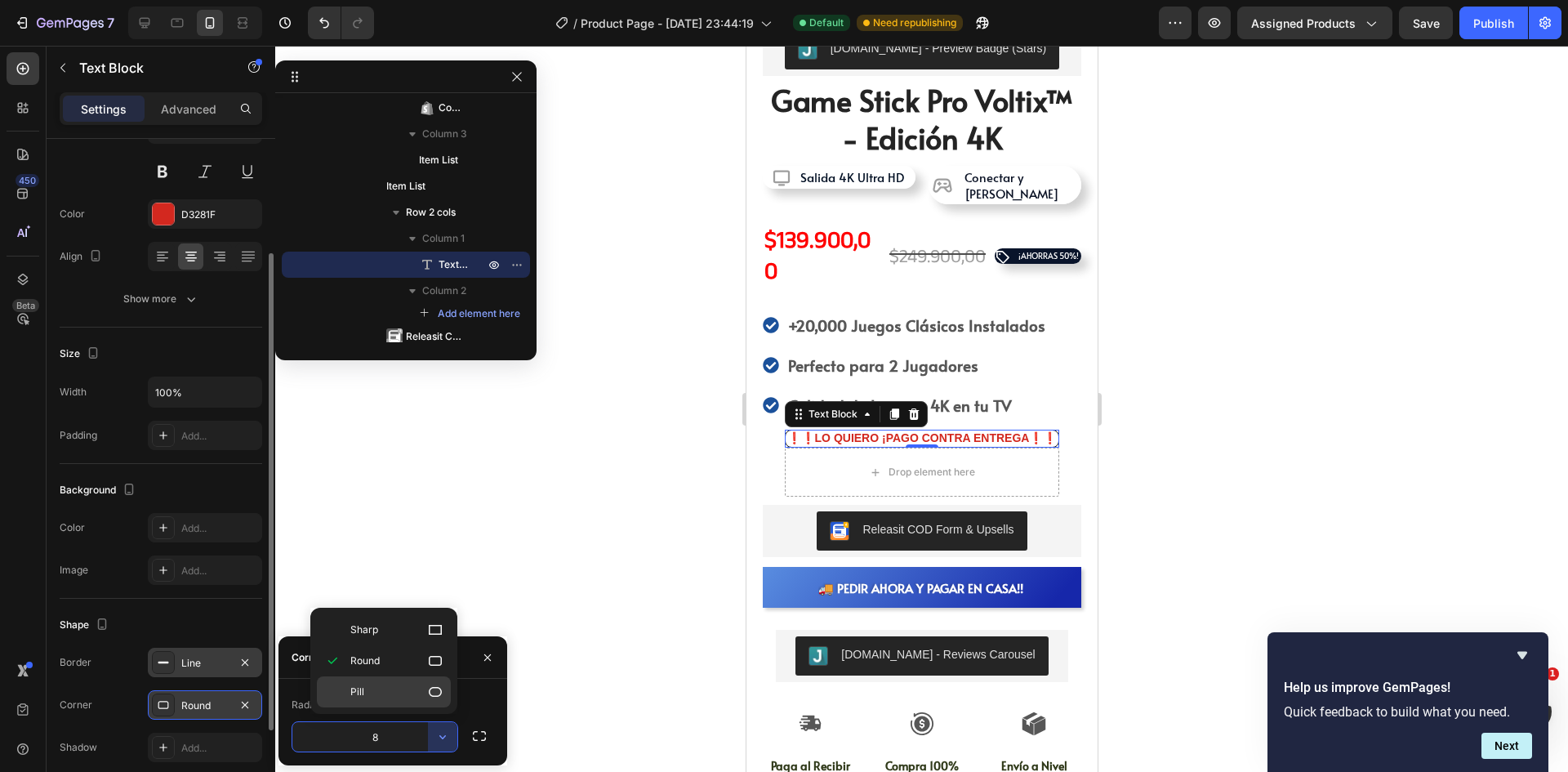
click at [417, 690] on p "Pill" at bounding box center [397, 691] width 93 height 17
type input "9999"
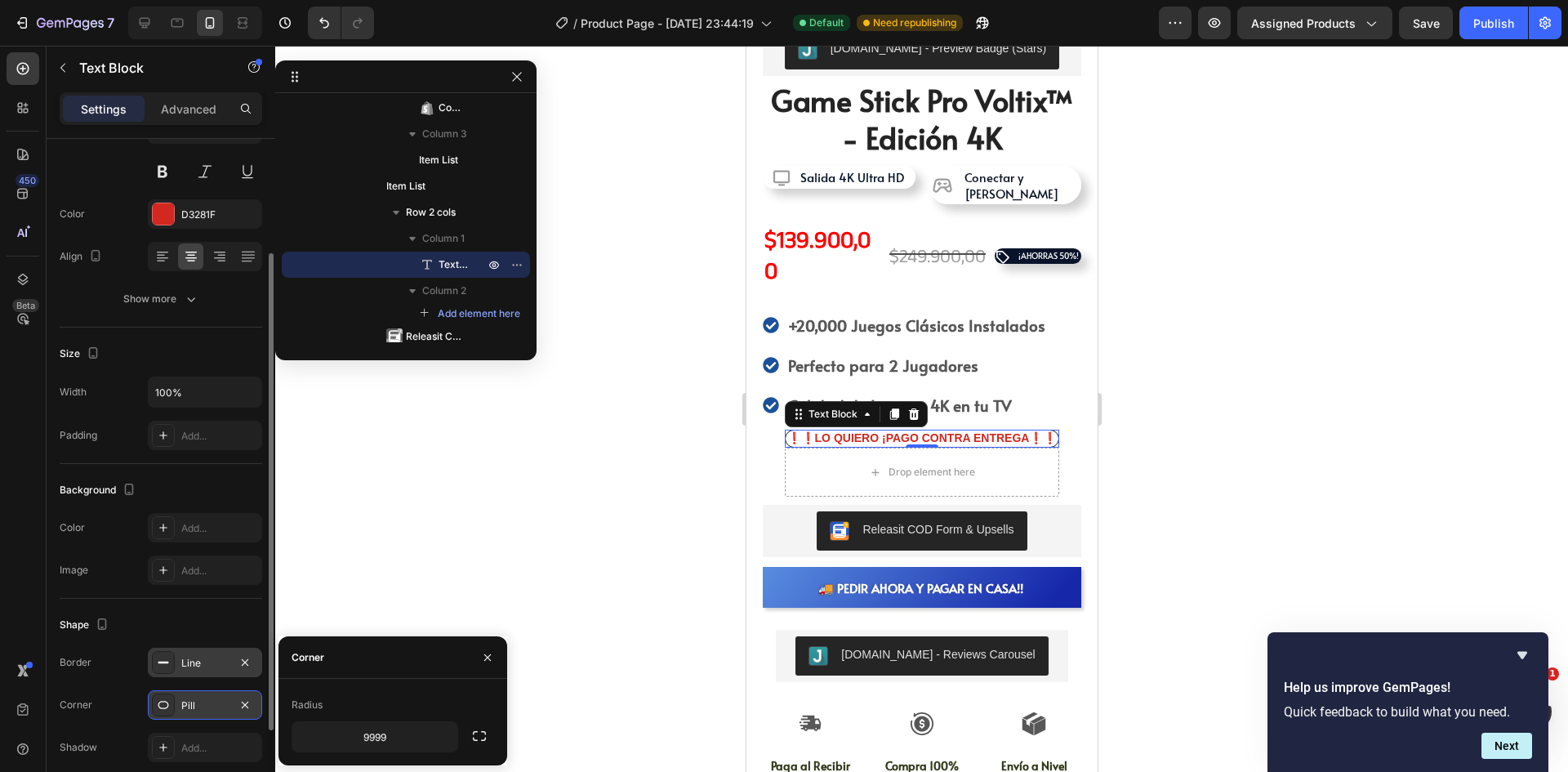
click at [180, 669] on div "Line" at bounding box center [205, 662] width 114 height 29
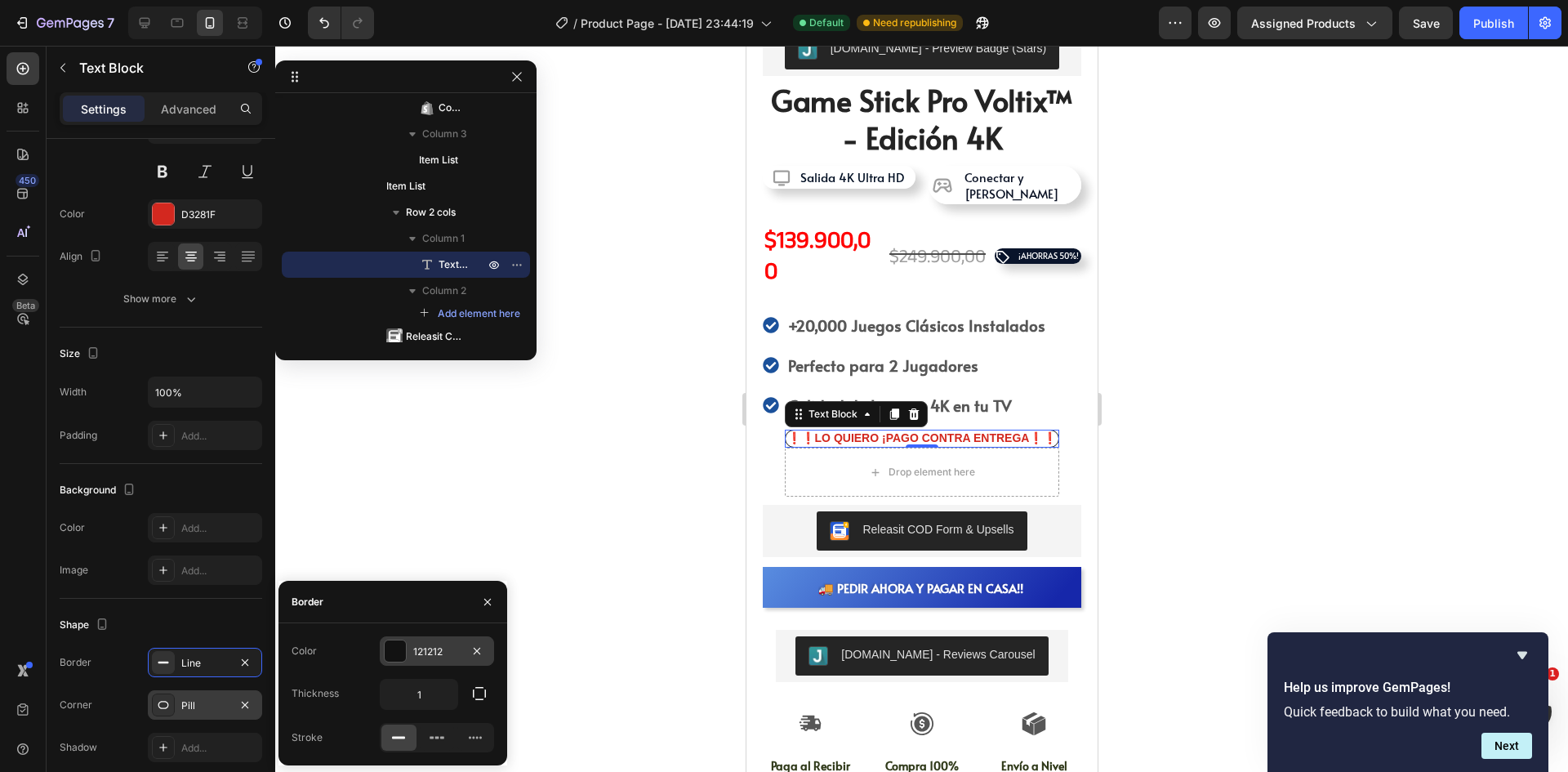
click at [416, 651] on div "121212" at bounding box center [437, 651] width 48 height 15
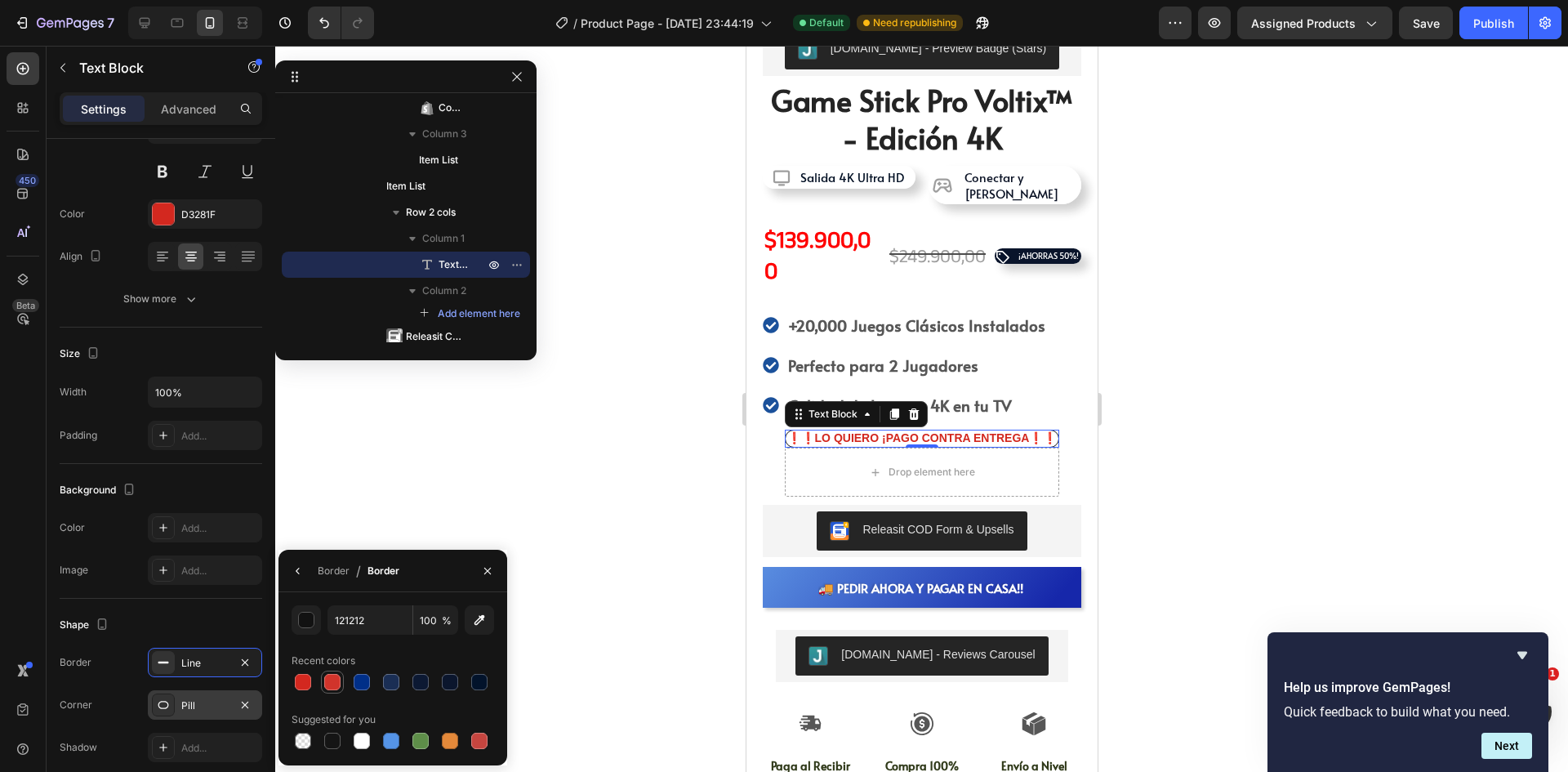
click at [323, 683] on div at bounding box center [332, 681] width 19 height 19
type input "D1342B"
click at [330, 683] on div at bounding box center [332, 681] width 17 height 17
click at [174, 526] on div at bounding box center [164, 527] width 23 height 23
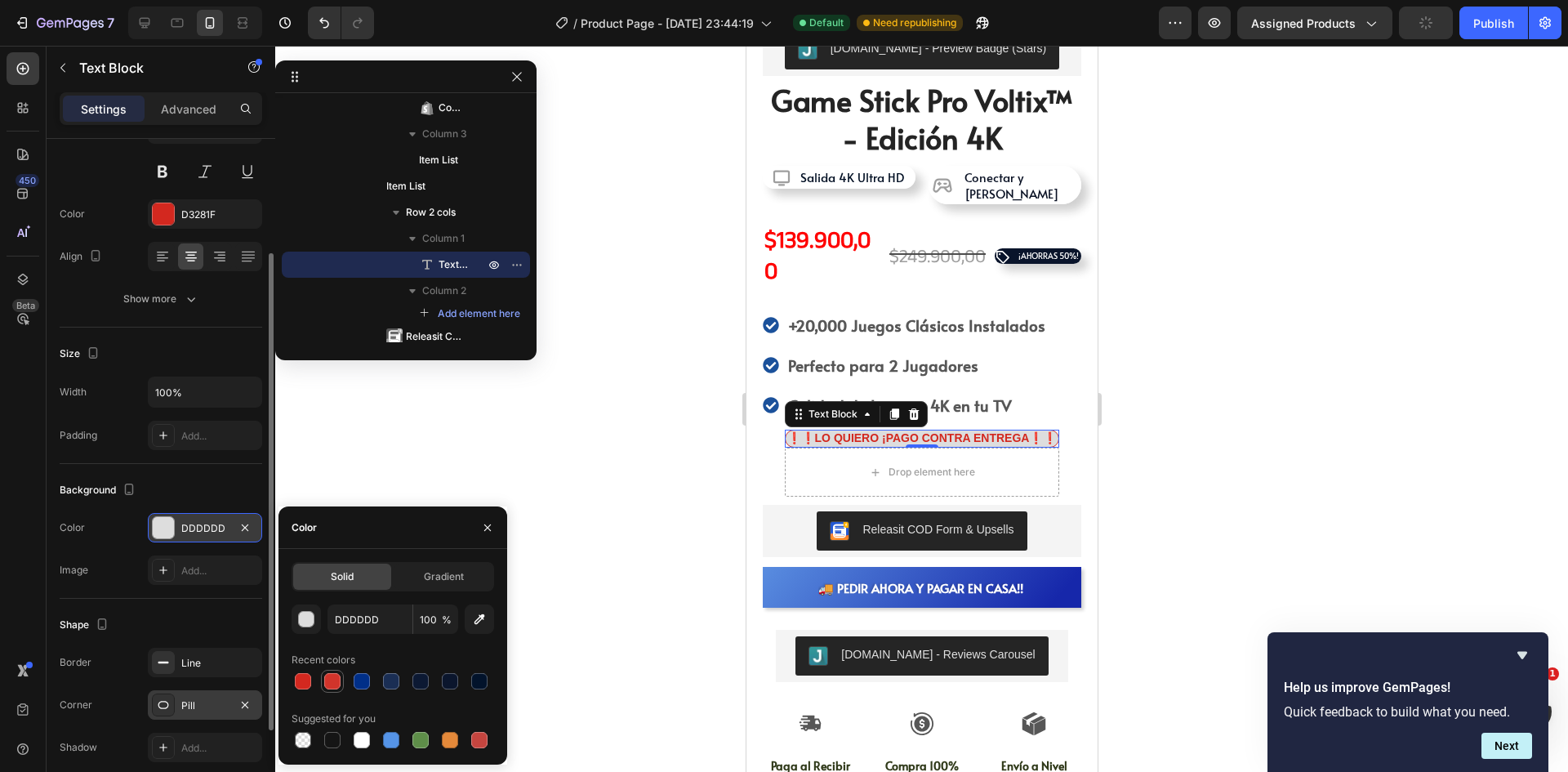
click at [331, 687] on div at bounding box center [332, 680] width 17 height 17
click at [373, 680] on div at bounding box center [393, 681] width 202 height 23
click at [364, 679] on div at bounding box center [362, 680] width 17 height 17
click at [334, 738] on div at bounding box center [332, 739] width 17 height 17
click at [485, 740] on div at bounding box center [479, 739] width 19 height 19
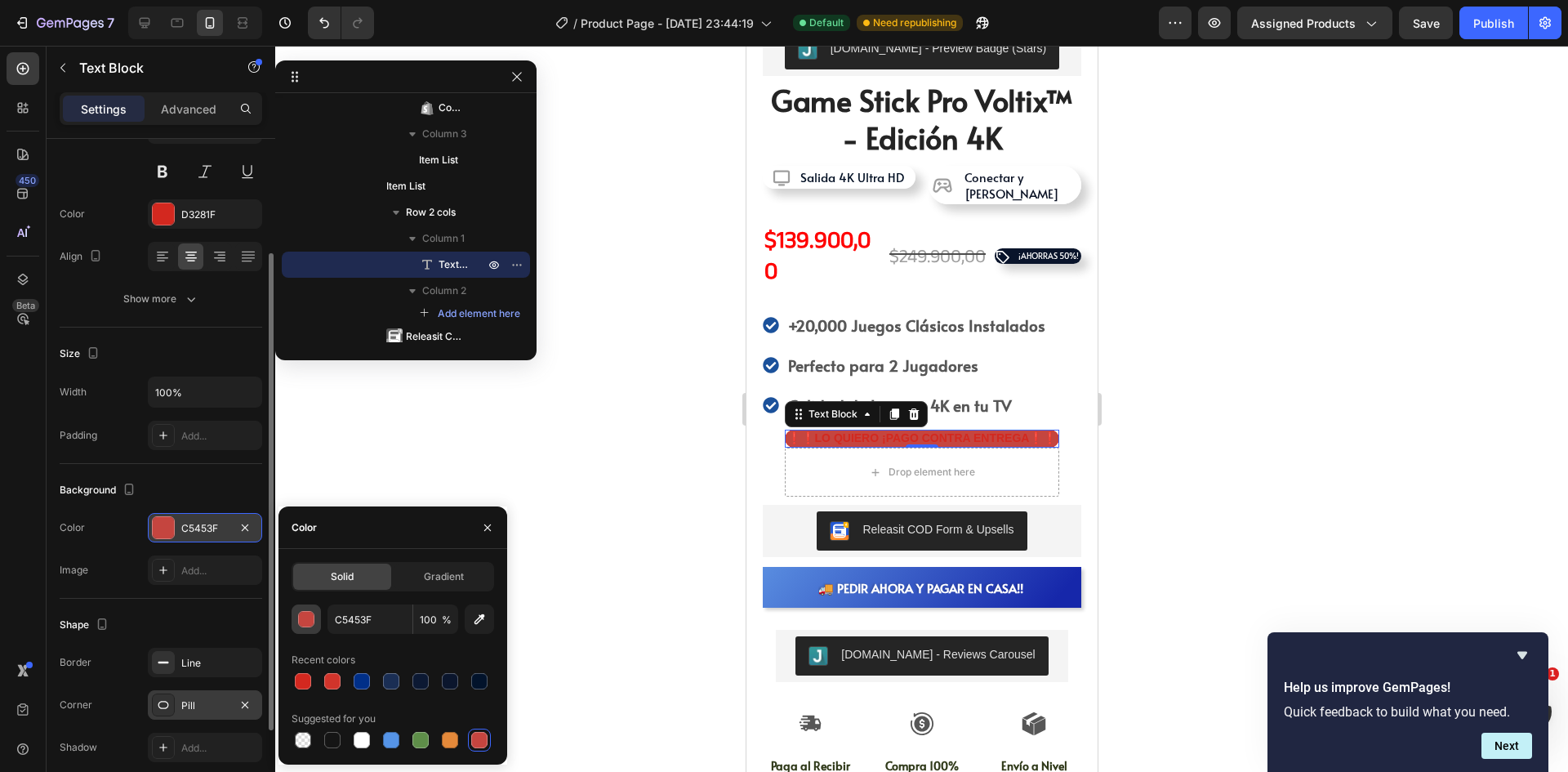
click at [299, 626] on div "button" at bounding box center [307, 620] width 17 height 17
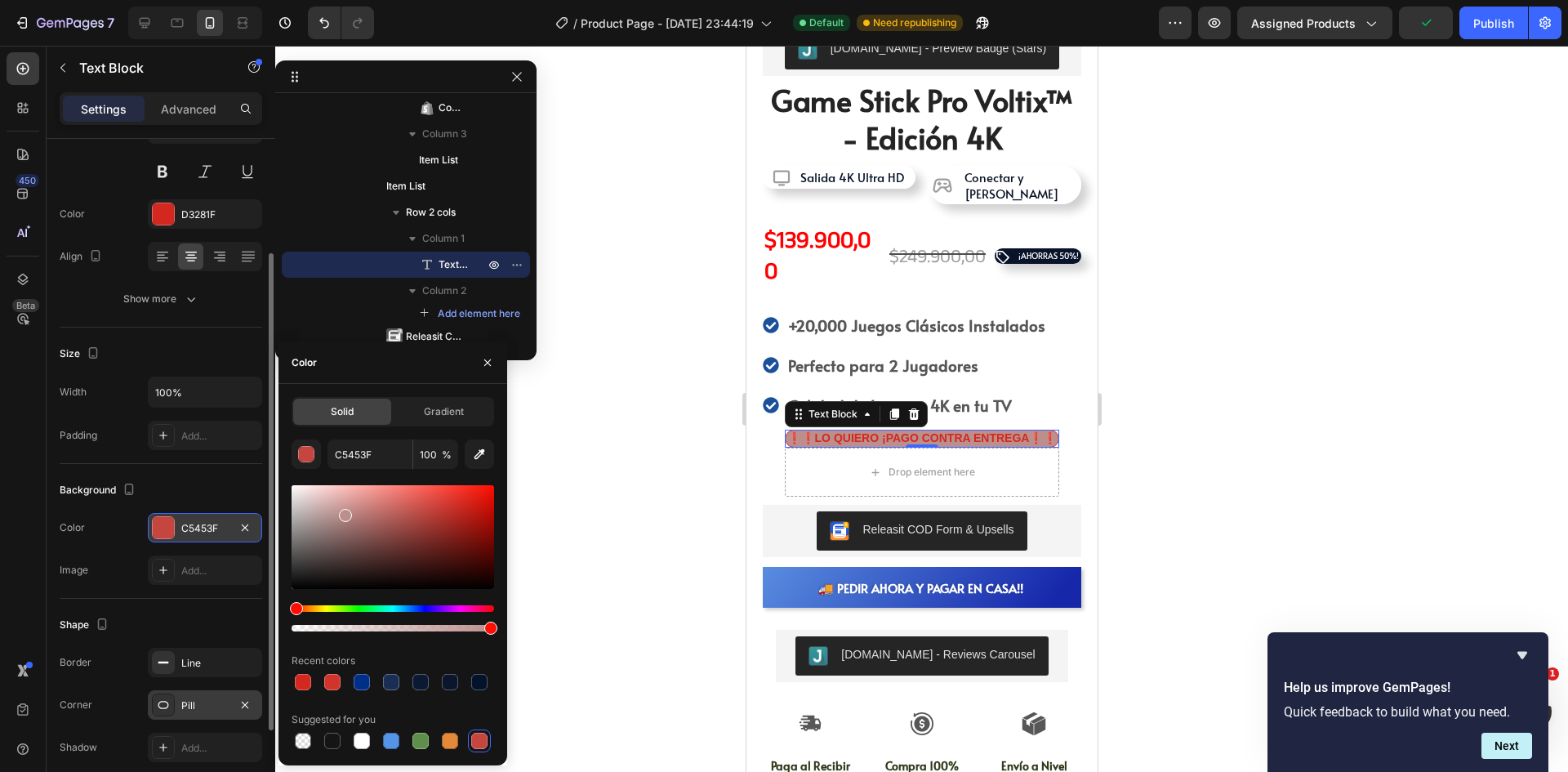
drag, startPoint x: 378, startPoint y: 527, endPoint x: 343, endPoint y: 511, distance: 38.5
click at [343, 511] on div at bounding box center [393, 537] width 202 height 104
click at [341, 511] on div at bounding box center [342, 515] width 13 height 13
type input "BC918F"
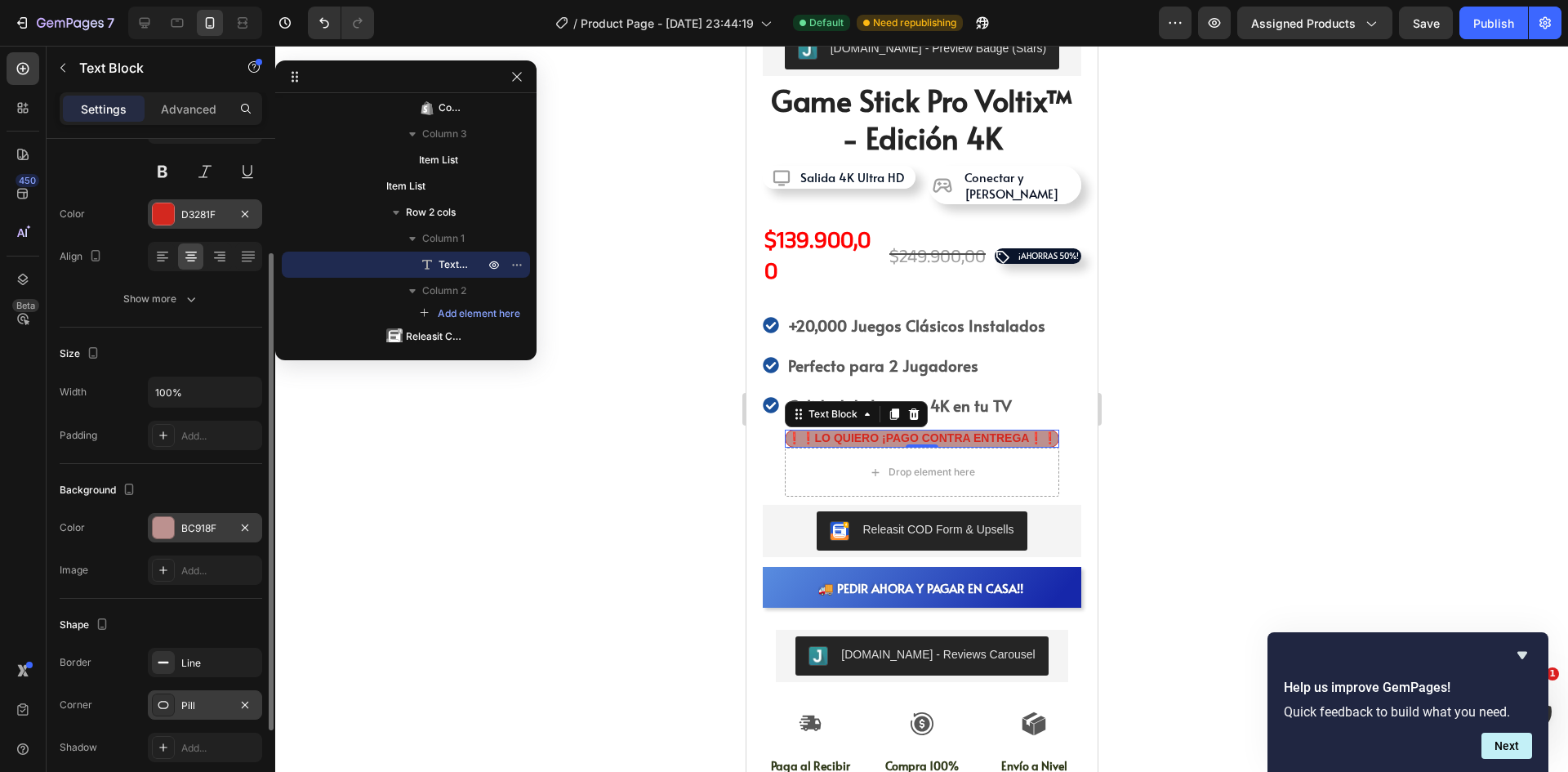
click at [165, 217] on div at bounding box center [163, 214] width 21 height 21
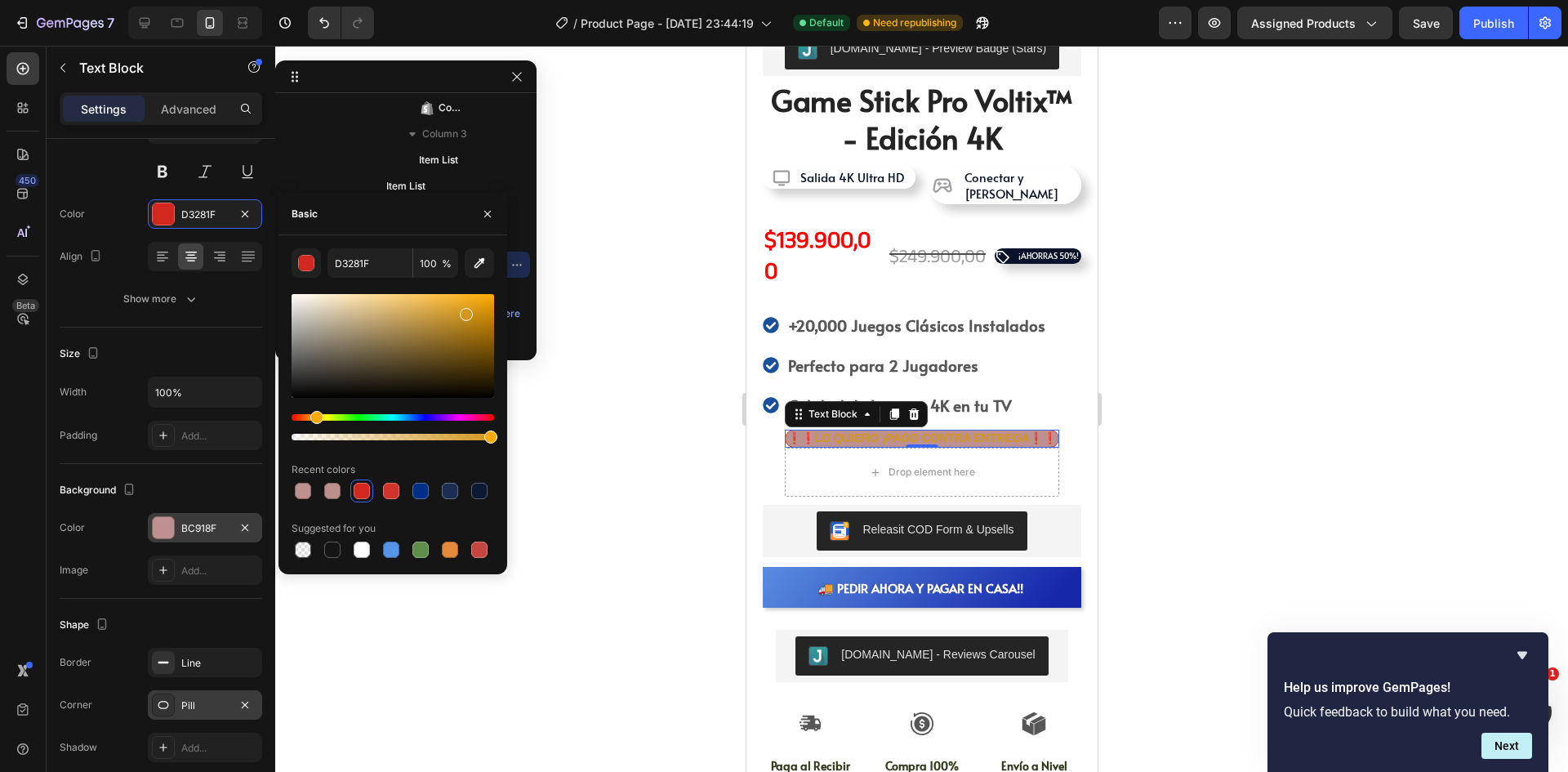
click at [314, 414] on div "Hue" at bounding box center [393, 416] width 202 height 6
drag, startPoint x: 416, startPoint y: 341, endPoint x: 394, endPoint y: 389, distance: 52.8
click at [395, 388] on div at bounding box center [393, 346] width 202 height 104
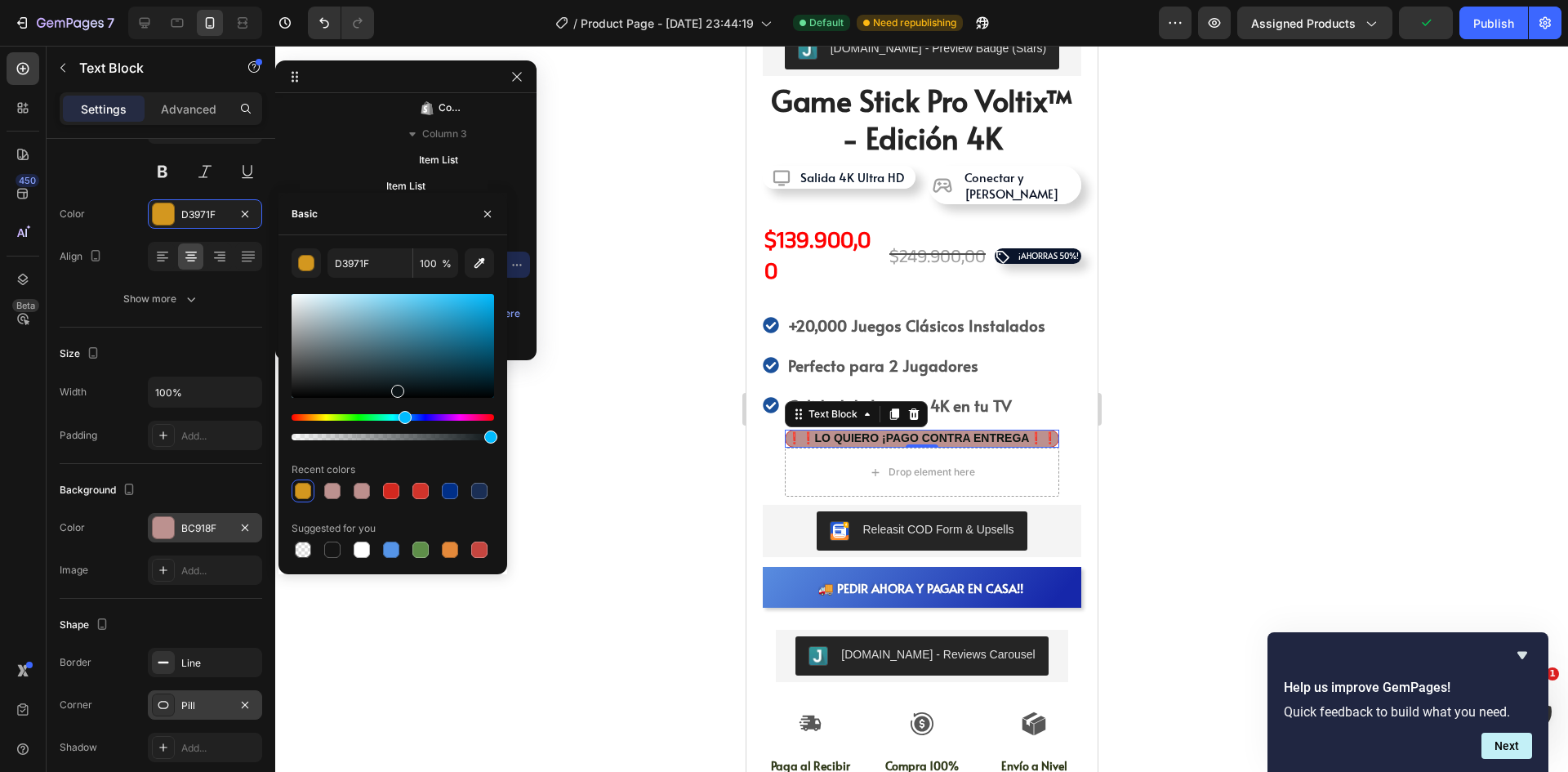
drag, startPoint x: 340, startPoint y: 419, endPoint x: 410, endPoint y: 409, distance: 70.7
click at [409, 409] on div at bounding box center [393, 366] width 202 height 152
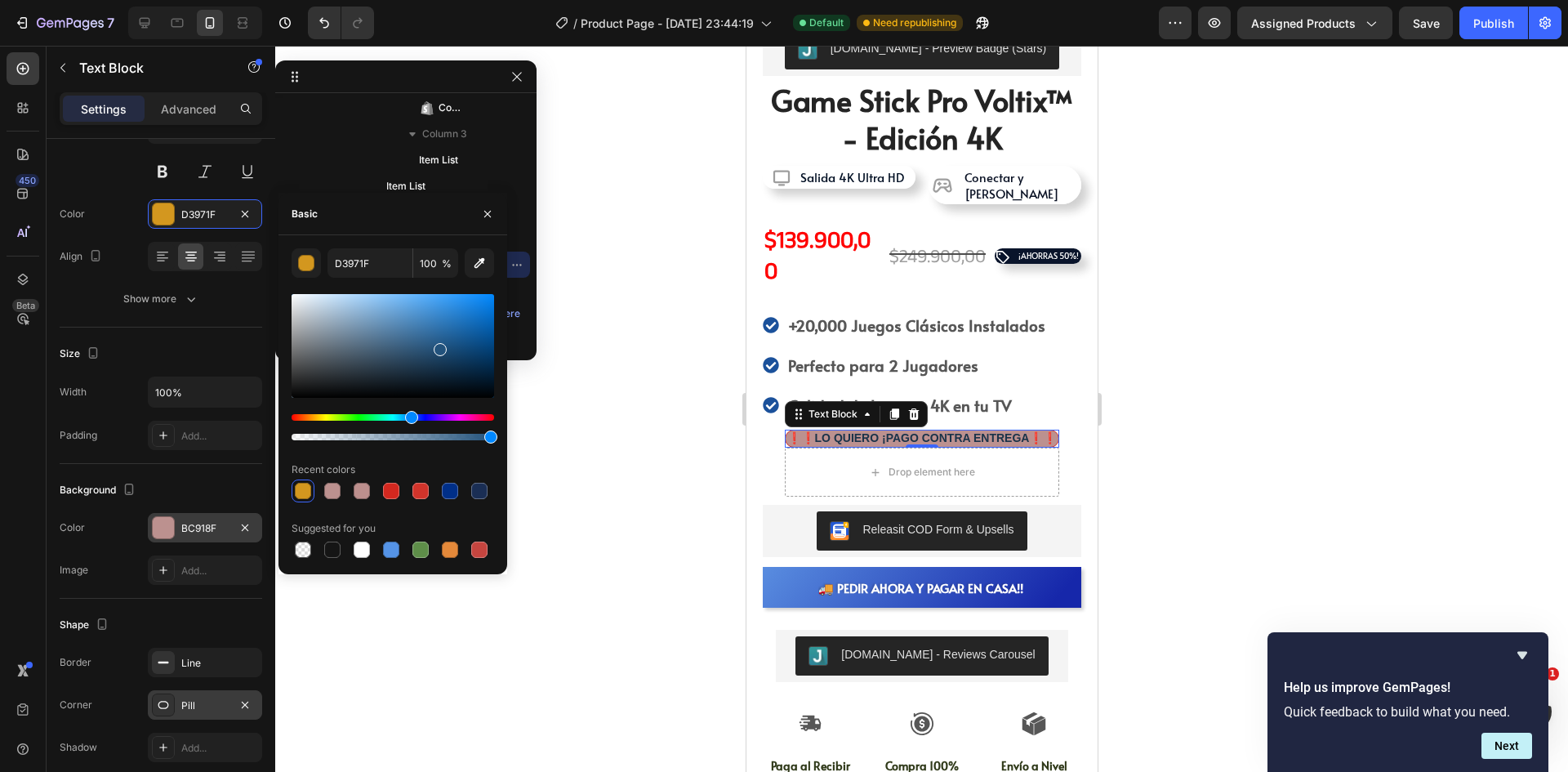
drag, startPoint x: 427, startPoint y: 360, endPoint x: 440, endPoint y: 342, distance: 22.2
click at [440, 342] on div at bounding box center [393, 346] width 202 height 104
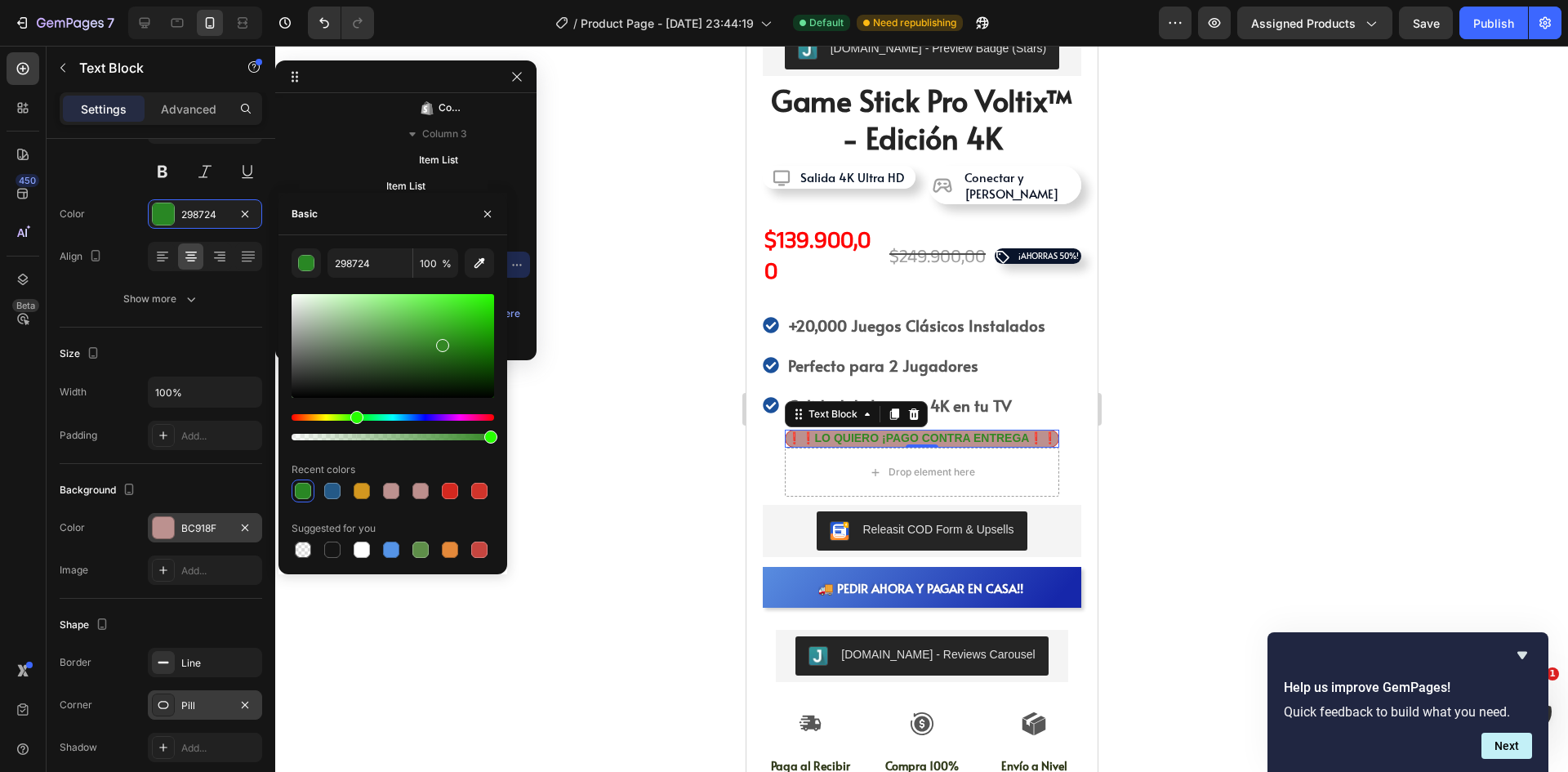
drag, startPoint x: 462, startPoint y: 415, endPoint x: 355, endPoint y: 423, distance: 107.3
click at [355, 421] on div "Hue" at bounding box center [393, 416] width 202 height 6
drag, startPoint x: 427, startPoint y: 343, endPoint x: 477, endPoint y: 293, distance: 70.7
click at [477, 294] on div at bounding box center [393, 346] width 202 height 104
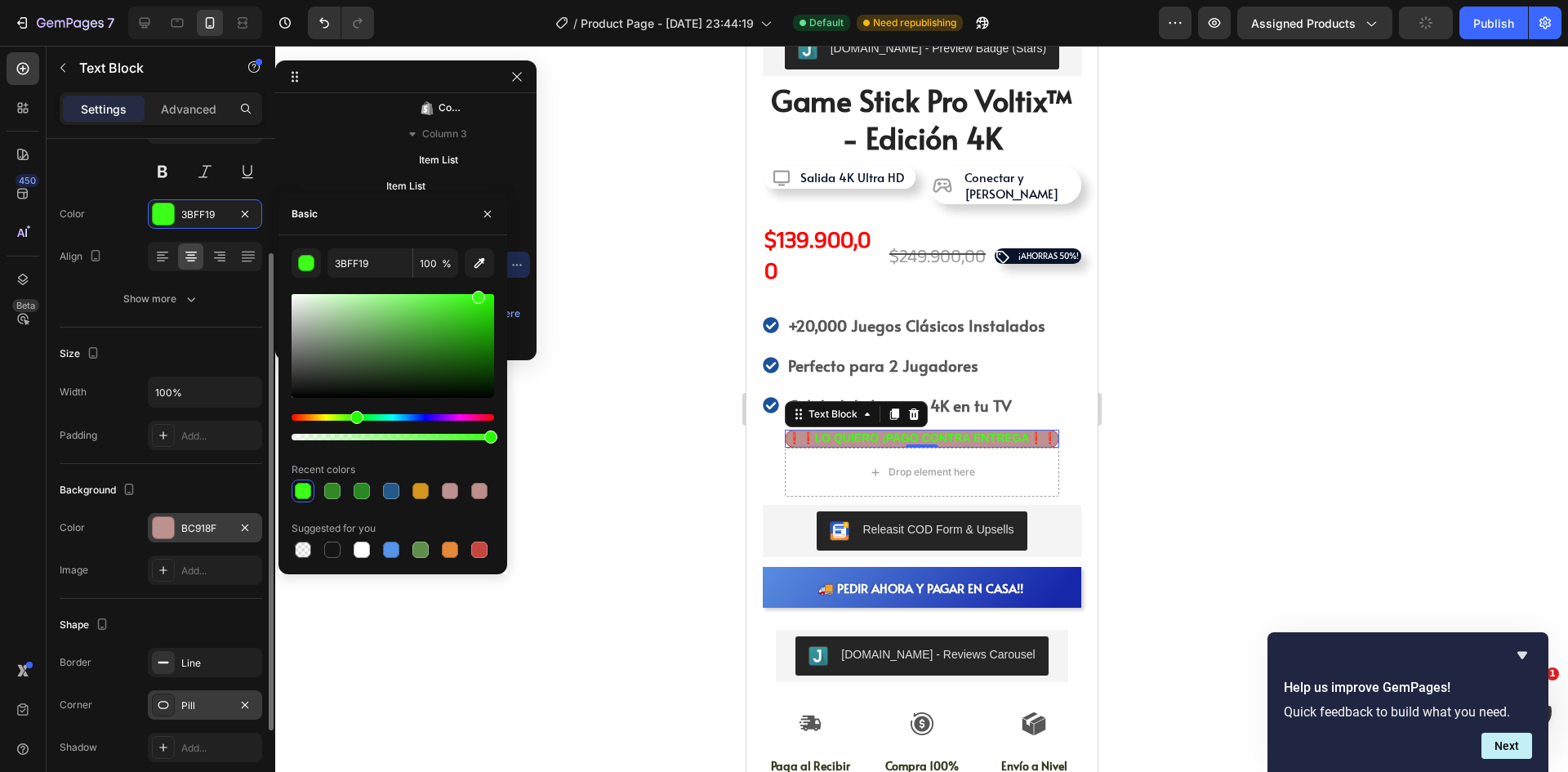
type input "39FF16"
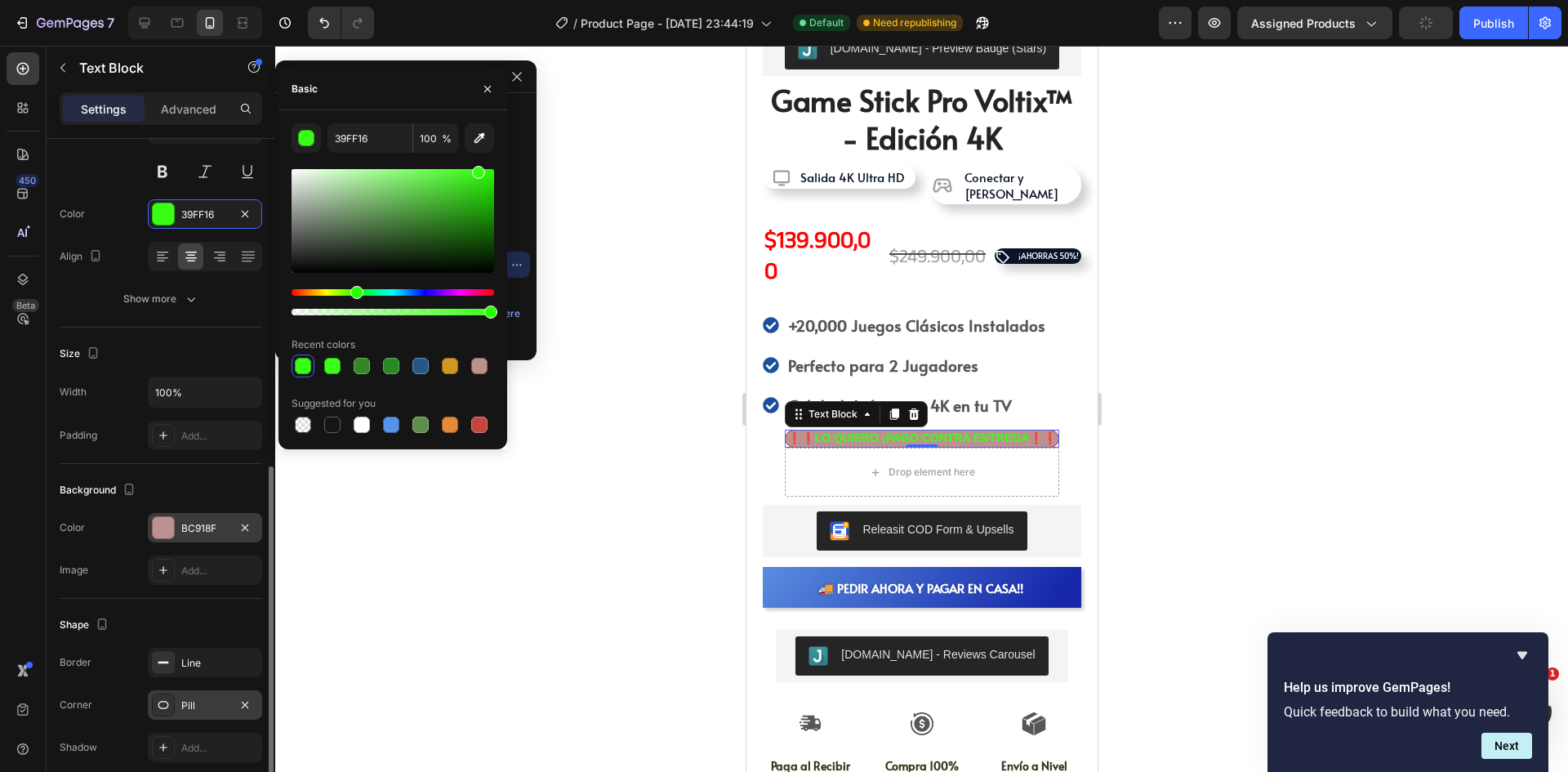
scroll to position [288, 0]
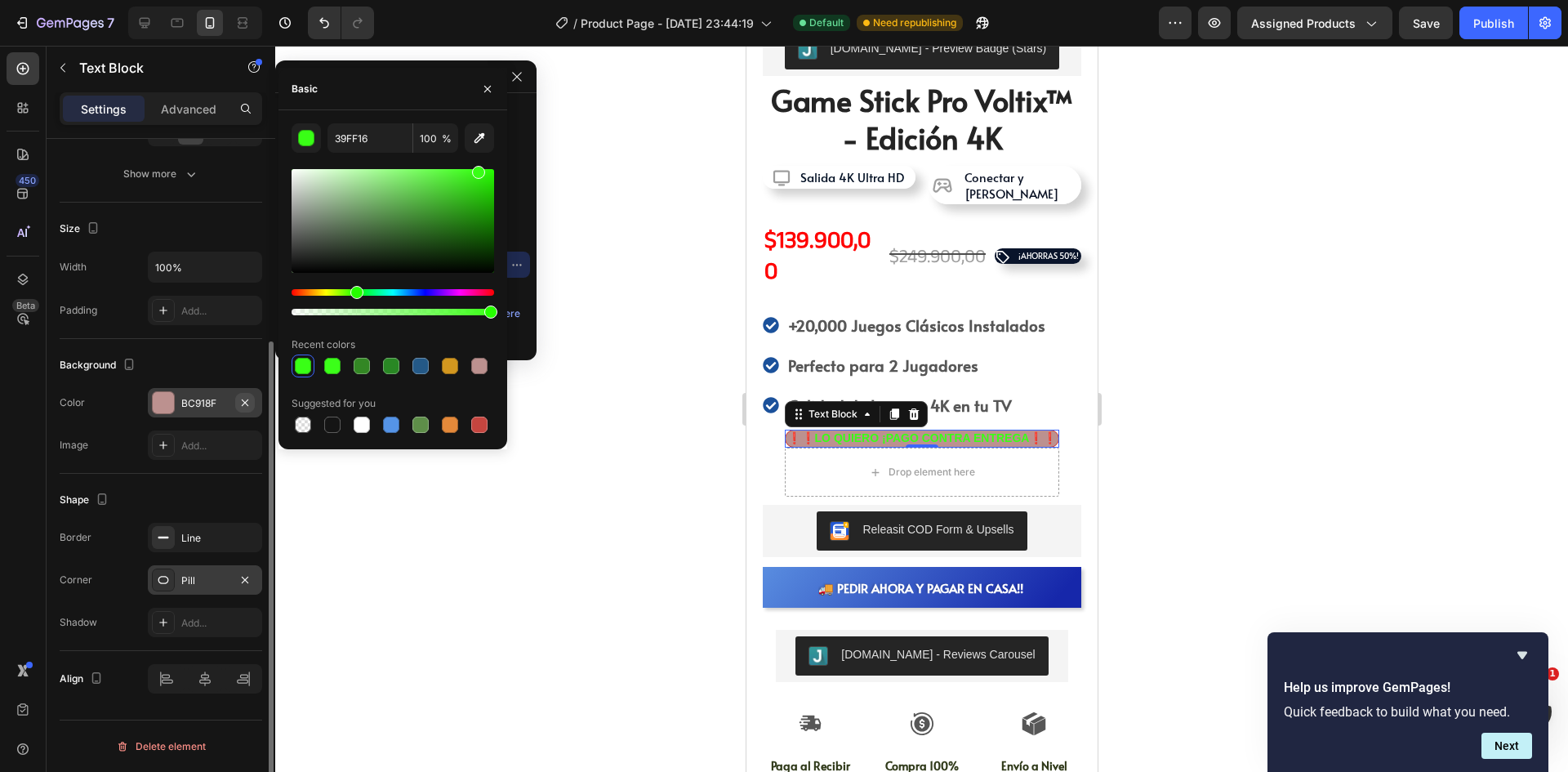
click at [237, 404] on button "button" at bounding box center [245, 402] width 19 height 19
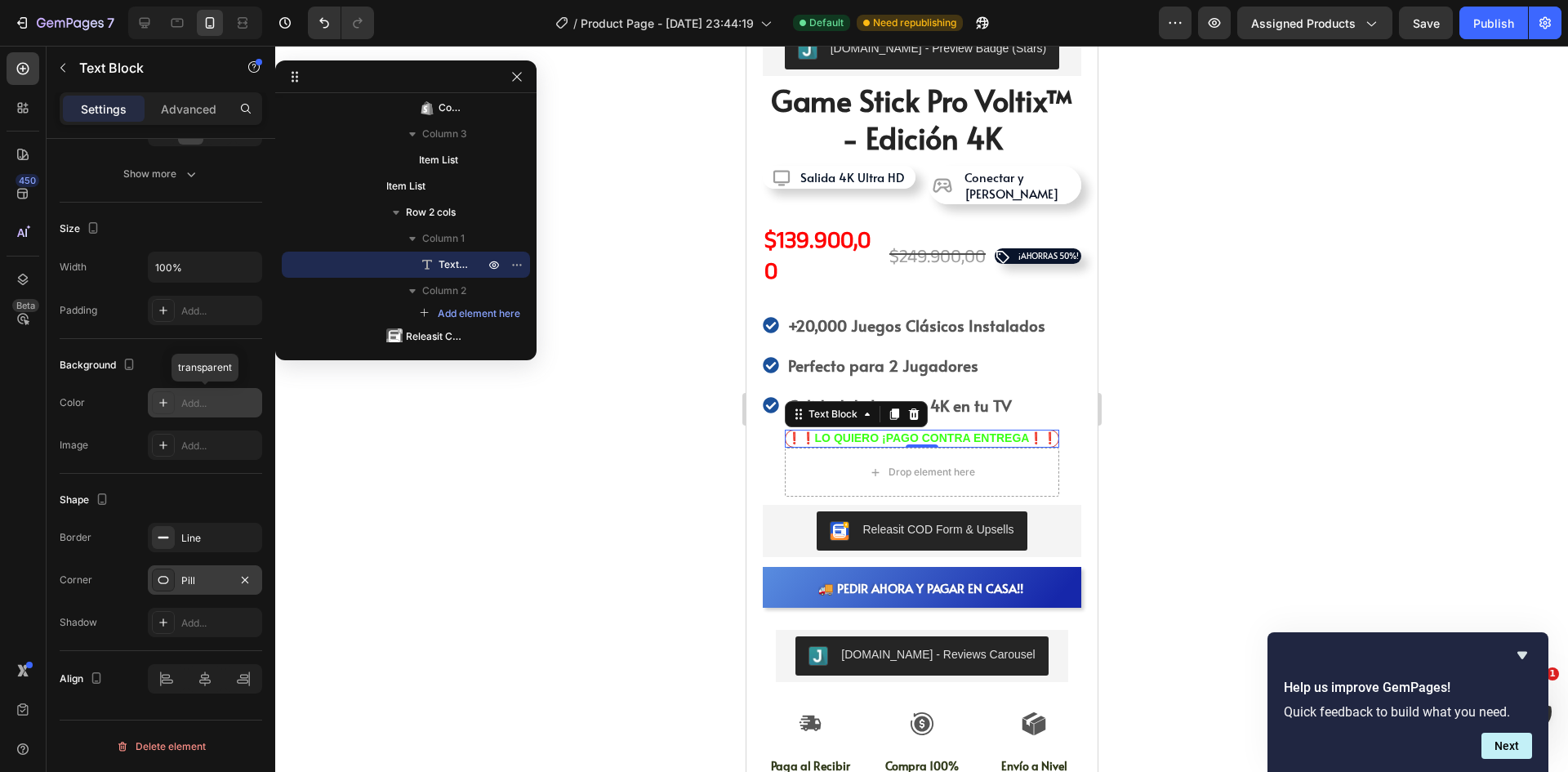
click at [211, 402] on div "Add..." at bounding box center [219, 403] width 77 height 15
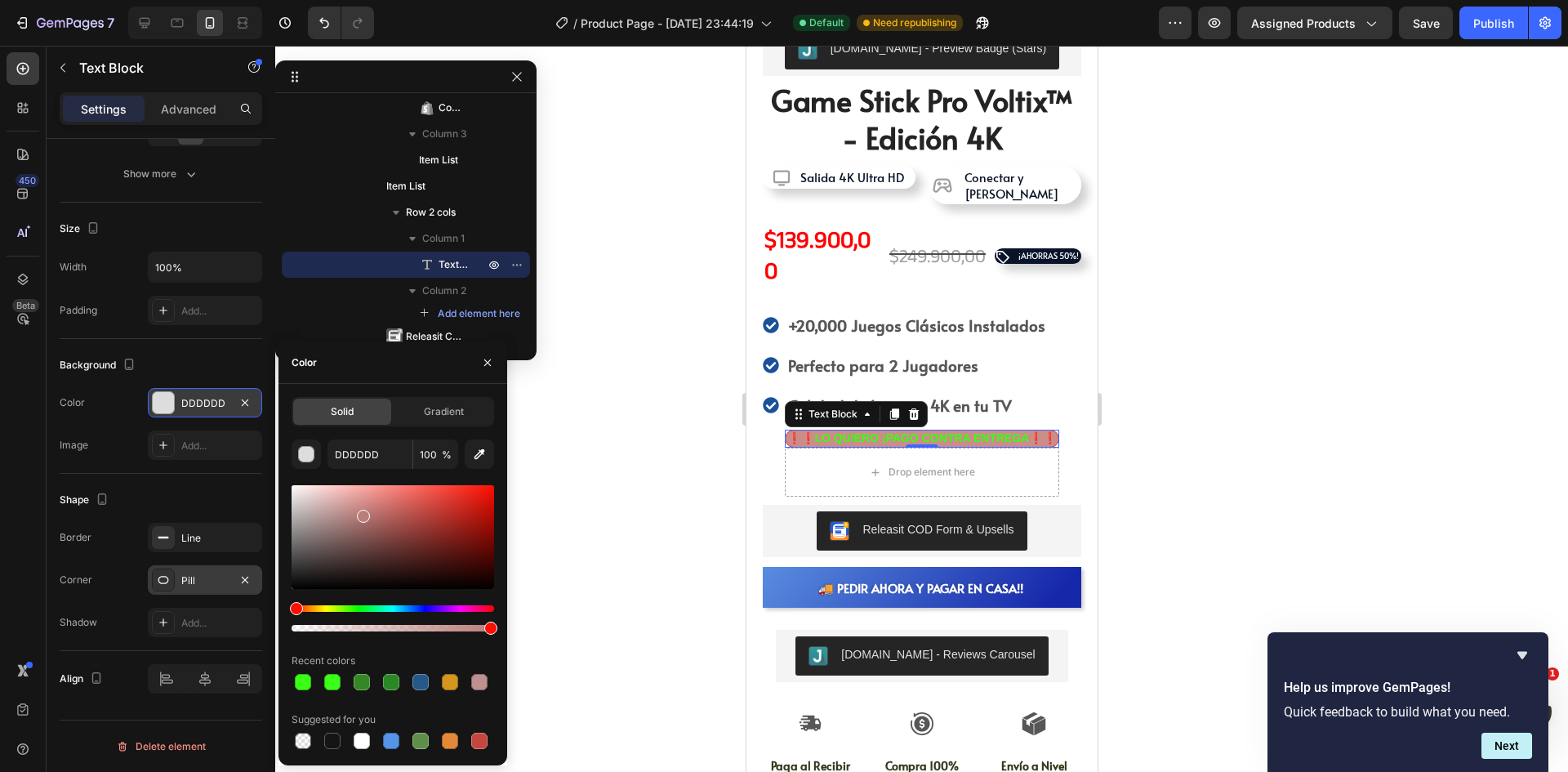
drag, startPoint x: 359, startPoint y: 504, endPoint x: 364, endPoint y: 516, distance: 13.0
click at [364, 516] on div at bounding box center [393, 537] width 202 height 104
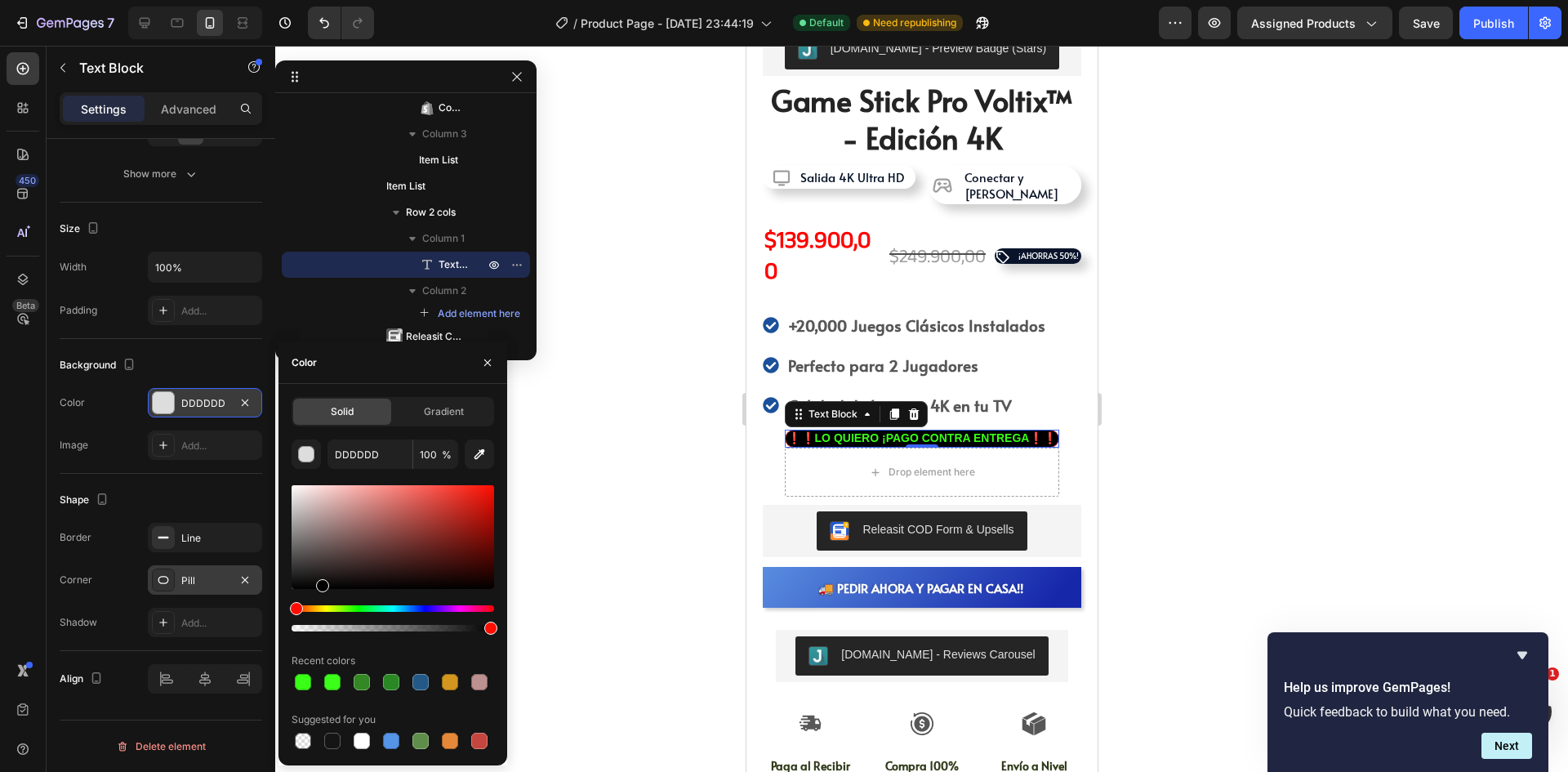
drag, startPoint x: 370, startPoint y: 525, endPoint x: 364, endPoint y: 636, distance: 111.2
click at [330, 595] on div at bounding box center [393, 557] width 202 height 152
click at [412, 567] on div at bounding box center [393, 537] width 202 height 104
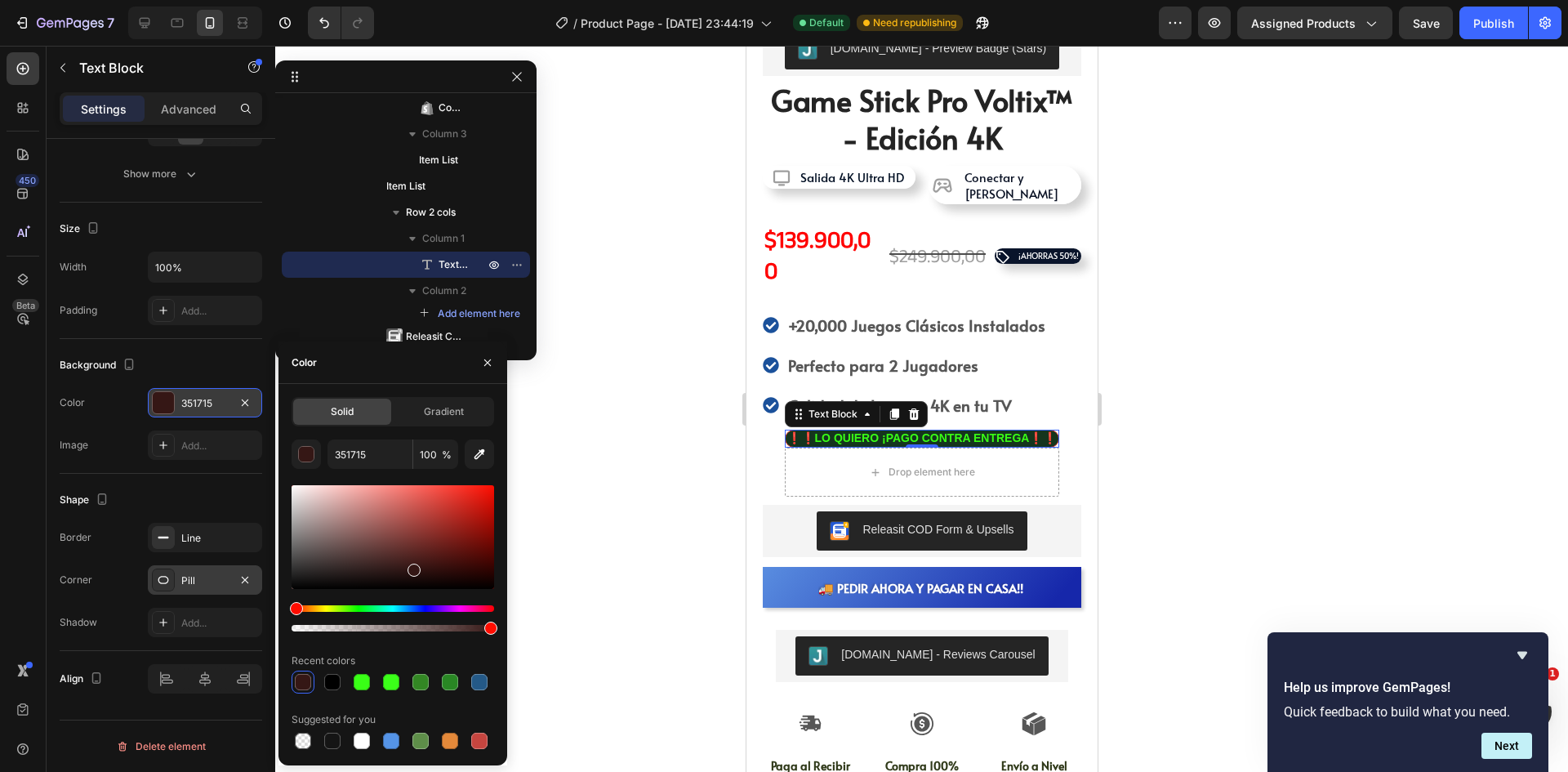
click at [367, 609] on div "Hue" at bounding box center [393, 607] width 202 height 6
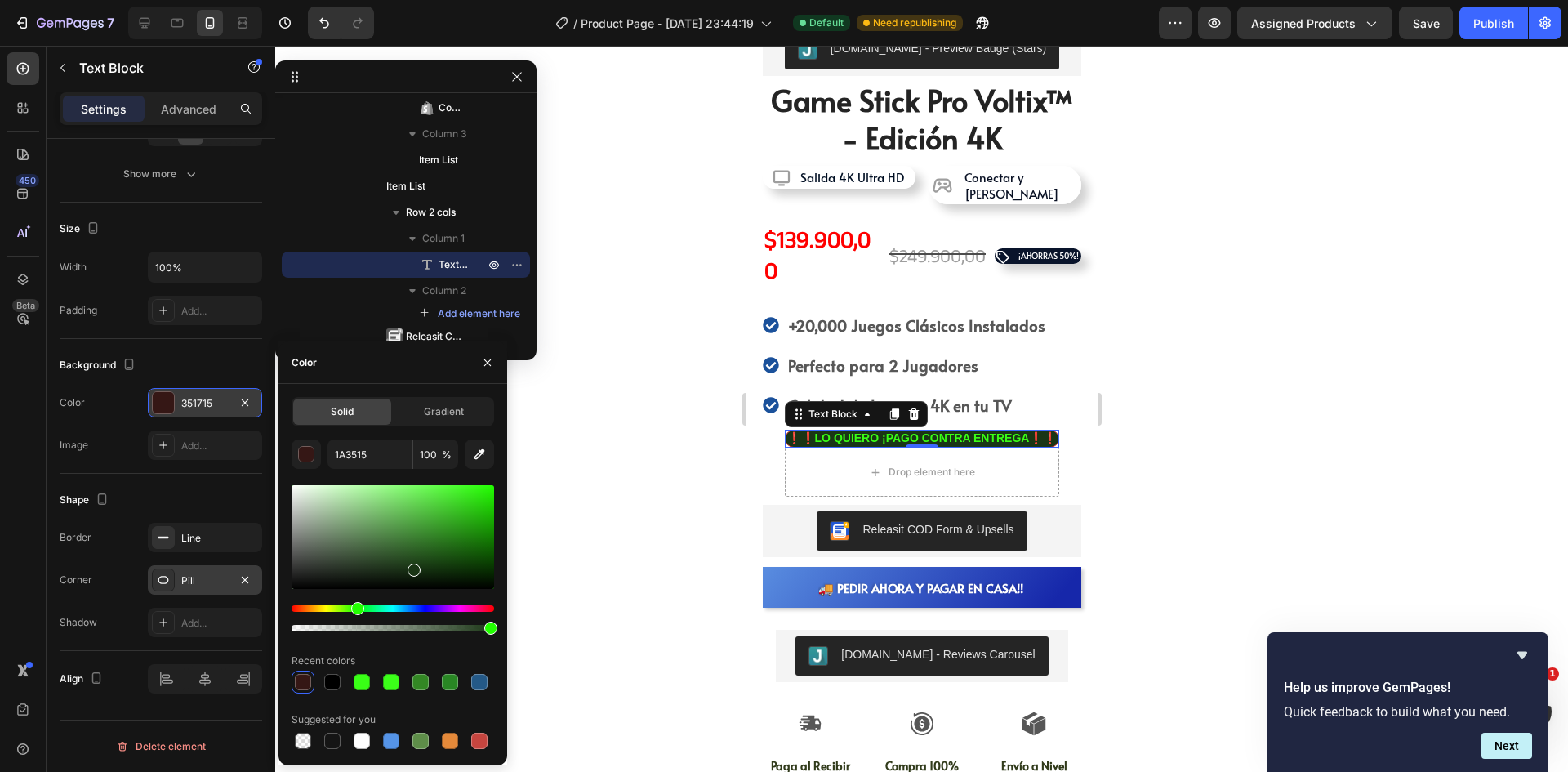
drag, startPoint x: 367, startPoint y: 610, endPoint x: 356, endPoint y: 613, distance: 11.4
click at [356, 613] on div "Hue" at bounding box center [357, 608] width 13 height 13
click at [403, 681] on div at bounding box center [393, 682] width 202 height 23
click at [329, 682] on div at bounding box center [332, 681] width 17 height 17
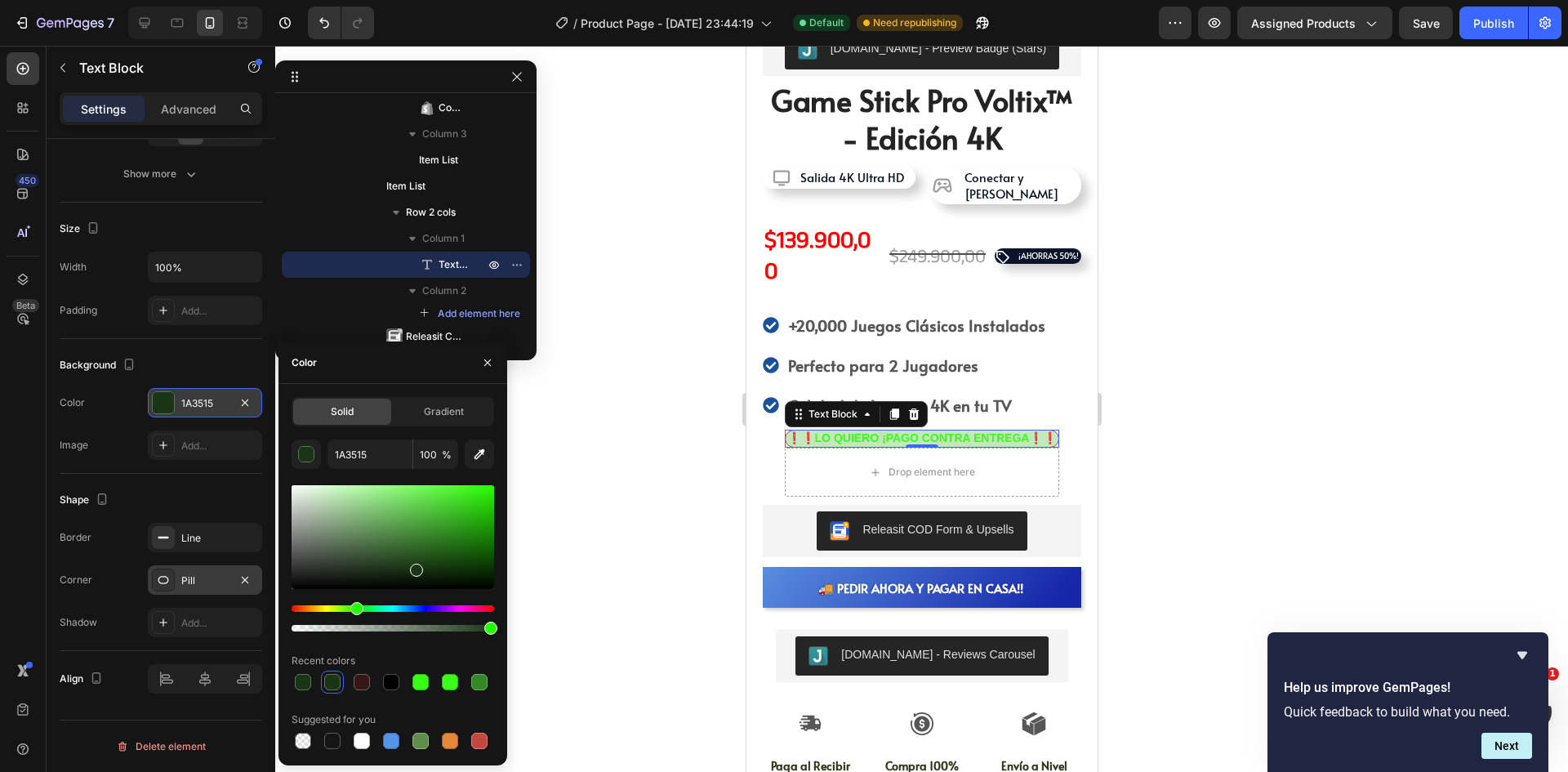
click at [328, 494] on div at bounding box center [393, 537] width 202 height 104
drag, startPoint x: 366, startPoint y: 528, endPoint x: 456, endPoint y: 623, distance: 130.9
click at [460, 589] on div at bounding box center [393, 537] width 202 height 104
click at [484, 747] on div at bounding box center [479, 740] width 17 height 17
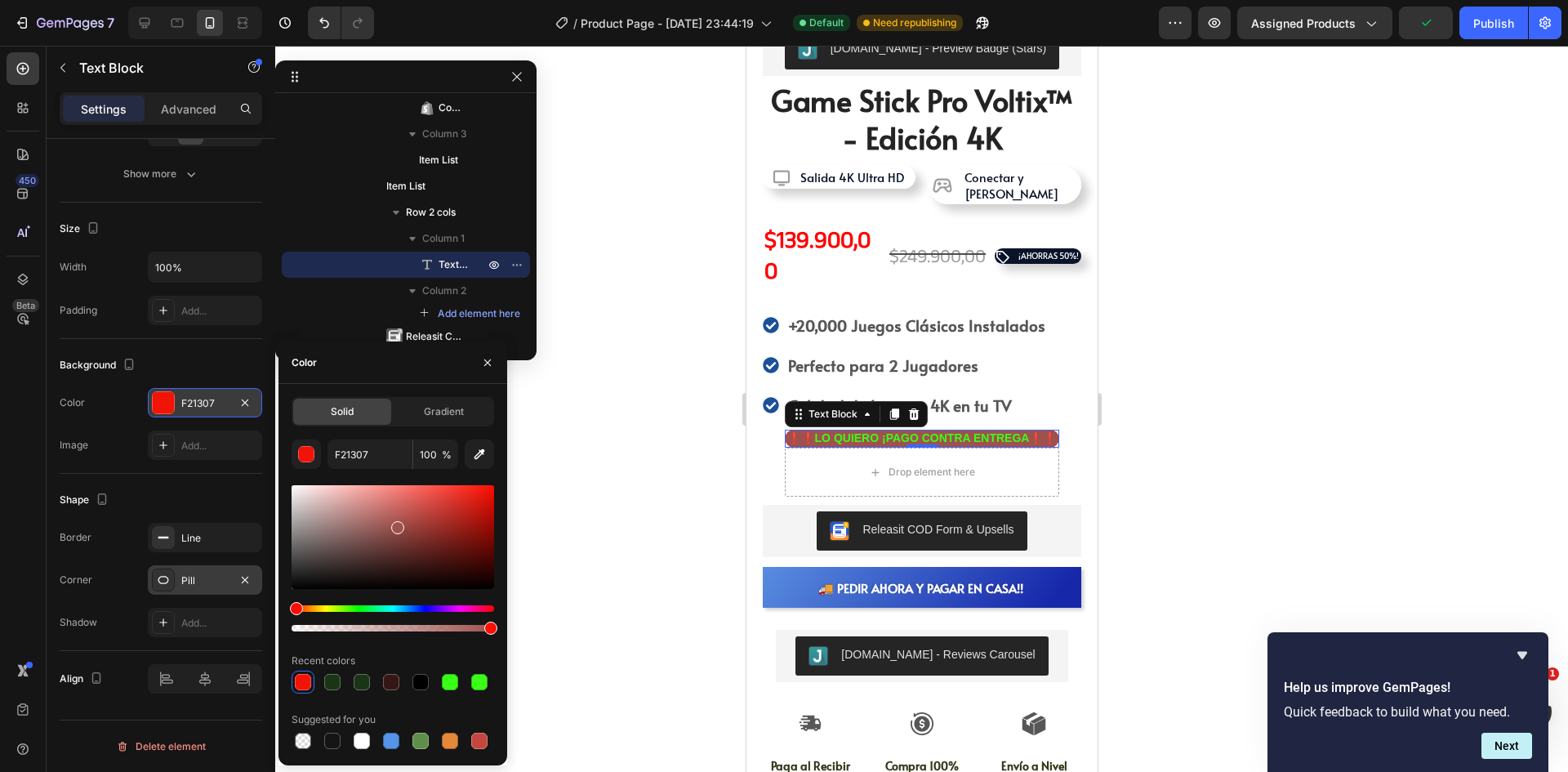
type input "9E514D"
drag, startPoint x: 416, startPoint y: 502, endPoint x: 396, endPoint y: 524, distance: 29.7
click at [396, 524] on div at bounding box center [393, 537] width 202 height 104
click at [488, 363] on icon "button" at bounding box center [487, 361] width 6 height 6
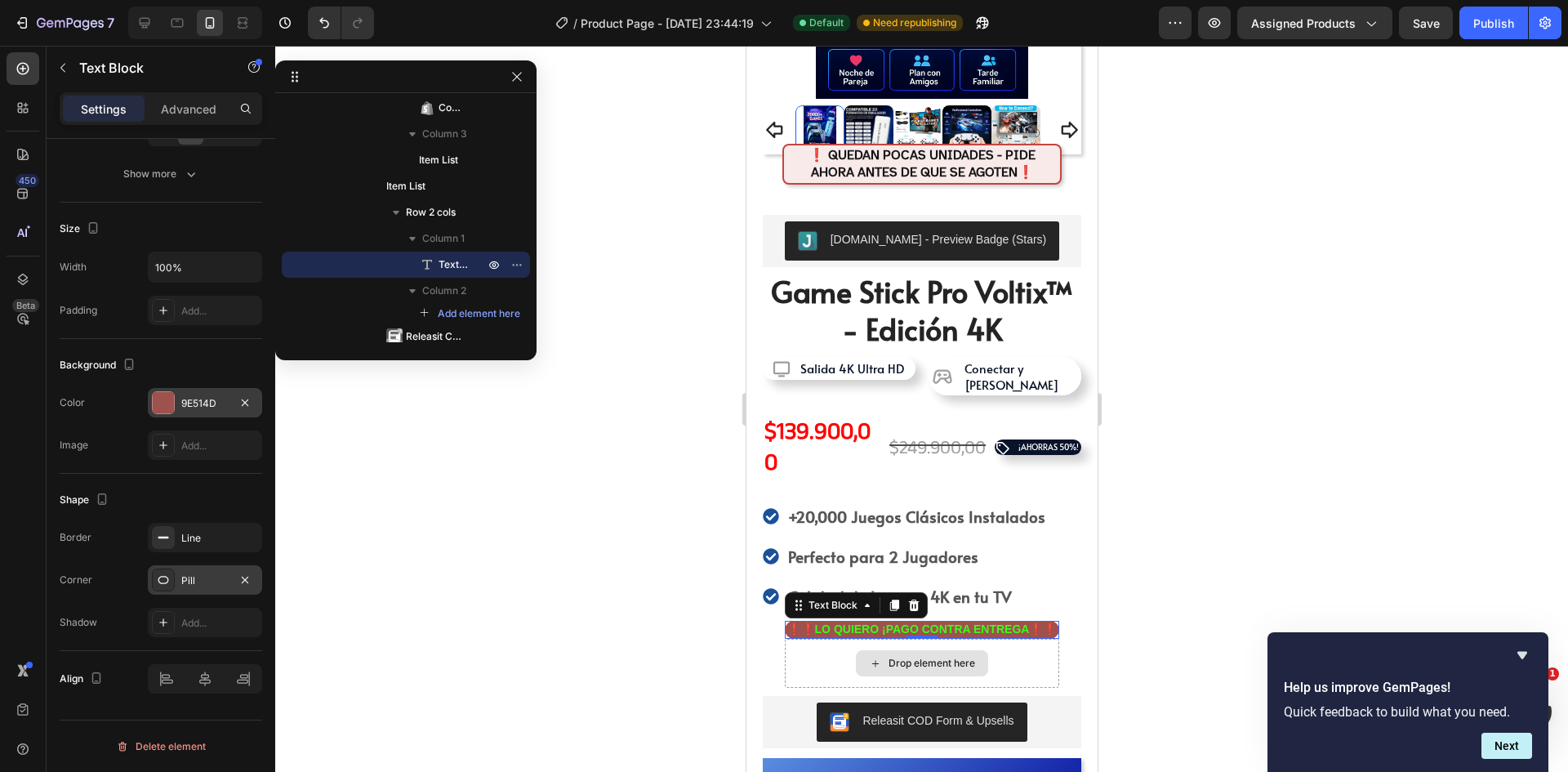
scroll to position [433, 0]
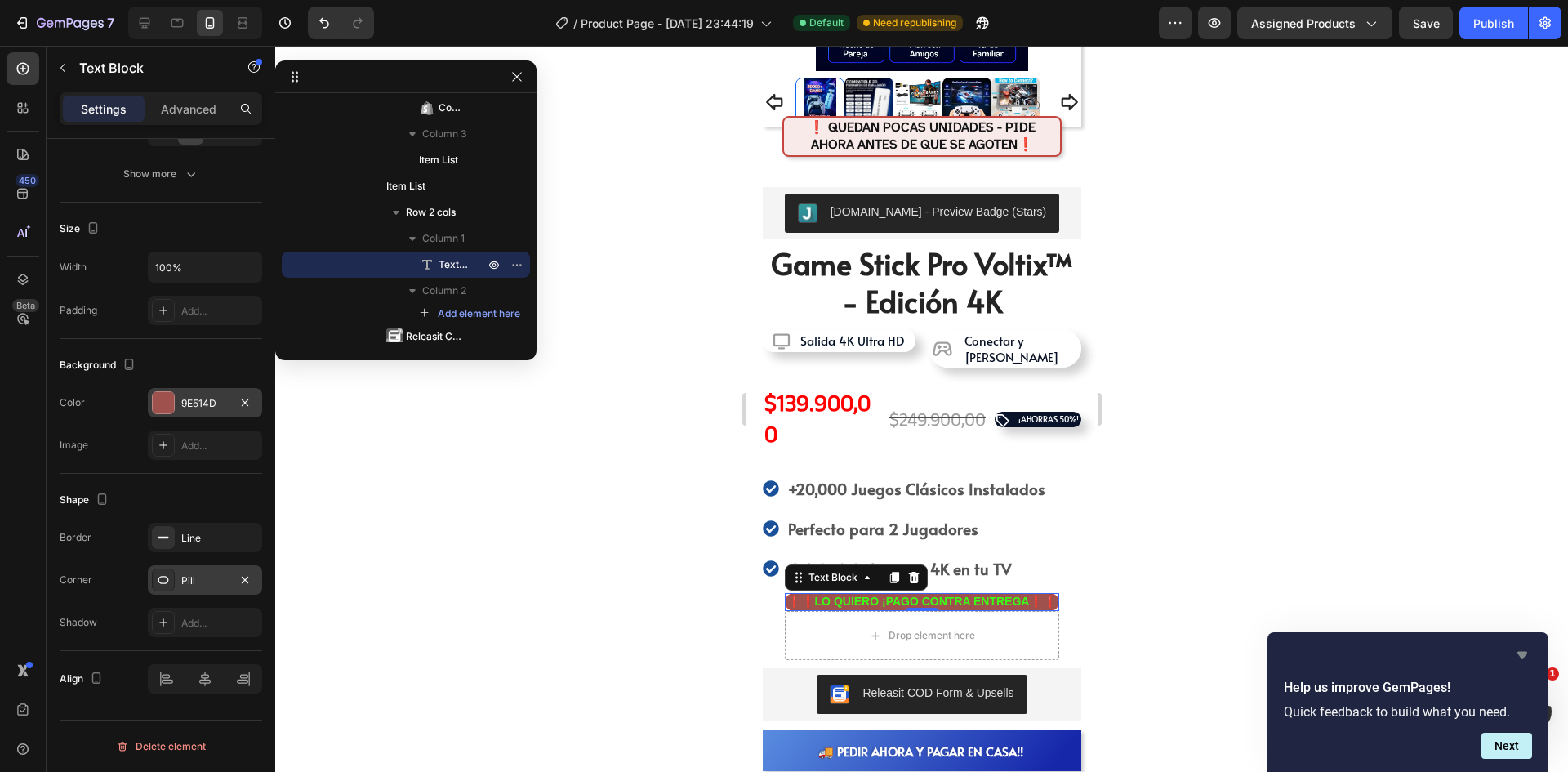
click at [1528, 653] on icon "Hide survey" at bounding box center [1522, 655] width 19 height 19
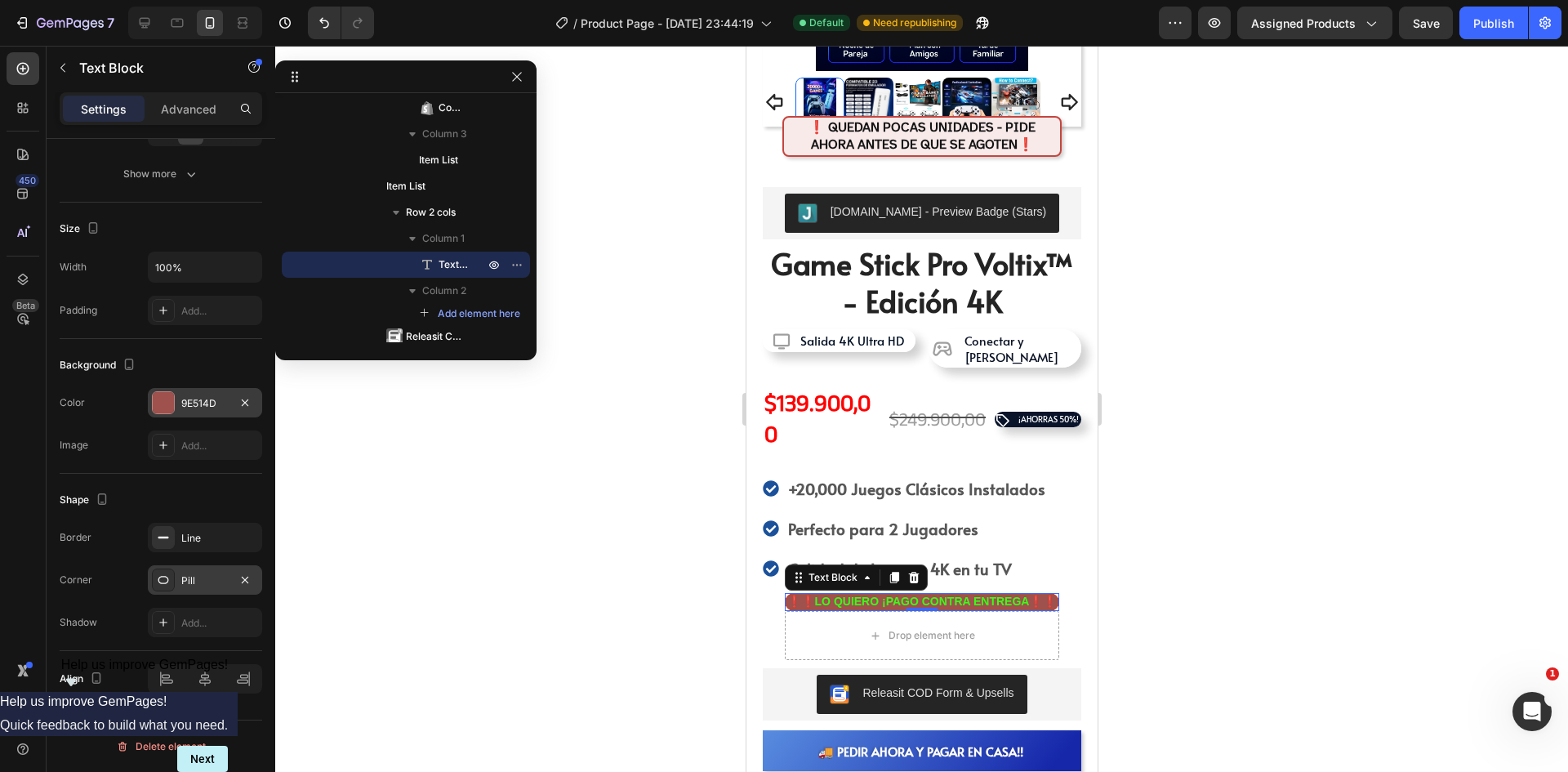
click at [194, 412] on div "9E514D" at bounding box center [205, 402] width 114 height 29
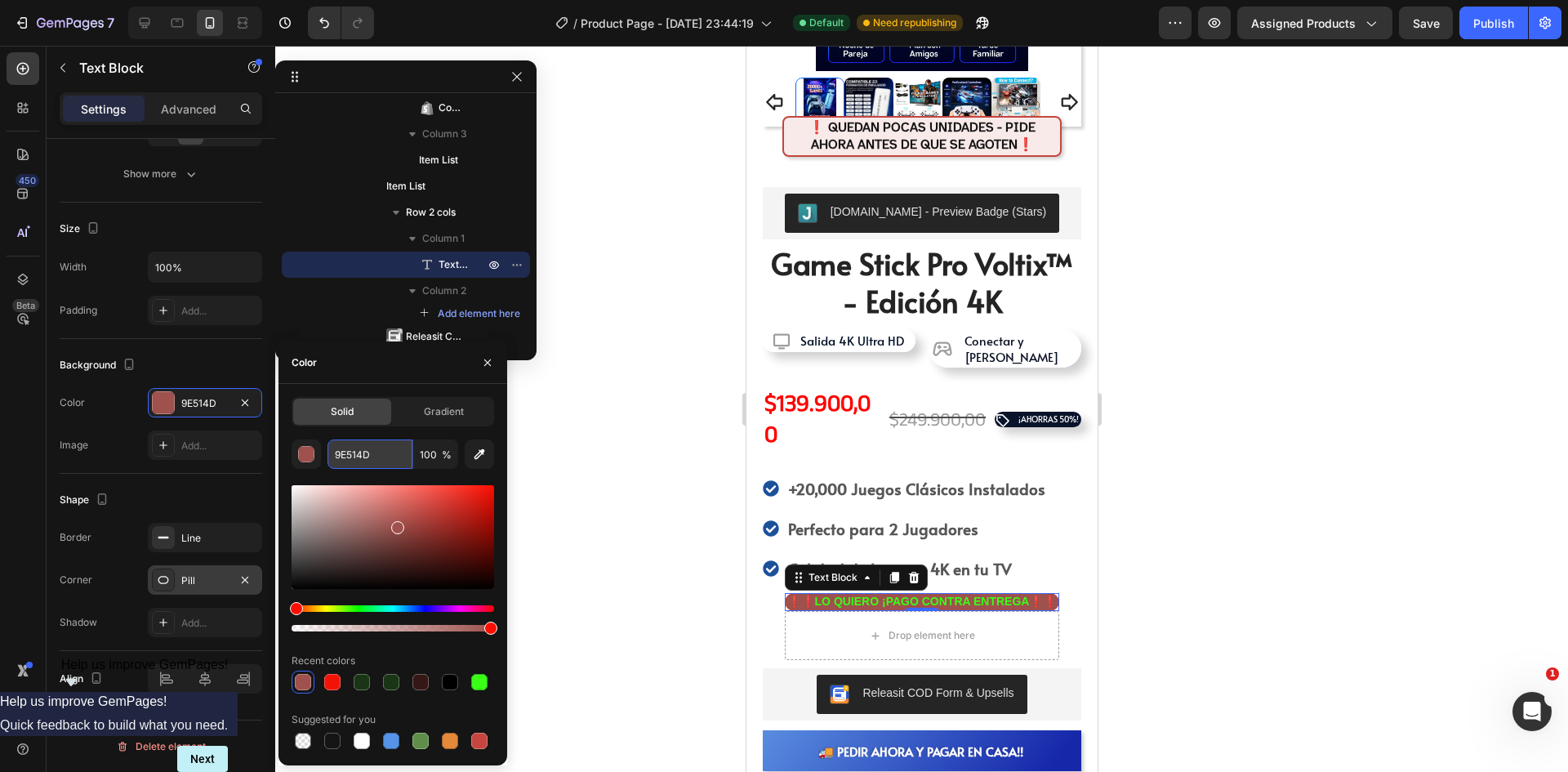
click at [364, 451] on input "9E514D" at bounding box center [370, 453] width 85 height 29
paste input "#FF0000"
type input "FF0000"
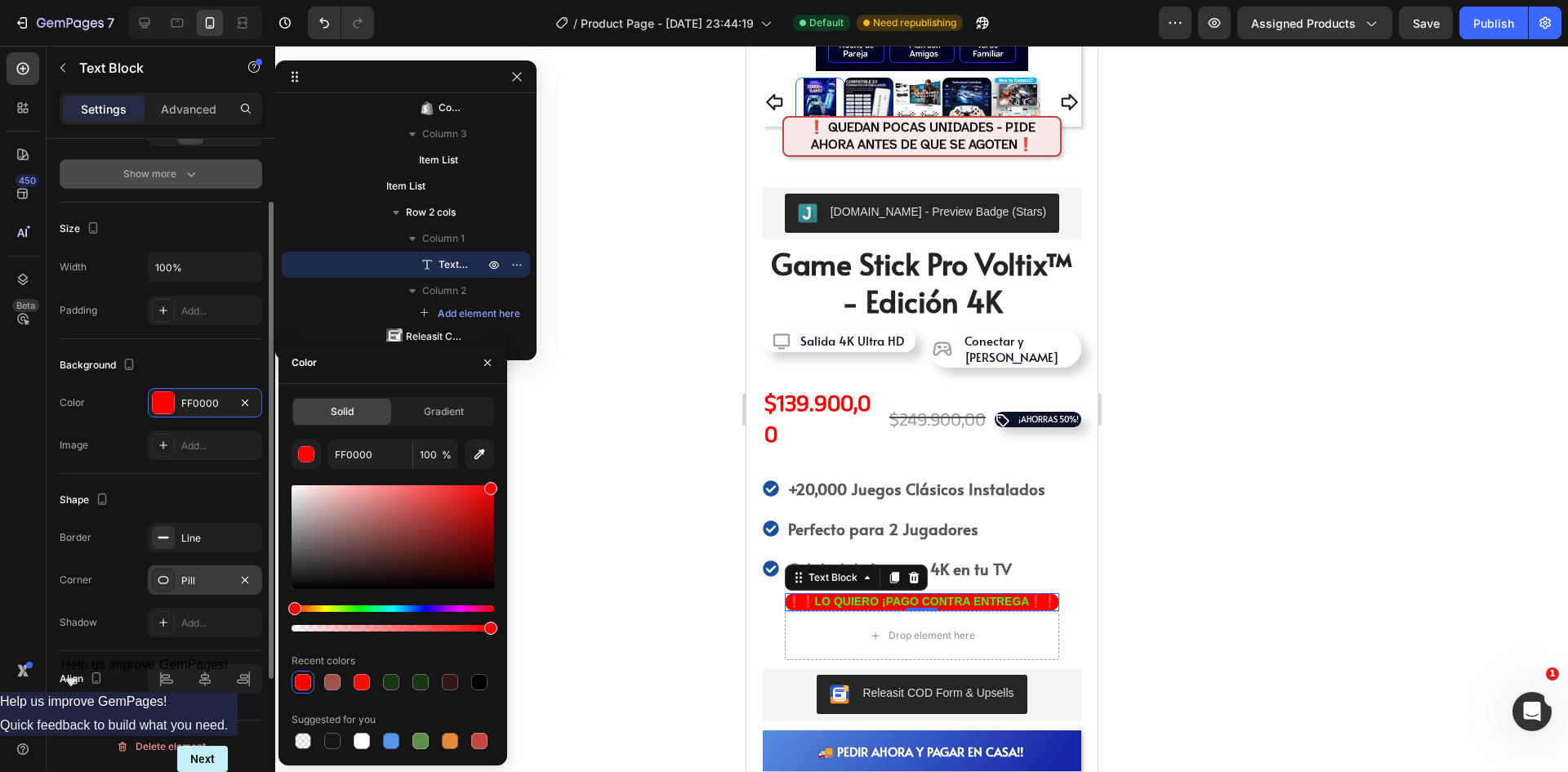
scroll to position [125, 0]
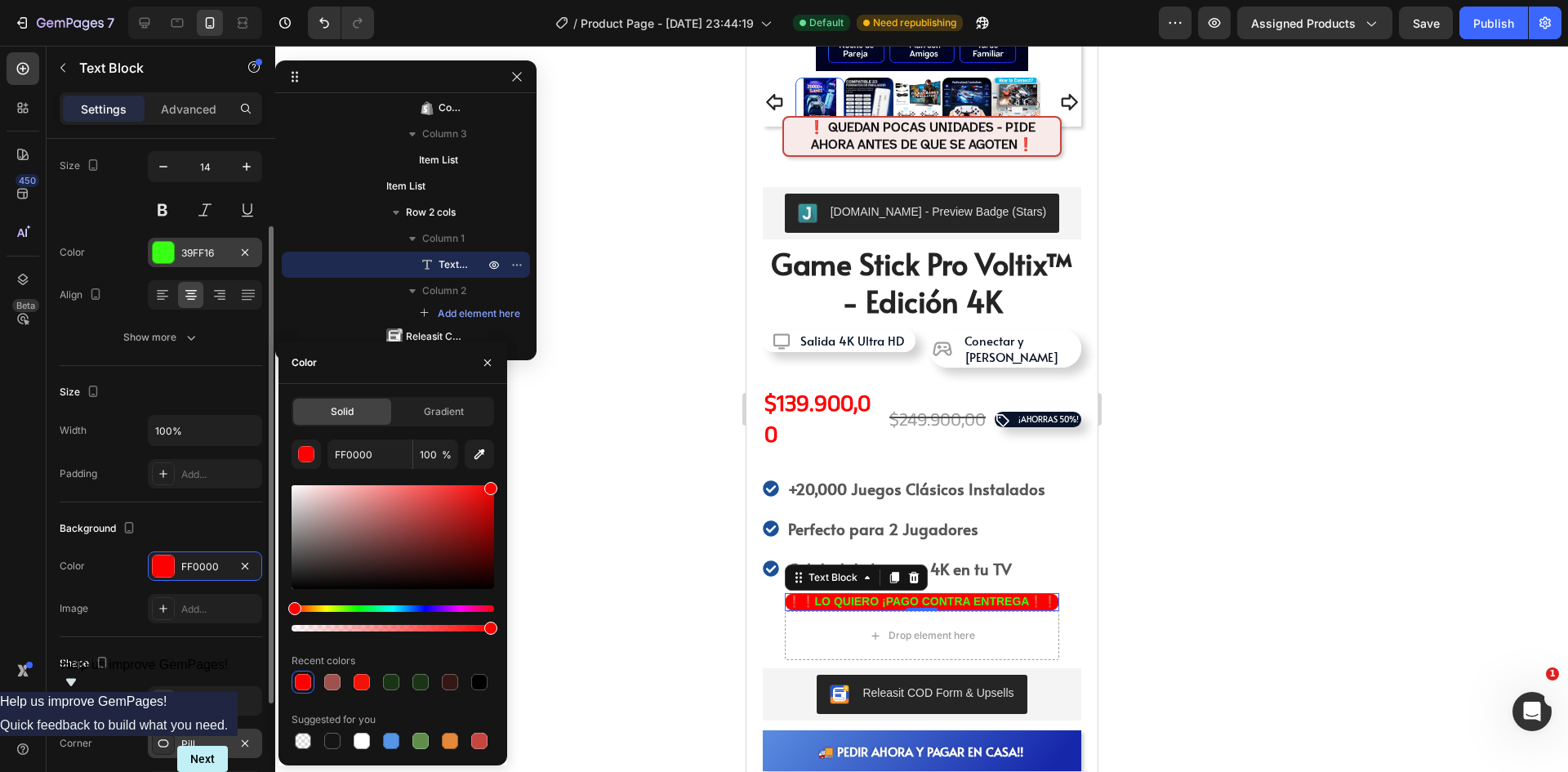
click at [178, 248] on div "39FF16" at bounding box center [205, 252] width 114 height 29
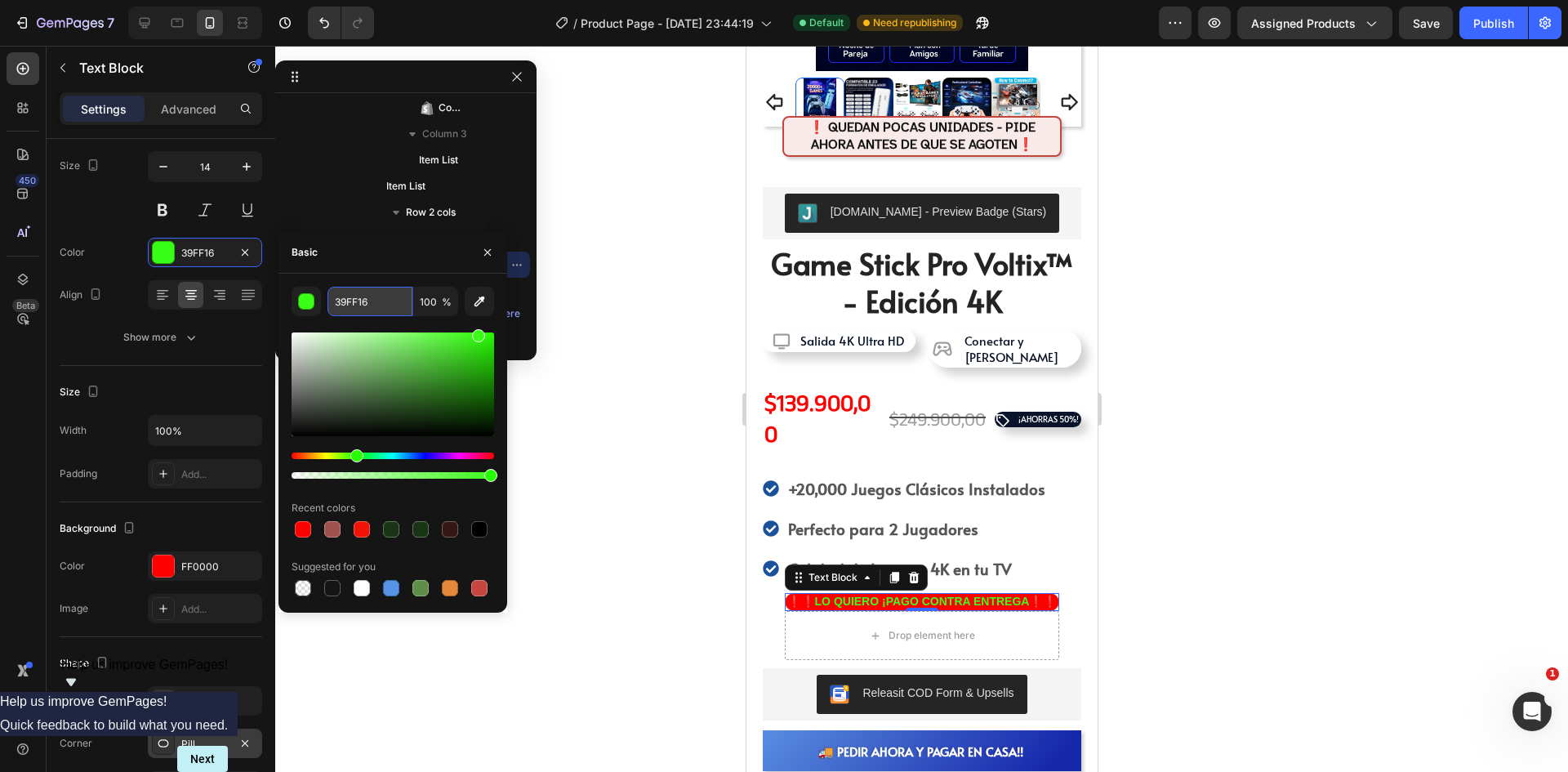
click at [353, 307] on input "39FF16" at bounding box center [370, 301] width 85 height 29
paste input "#00FF00"
type input "#00FF00"
click at [1272, 576] on div at bounding box center [922, 408] width 1292 height 726
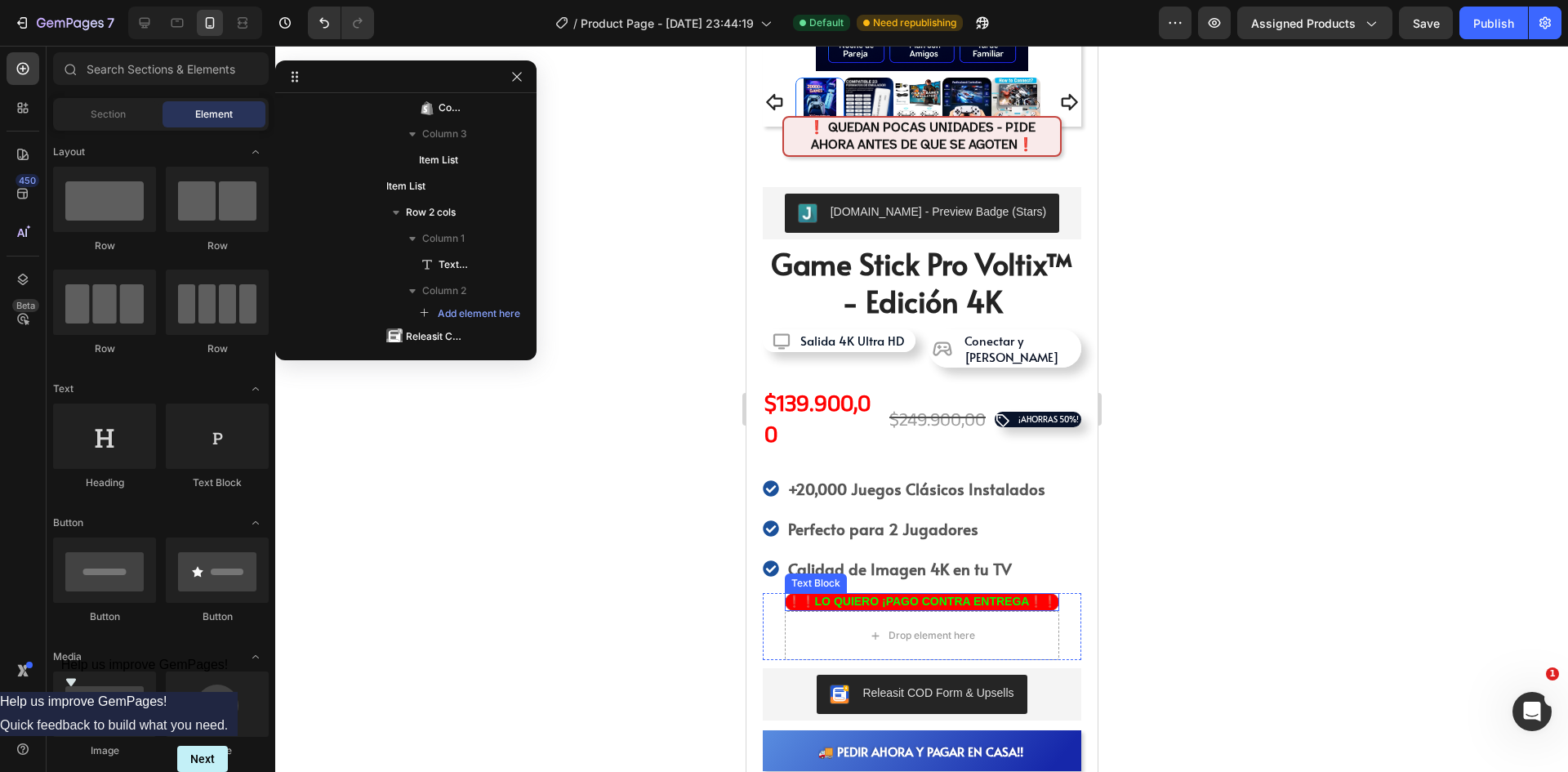
click at [845, 593] on p "❗❗LO QUIERO ¡PAGO CONTRA ENTREGA❗❗" at bounding box center [921, 600] width 270 height 15
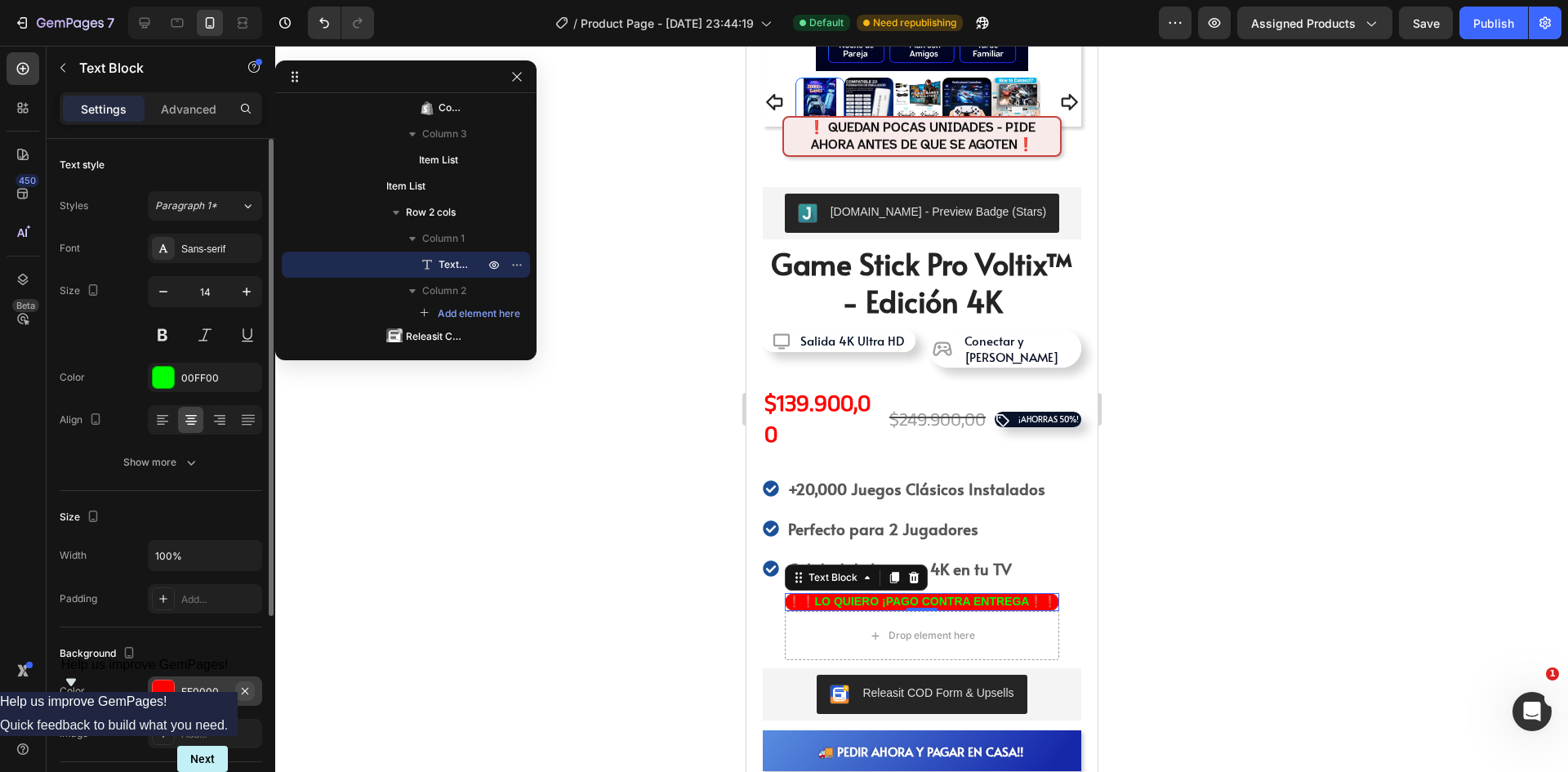
click at [245, 695] on icon "button" at bounding box center [245, 690] width 13 height 13
click at [203, 695] on div "Add..." at bounding box center [219, 691] width 77 height 15
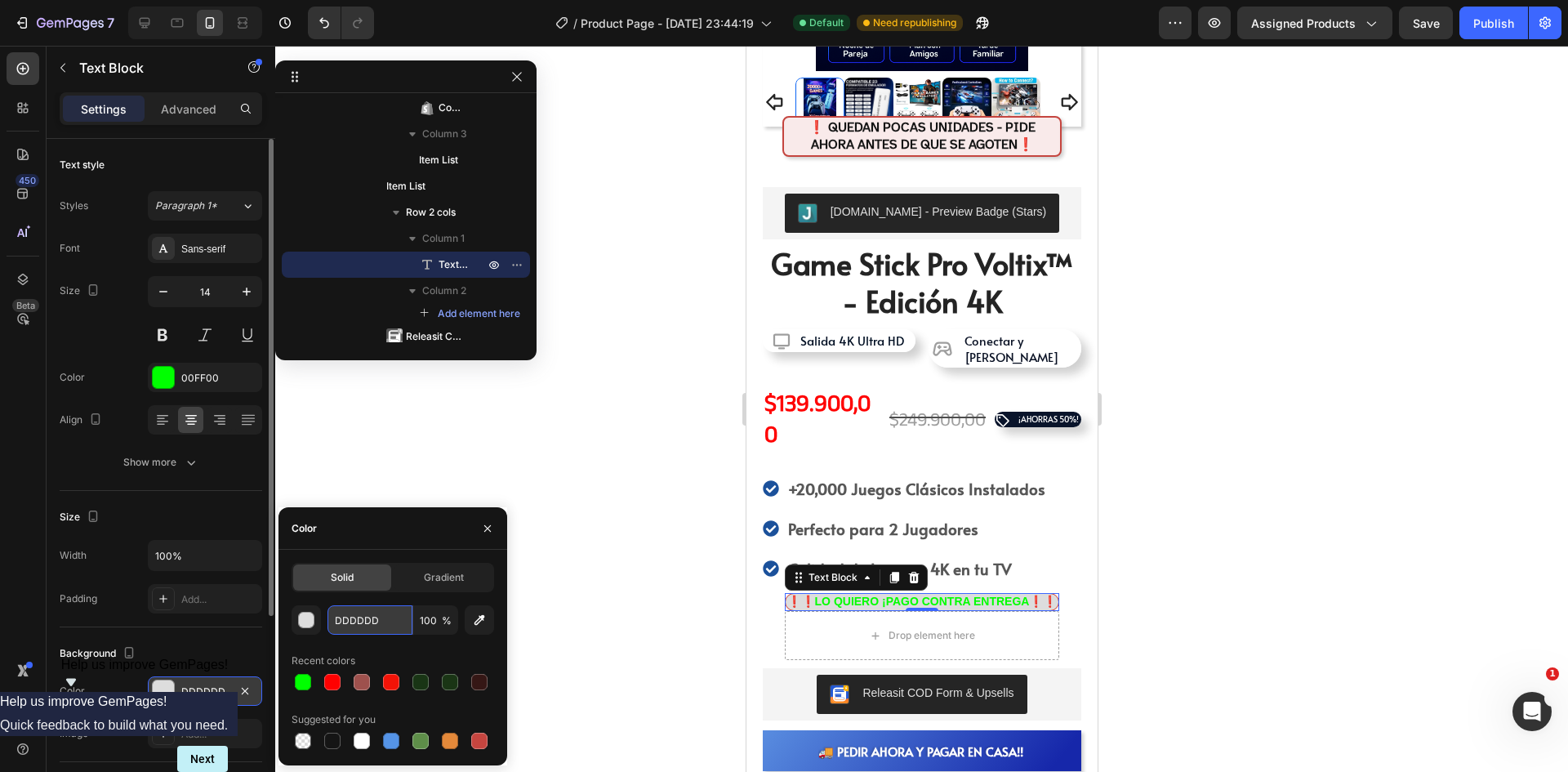
click at [346, 624] on input "DDDDDD" at bounding box center [370, 619] width 85 height 29
paste input "#00FF00"
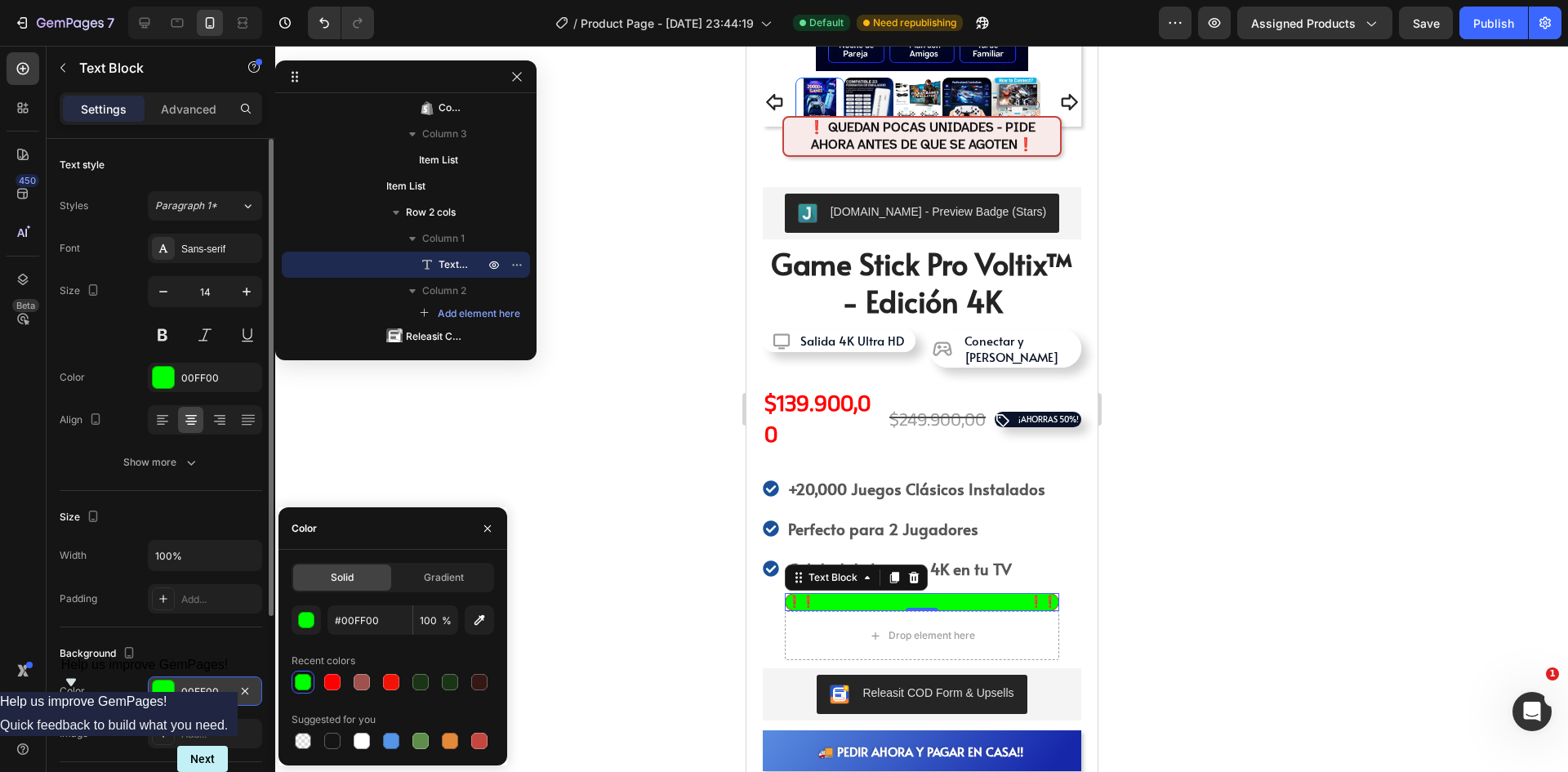
type input "00FF00"
click at [185, 371] on div "00FF00" at bounding box center [205, 378] width 48 height 15
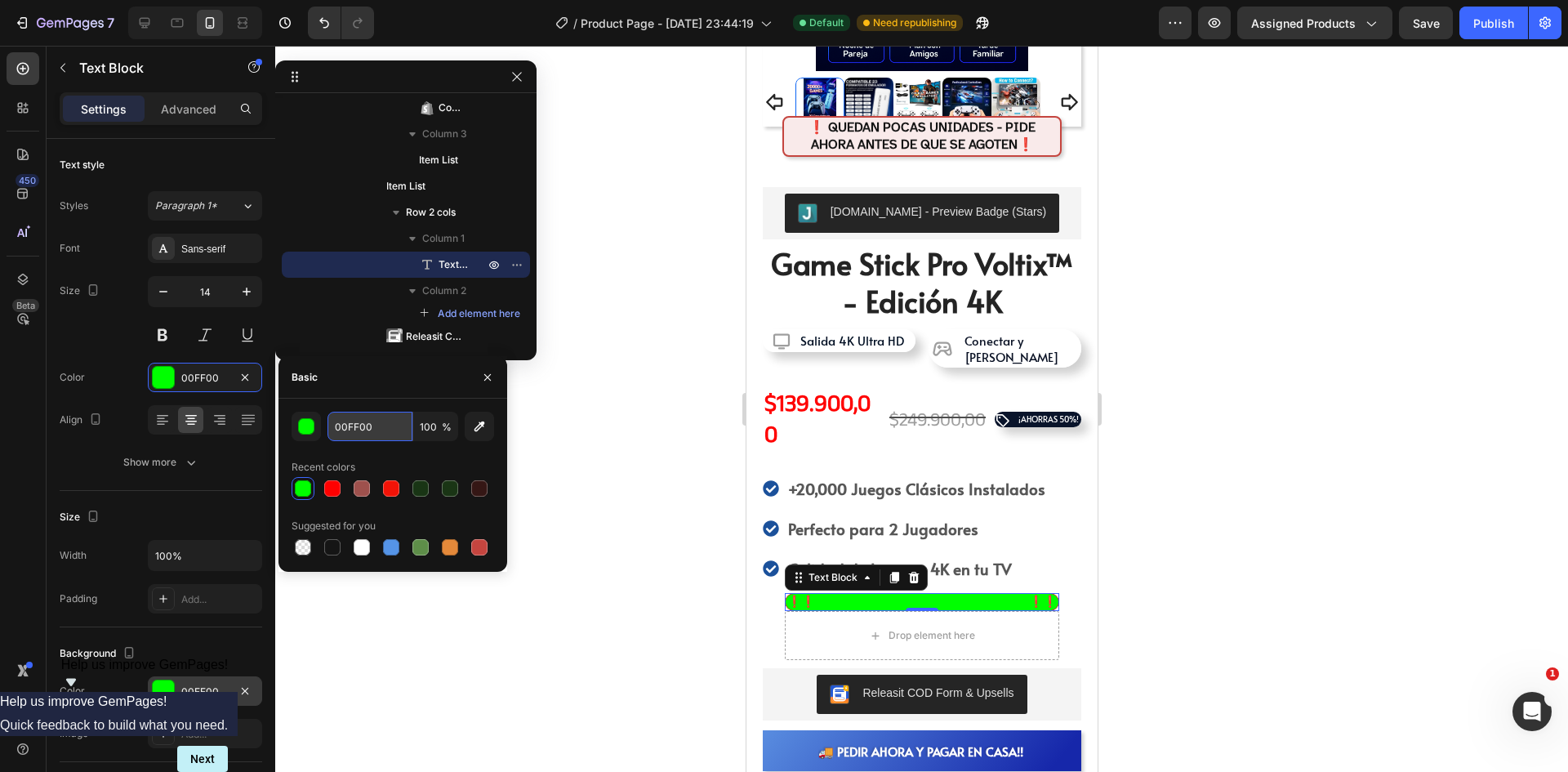
click at [362, 429] on input "00FF00" at bounding box center [370, 426] width 85 height 29
paste input "#FF00"
type input "#FF0000"
click at [1221, 457] on div at bounding box center [922, 408] width 1292 height 726
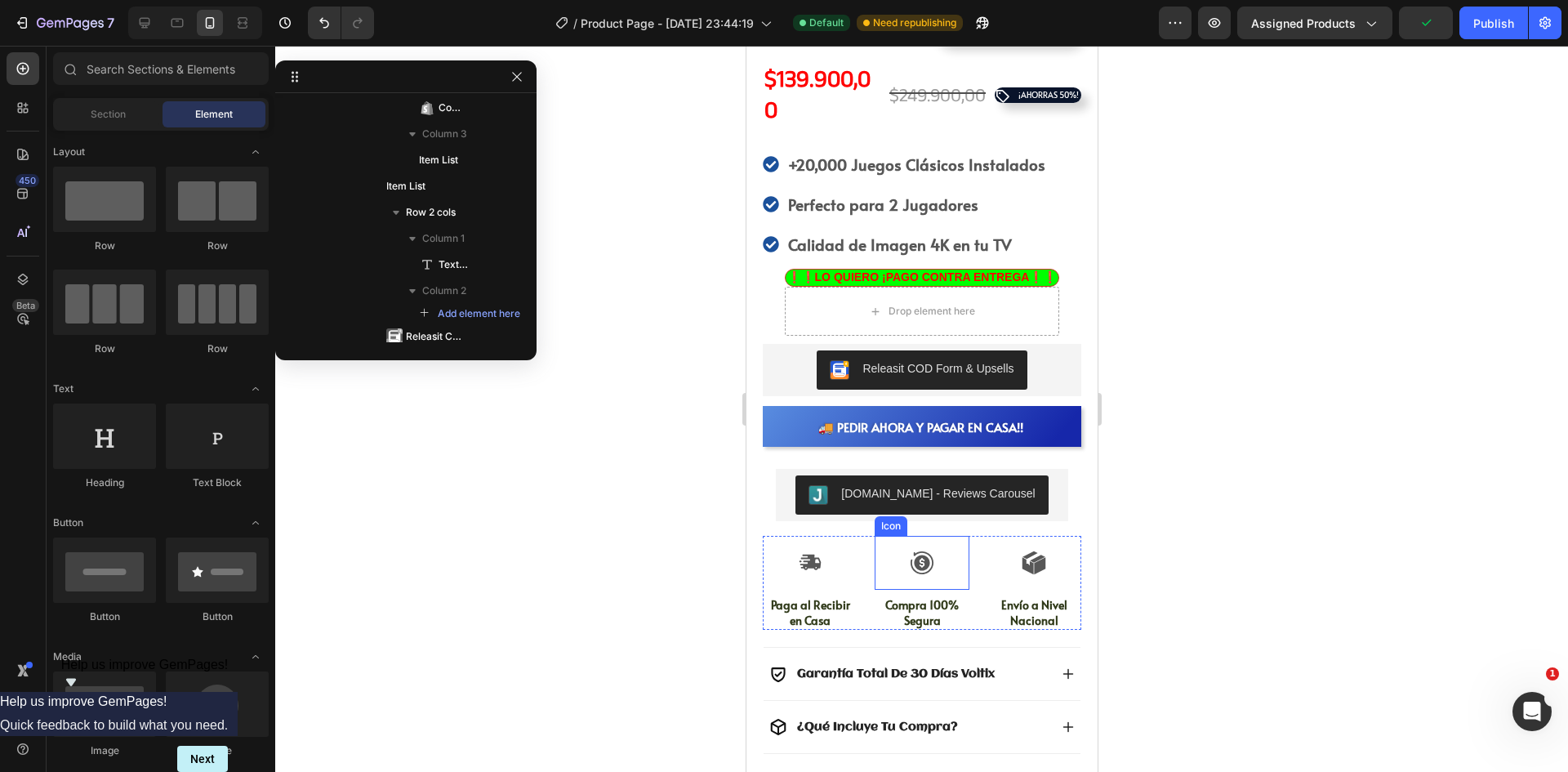
scroll to position [923, 0]
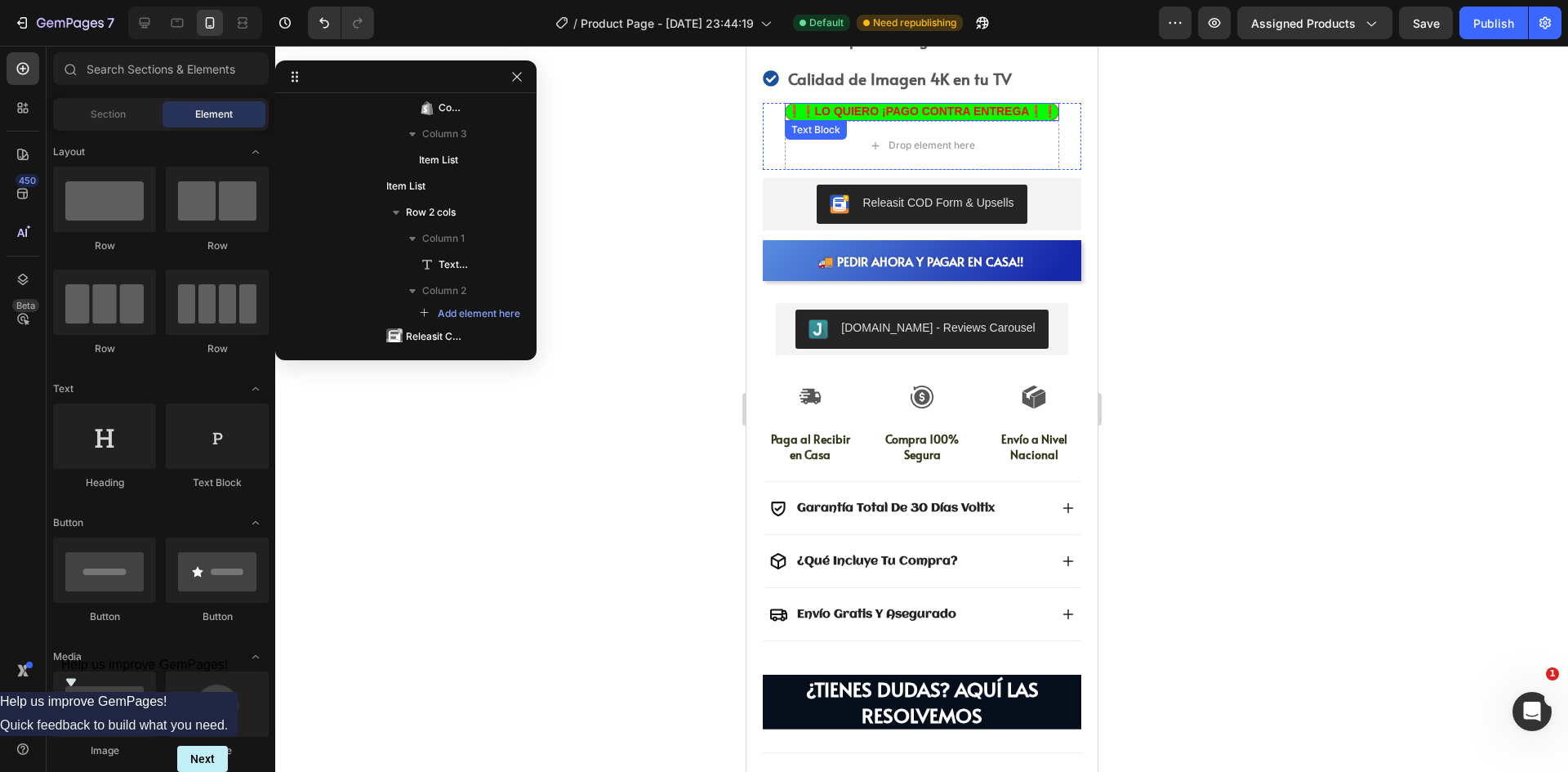
click at [964, 104] on p "❗❗LO QUIERO ¡PAGO CONTRA ENTREGA❗❗" at bounding box center [921, 111] width 270 height 15
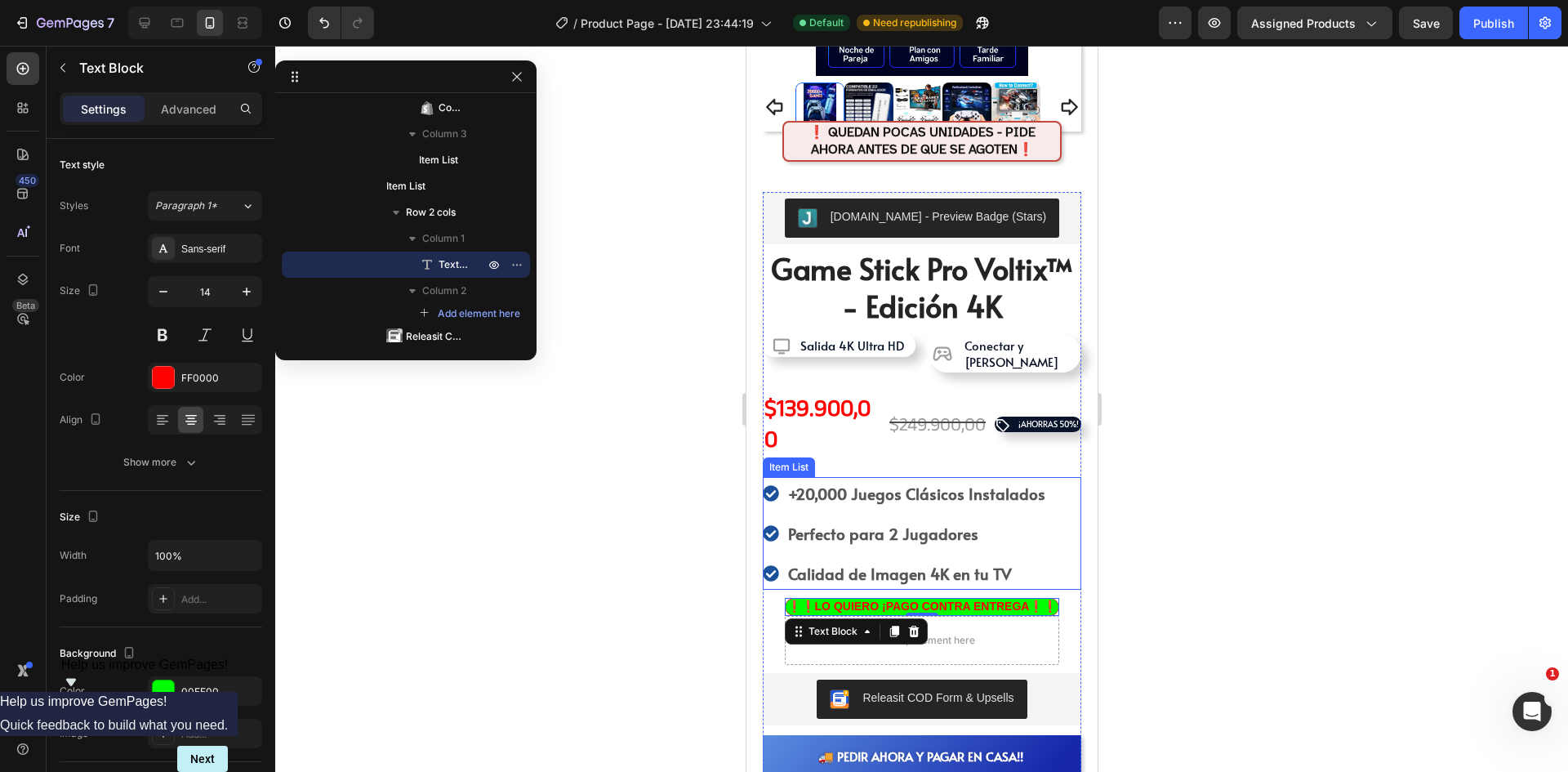
scroll to position [433, 0]
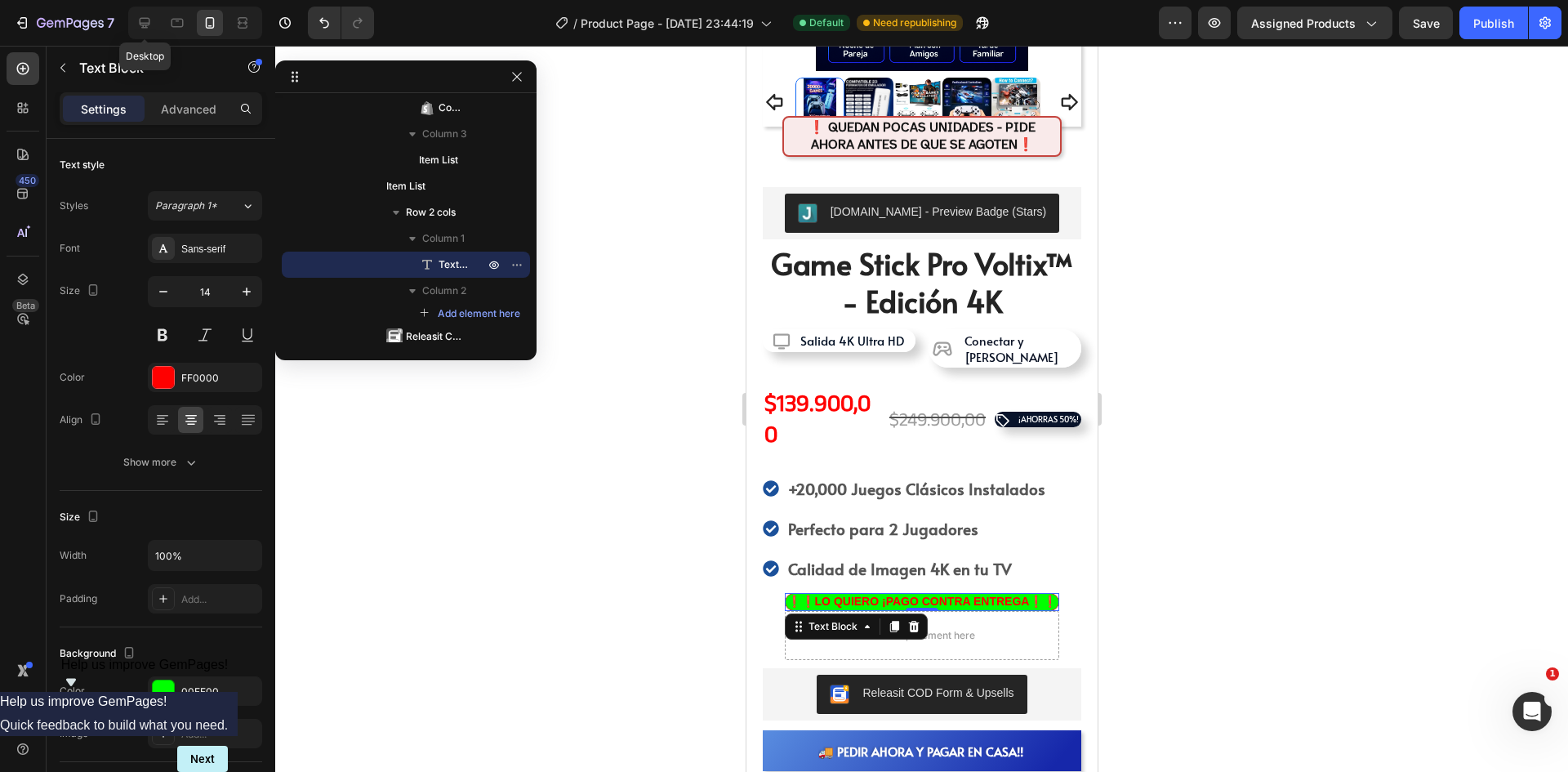
drag, startPoint x: 147, startPoint y: 23, endPoint x: 159, endPoint y: 24, distance: 12.0
click at [147, 23] on icon at bounding box center [145, 23] width 11 height 11
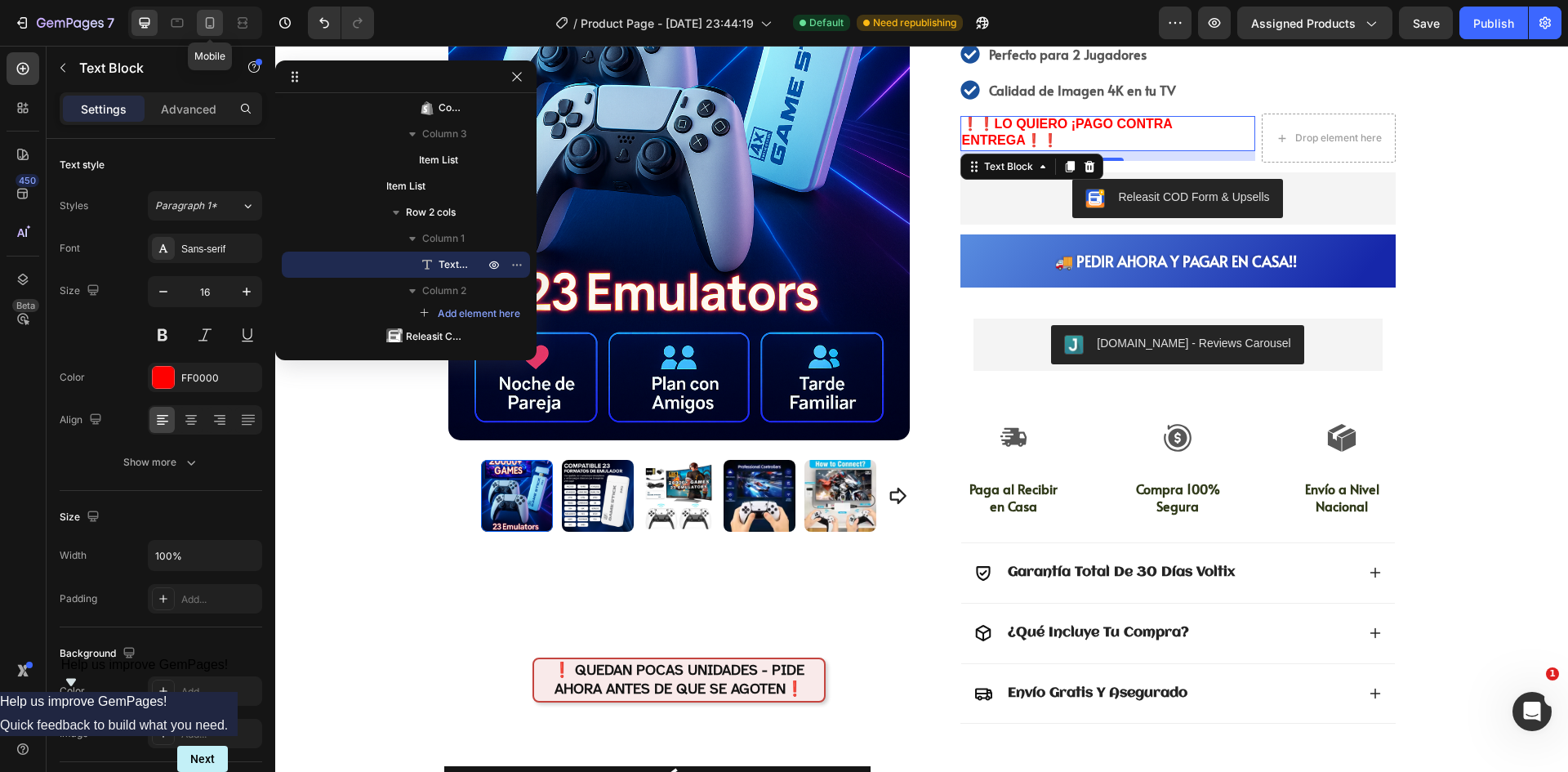
scroll to position [397, 0]
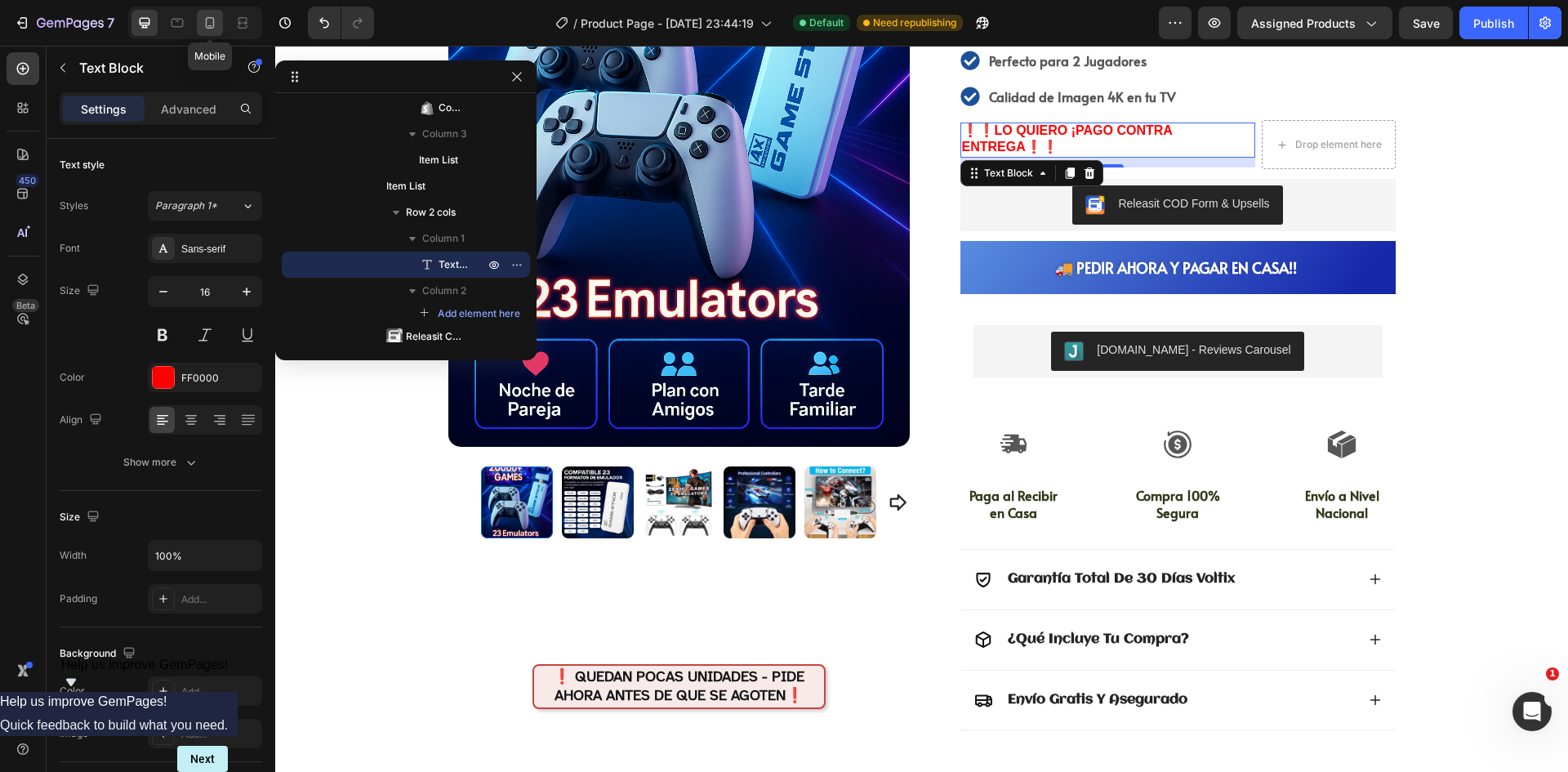
click at [206, 25] on icon at bounding box center [210, 22] width 9 height 11
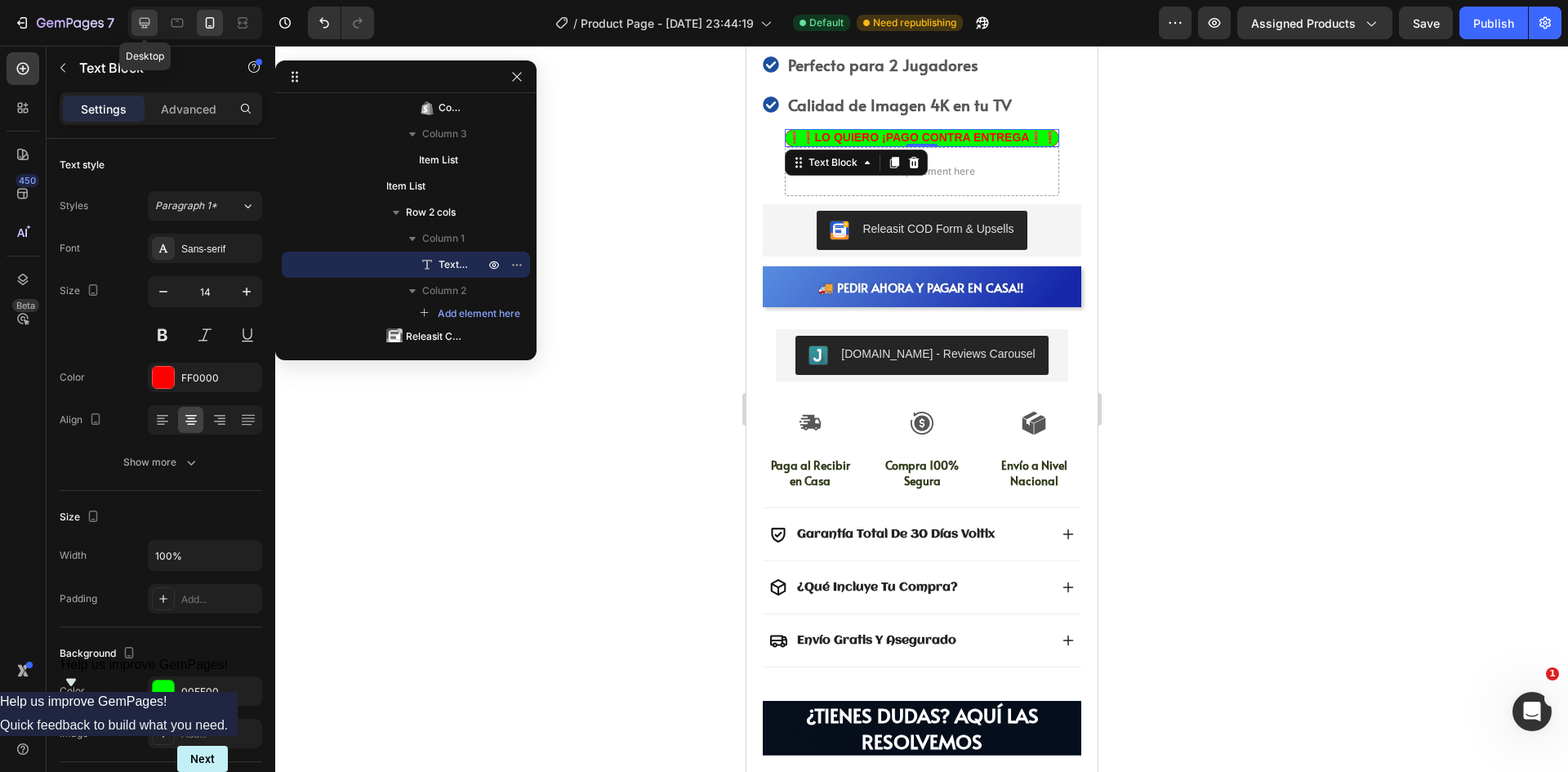
scroll to position [900, 0]
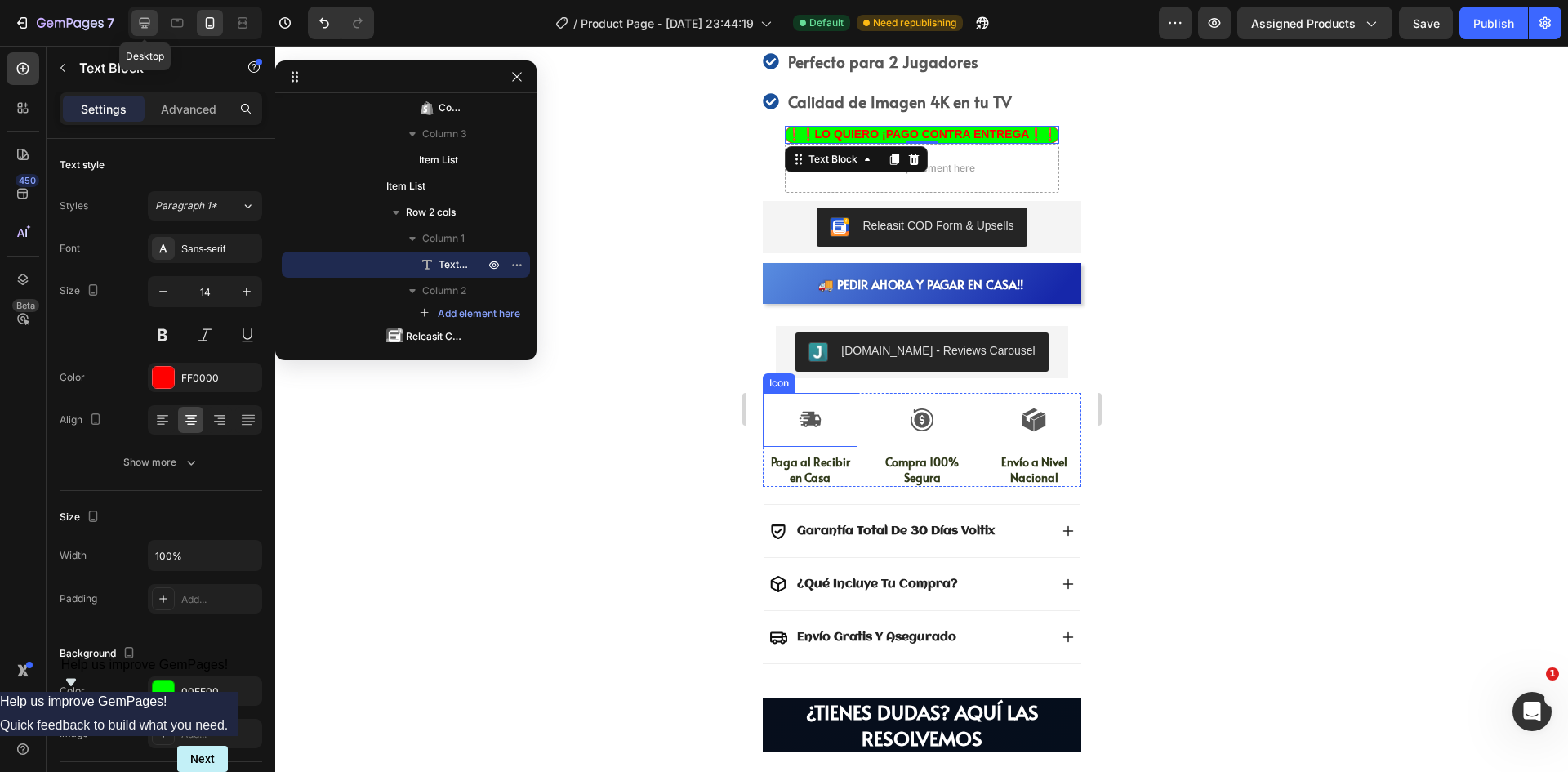
click at [141, 20] on icon at bounding box center [144, 23] width 17 height 17
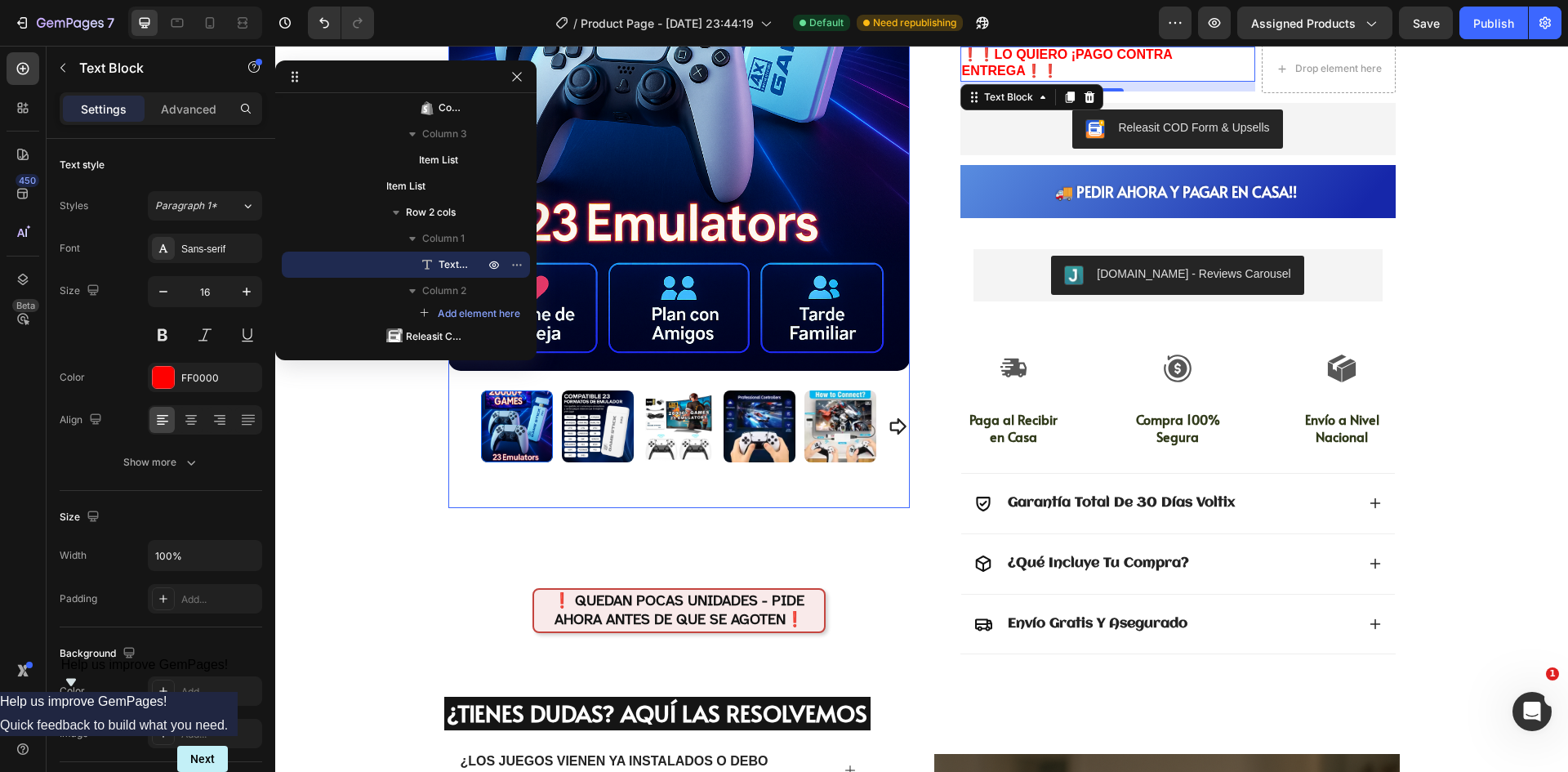
scroll to position [479, 0]
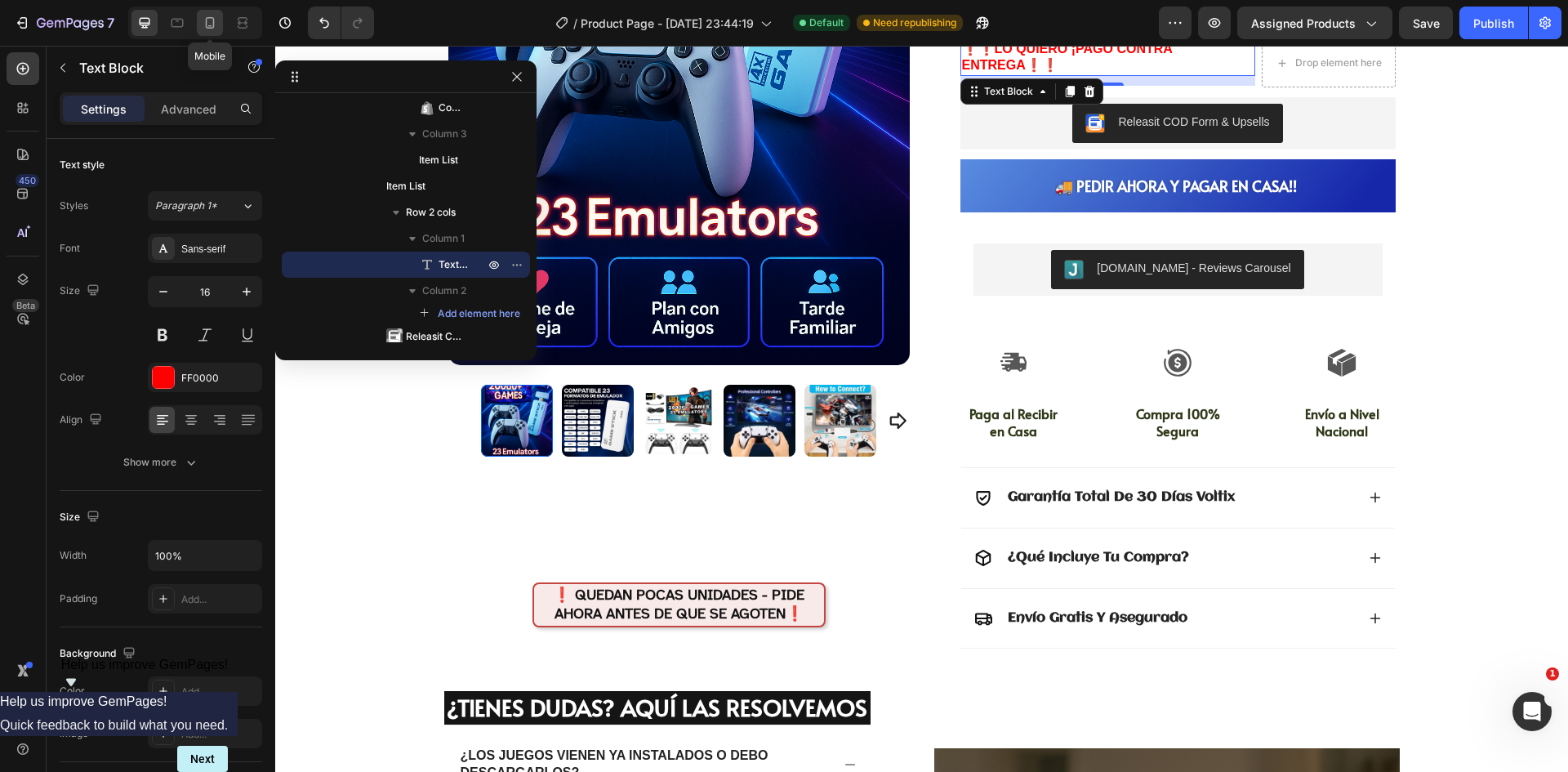
click at [205, 18] on icon at bounding box center [210, 23] width 17 height 17
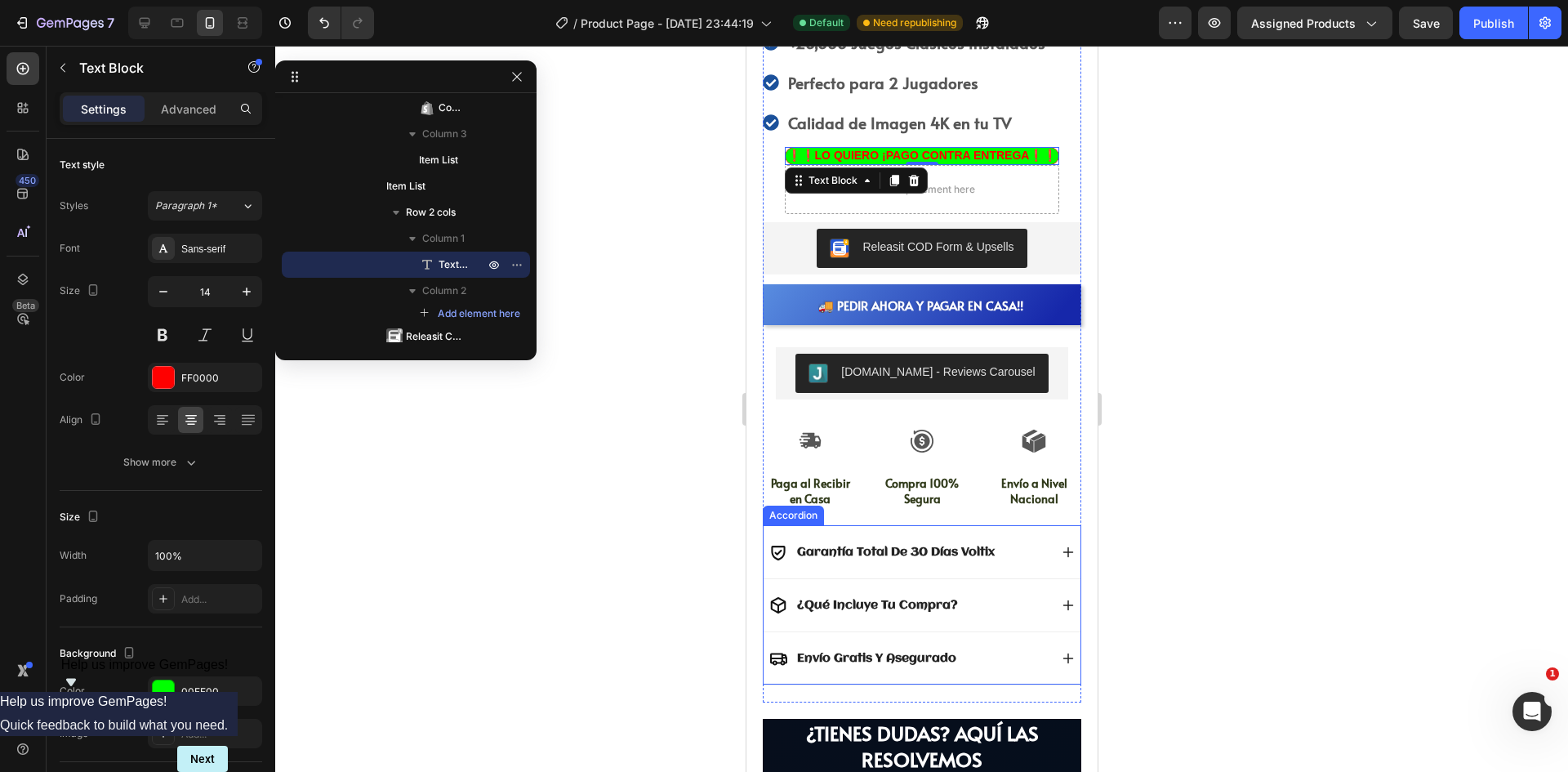
scroll to position [900, 0]
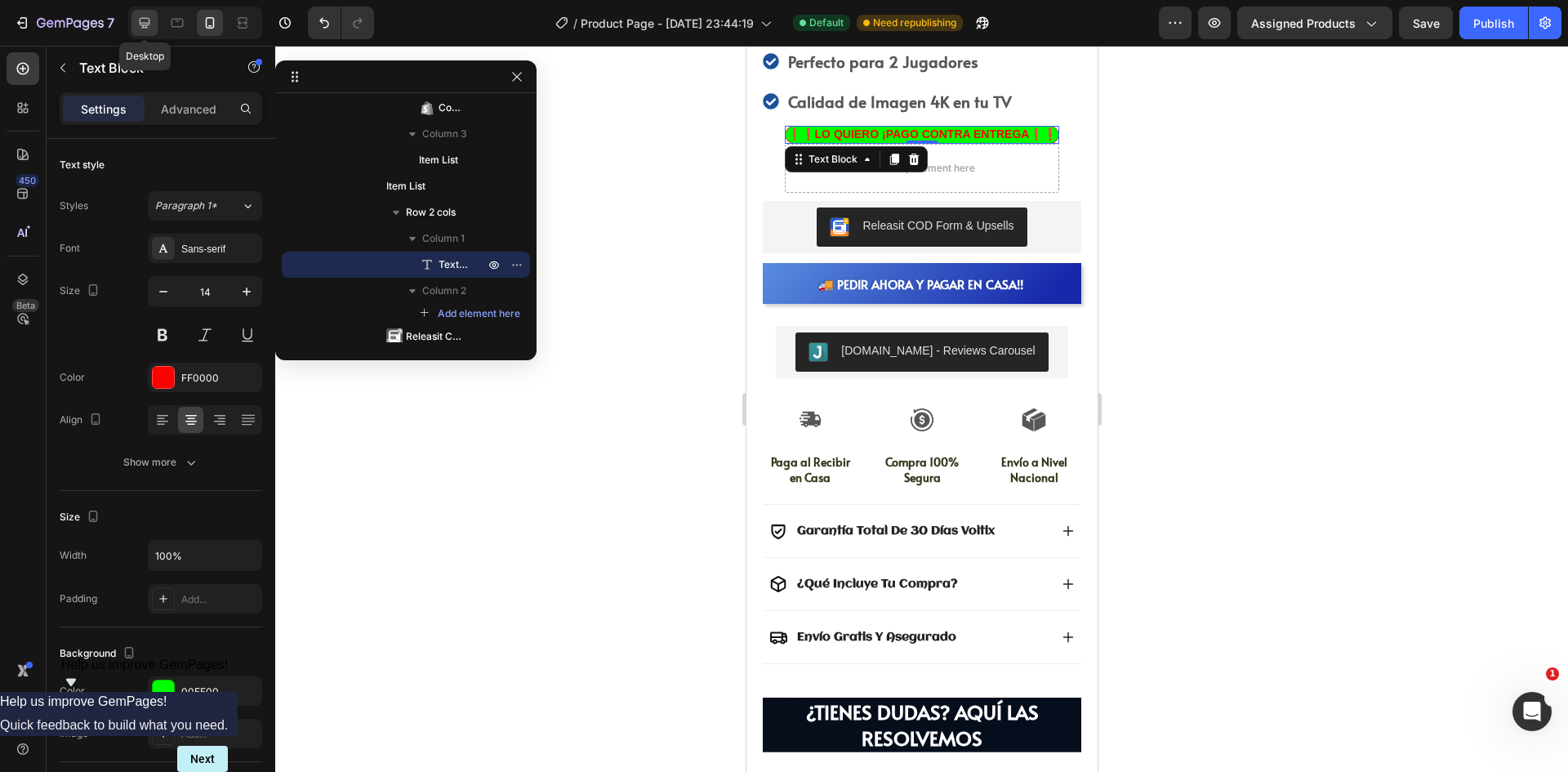
click at [148, 26] on icon at bounding box center [144, 23] width 17 height 17
type input "16"
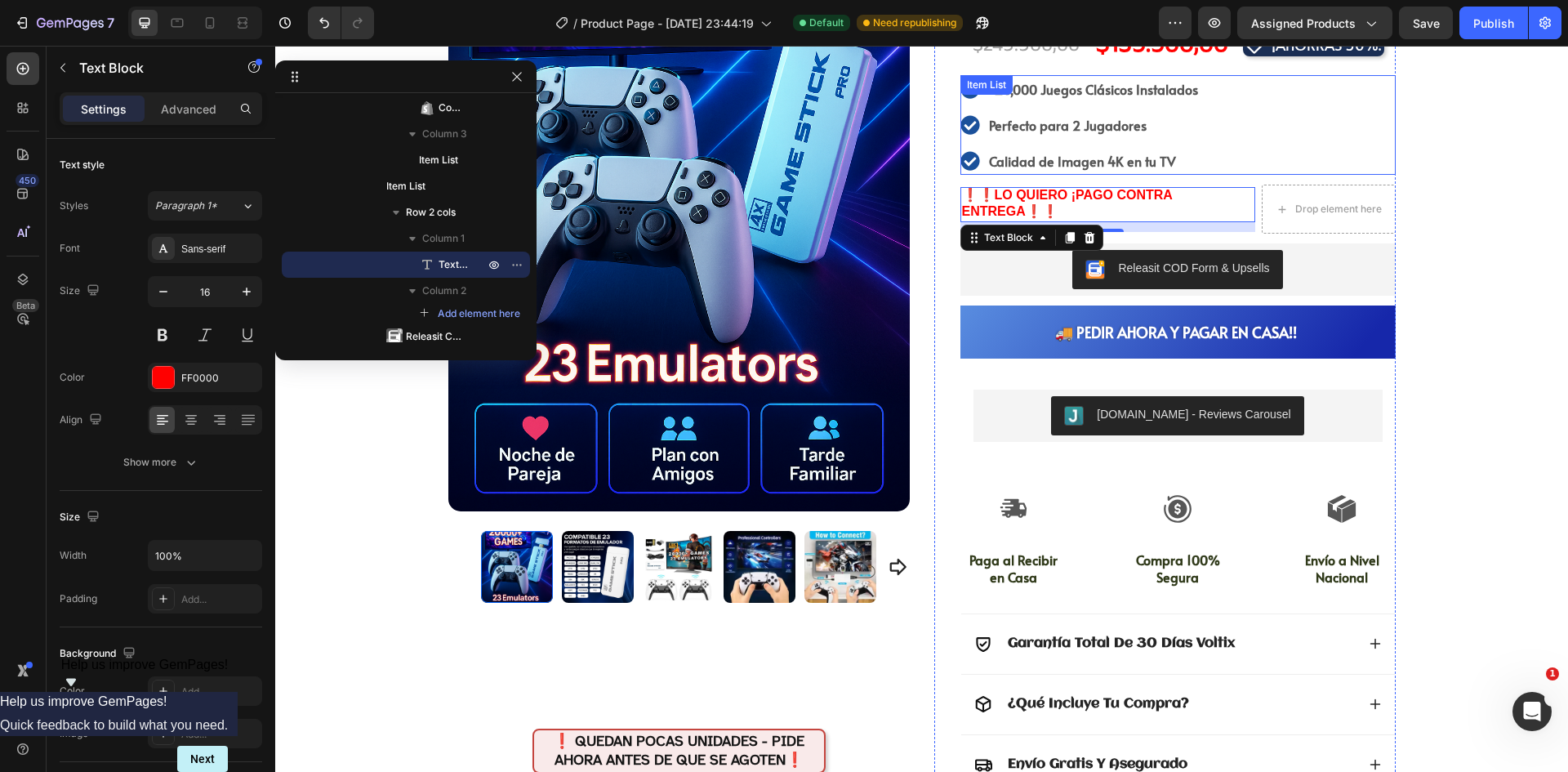
scroll to position [233, 0]
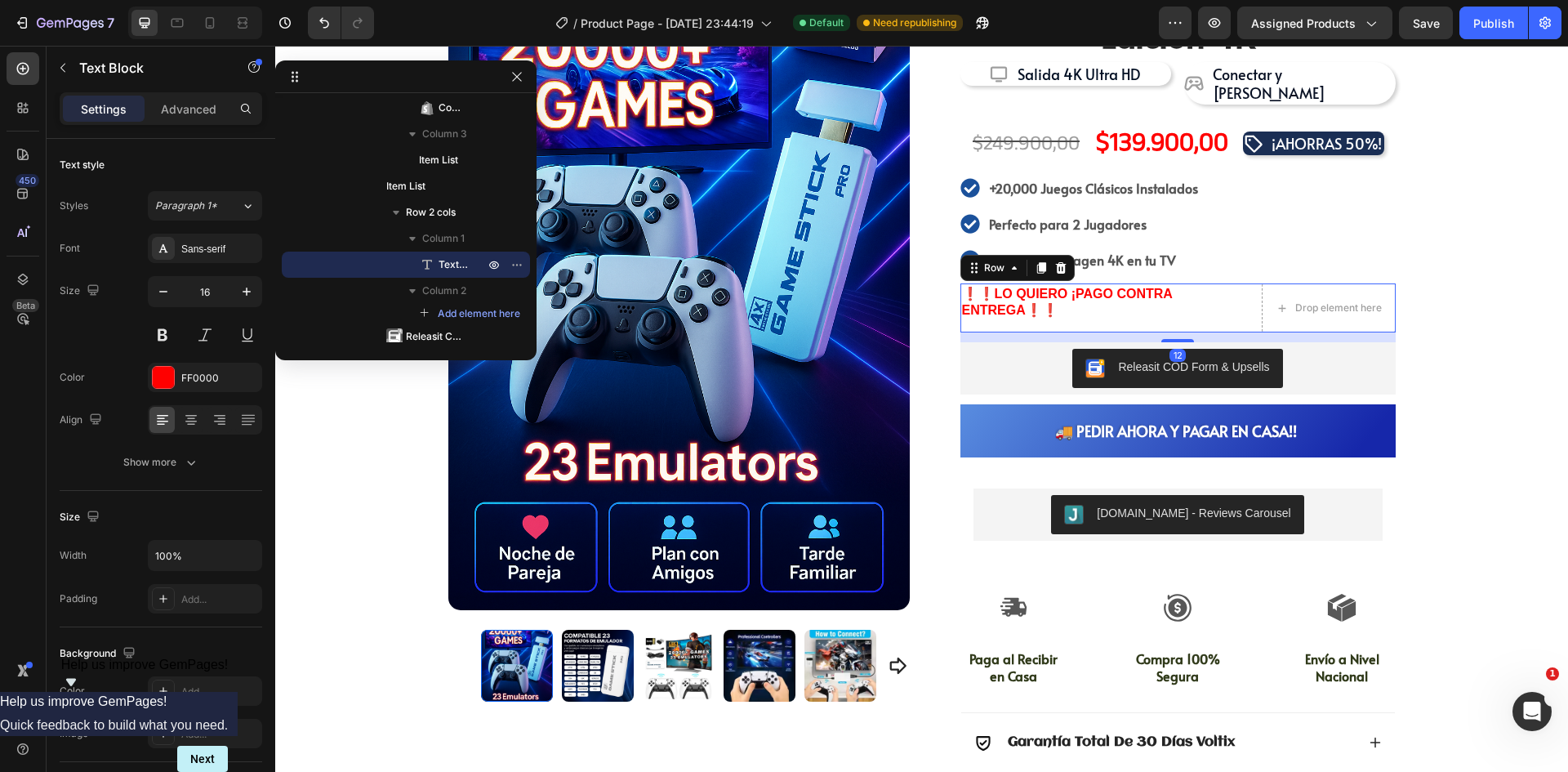
click at [1250, 309] on div "❗❗LO QUIERO ¡PAGO CONTRA ENTREGA❗❗ Text Block Drop element here Row 12" at bounding box center [1178, 308] width 435 height 49
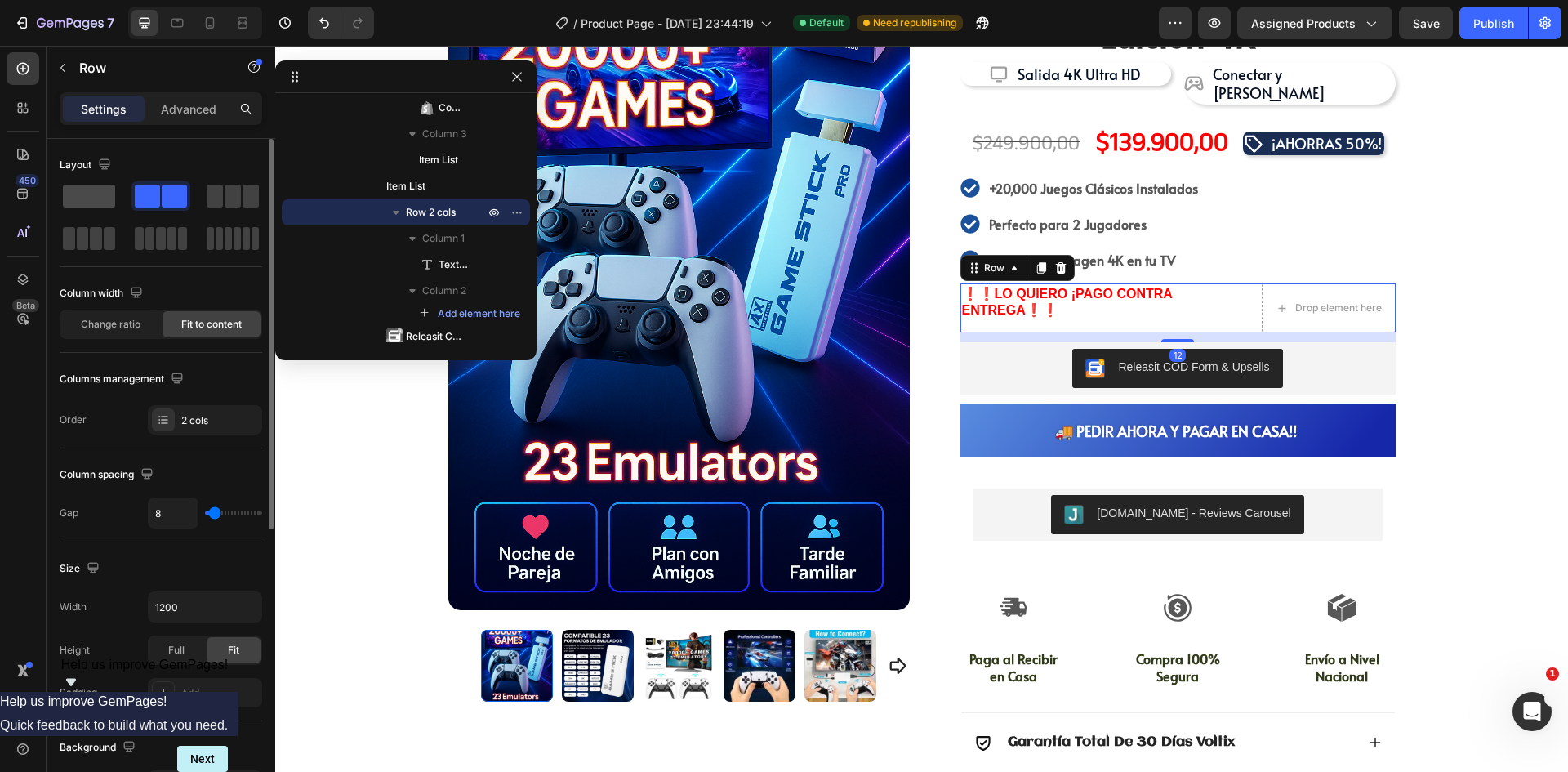
click at [94, 194] on span at bounding box center [88, 196] width 52 height 23
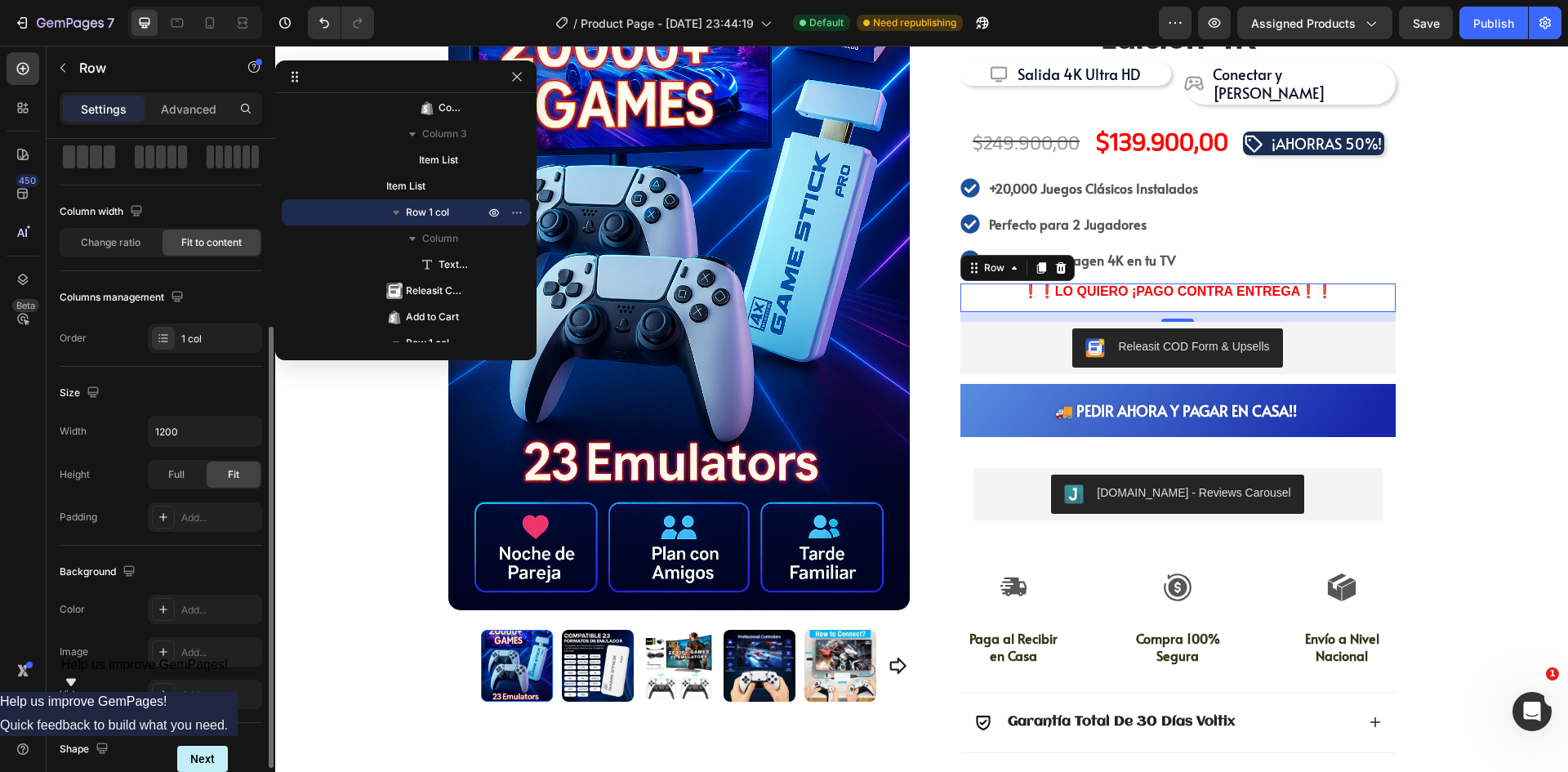
scroll to position [245, 0]
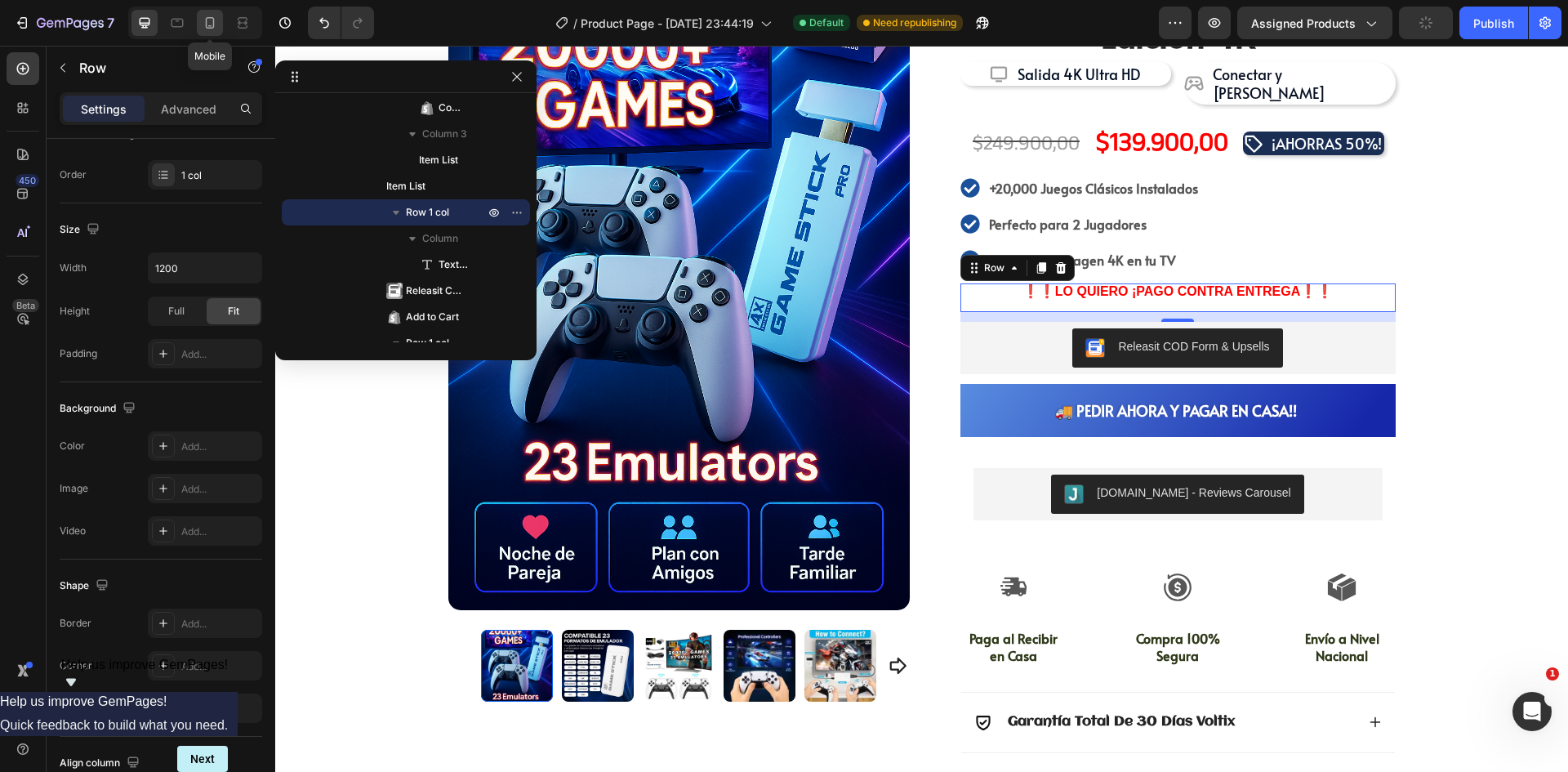
click at [212, 26] on icon at bounding box center [210, 23] width 17 height 17
type input "100%"
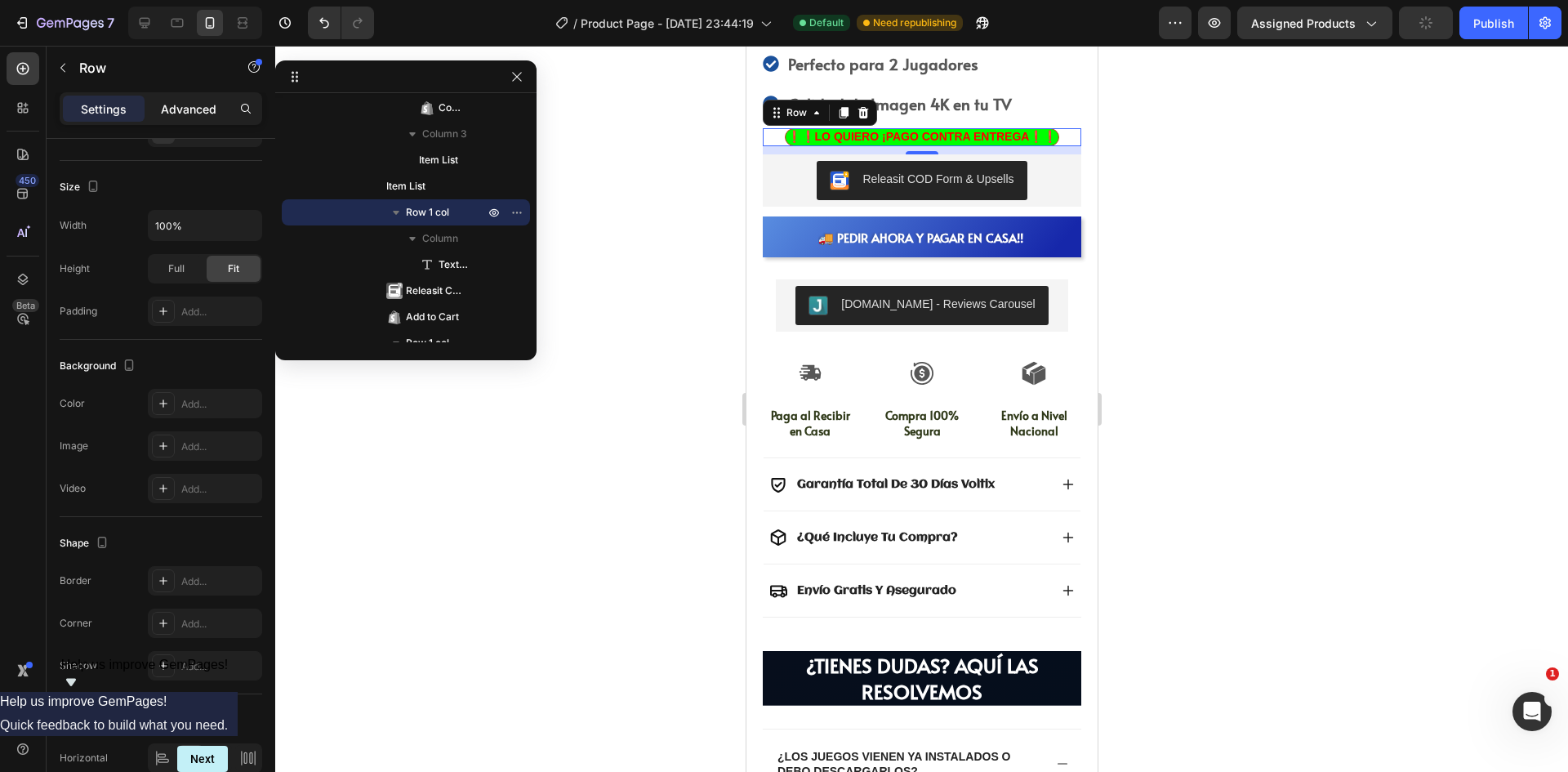
scroll to position [900, 0]
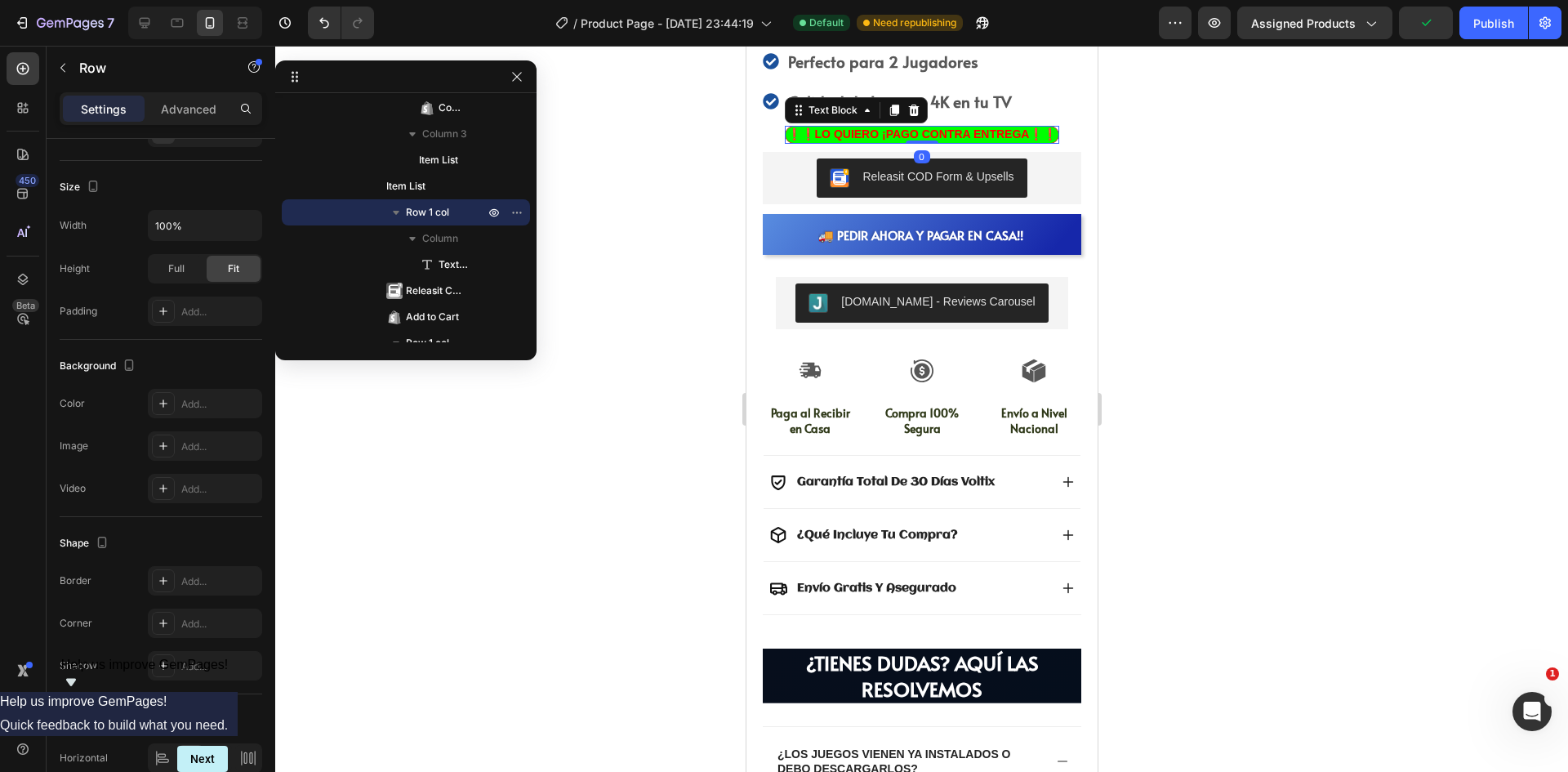
click at [965, 127] on p "❗❗LO QUIERO ¡PAGO CONTRA ENTREGA❗❗" at bounding box center [921, 134] width 270 height 15
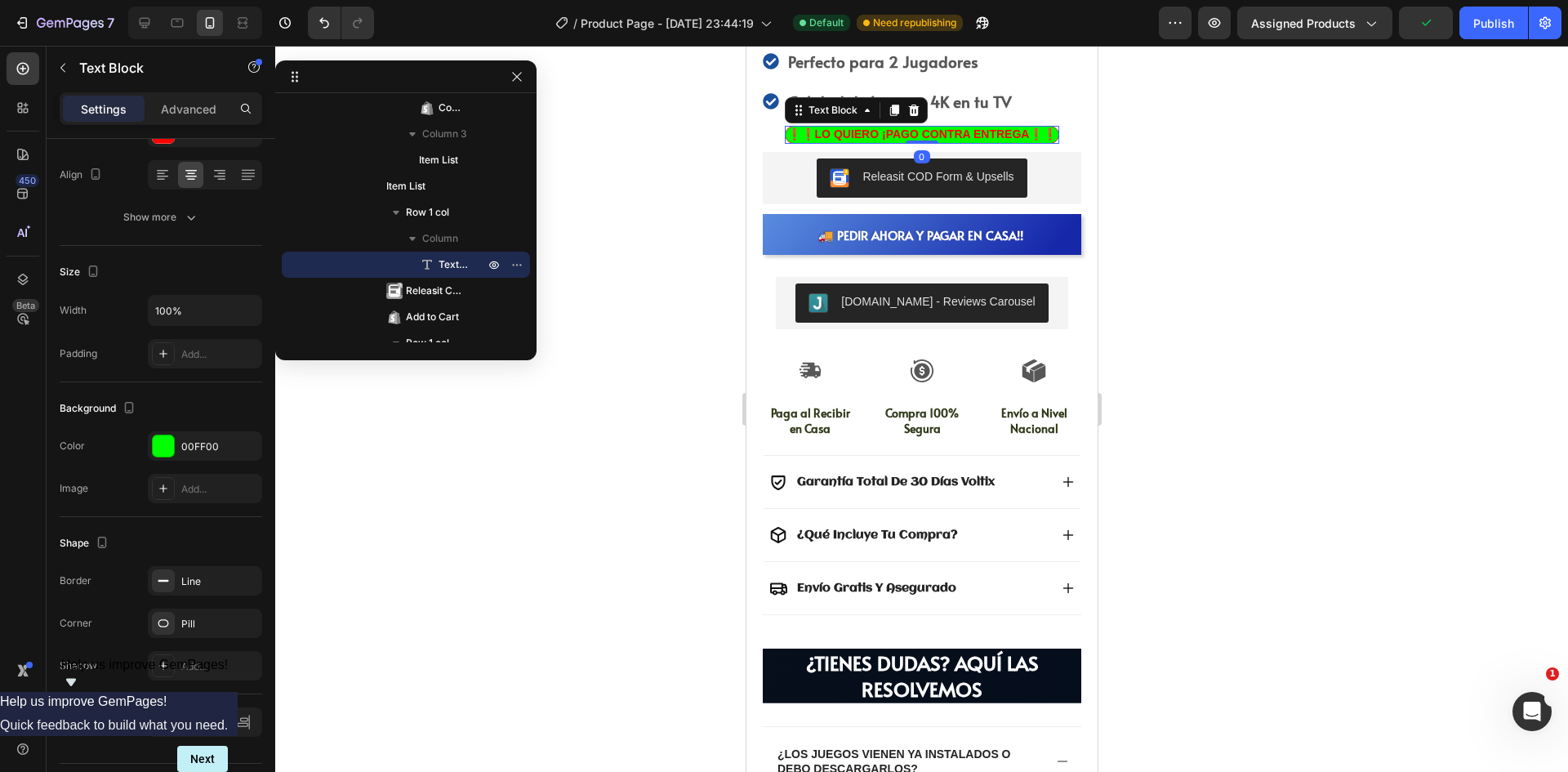
scroll to position [0, 0]
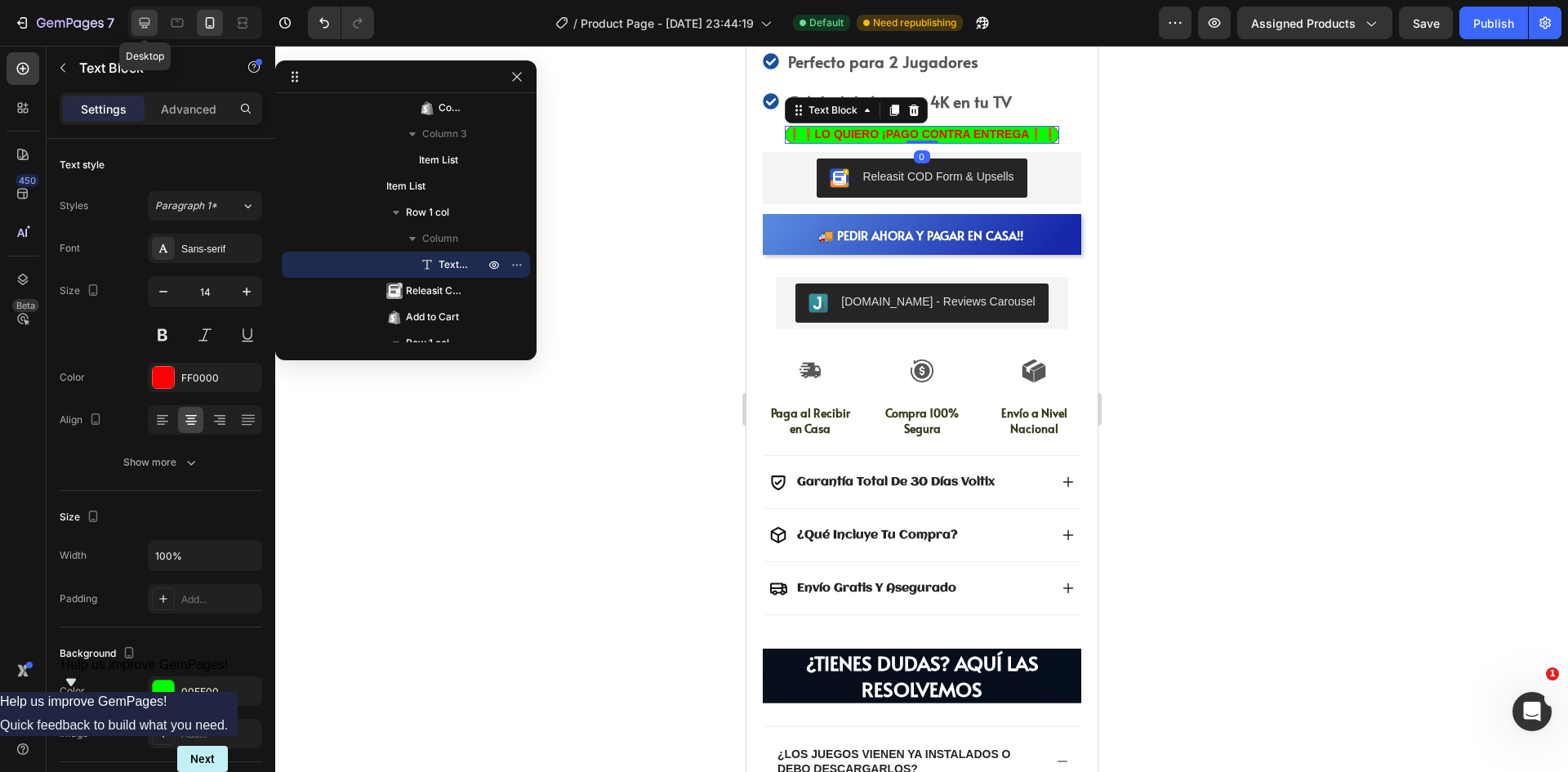
click at [147, 26] on icon at bounding box center [144, 23] width 17 height 17
type input "16"
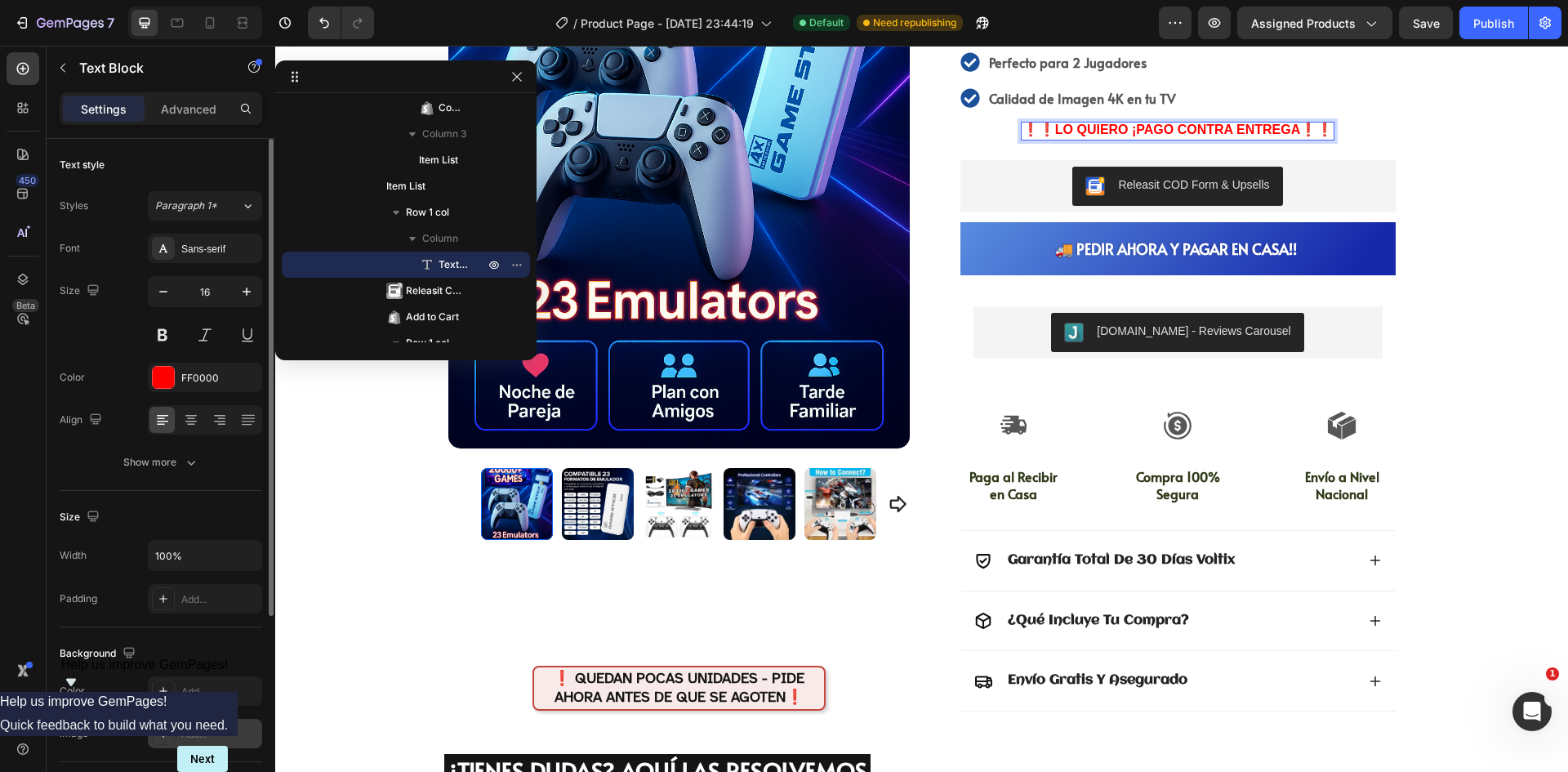
scroll to position [164, 0]
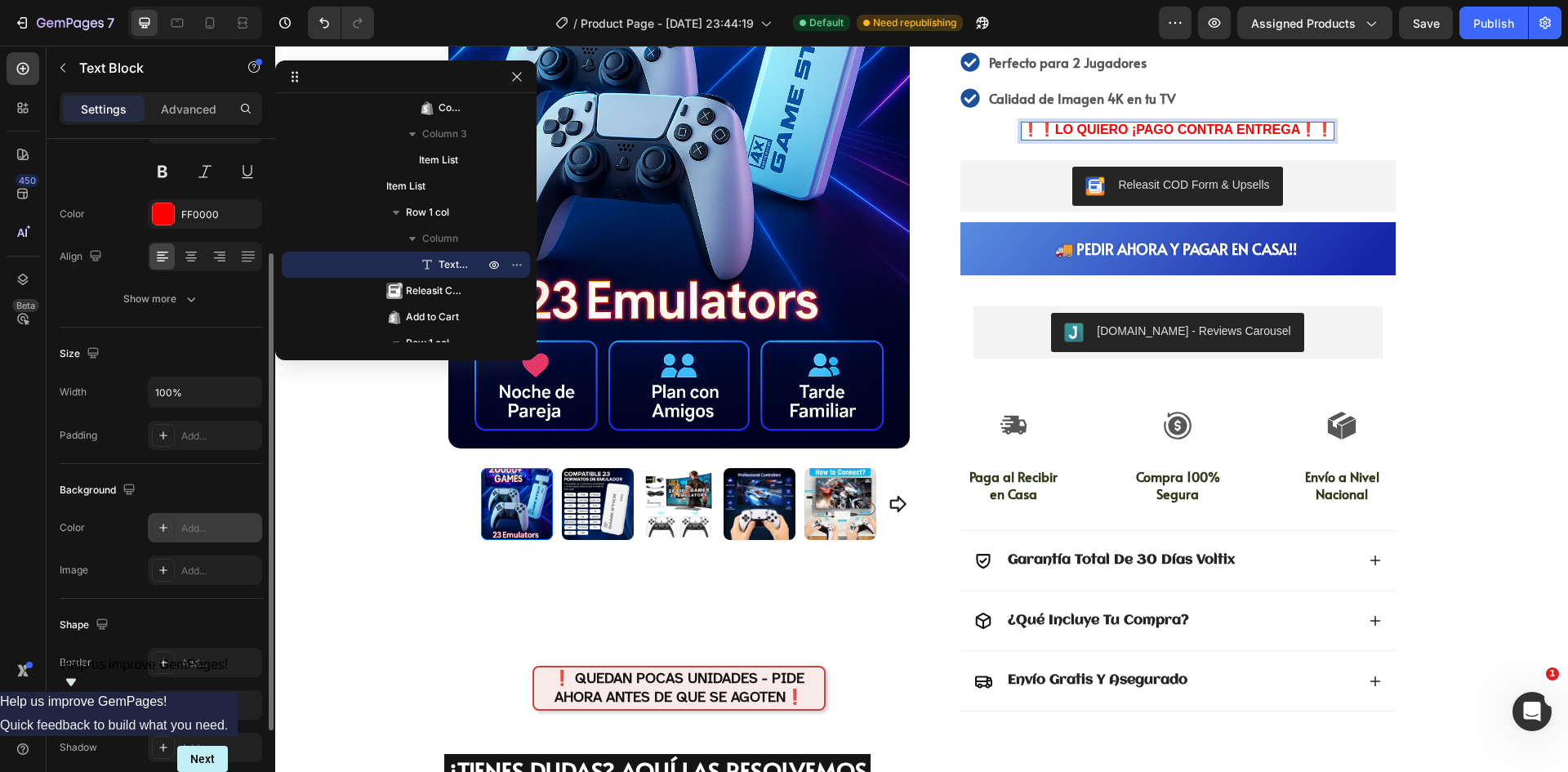
click at [204, 536] on div "Add..." at bounding box center [205, 527] width 114 height 29
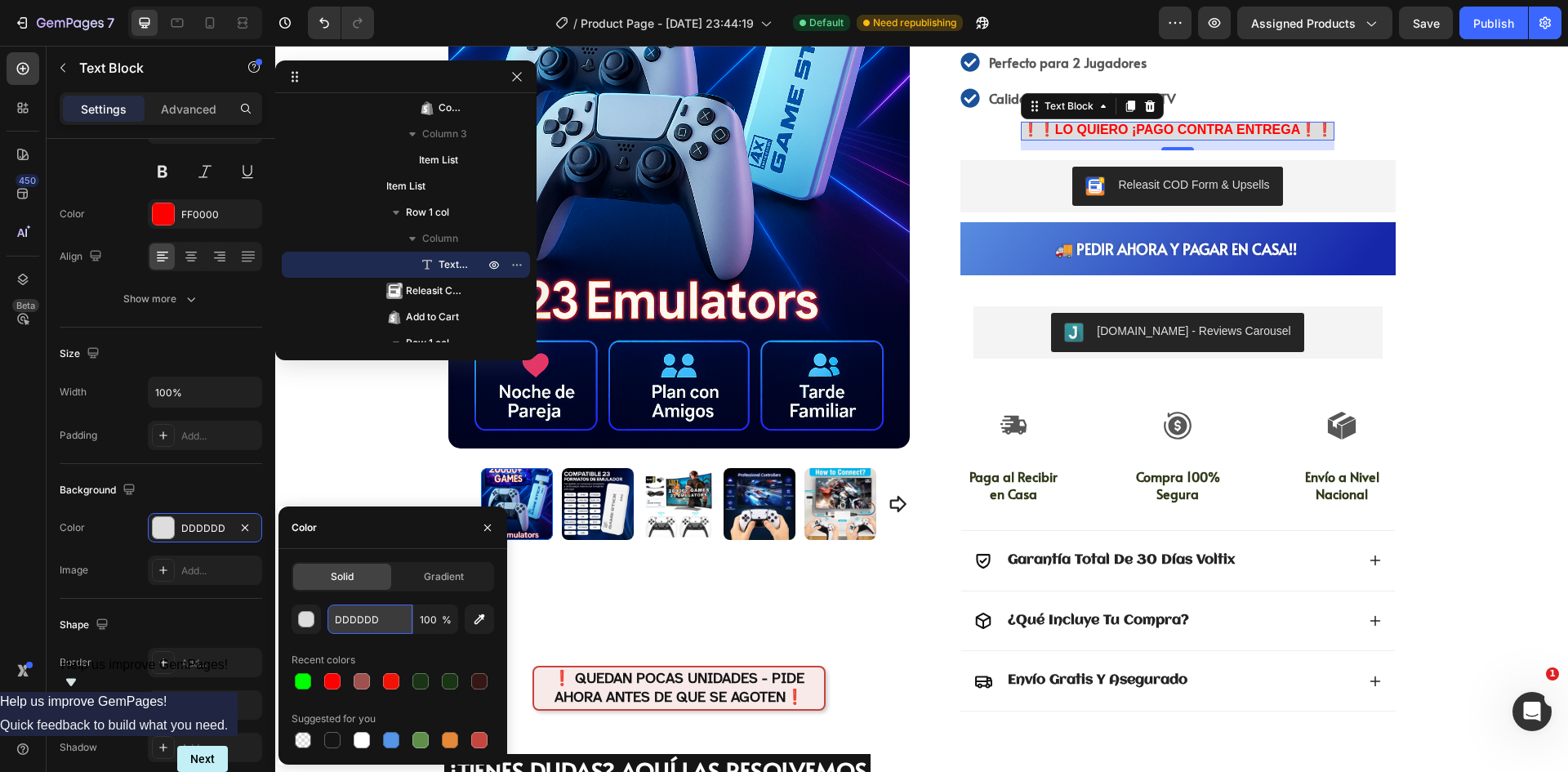
click at [360, 614] on input "DDDDDD" at bounding box center [370, 618] width 85 height 29
paste input "#00FF00"
type input "#00FF00"
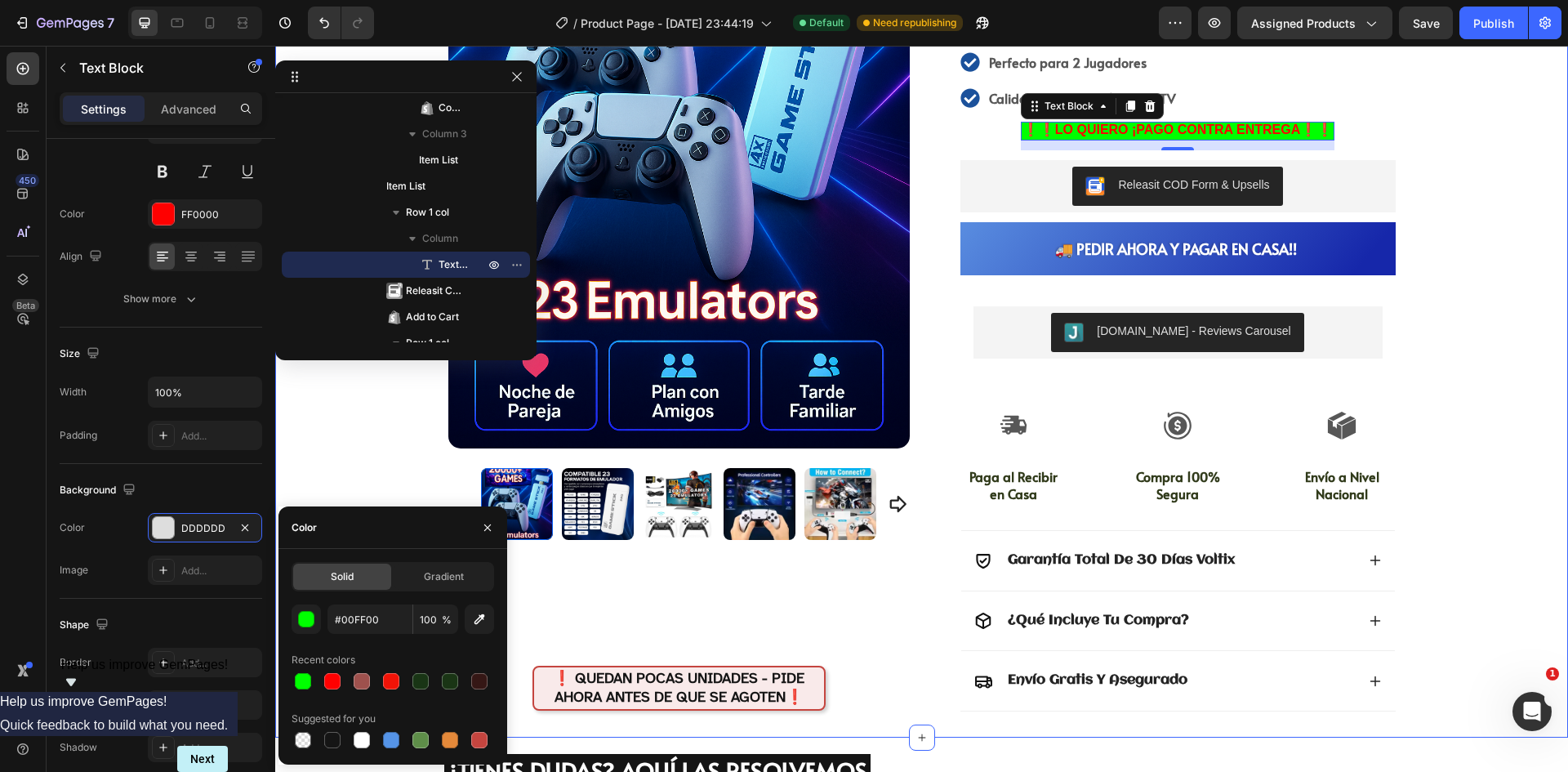
click at [1442, 246] on div "Product Images Row ❗ QUEDAN POCAS UNIDADES - PIDE AHORA ANTES DE QUE SE AGOTEN❗…" at bounding box center [922, 210] width 1292 height 1054
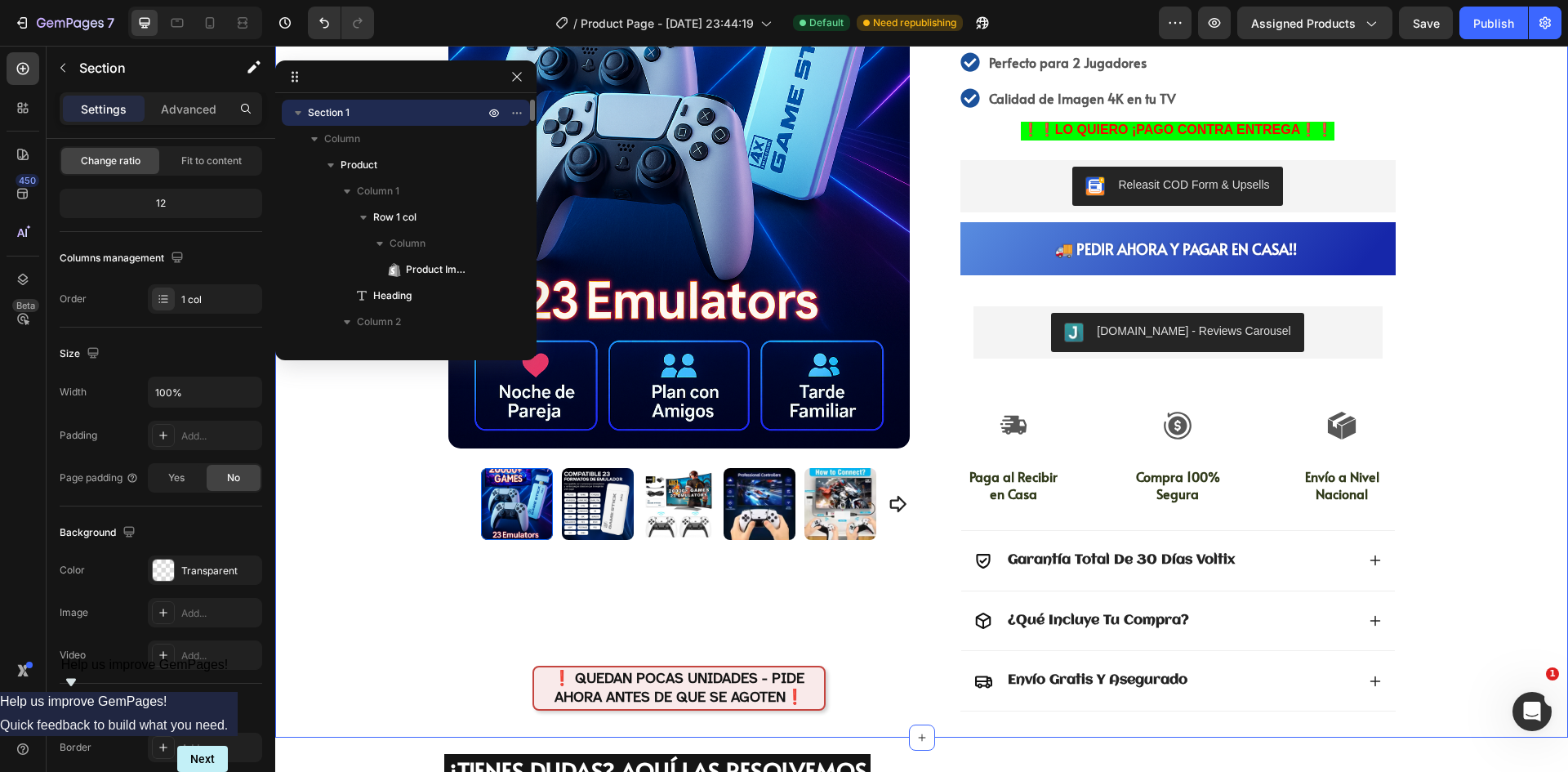
scroll to position [0, 0]
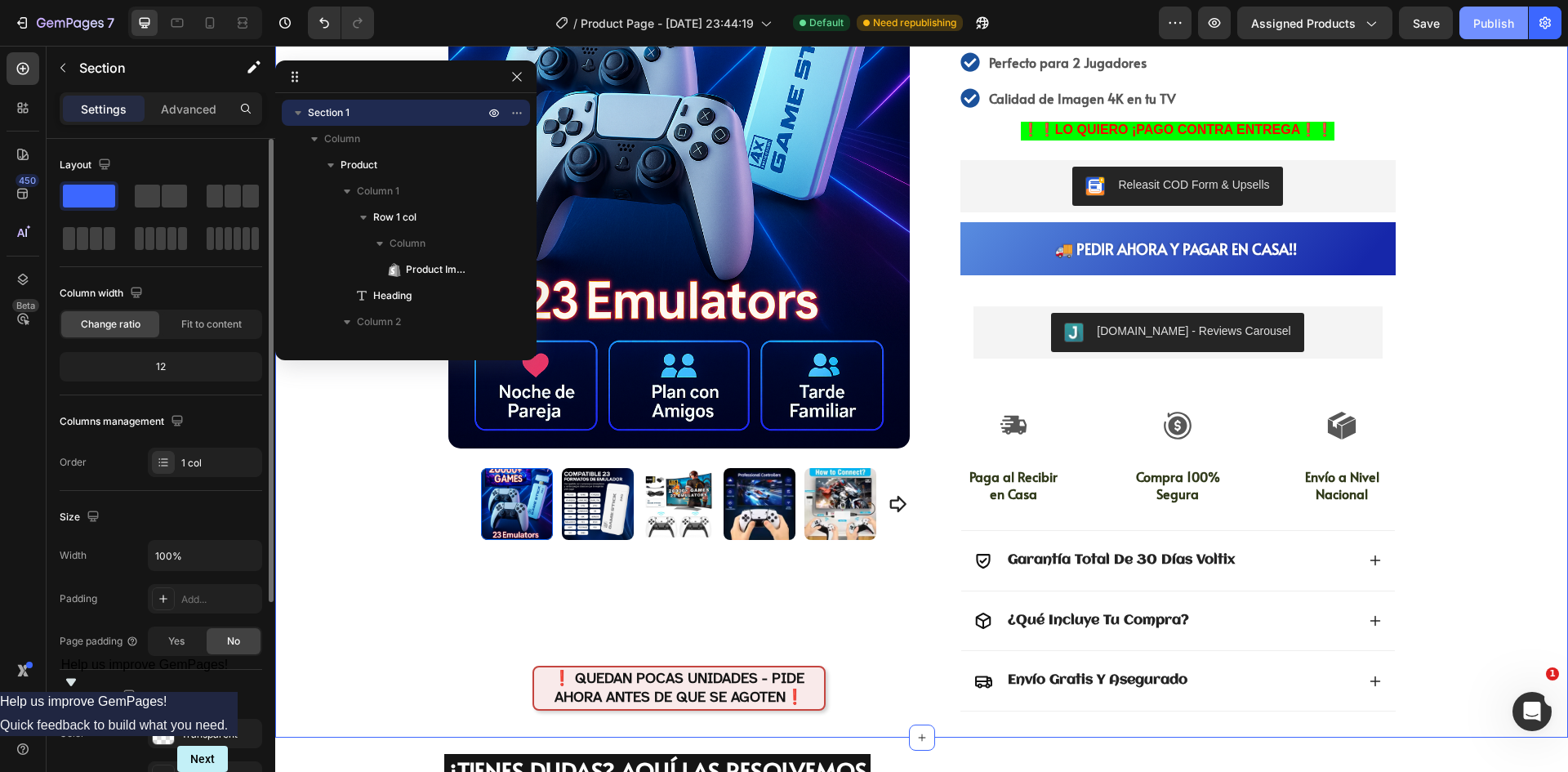
click at [1477, 17] on div "Publish" at bounding box center [1493, 23] width 40 height 17
